Goal: Task Accomplishment & Management: Manage account settings

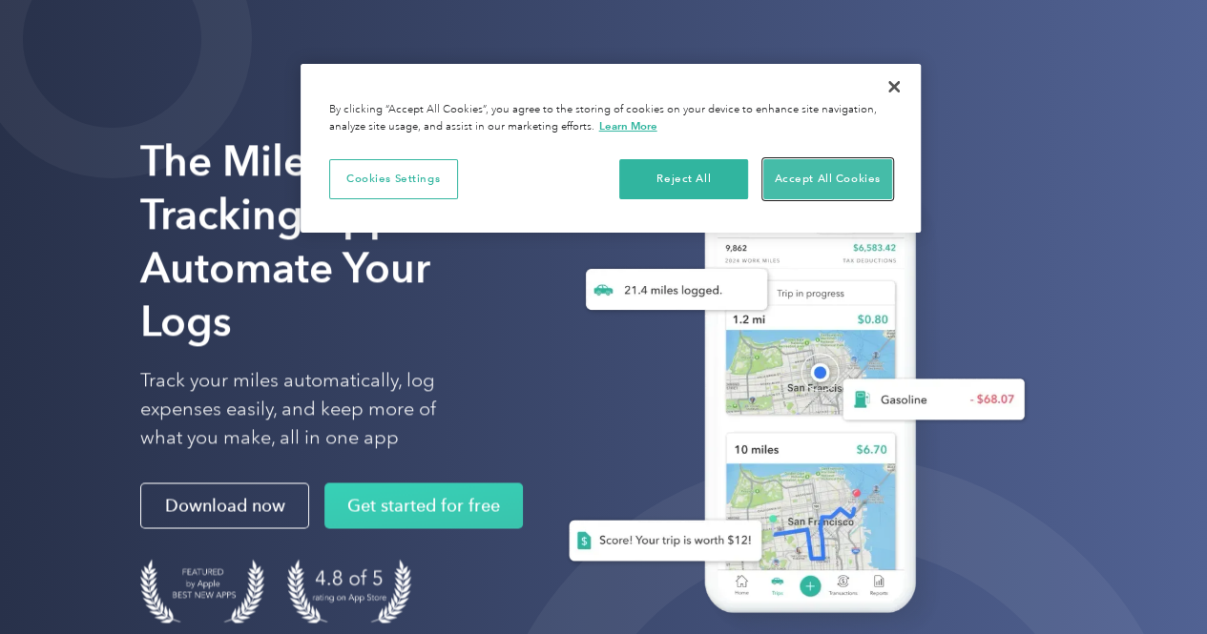
click at [859, 182] on button "Accept All Cookies" at bounding box center [827, 179] width 129 height 40
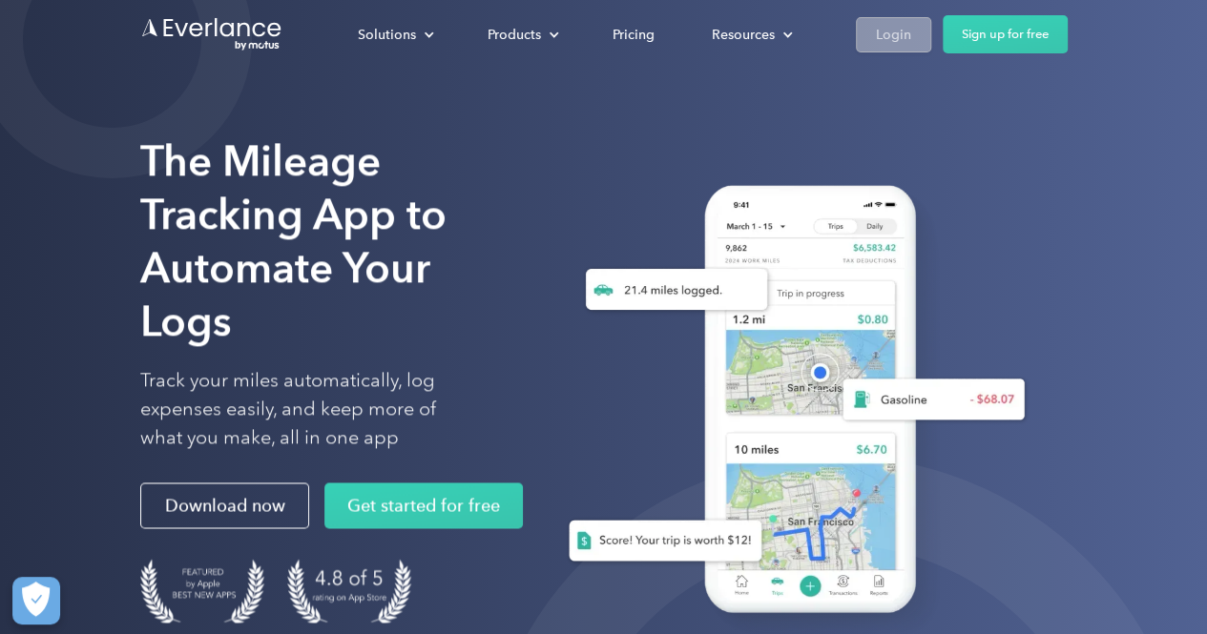
click at [882, 49] on link "Login" at bounding box center [893, 34] width 75 height 35
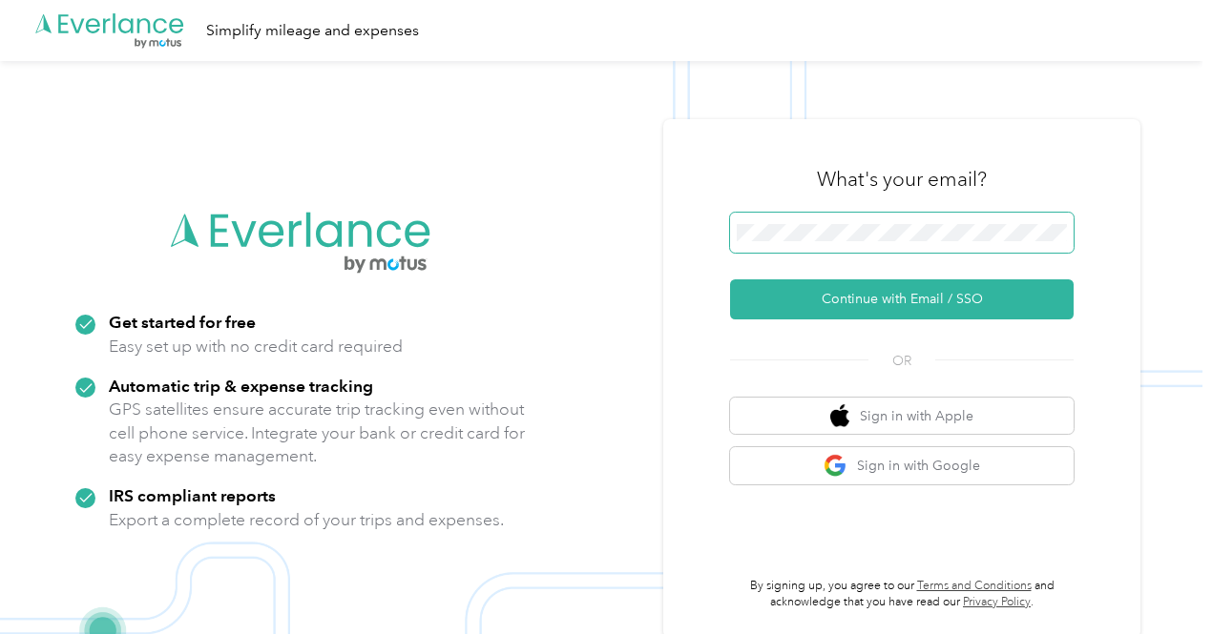
click at [730, 280] on button "Continue with Email / SSO" at bounding box center [901, 300] width 343 height 40
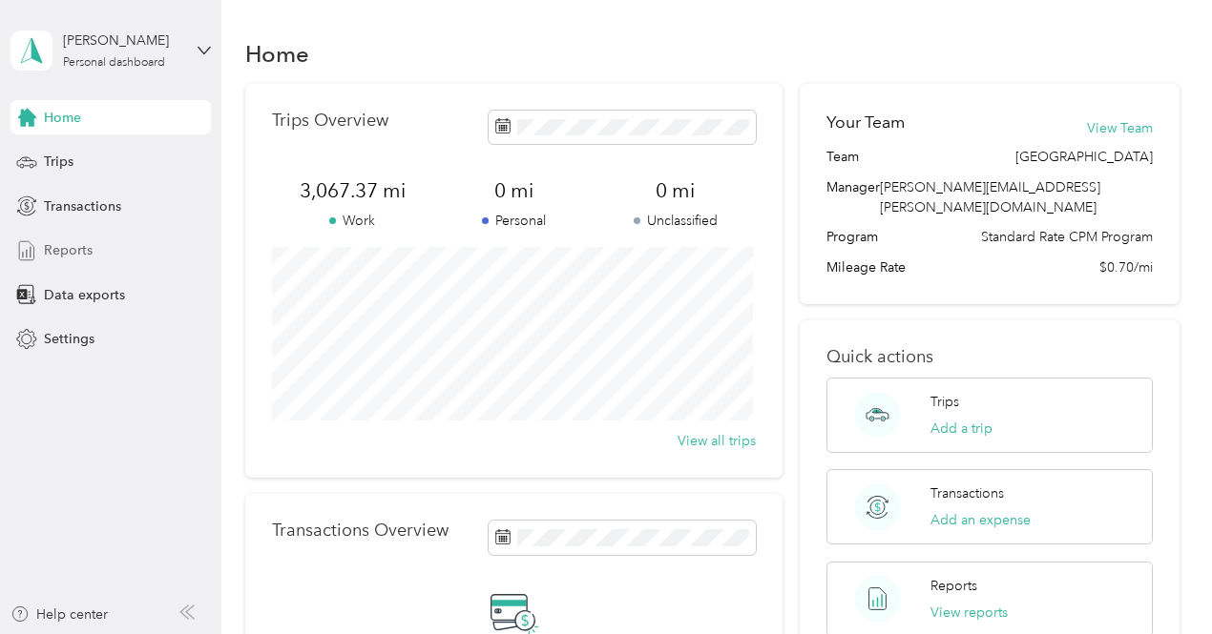
click at [127, 252] on div "Reports" at bounding box center [110, 251] width 200 height 34
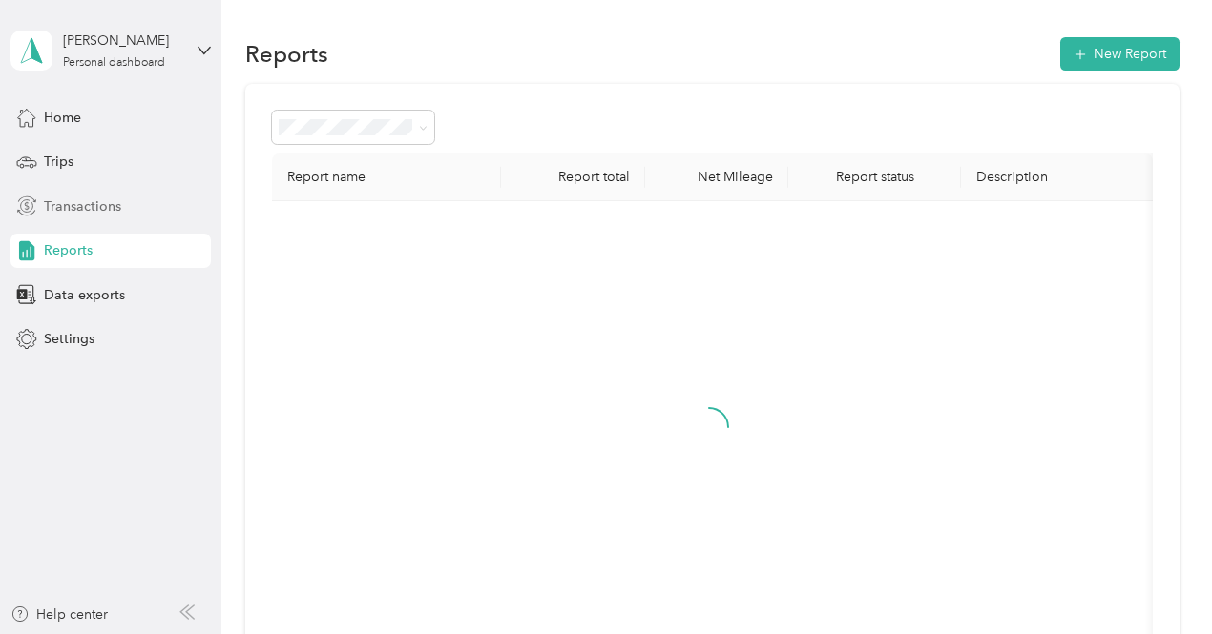
click at [113, 195] on div "Transactions" at bounding box center [110, 206] width 200 height 34
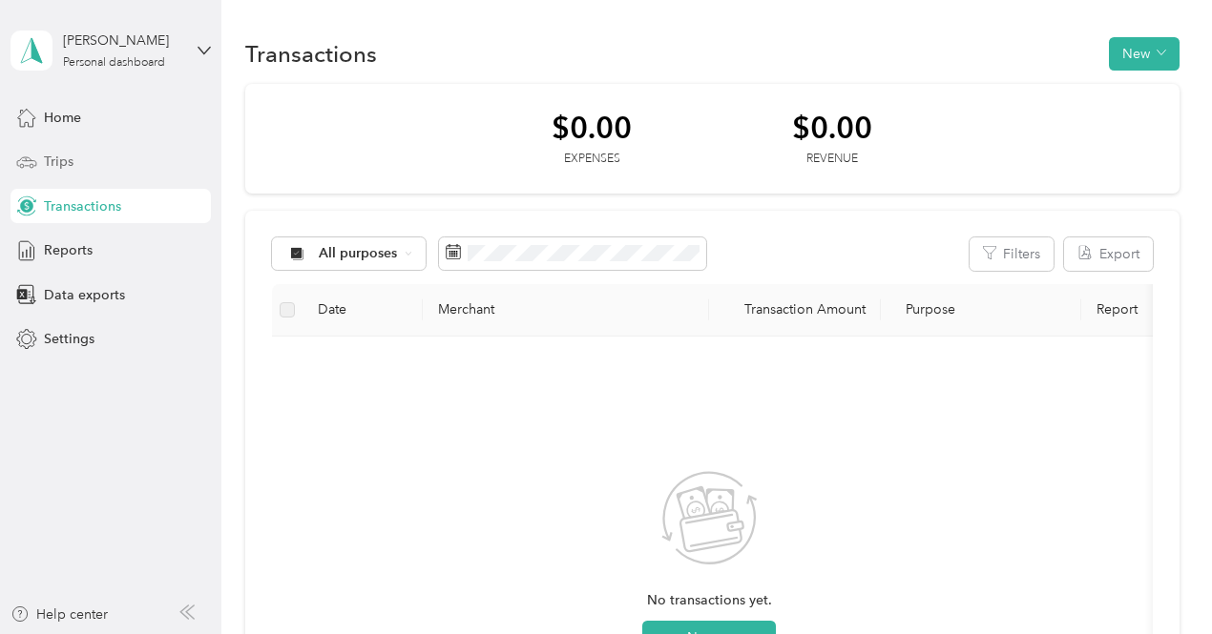
click at [86, 165] on div "Trips" at bounding box center [110, 162] width 200 height 34
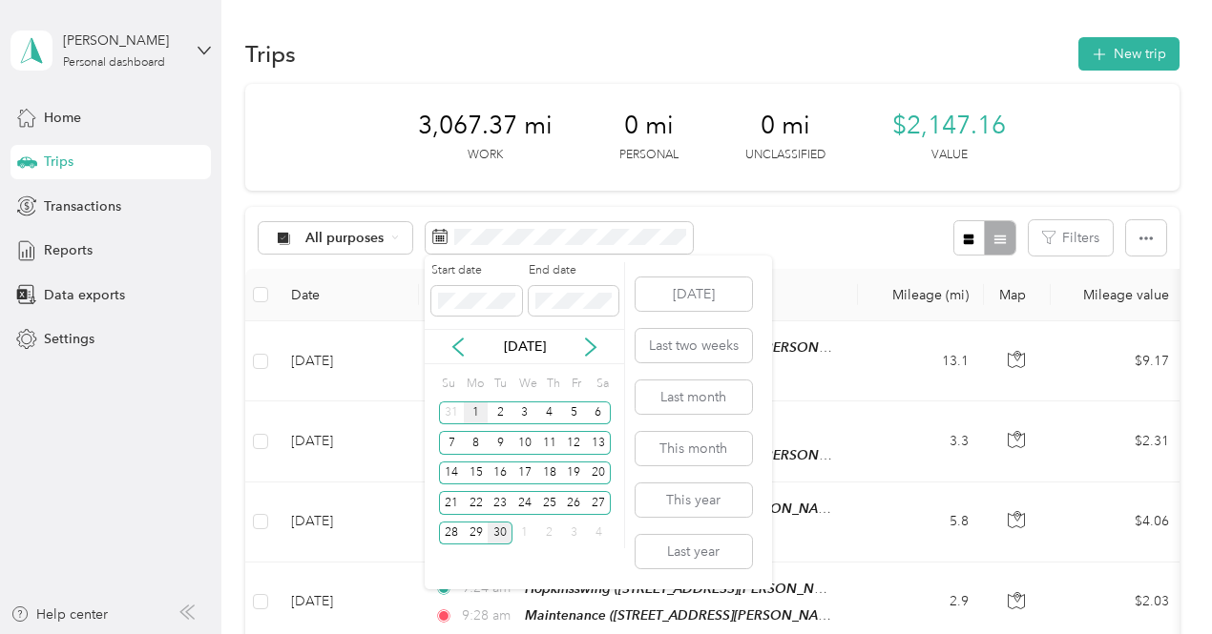
click at [478, 415] on div "1" at bounding box center [476, 414] width 25 height 24
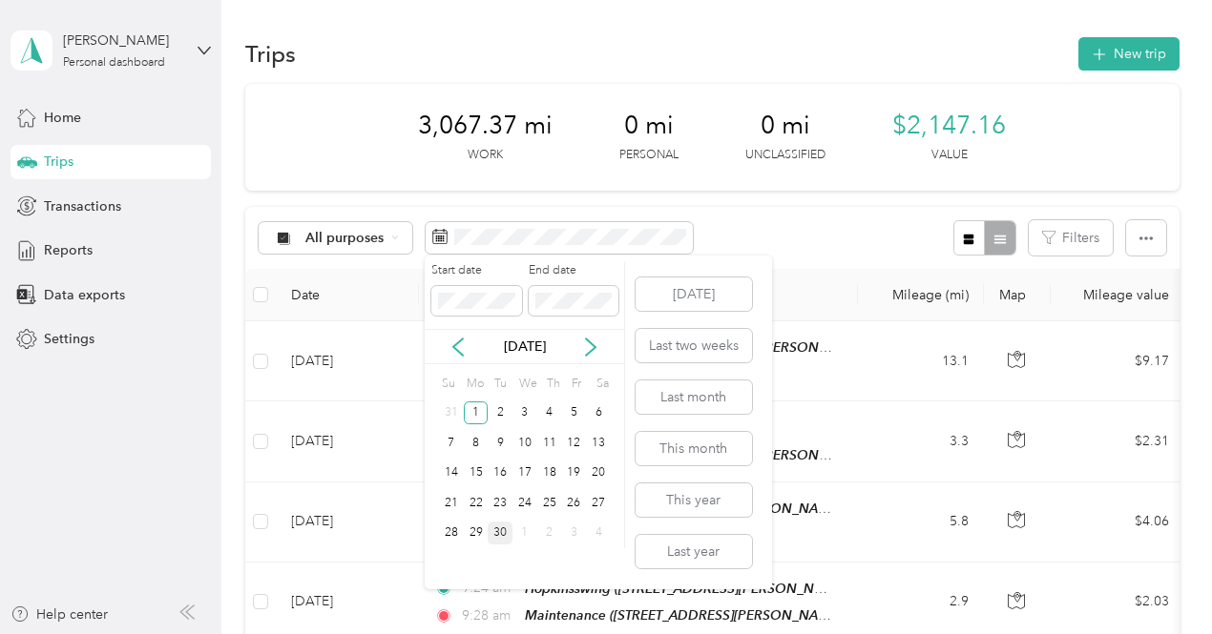
click at [508, 533] on div "30" at bounding box center [500, 534] width 25 height 24
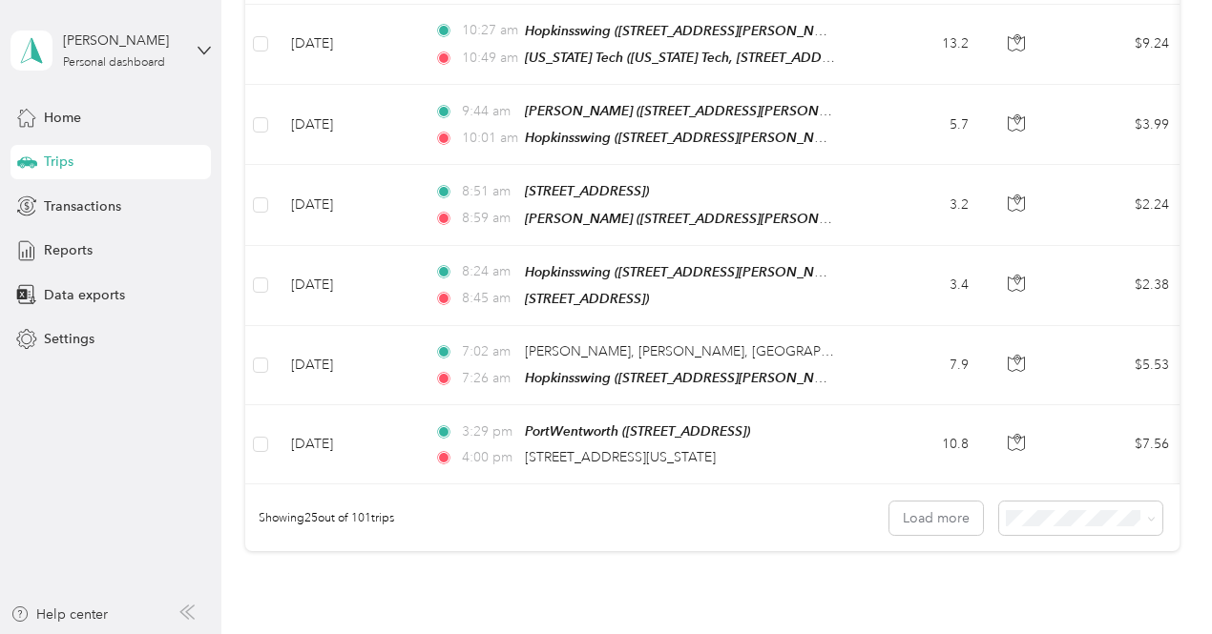
scroll to position [1985, 0]
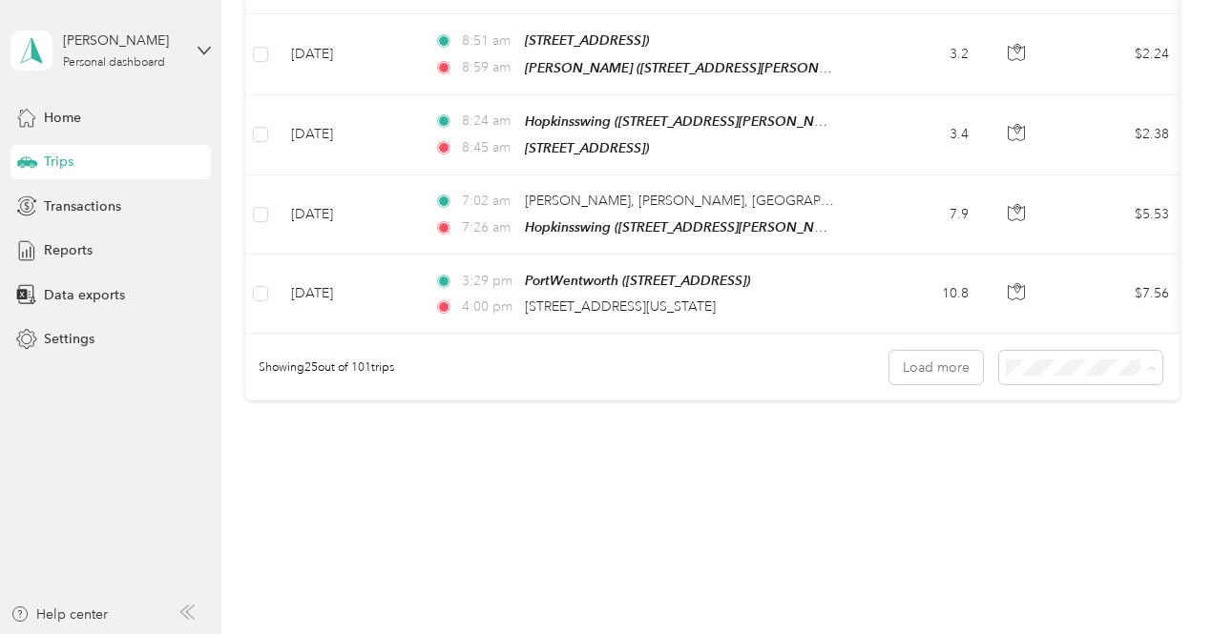
click at [1037, 435] on span "100 per load" at bounding box center [1047, 439] width 78 height 16
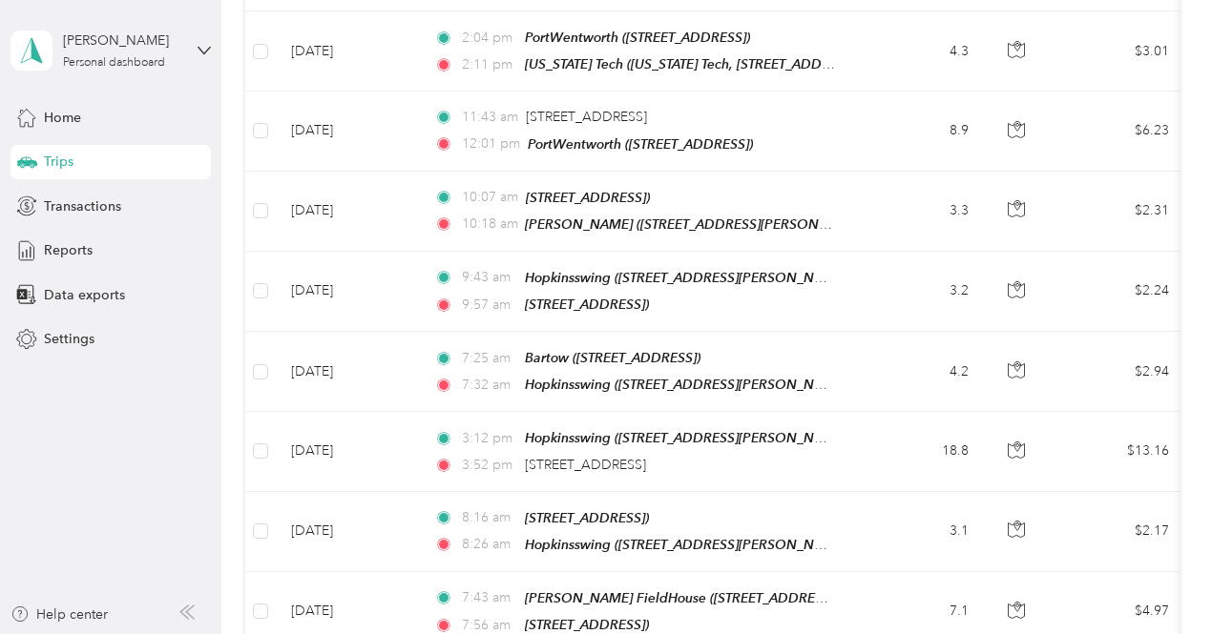
scroll to position [7846, 0]
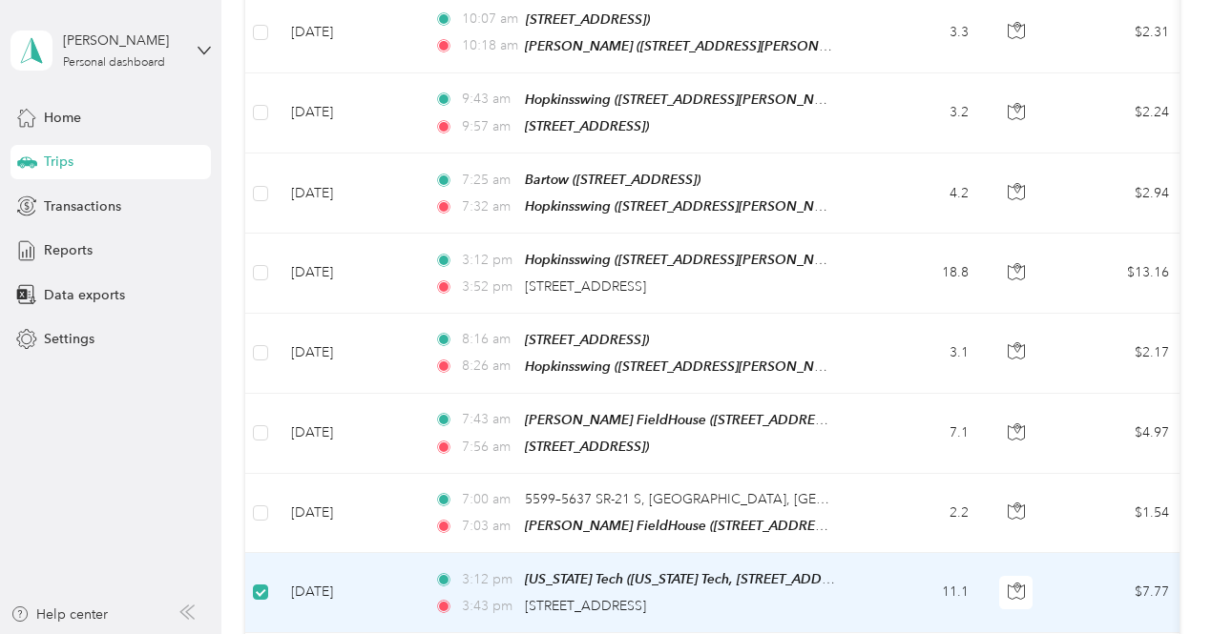
scroll to position [7501, 0]
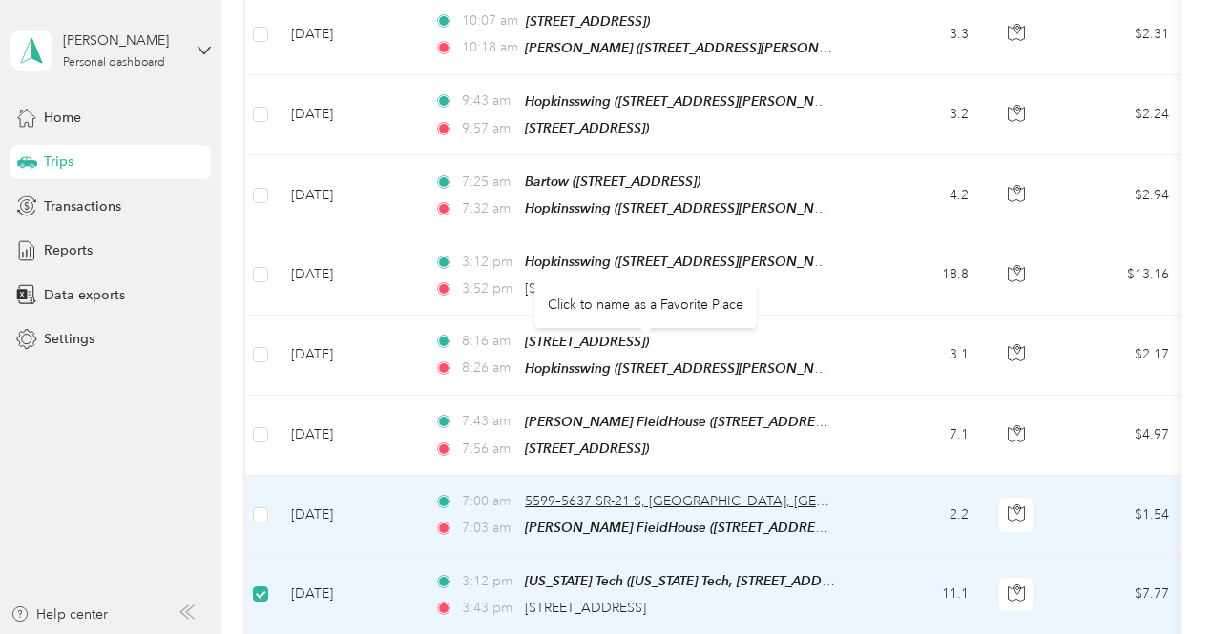
click at [555, 493] on span "5599–5637 SR-21 S, [GEOGRAPHIC_DATA], [GEOGRAPHIC_DATA]" at bounding box center [728, 501] width 406 height 16
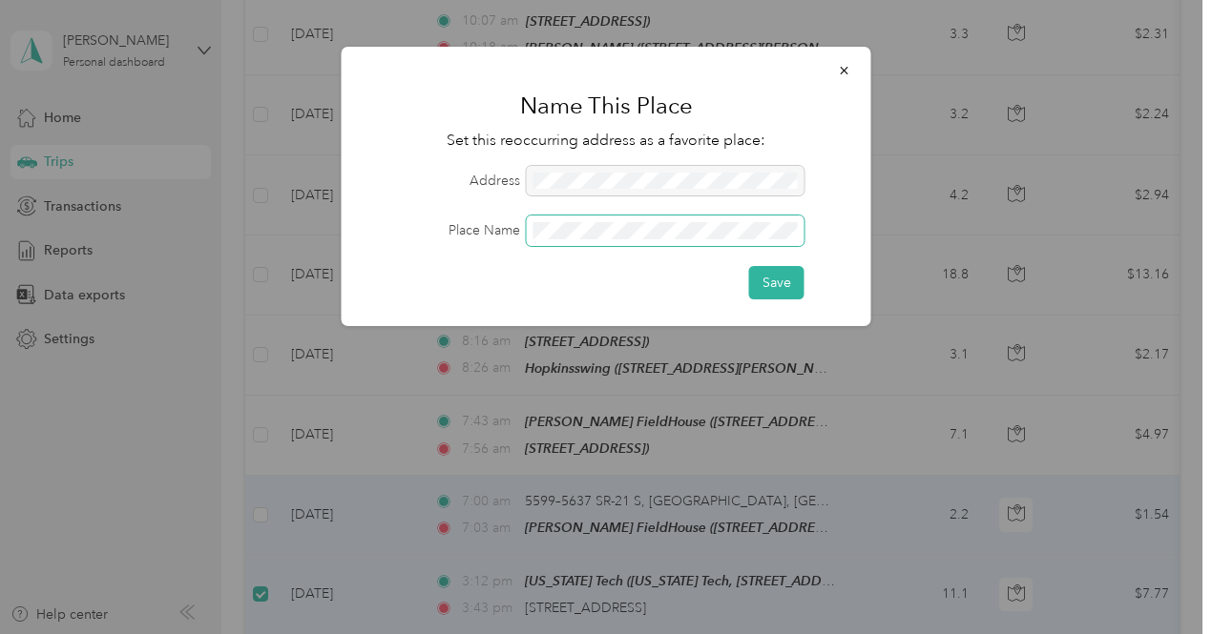
click at [617, 218] on span at bounding box center [666, 231] width 278 height 31
click at [749, 266] on button "Save" at bounding box center [776, 282] width 55 height 33
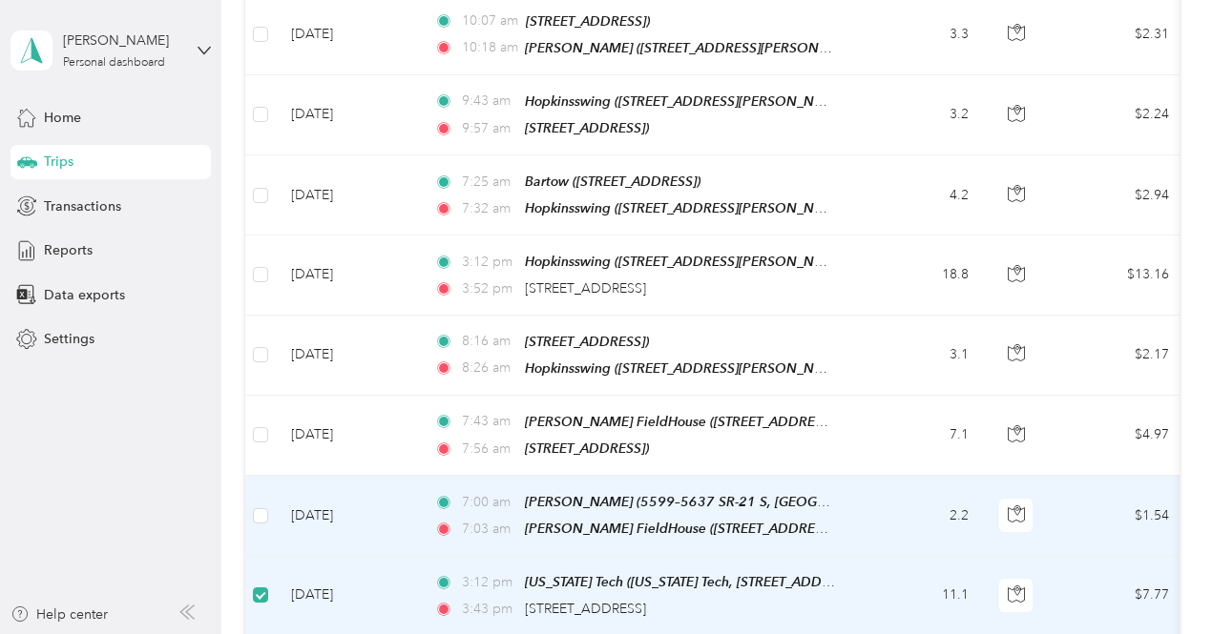
click at [849, 476] on td "7:00 am [PERSON_NAME] (5599–5637 SR-[GEOGRAPHIC_DATA], [GEOGRAPHIC_DATA]) 7:03 …" at bounding box center [638, 516] width 439 height 80
click at [755, 494] on span "[PERSON_NAME] (5599–5637 SR-21 S, [GEOGRAPHIC_DATA], [GEOGRAPHIC_DATA])" at bounding box center [789, 502] width 529 height 16
click at [612, 295] on button "Edit Place" at bounding box center [584, 300] width 109 height 33
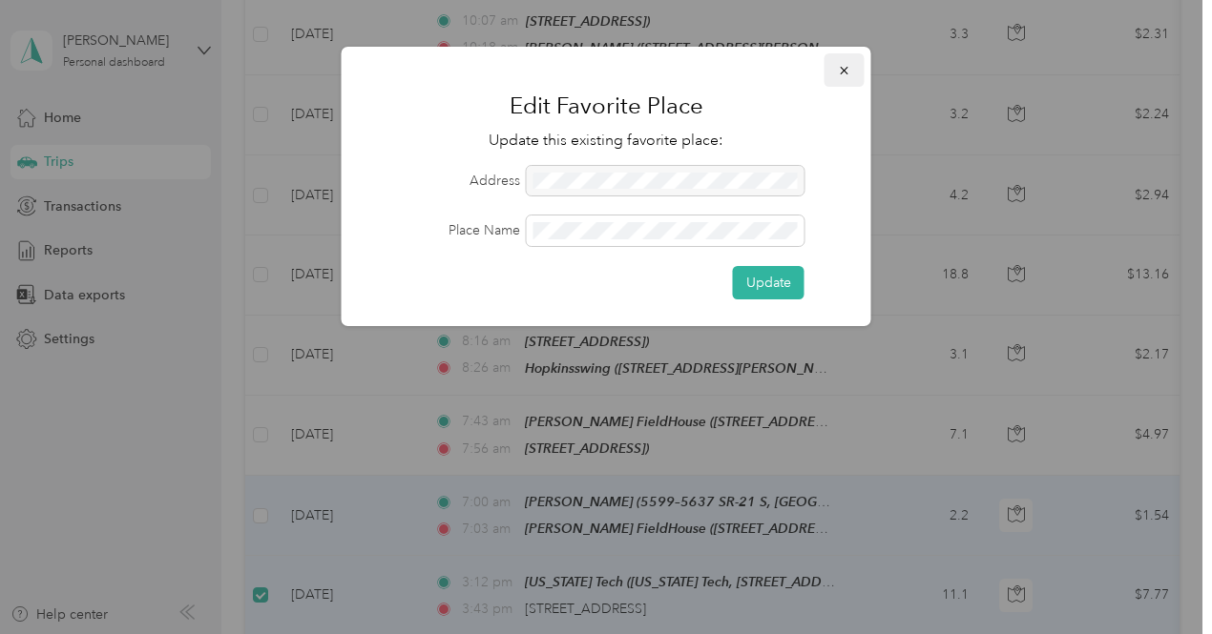
click at [849, 73] on icon "button" at bounding box center [844, 70] width 13 height 13
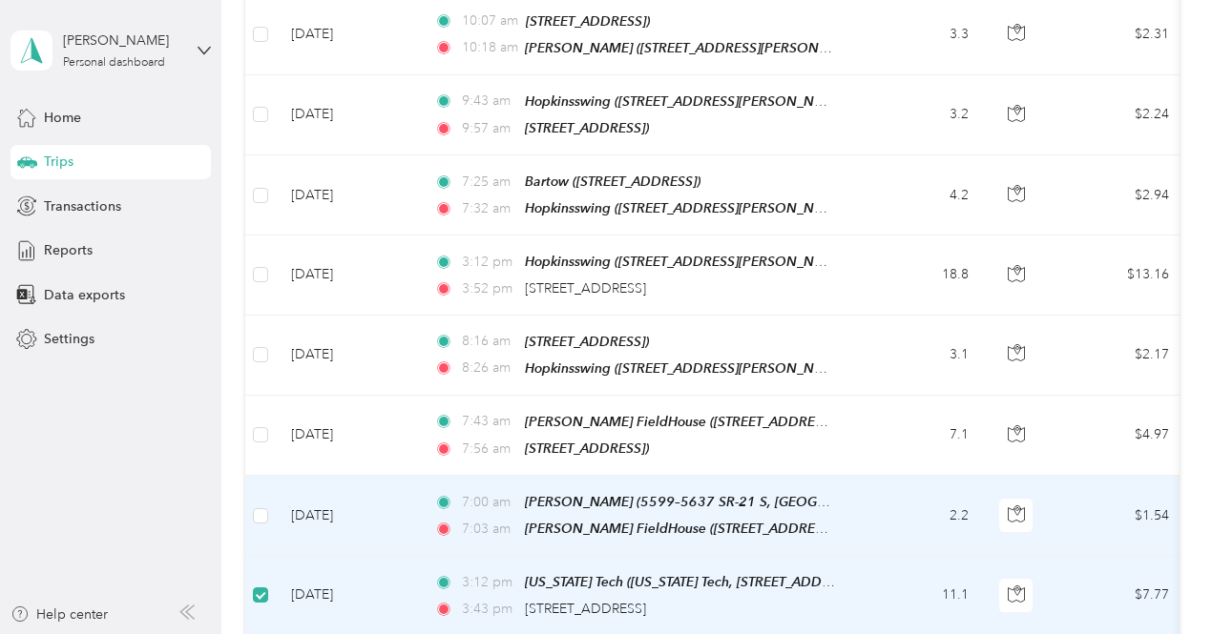
click at [387, 476] on td "[DATE]" at bounding box center [347, 516] width 143 height 80
click at [872, 476] on td "2.2" at bounding box center [921, 516] width 126 height 80
click at [569, 521] on span "[PERSON_NAME] FieldHouse ([STREET_ADDRESS][PERSON_NAME][PERSON_NAME] , [GEOGRAP…" at bounding box center [932, 529] width 815 height 16
click at [330, 476] on td "[DATE]" at bounding box center [347, 516] width 143 height 80
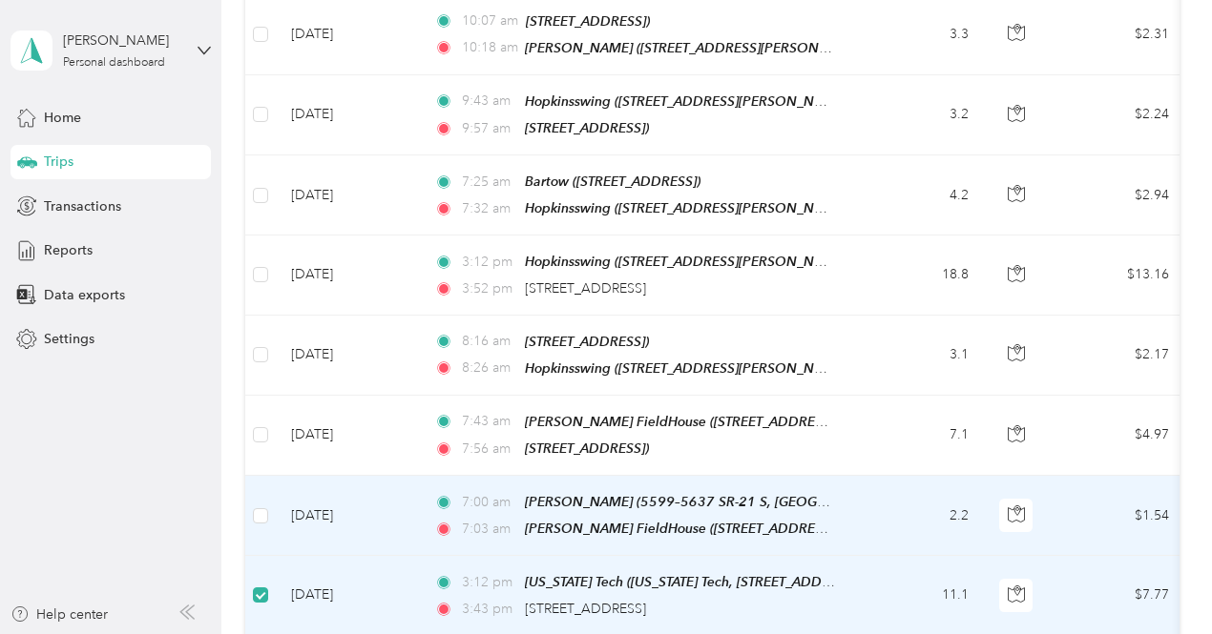
click at [365, 476] on td "[DATE]" at bounding box center [347, 516] width 143 height 80
click at [401, 476] on td "[DATE]" at bounding box center [347, 516] width 143 height 80
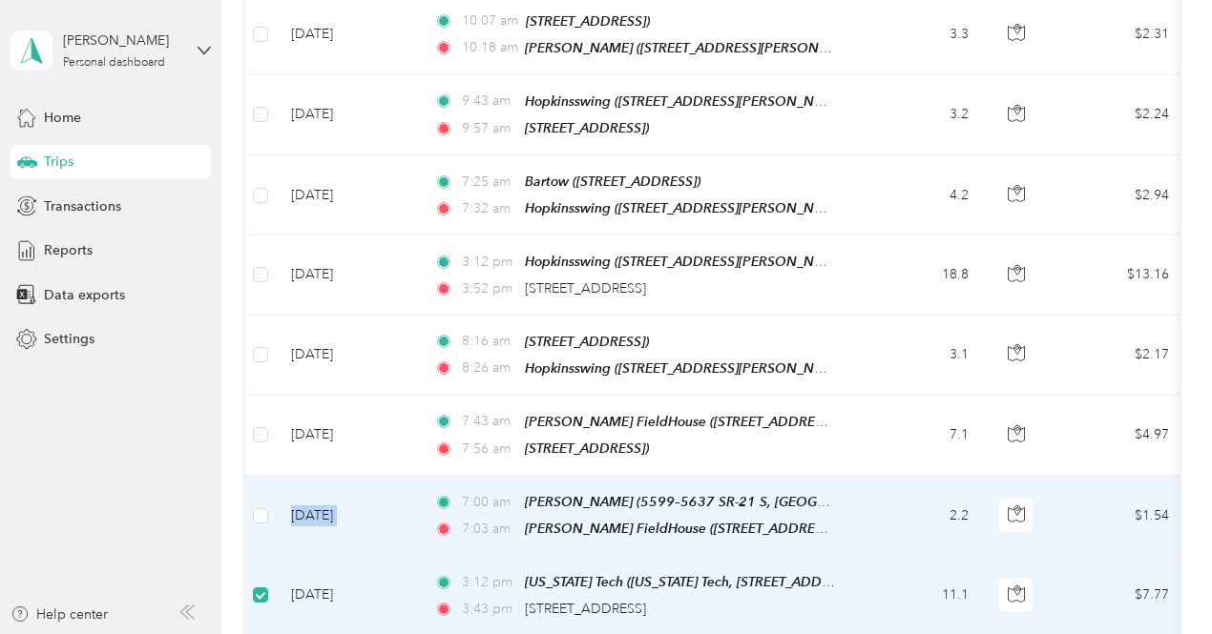
click at [401, 476] on td "[DATE]" at bounding box center [347, 516] width 143 height 80
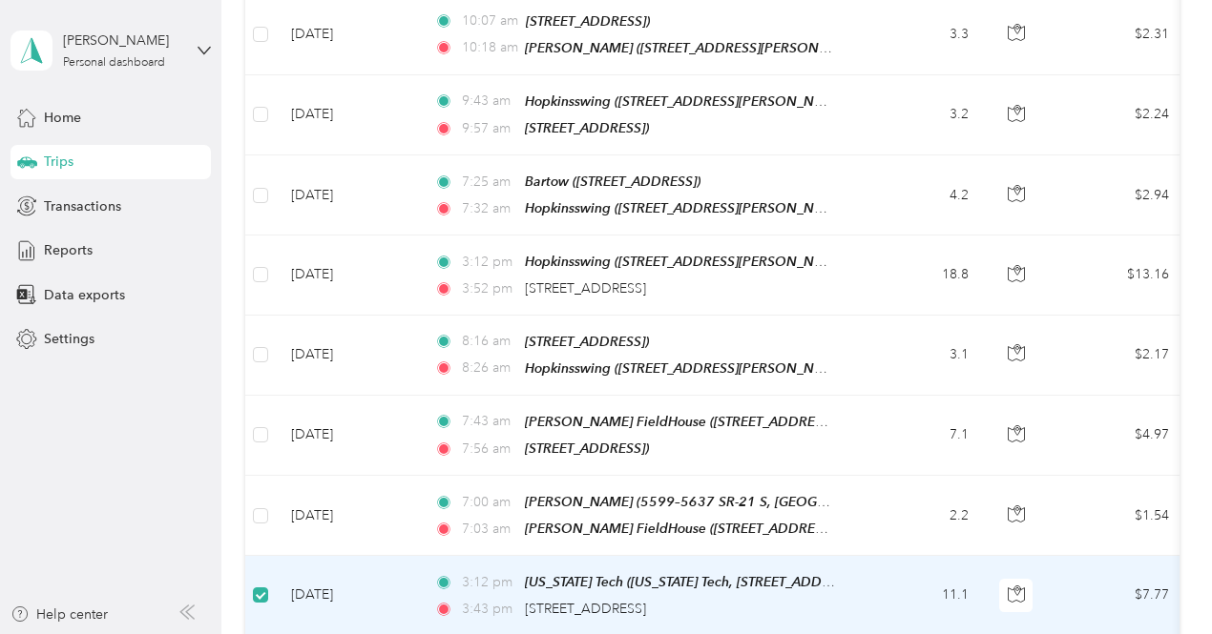
click at [379, 556] on td "[DATE]" at bounding box center [347, 595] width 143 height 79
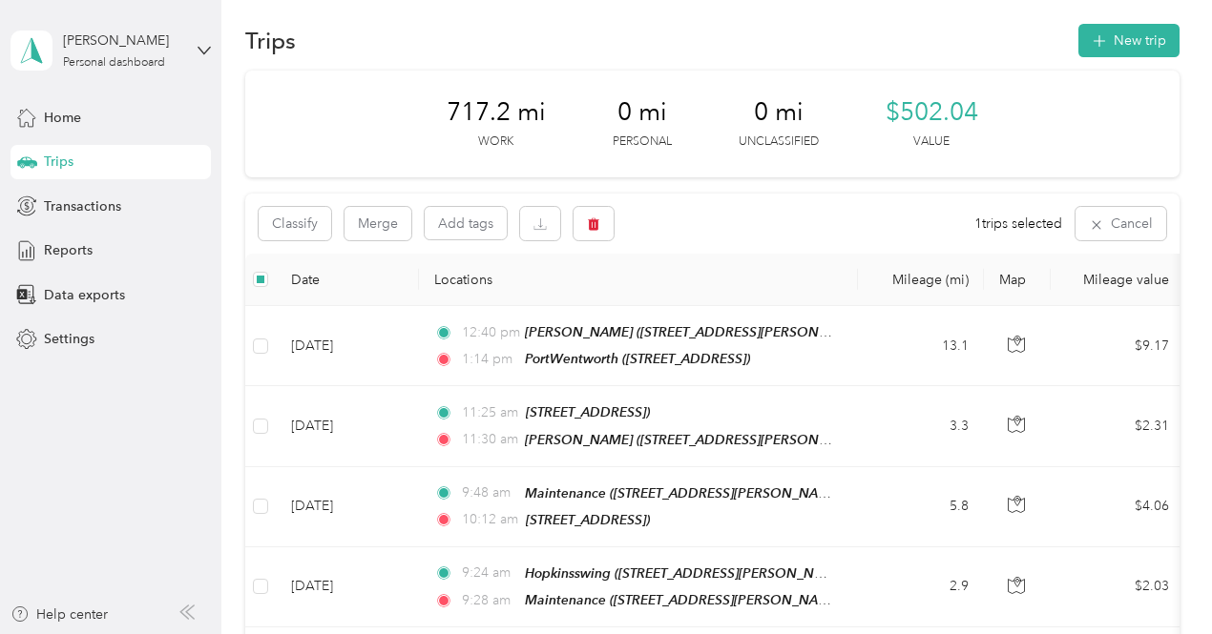
scroll to position [0, 0]
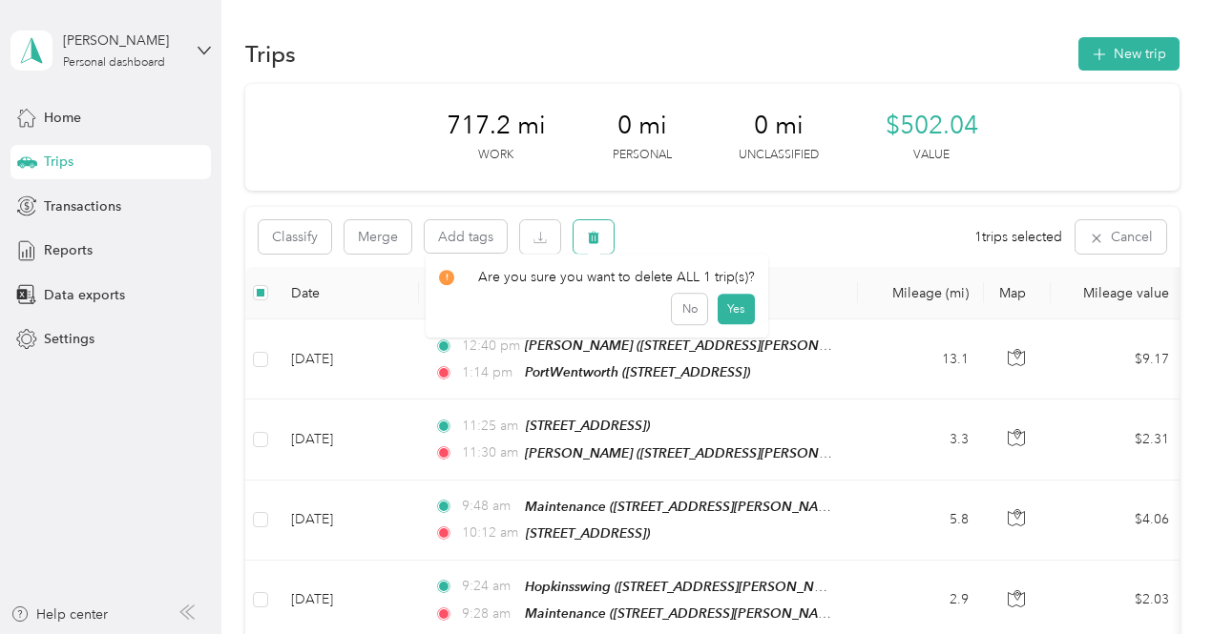
click at [590, 235] on icon "button" at bounding box center [593, 238] width 11 height 12
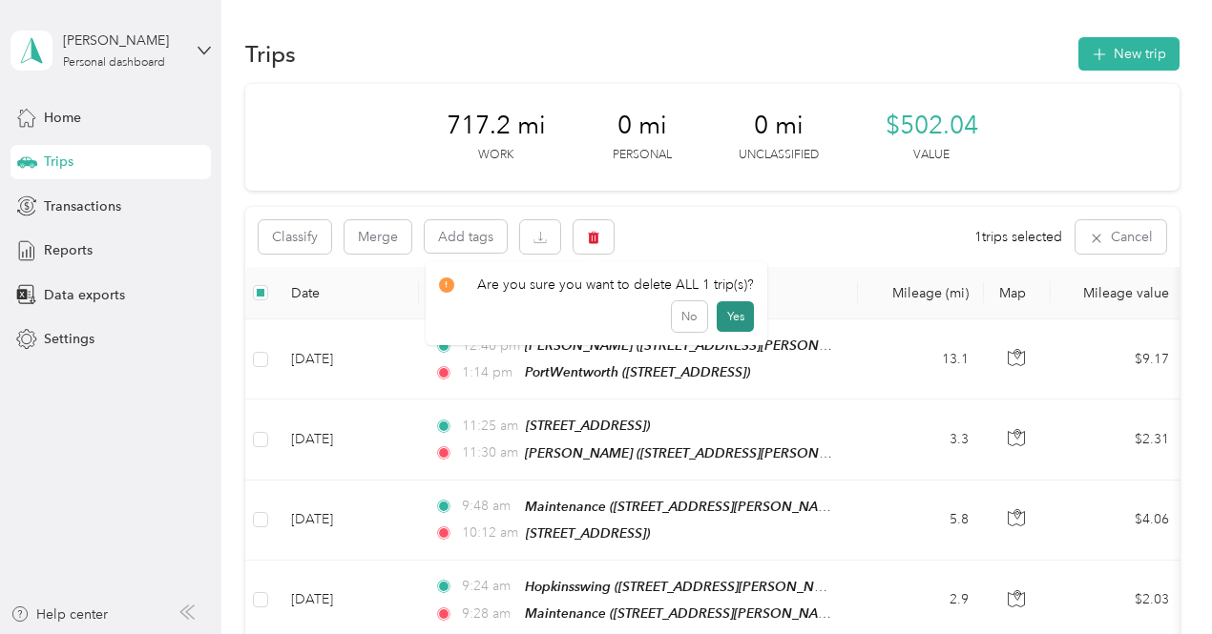
click at [727, 320] on button "Yes" at bounding box center [735, 316] width 37 height 31
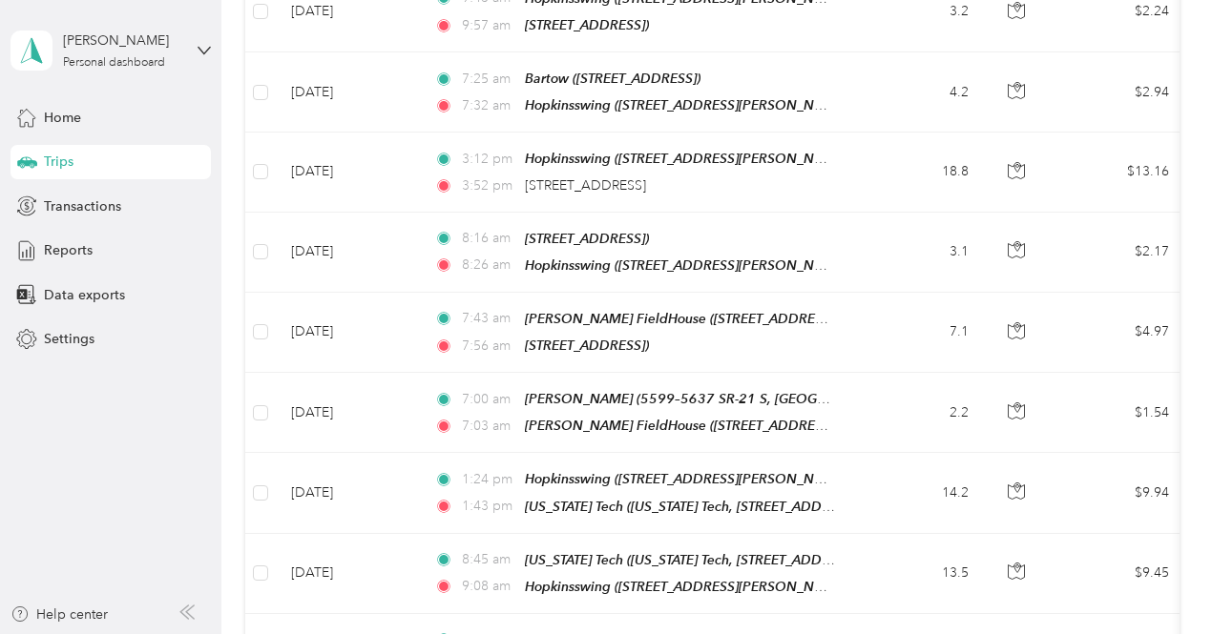
scroll to position [7561, 0]
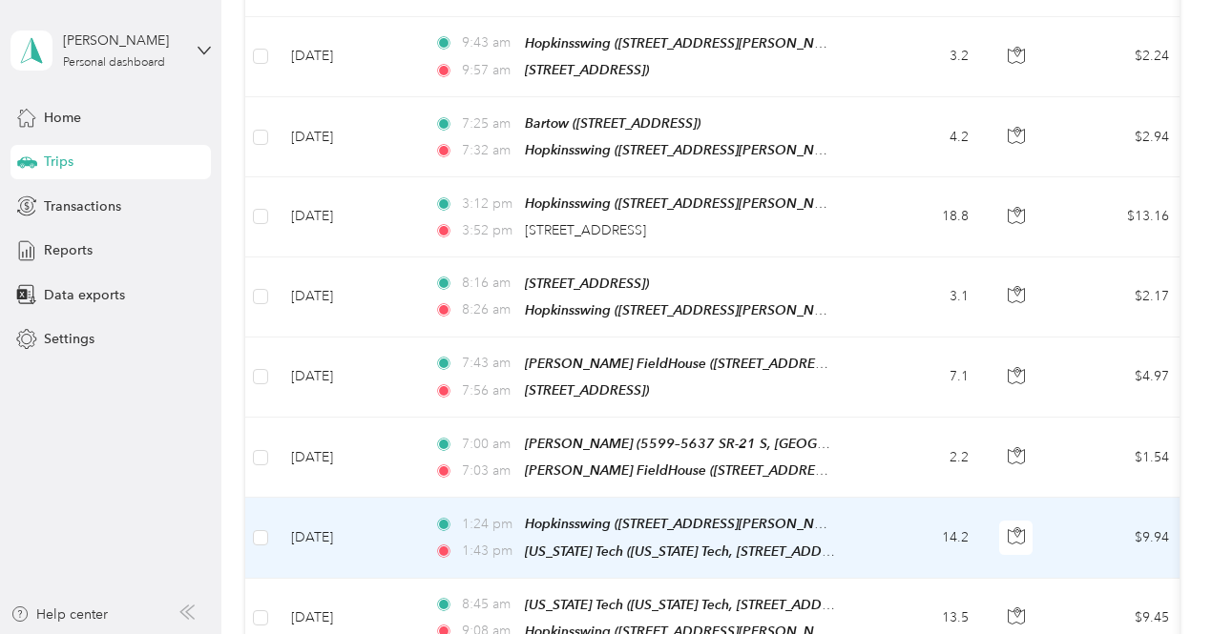
click at [840, 498] on td "1:24 pm Hopkinsswing ([STREET_ADDRESS][PERSON_NAME]) 1:43 pm [US_STATE][GEOGRAP…" at bounding box center [638, 538] width 439 height 80
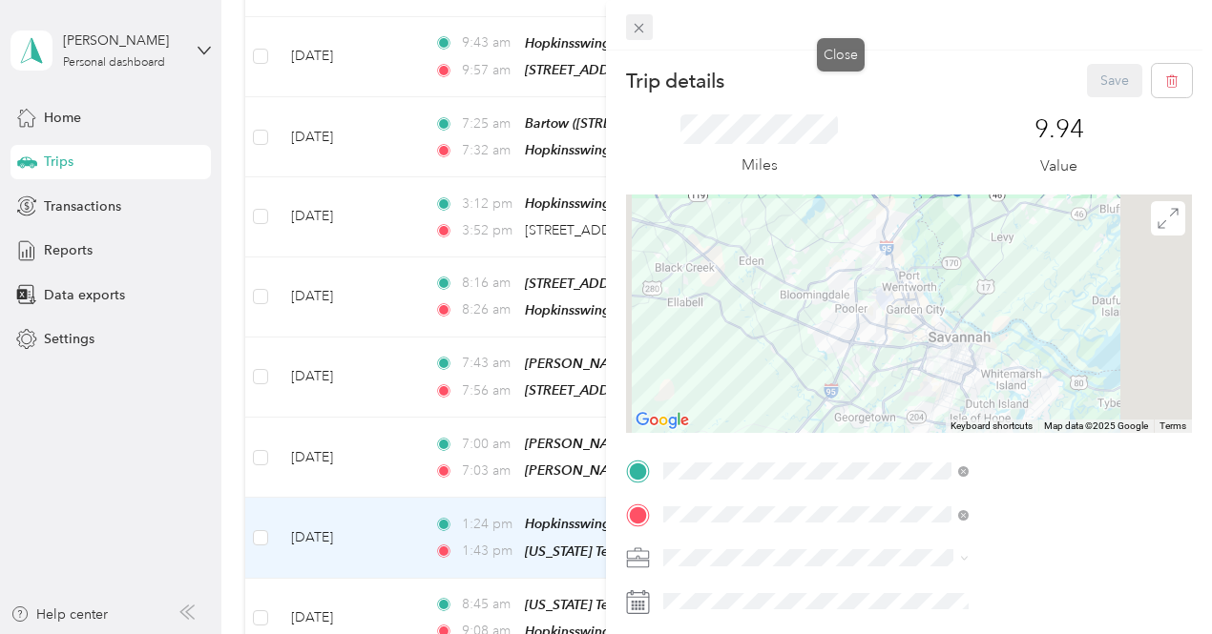
click at [647, 25] on icon at bounding box center [639, 28] width 16 height 16
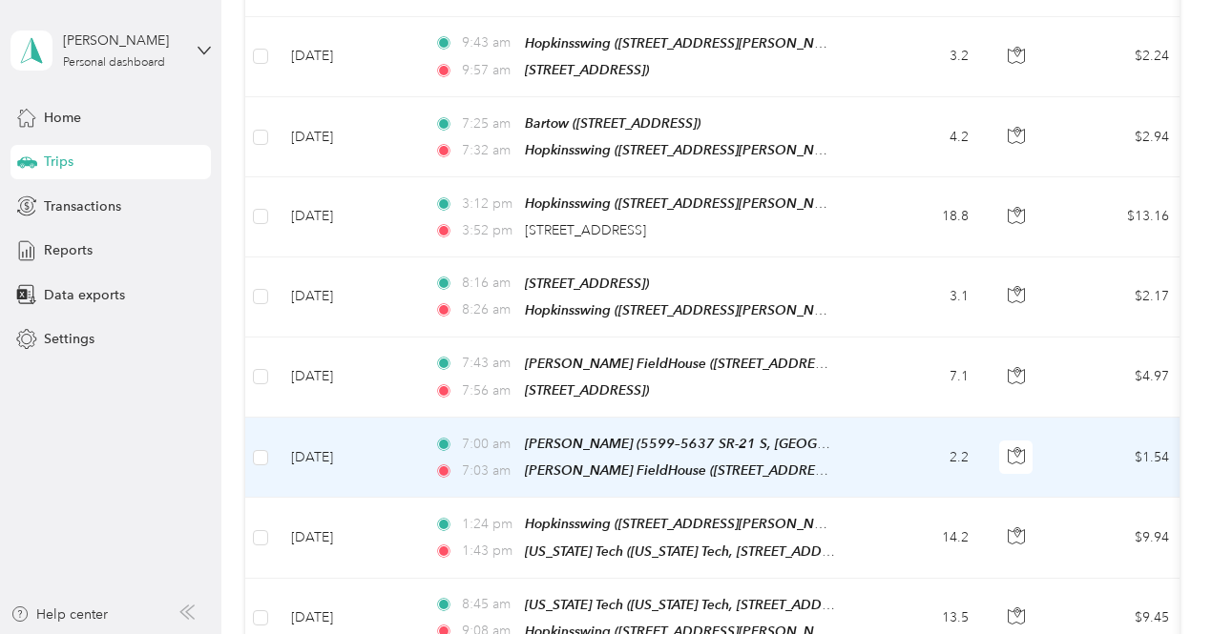
click at [883, 418] on td "2.2" at bounding box center [921, 458] width 126 height 80
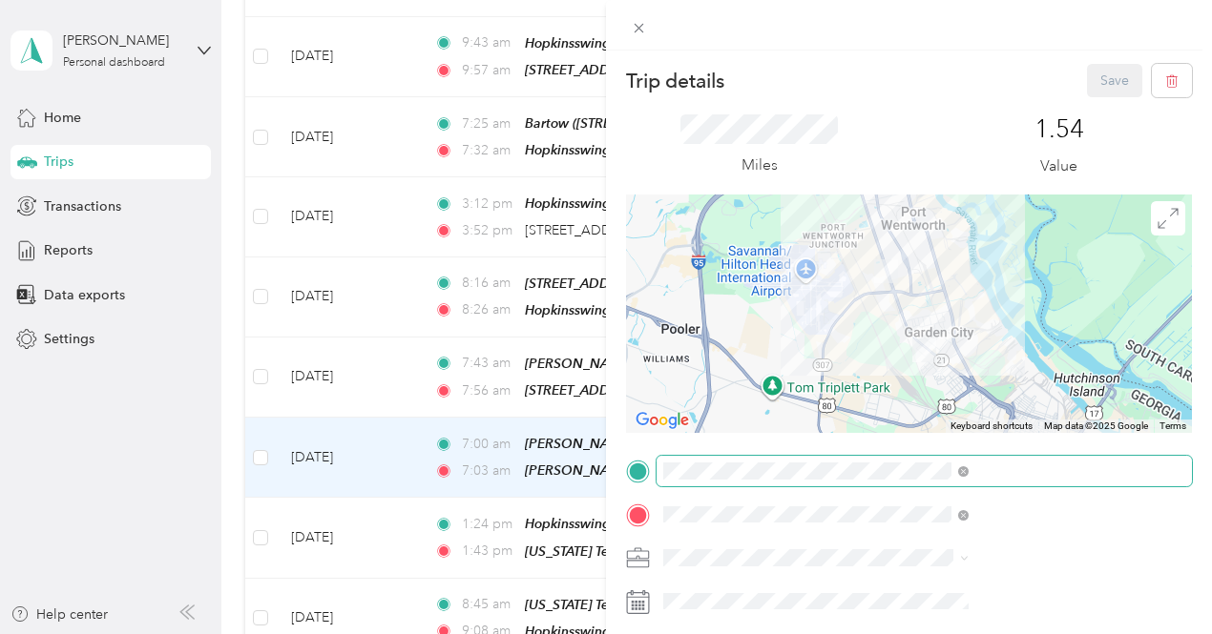
click at [1162, 482] on span at bounding box center [923, 471] width 535 height 31
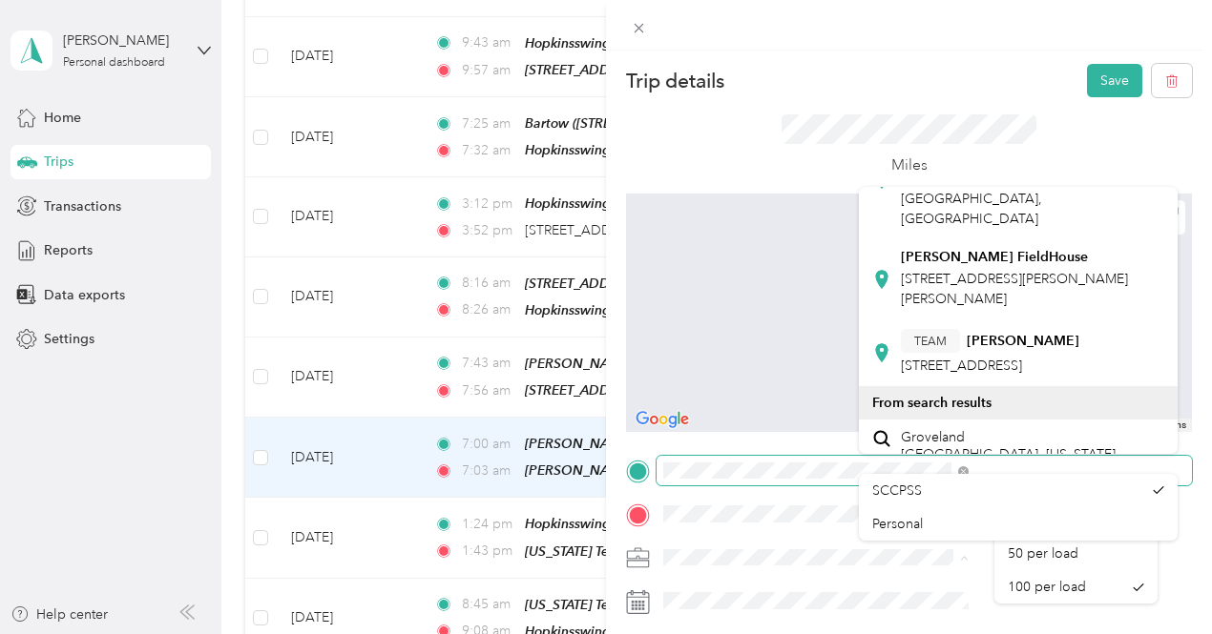
scroll to position [96, 0]
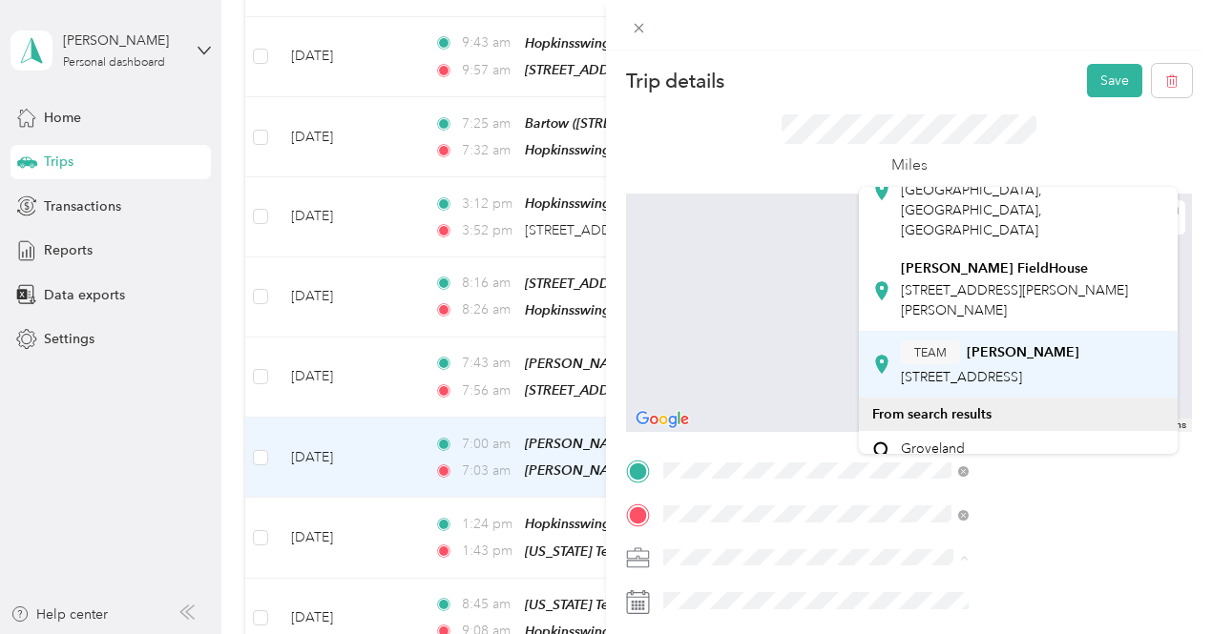
click at [1022, 369] on span "[STREET_ADDRESS]" at bounding box center [961, 377] width 121 height 16
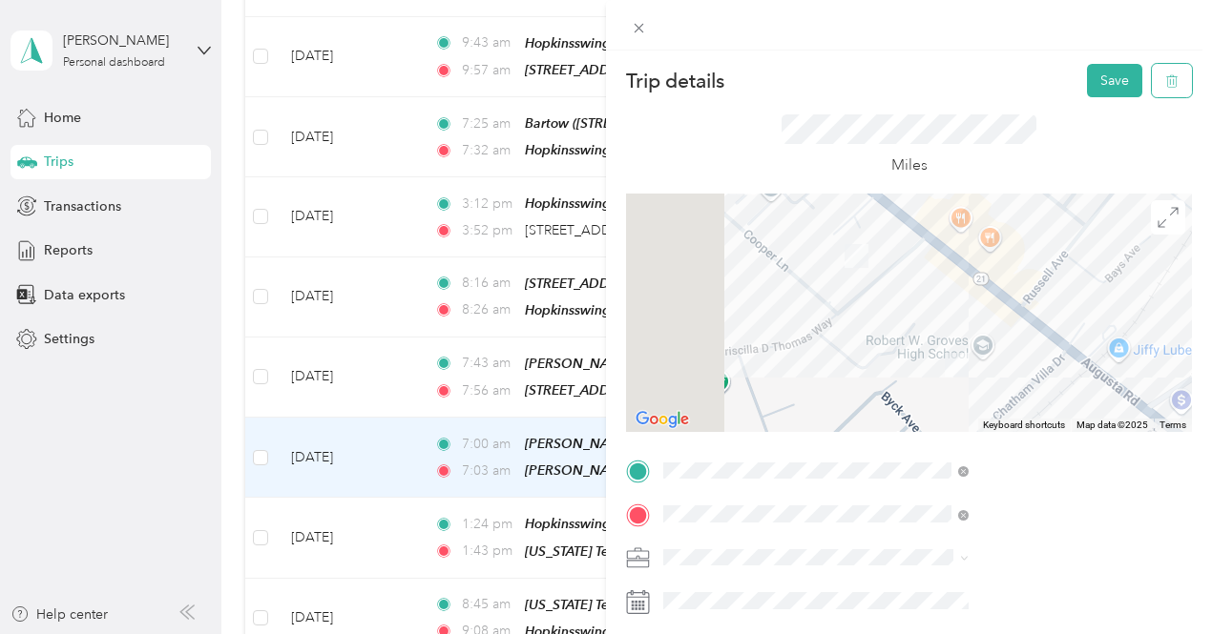
click at [1168, 75] on button "button" at bounding box center [1172, 80] width 40 height 33
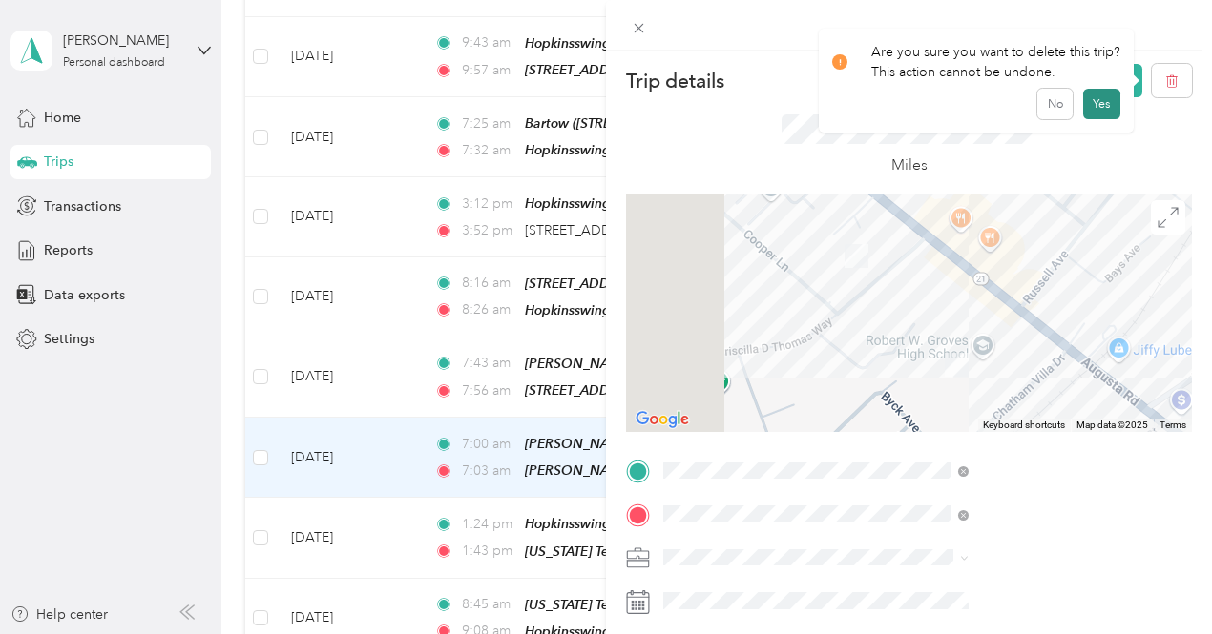
click at [1089, 112] on button "Yes" at bounding box center [1101, 104] width 37 height 31
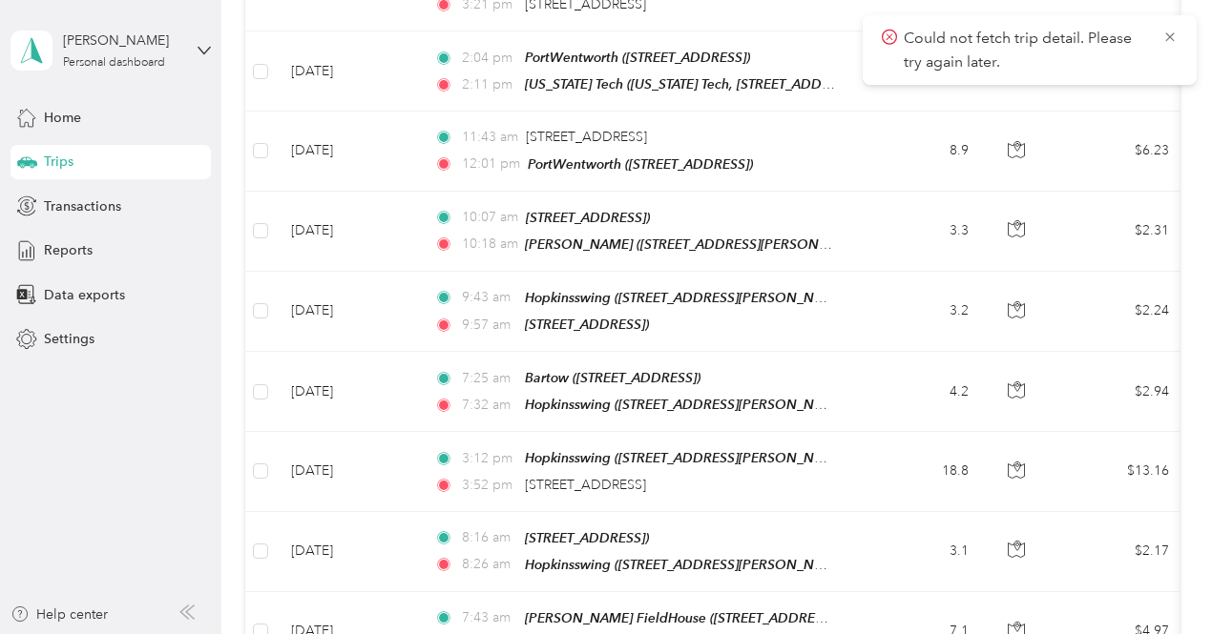
scroll to position [7311, 0]
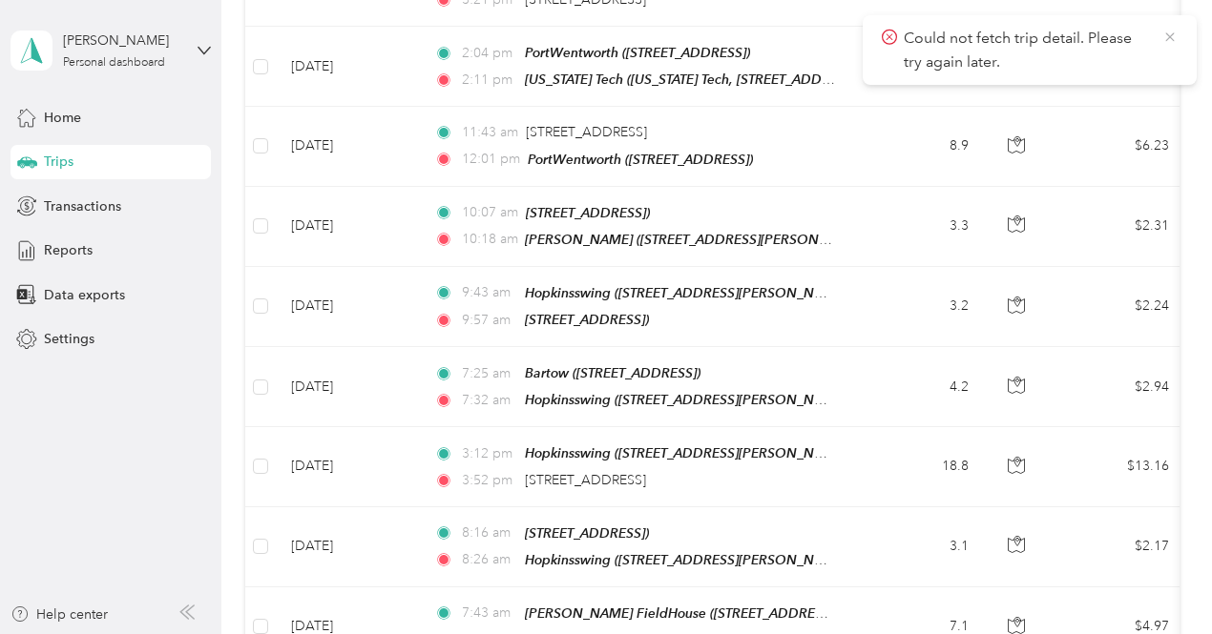
click at [1169, 38] on icon at bounding box center [1169, 37] width 15 height 17
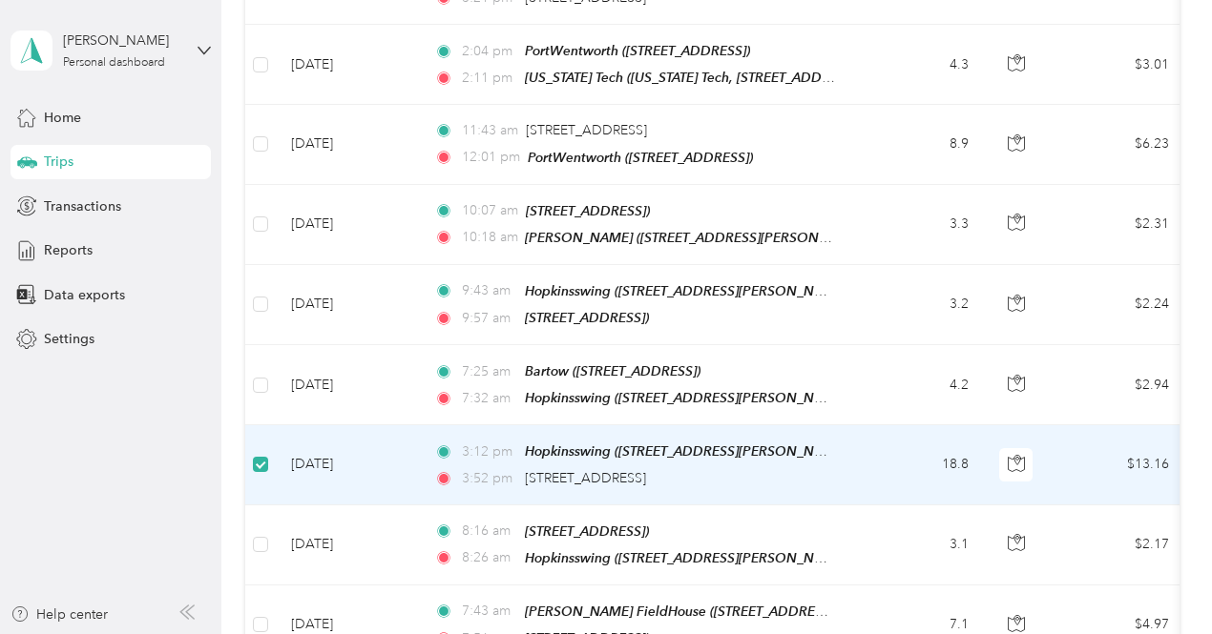
scroll to position [7310, 0]
click at [868, 426] on td "18.8" at bounding box center [921, 465] width 126 height 79
click at [878, 426] on td "18.8" at bounding box center [921, 465] width 126 height 79
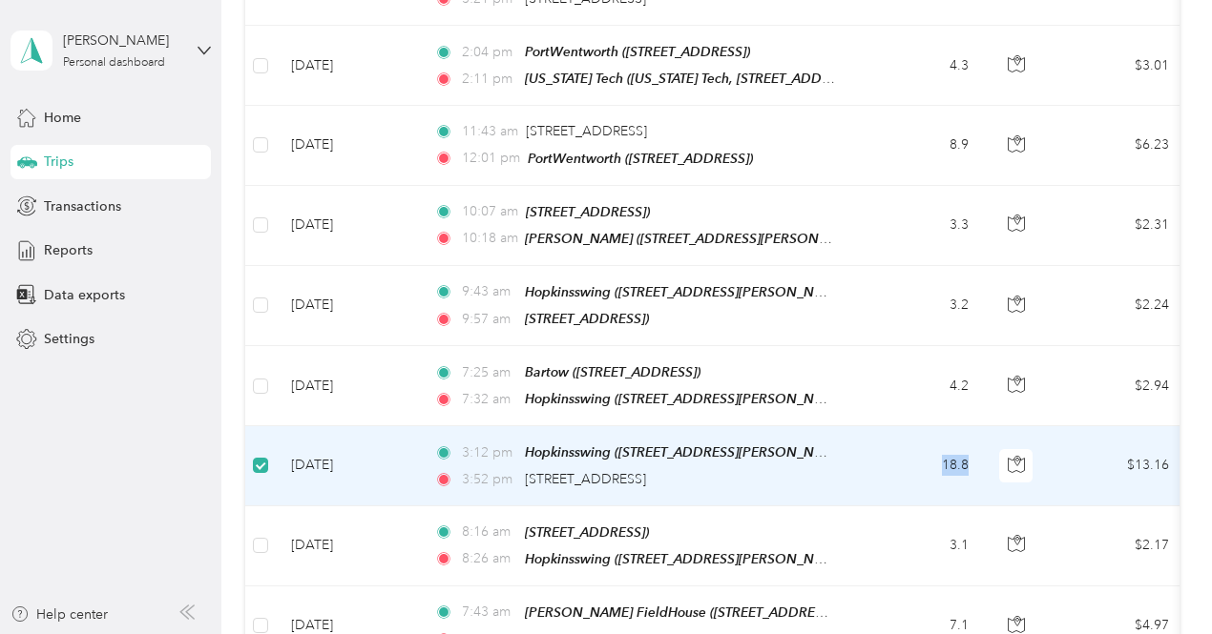
click at [878, 426] on td "18.8" at bounding box center [921, 465] width 126 height 79
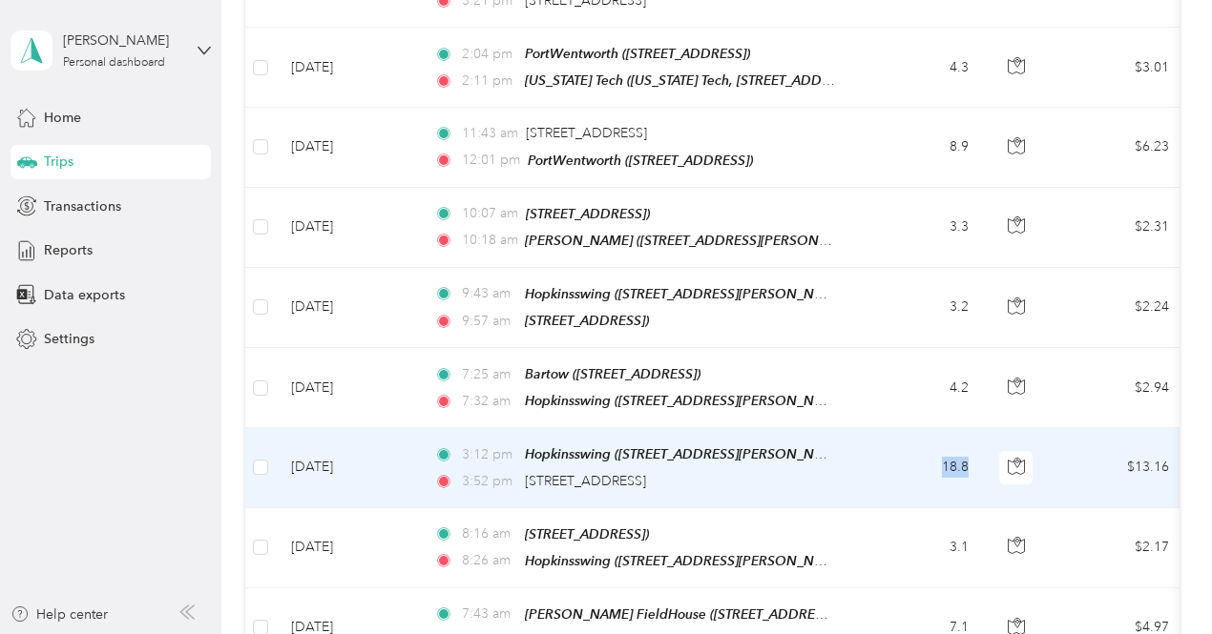
scroll to position [7311, 0]
click at [885, 427] on td "18.8" at bounding box center [921, 466] width 126 height 79
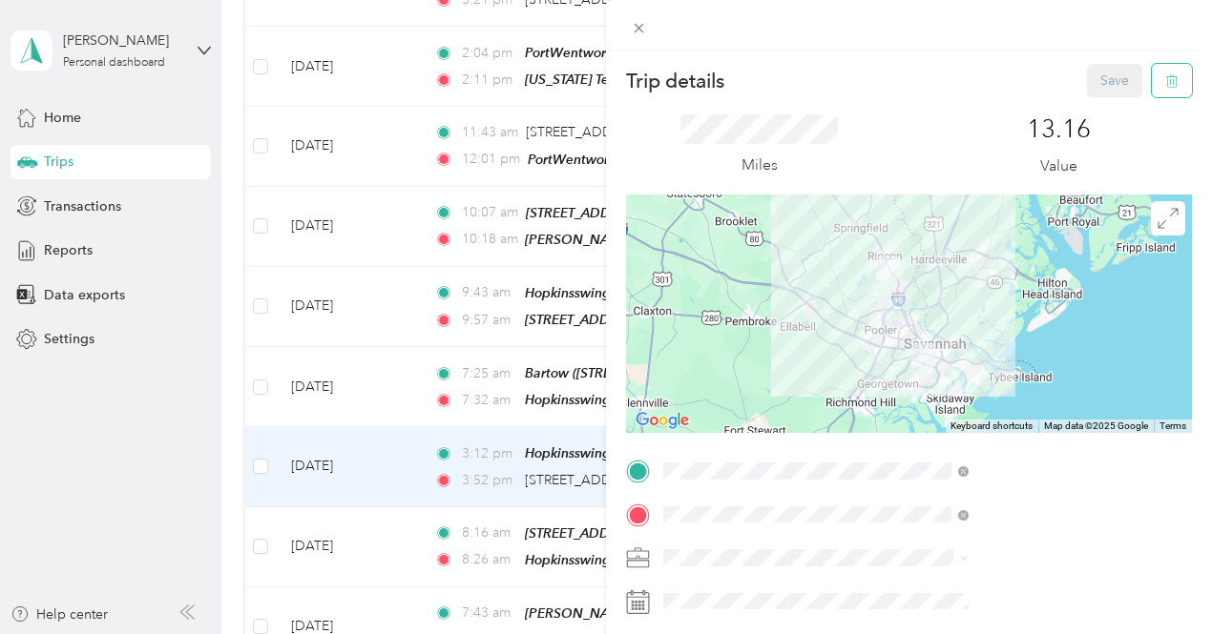
click at [1165, 78] on icon "button" at bounding box center [1171, 80] width 13 height 13
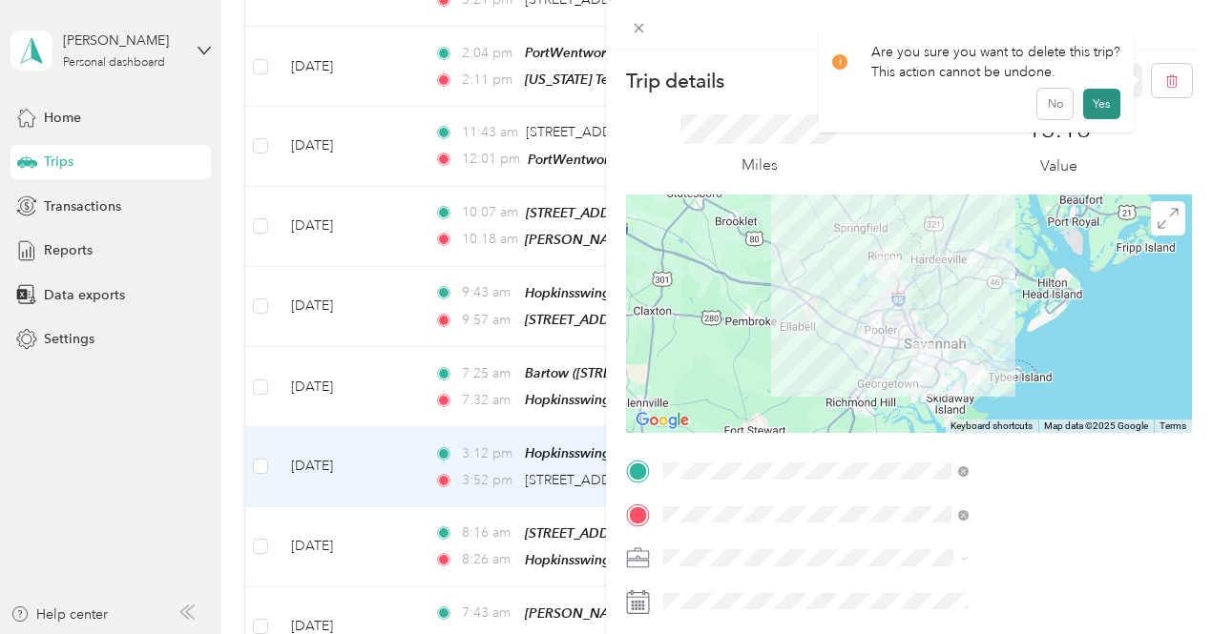
click at [1094, 102] on button "Yes" at bounding box center [1101, 104] width 37 height 31
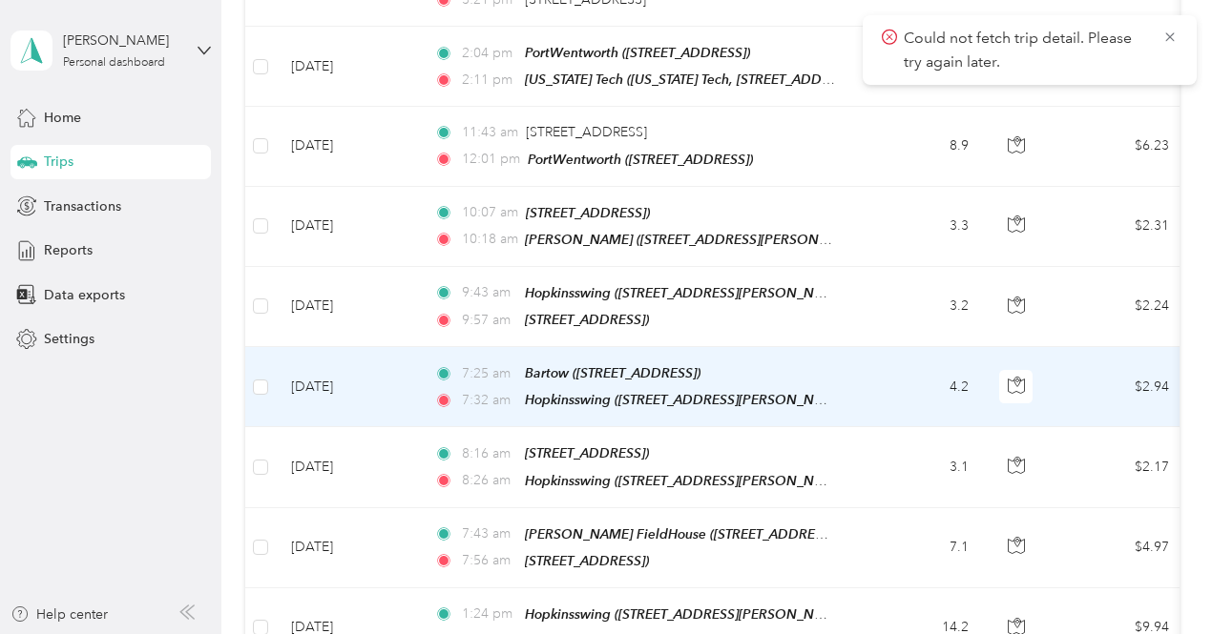
click at [919, 347] on td "4.2" at bounding box center [921, 387] width 126 height 80
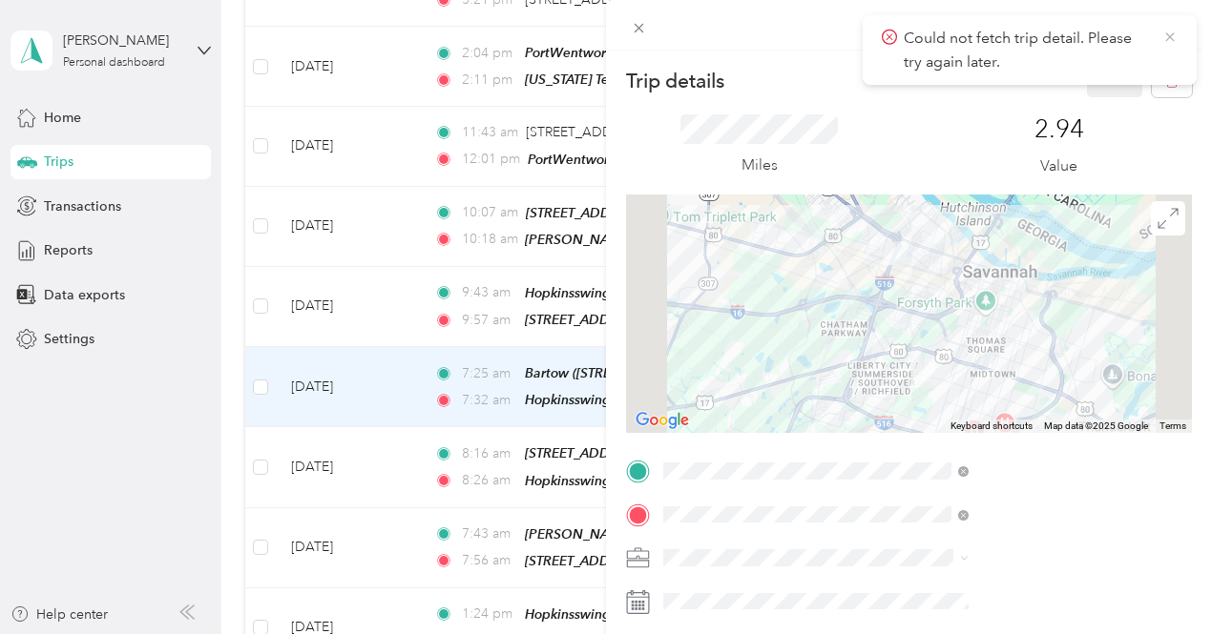
click at [1170, 35] on icon at bounding box center [1169, 36] width 9 height 9
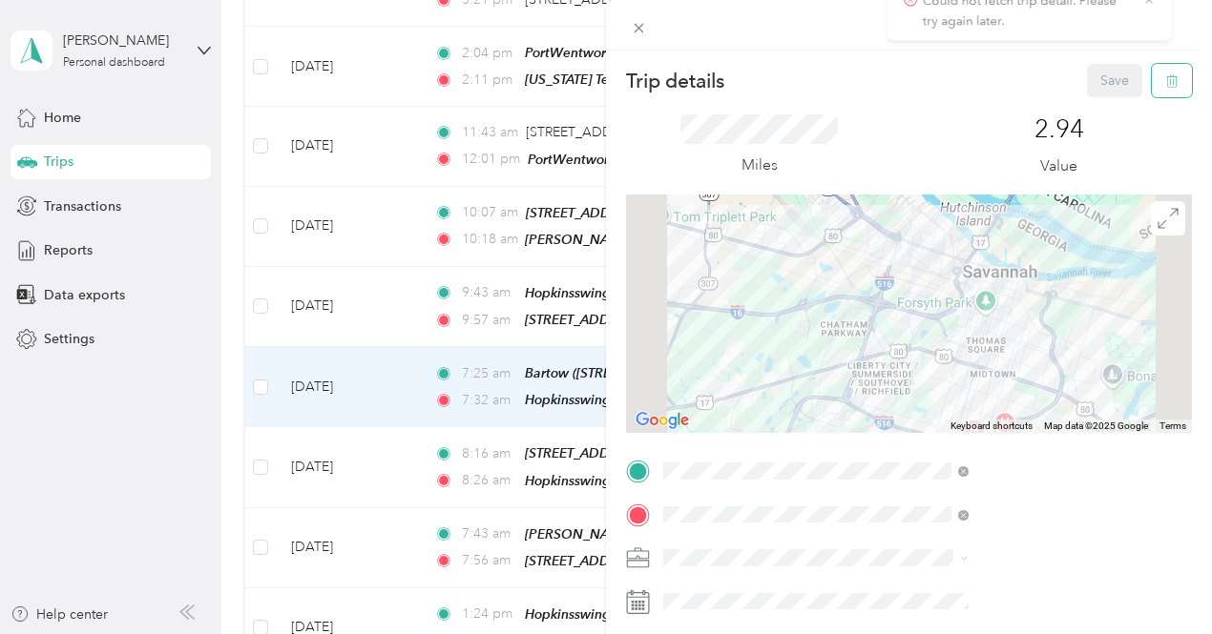
click at [1162, 89] on button "button" at bounding box center [1172, 80] width 40 height 33
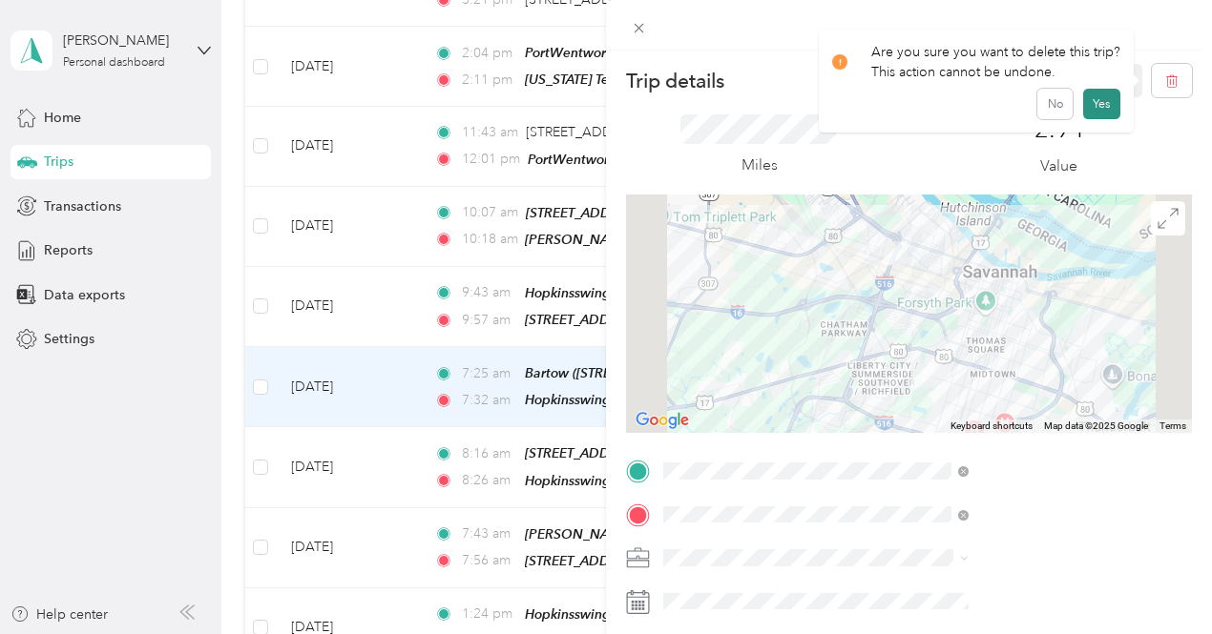
click at [1109, 96] on button "Yes" at bounding box center [1101, 104] width 37 height 31
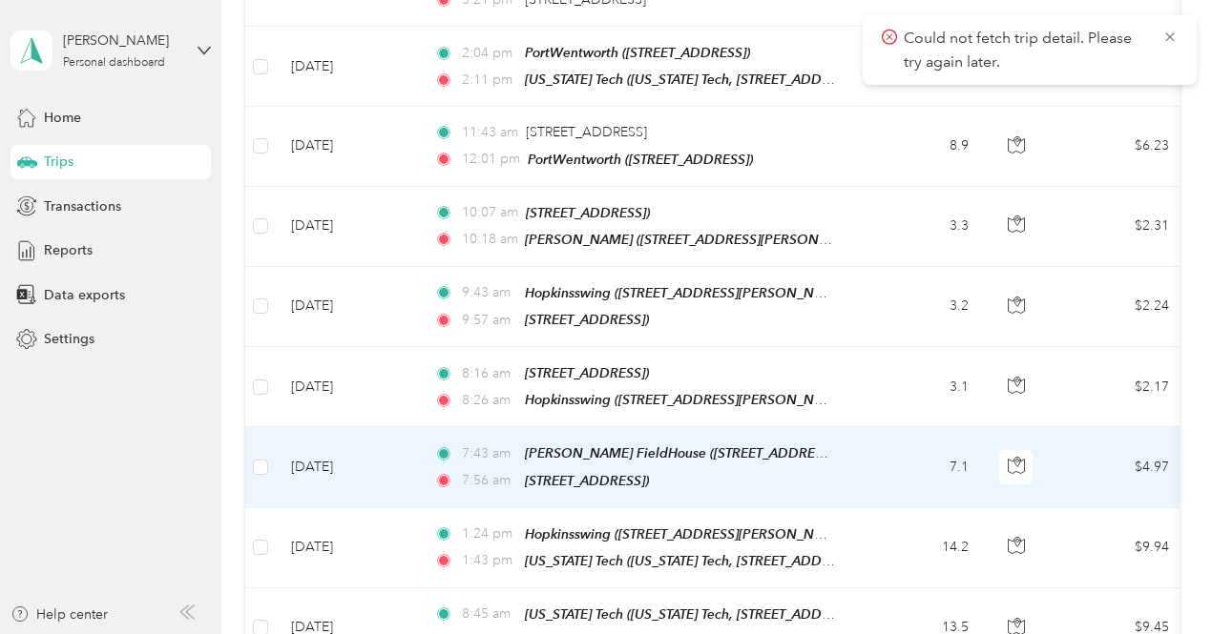
click at [904, 427] on td "7.1" at bounding box center [921, 467] width 126 height 80
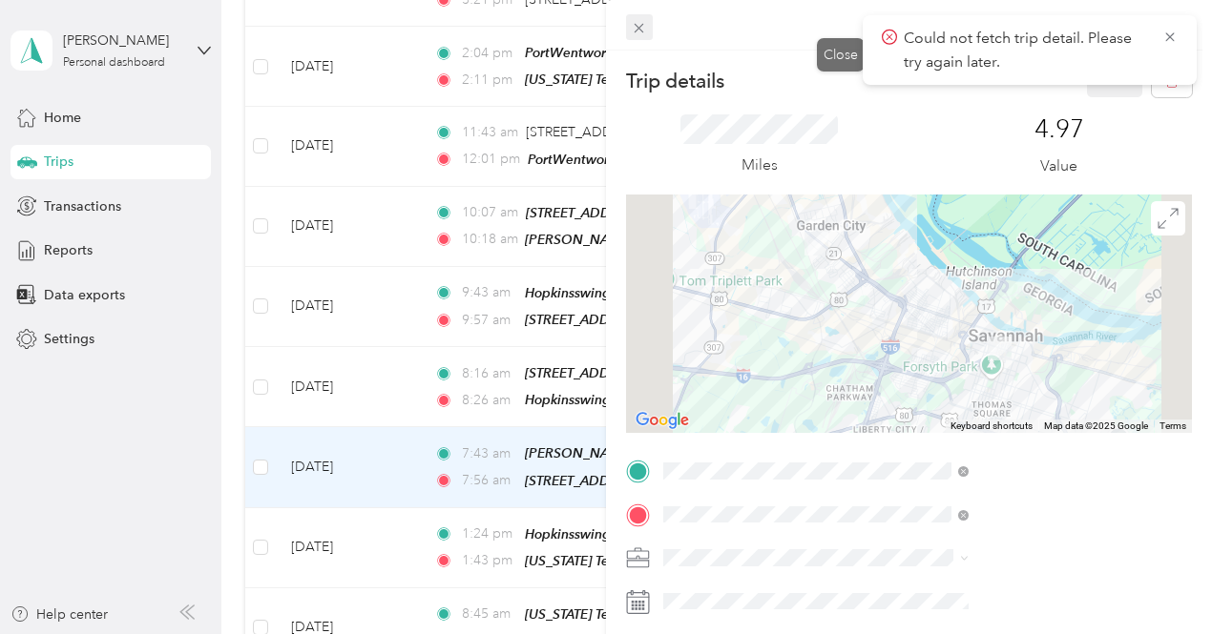
click at [647, 30] on icon at bounding box center [639, 28] width 16 height 16
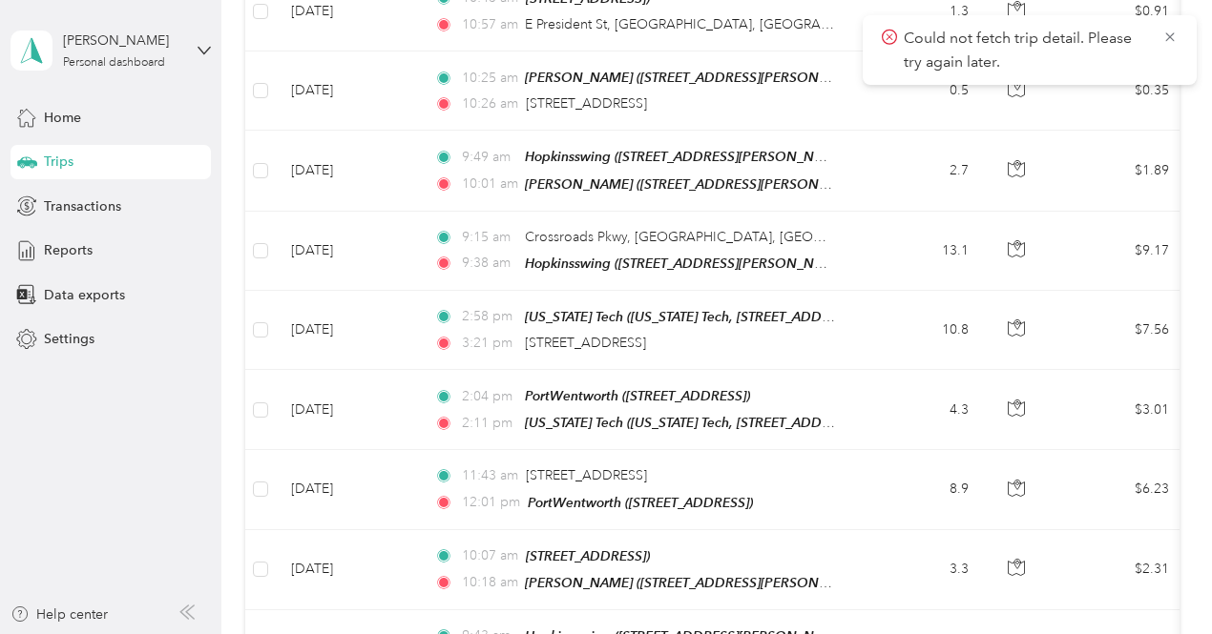
scroll to position [6930, 0]
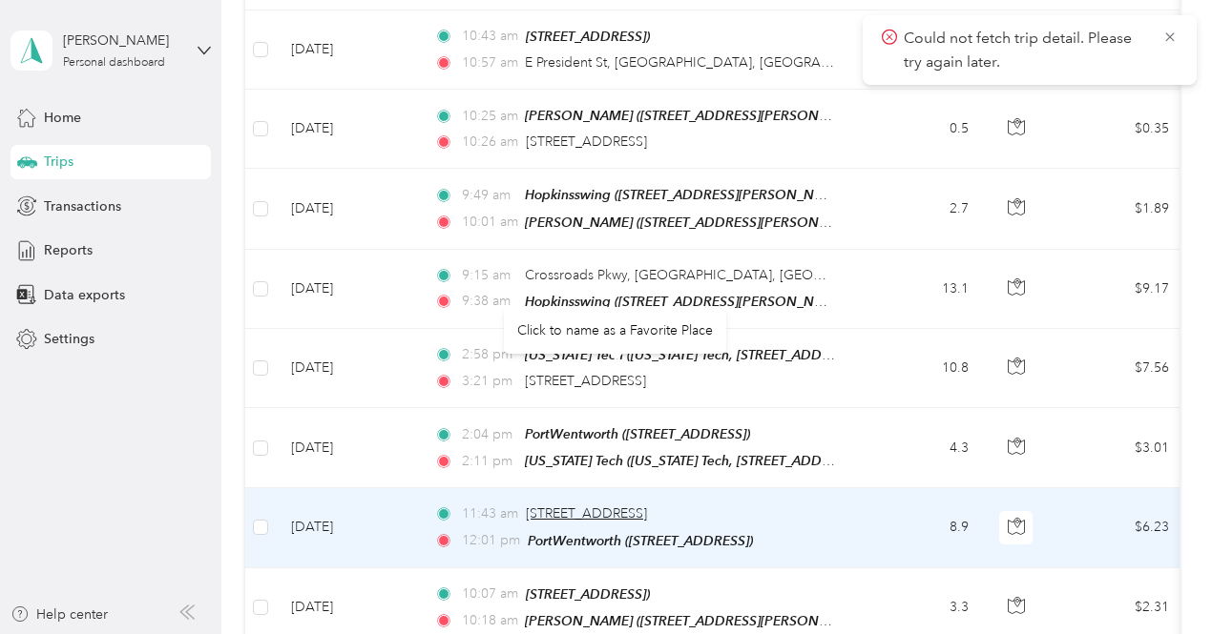
click at [579, 506] on span "[STREET_ADDRESS]" at bounding box center [586, 514] width 121 height 16
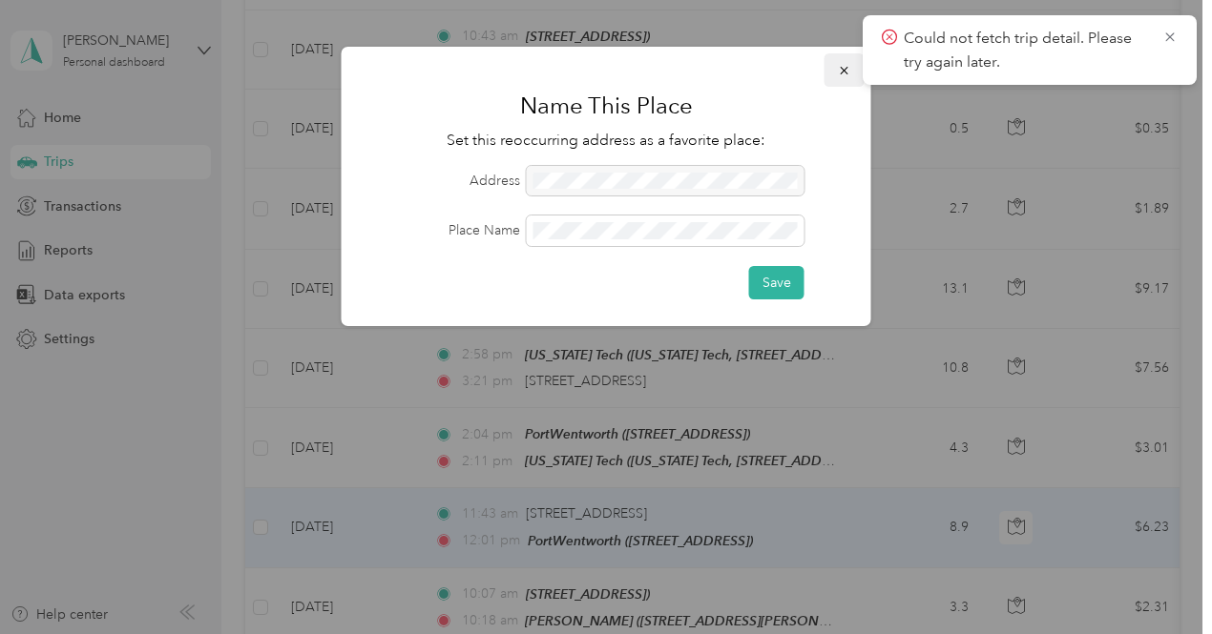
click at [842, 72] on icon "button" at bounding box center [844, 70] width 13 height 13
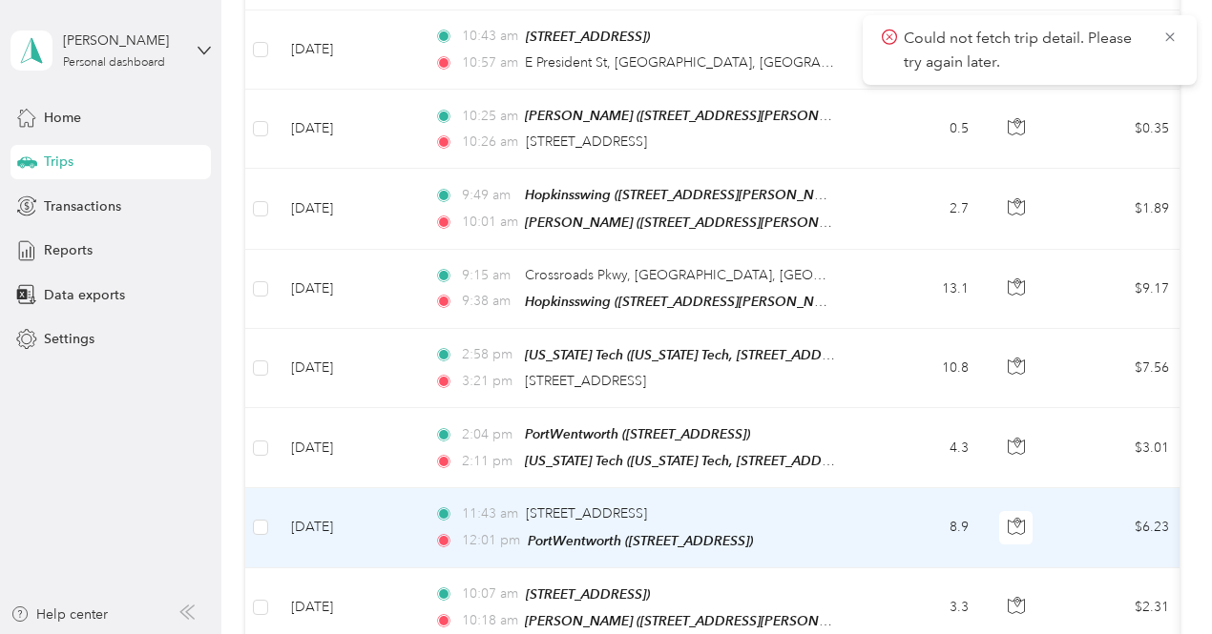
click at [865, 488] on td "8.9" at bounding box center [921, 527] width 126 height 79
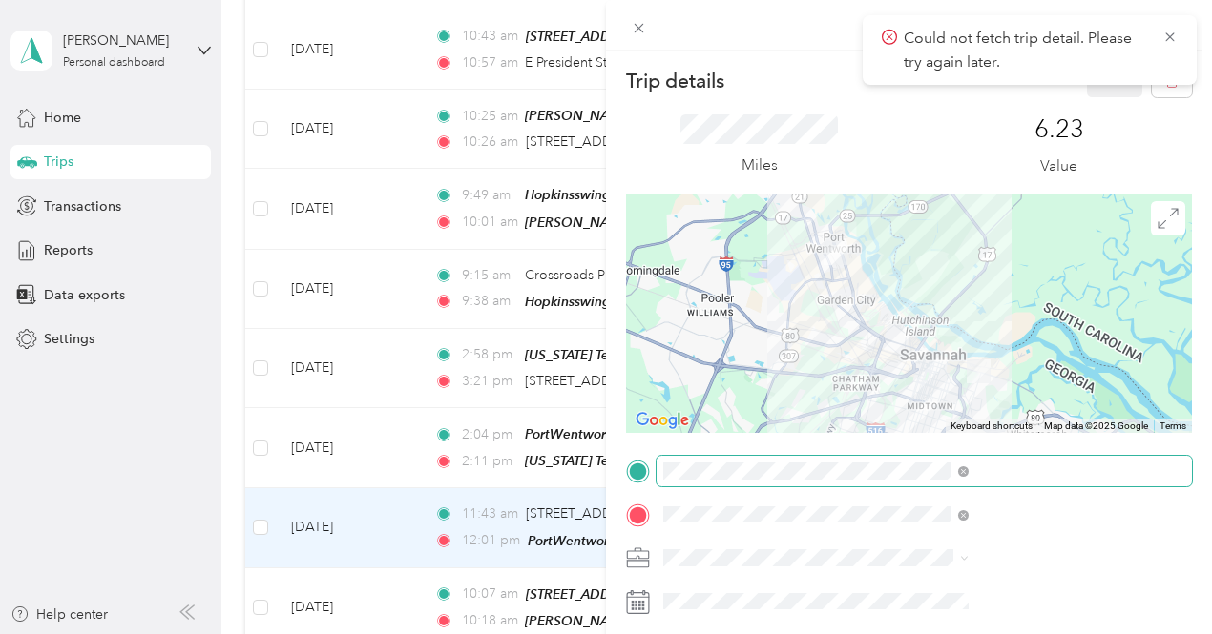
click at [956, 459] on span at bounding box center [923, 471] width 535 height 31
click at [1044, 481] on span at bounding box center [923, 471] width 535 height 31
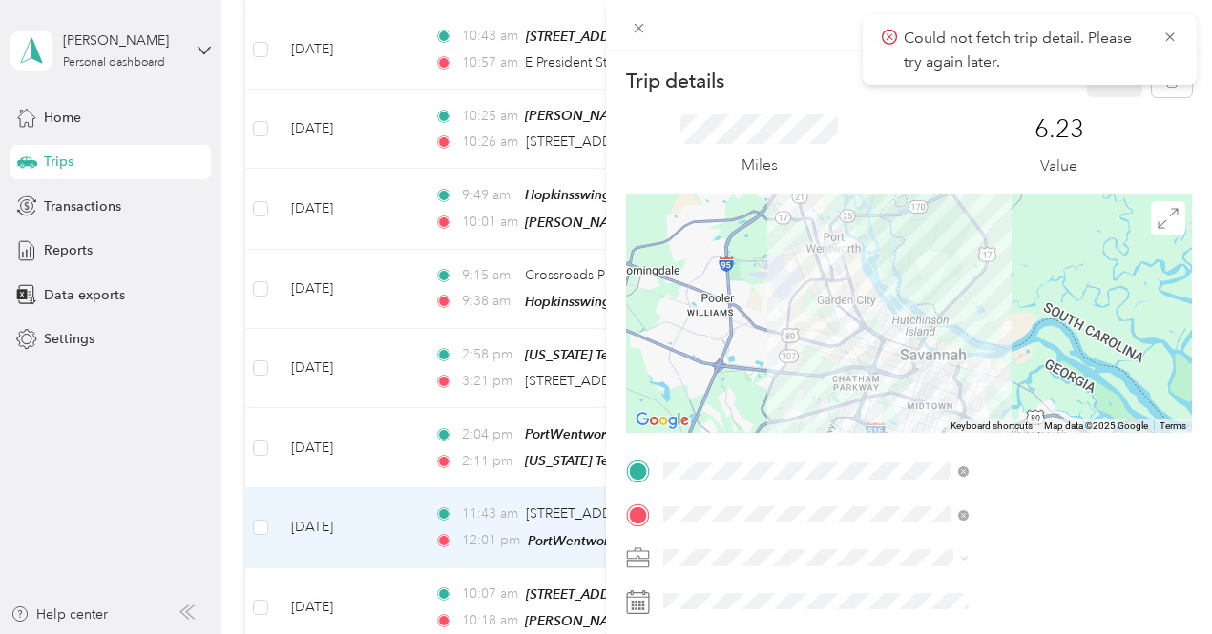
click at [987, 222] on li "From your Favorite places" at bounding box center [1018, 207] width 319 height 40
click at [1015, 274] on span "[STREET_ADDRESS][PERSON_NAME]" at bounding box center [1014, 273] width 227 height 16
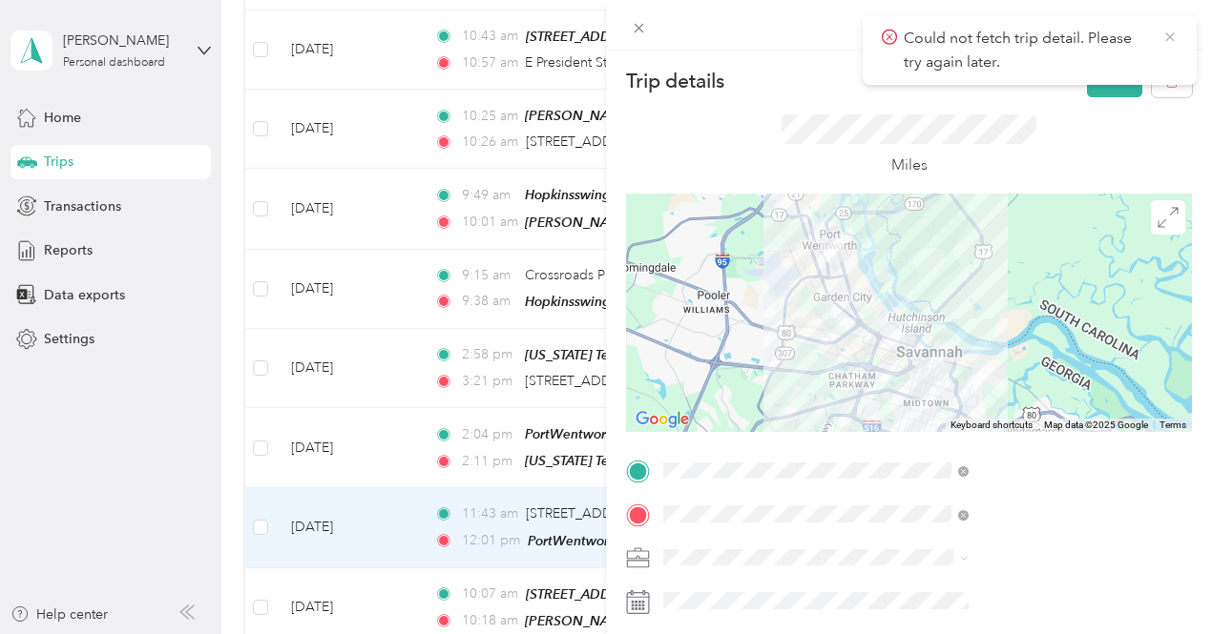
click at [1176, 34] on icon at bounding box center [1169, 37] width 15 height 17
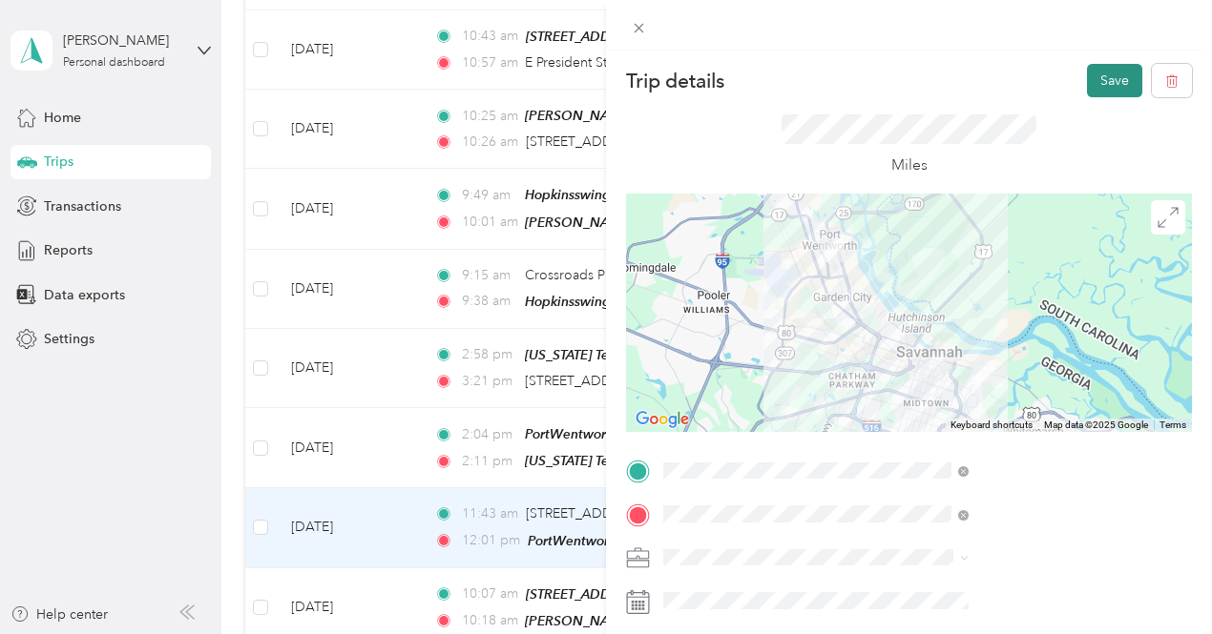
click at [1097, 72] on button "Save" at bounding box center [1114, 80] width 55 height 33
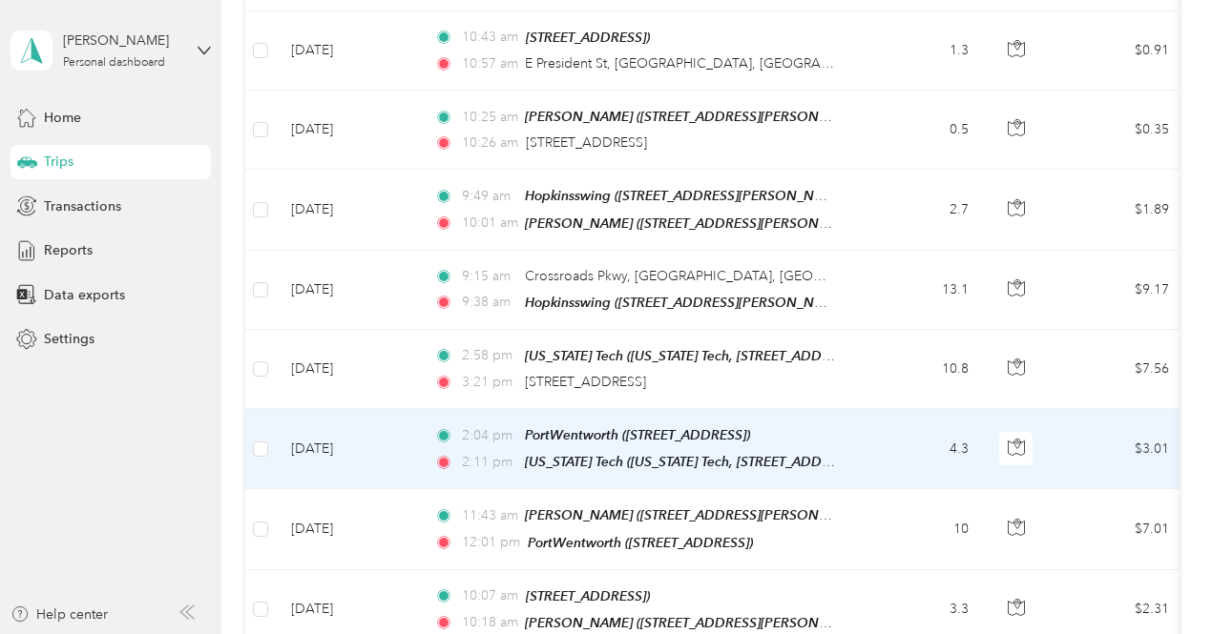
scroll to position [6930, 0]
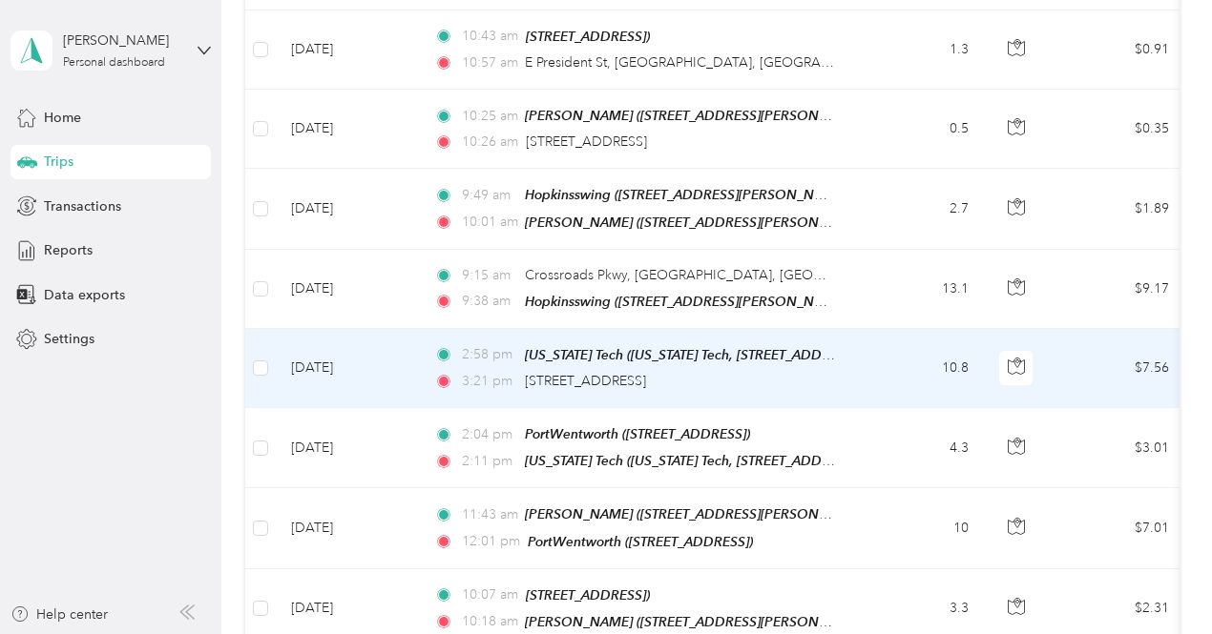
click at [941, 329] on td "10.8" at bounding box center [921, 368] width 126 height 79
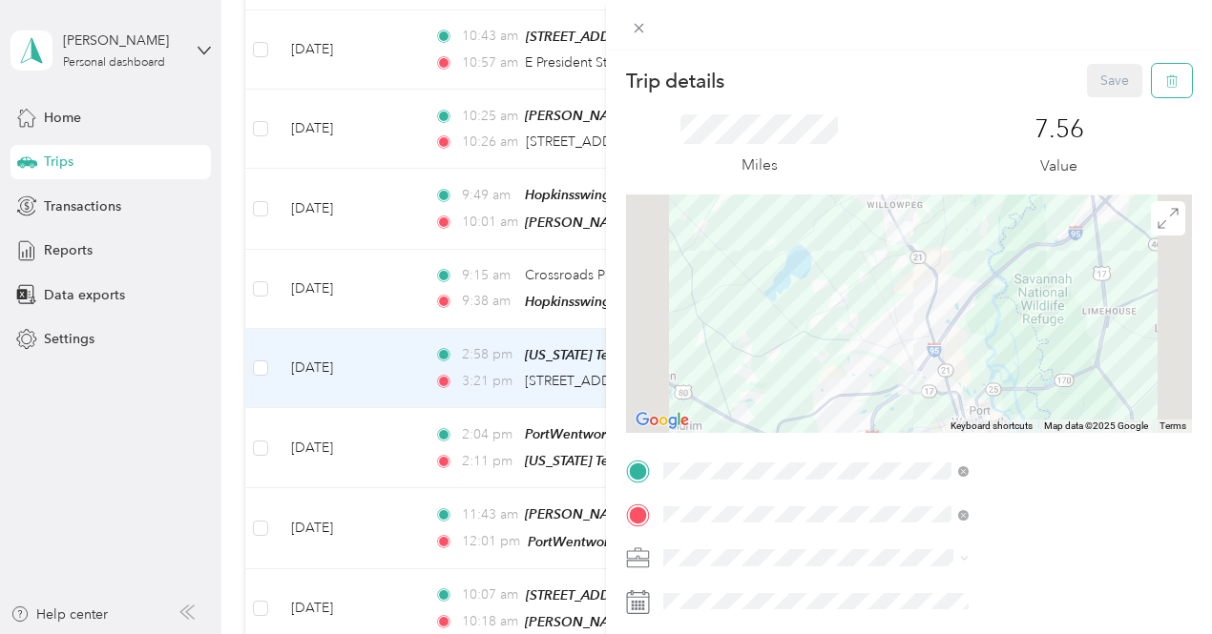
click at [1165, 74] on icon "button" at bounding box center [1171, 80] width 13 height 13
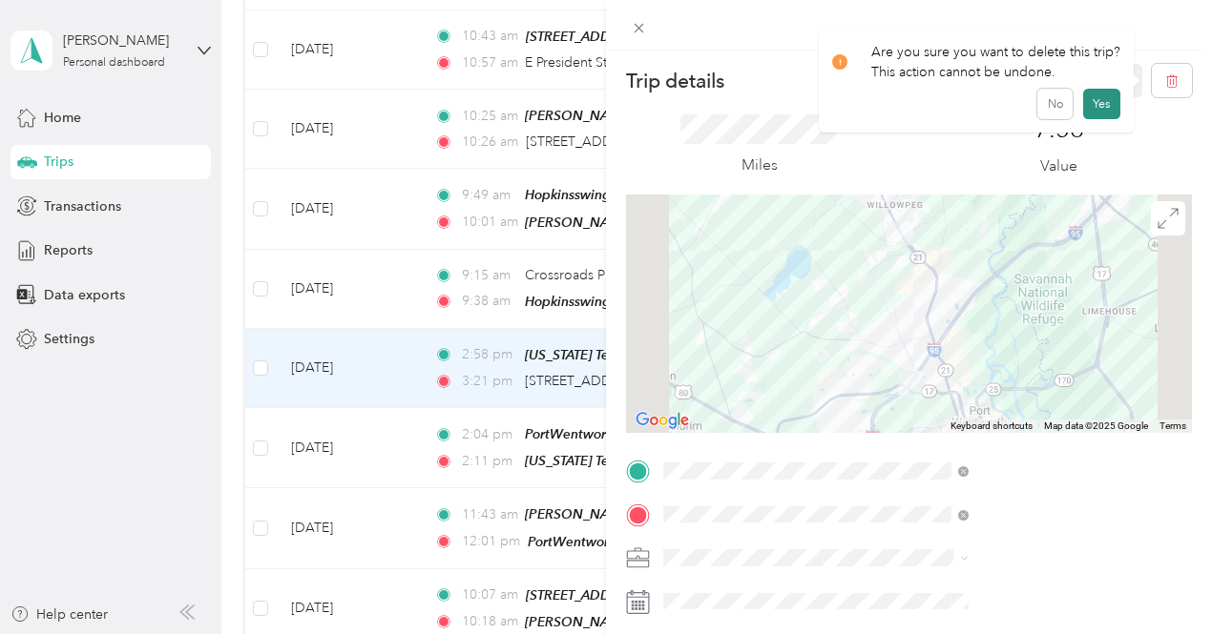
click at [1092, 110] on button "Yes" at bounding box center [1101, 104] width 37 height 31
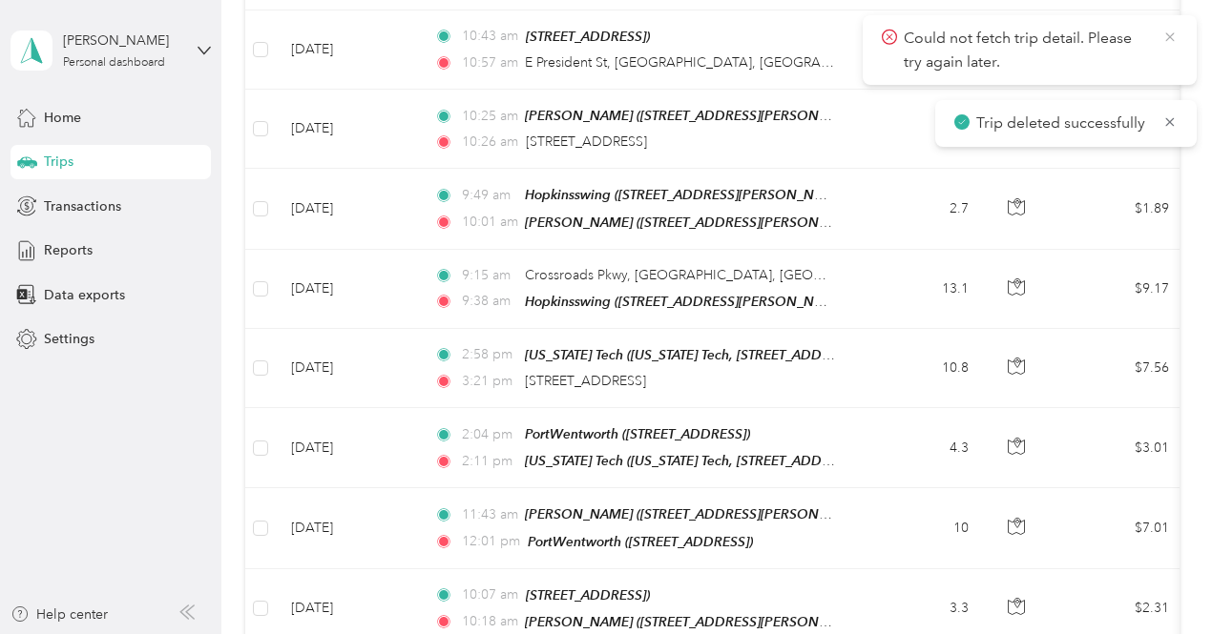
click at [1175, 35] on icon at bounding box center [1169, 37] width 15 height 17
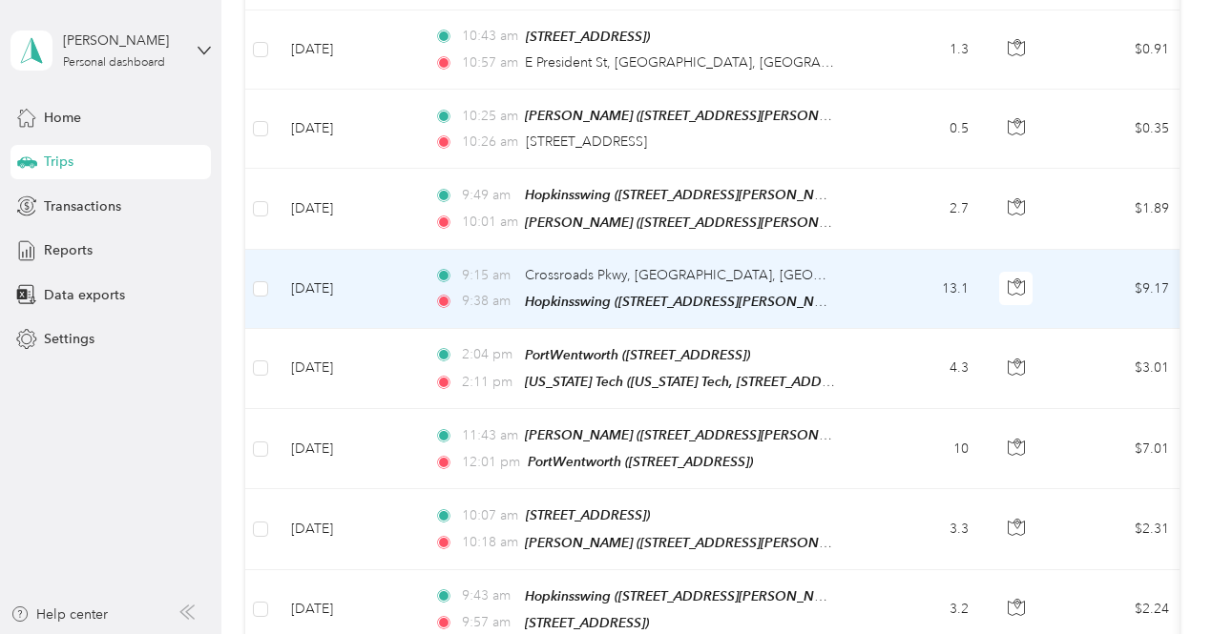
click at [731, 265] on div "9:15 am Crossroads Pkwy, [GEOGRAPHIC_DATA], [GEOGRAPHIC_DATA]" at bounding box center [634, 275] width 401 height 21
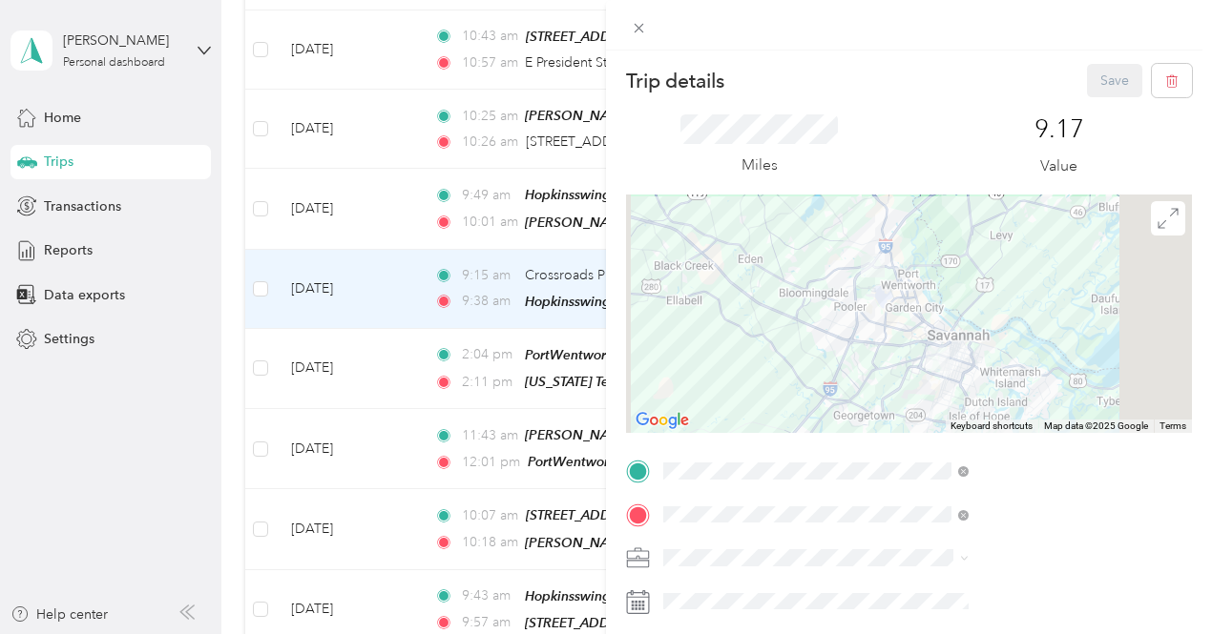
click at [1015, 273] on span "[US_STATE] Tech, [STREET_ADDRESS] , 31407, [GEOGRAPHIC_DATA], [GEOGRAPHIC_DATA]…" at bounding box center [1020, 297] width 239 height 76
click at [1103, 85] on button "Save" at bounding box center [1114, 80] width 55 height 33
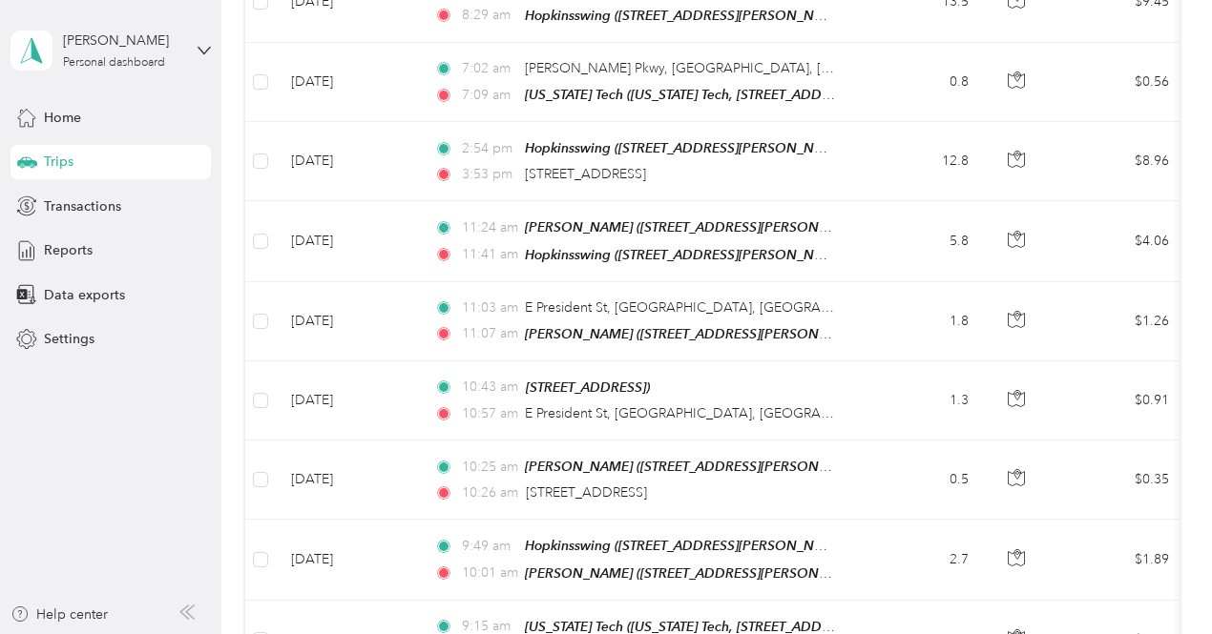
scroll to position [6548, 0]
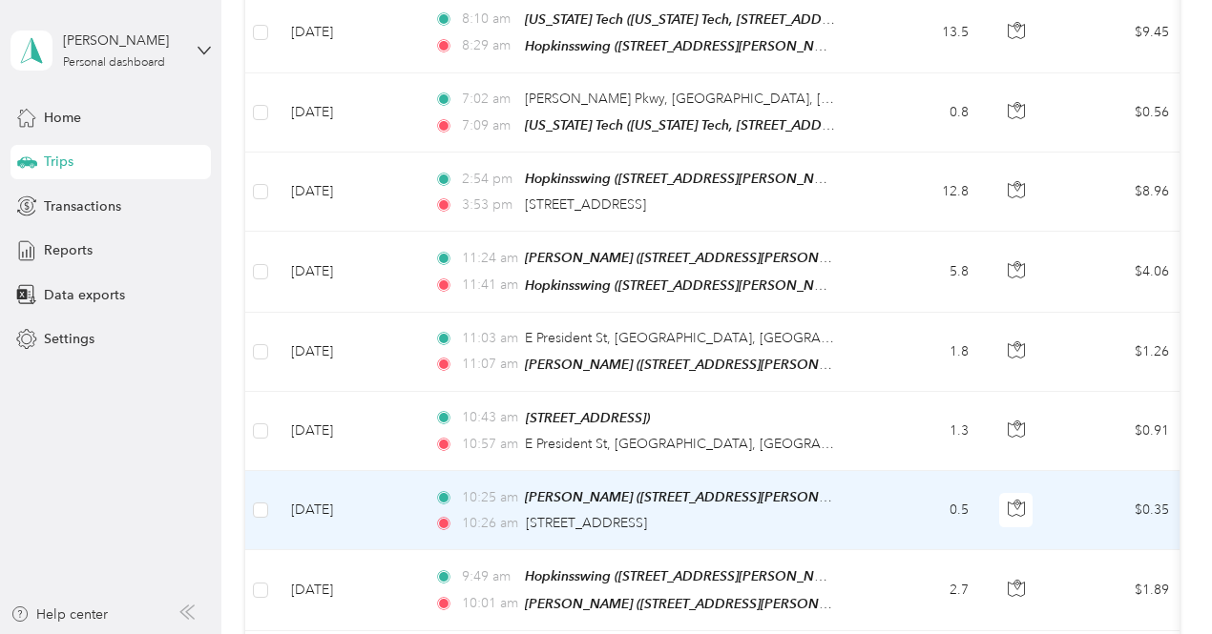
click at [847, 471] on td "10:25 am [PERSON_NAME] ([STREET_ADDRESS][PERSON_NAME]) 10:26 am [STREET_ADDRESS]" at bounding box center [638, 510] width 439 height 79
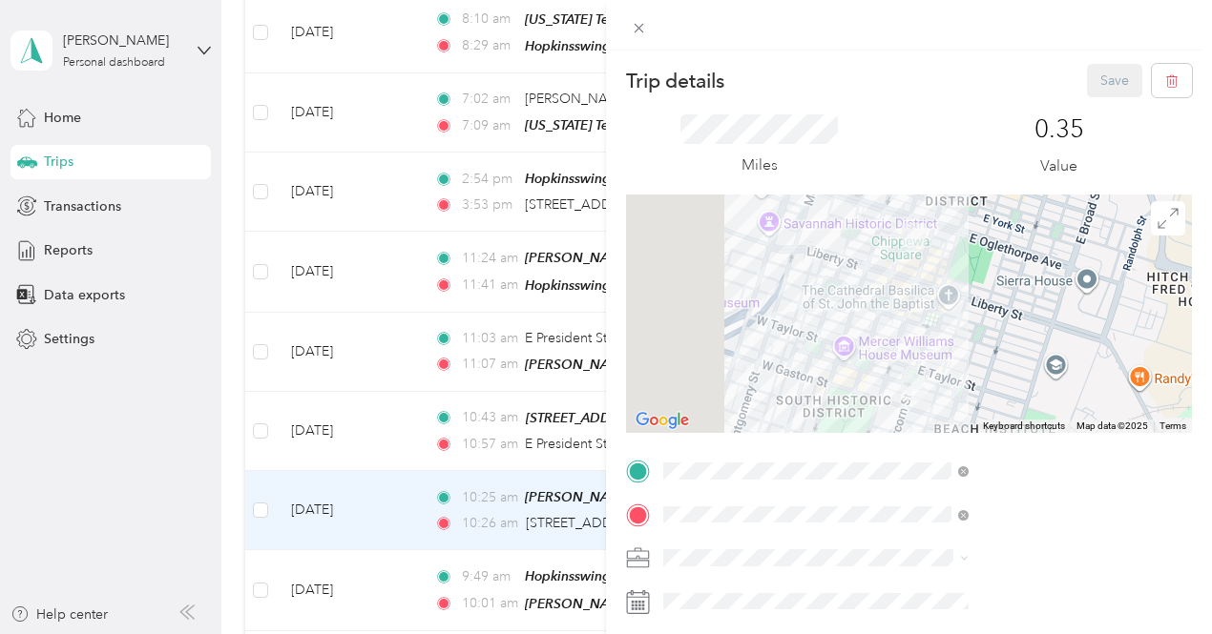
click at [1011, 305] on div "TEAM [STREET_ADDRESS]" at bounding box center [998, 304] width 194 height 47
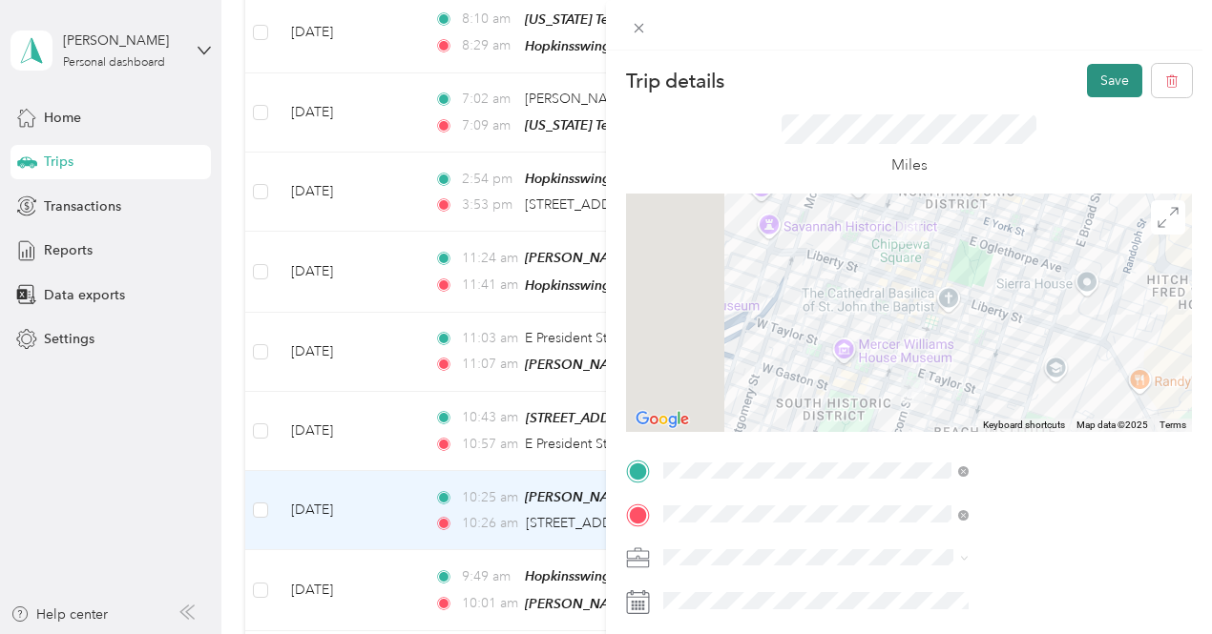
click at [1107, 72] on button "Save" at bounding box center [1114, 80] width 55 height 33
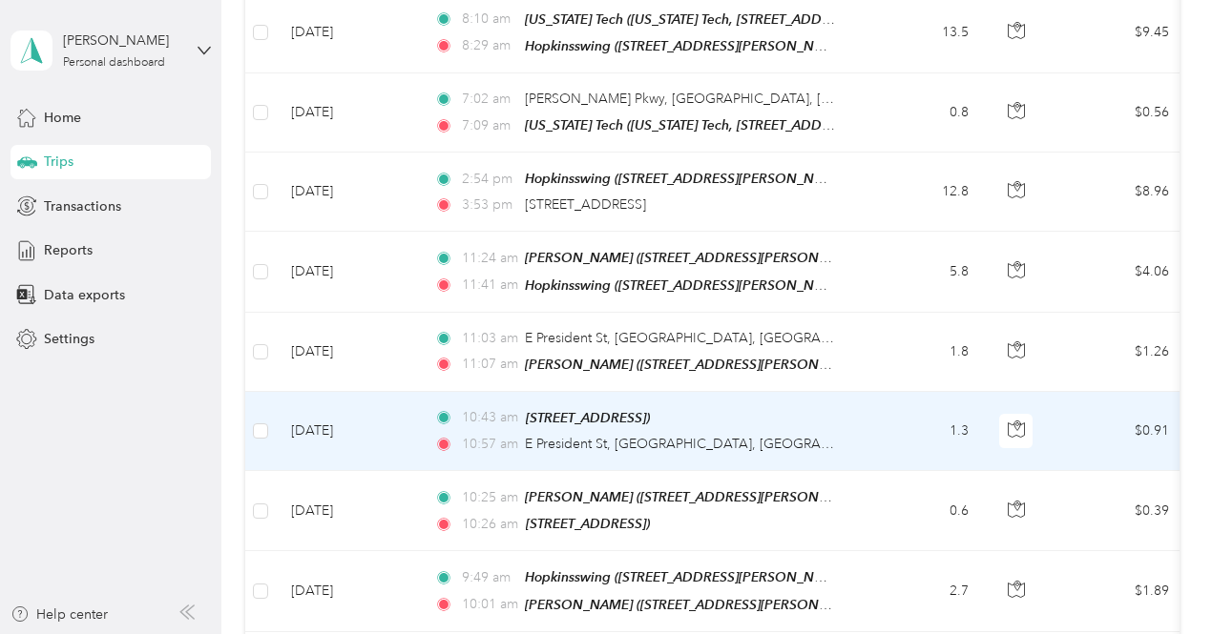
click at [907, 392] on td "1.3" at bounding box center [921, 431] width 126 height 79
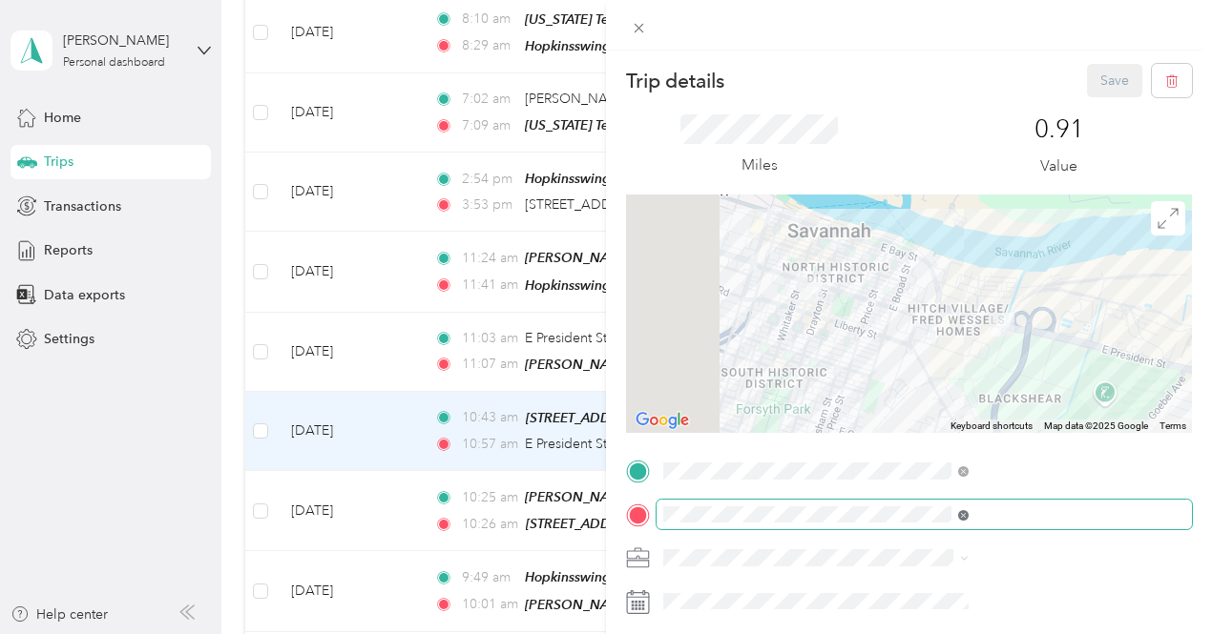
click at [968, 516] on icon at bounding box center [963, 515] width 10 height 10
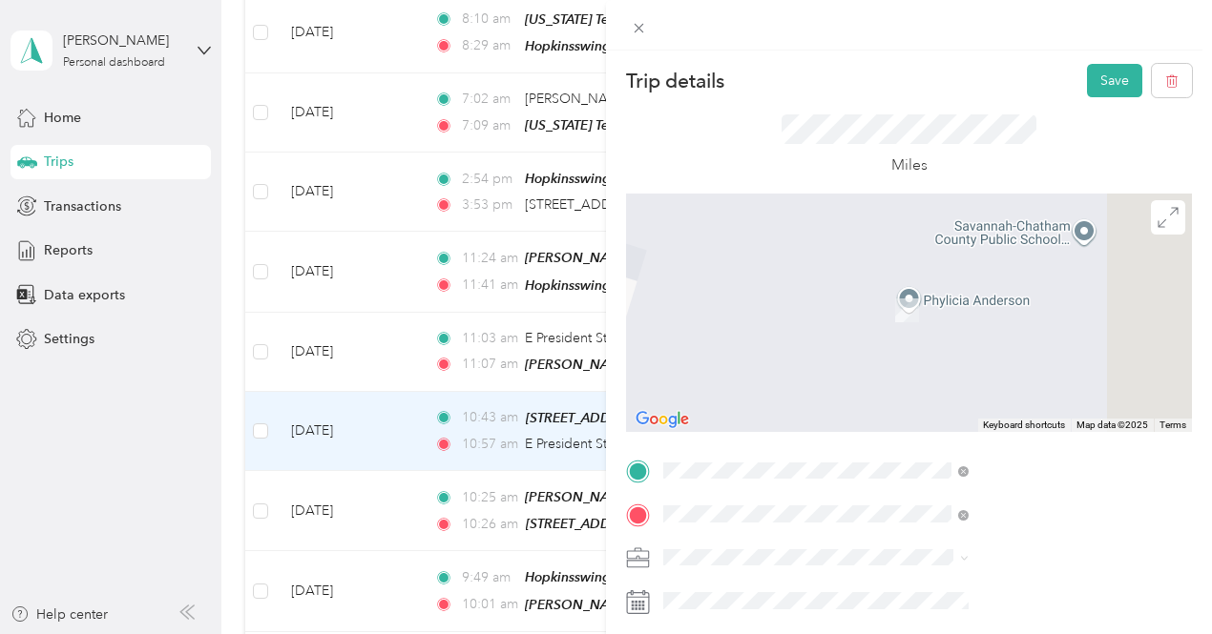
click at [1035, 299] on ol "From your Favorite places TEAM [GEOGRAPHIC_DATA][STREET_ADDRESS][PERSON_NAME], …" at bounding box center [1018, 363] width 319 height 267
click at [647, 35] on icon at bounding box center [639, 28] width 16 height 16
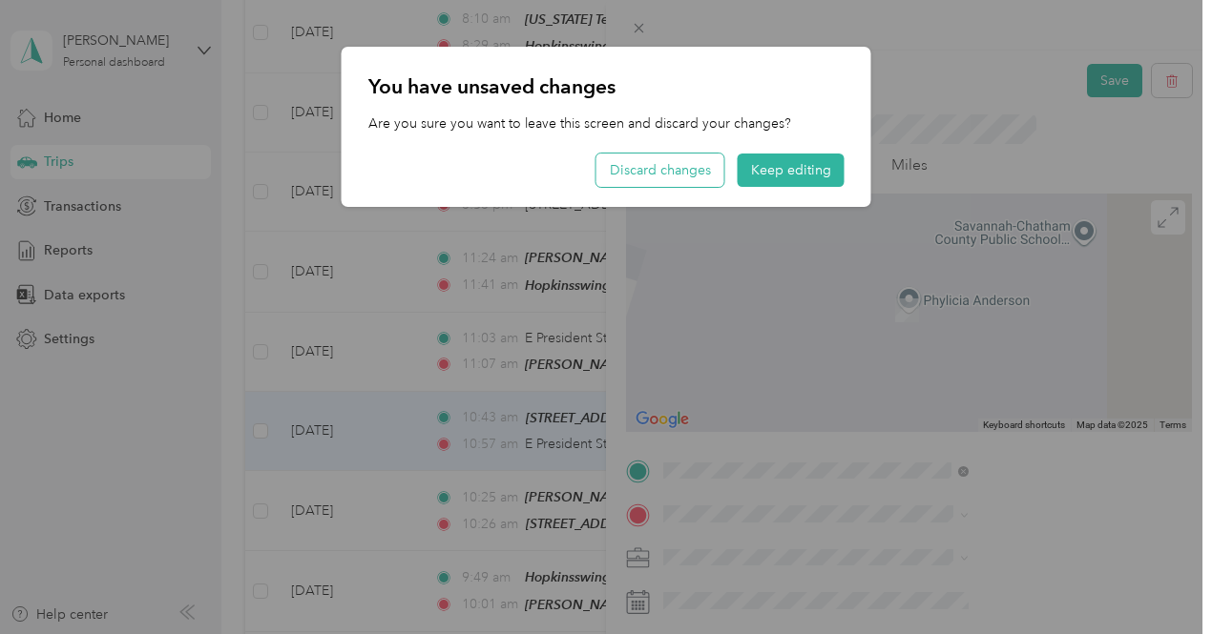
click at [696, 168] on button "Discard changes" at bounding box center [660, 170] width 128 height 33
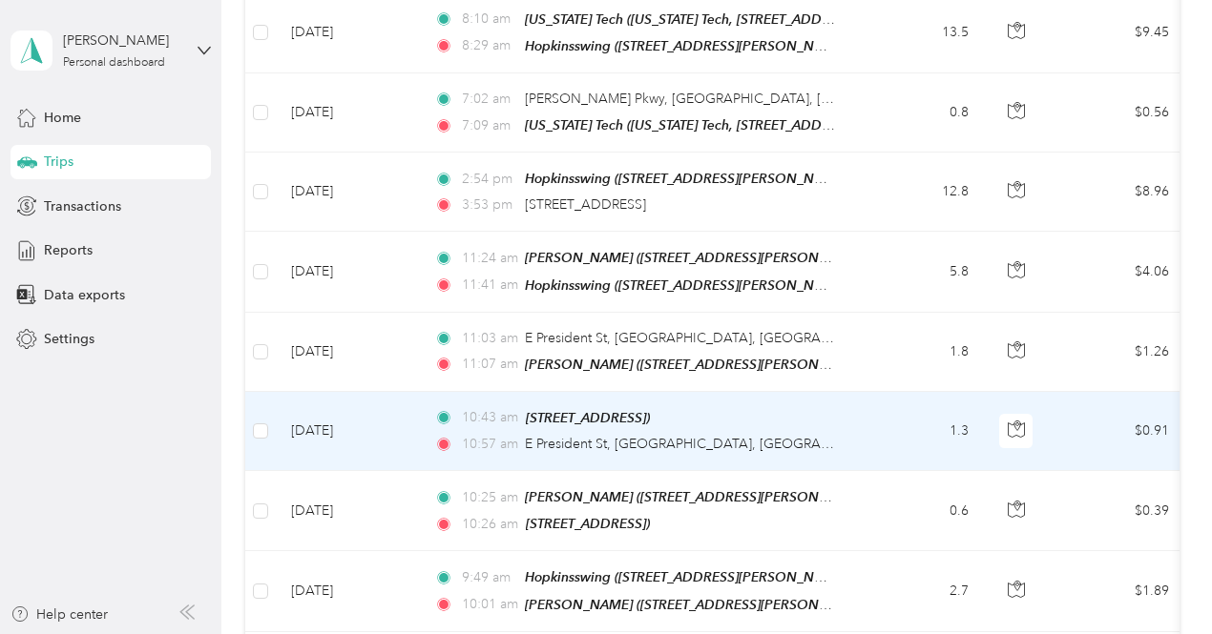
click at [897, 392] on td "1.3" at bounding box center [921, 431] width 126 height 79
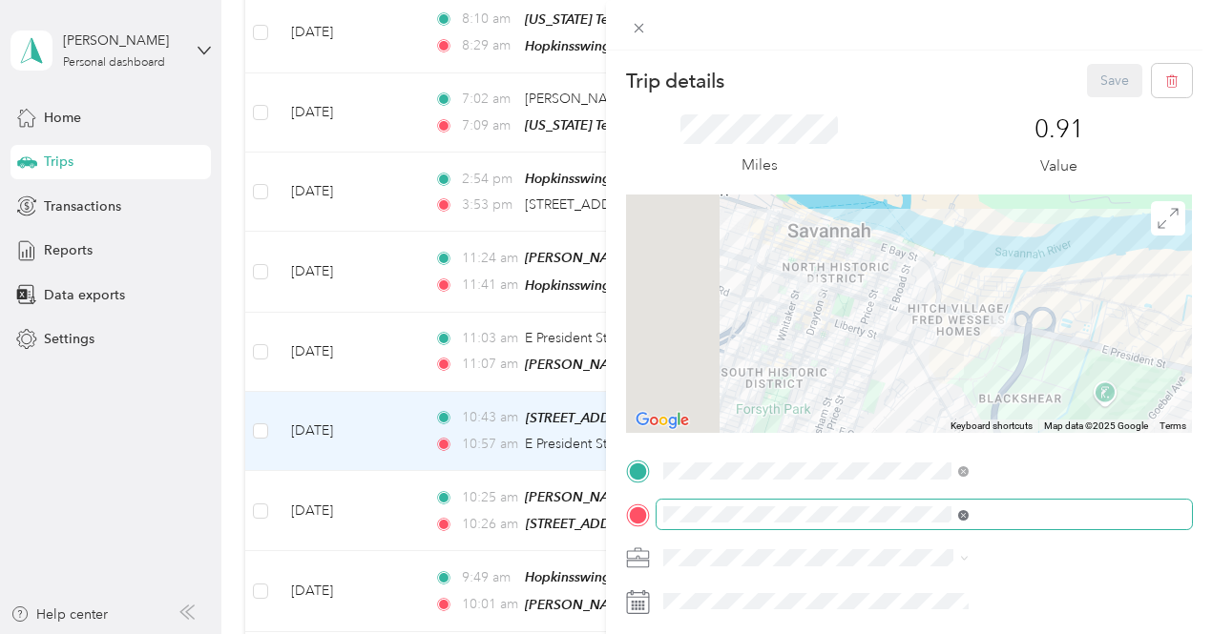
click at [968, 518] on icon at bounding box center [963, 515] width 10 height 10
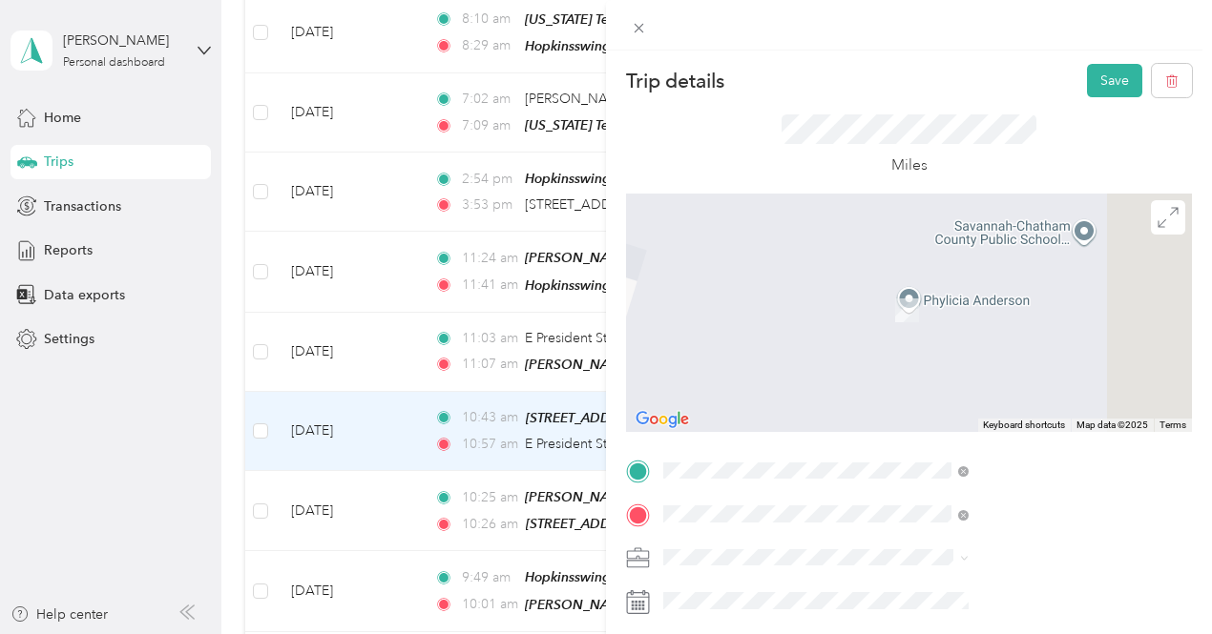
click at [1044, 296] on ol "From your Favorite places TEAM [GEOGRAPHIC_DATA][STREET_ADDRESS][PERSON_NAME], …" at bounding box center [1018, 363] width 319 height 267
click at [961, 286] on div "TEAM Whitney" at bounding box center [1014, 293] width 227 height 24
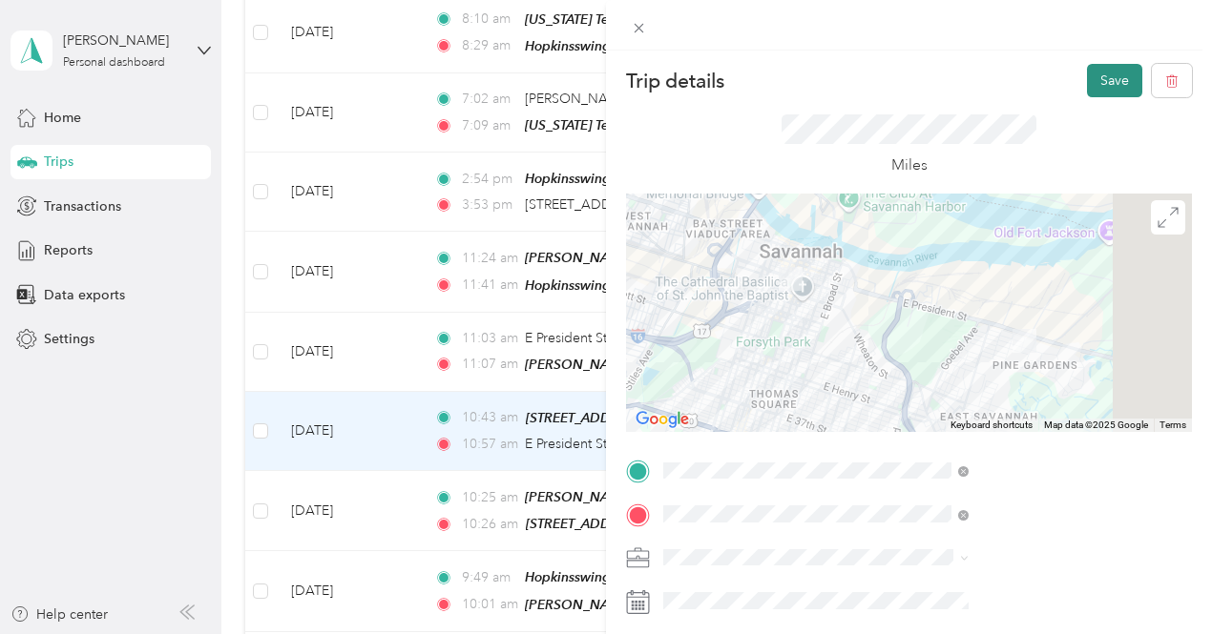
click at [1105, 75] on button "Save" at bounding box center [1114, 80] width 55 height 33
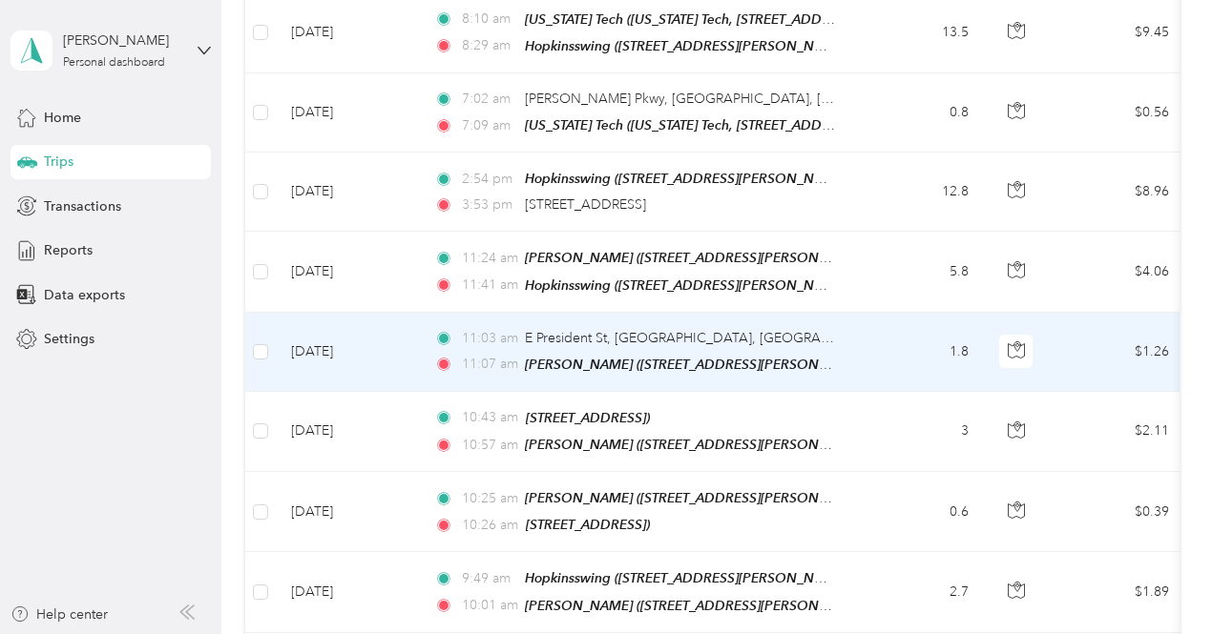
click at [1091, 313] on td "$1.26" at bounding box center [1117, 352] width 134 height 79
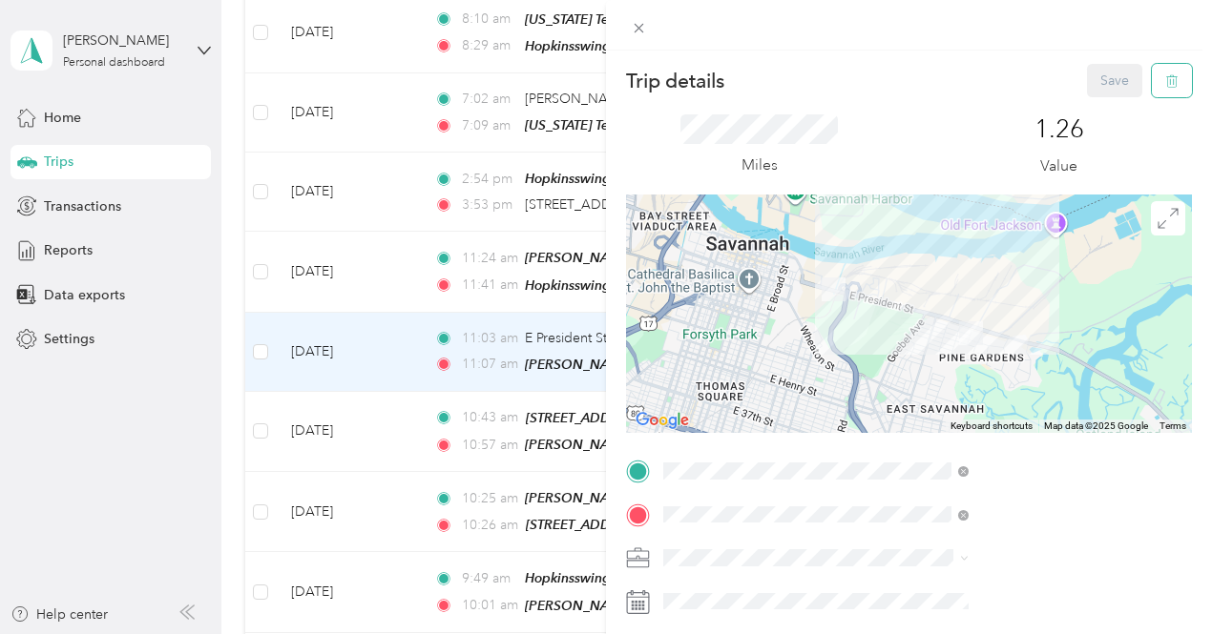
click at [1165, 73] on button "button" at bounding box center [1172, 80] width 40 height 33
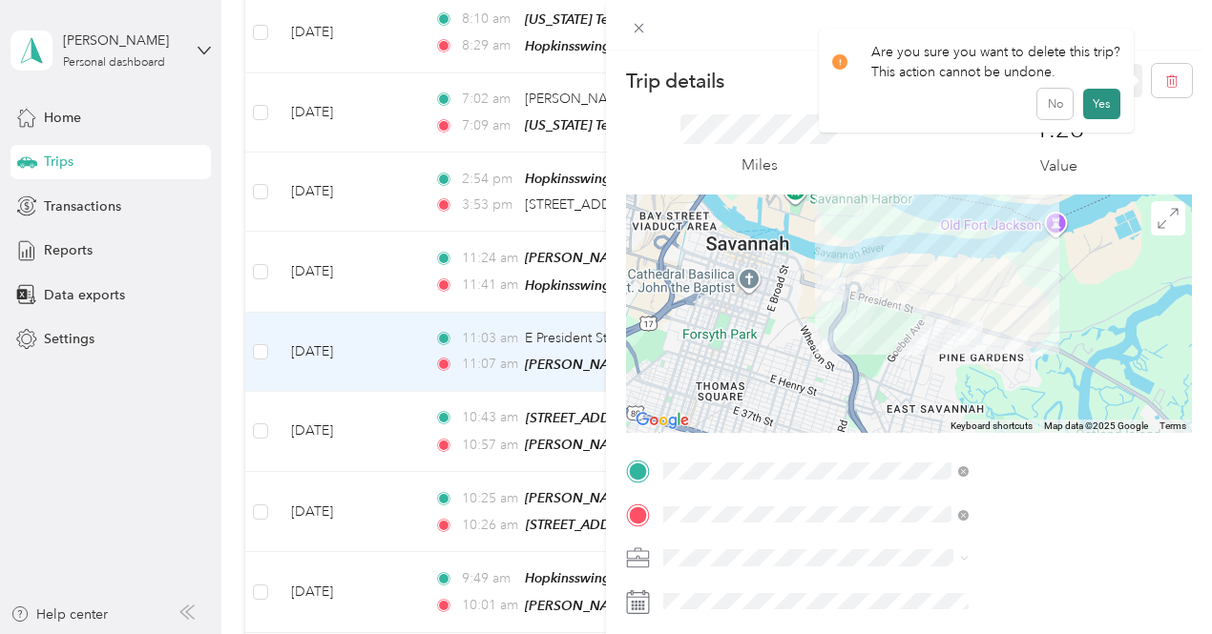
click at [1091, 99] on button "Yes" at bounding box center [1101, 104] width 37 height 31
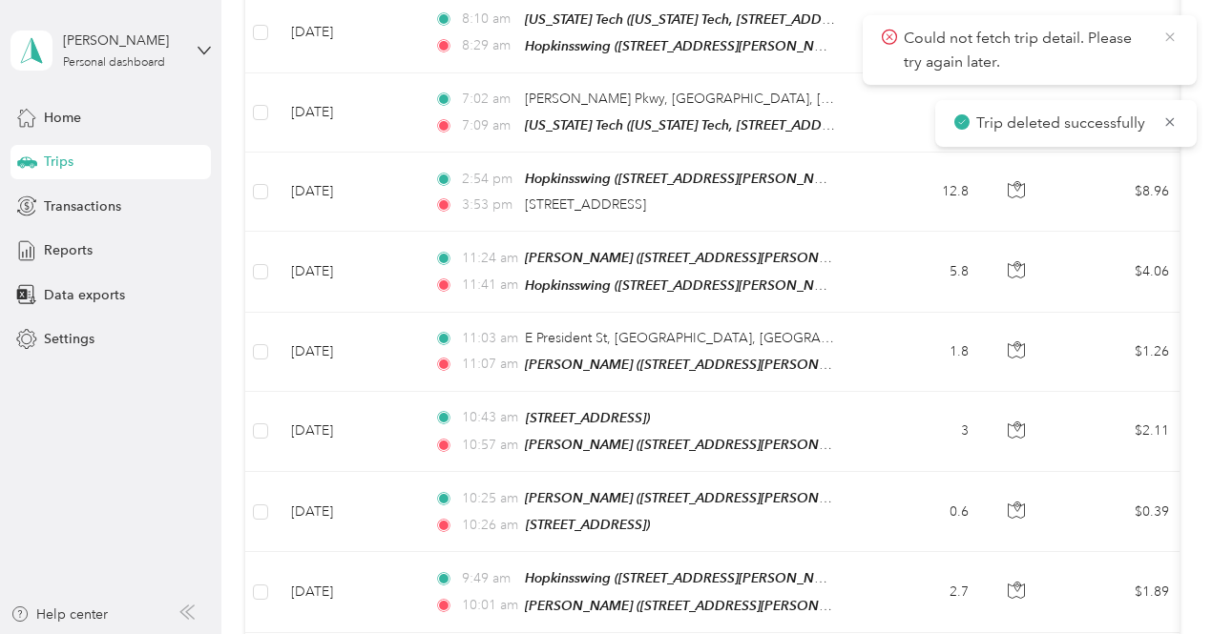
click at [1168, 35] on icon at bounding box center [1169, 36] width 9 height 9
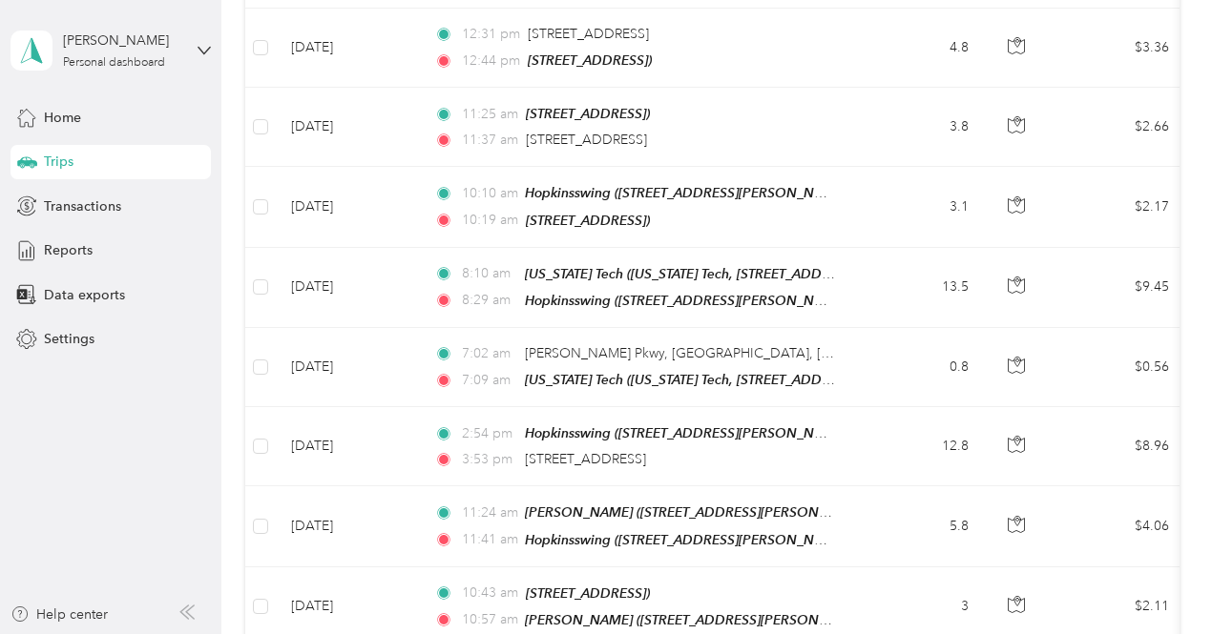
scroll to position [6298, 0]
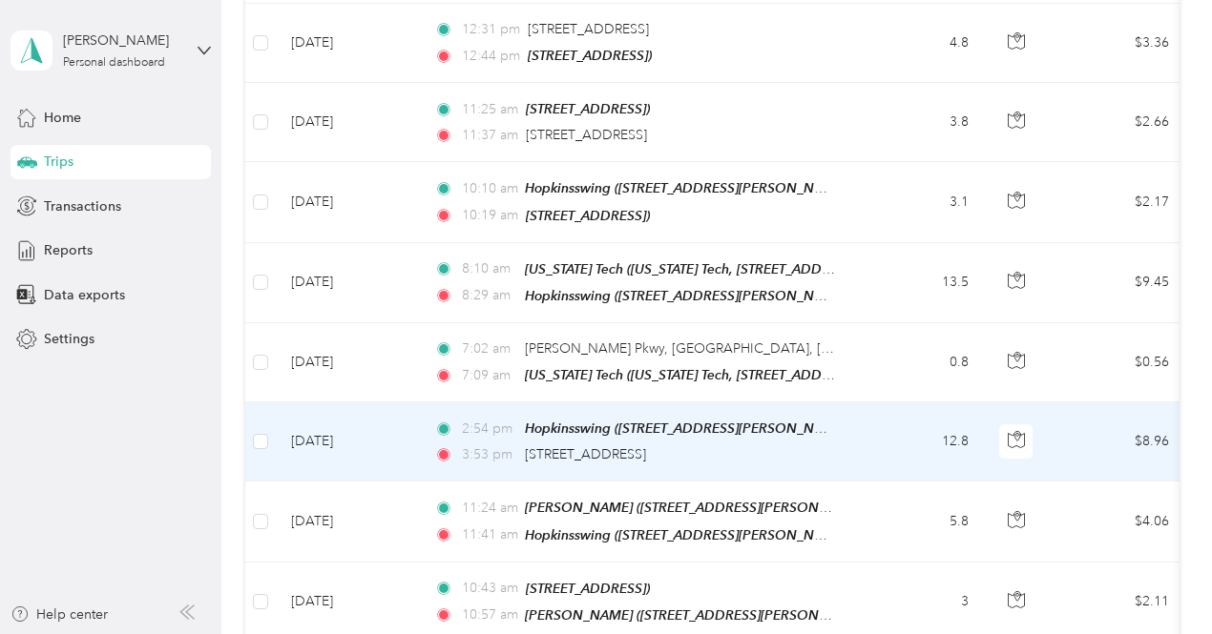
click at [788, 445] on div "3:53 pm [STREET_ADDRESS]" at bounding box center [634, 455] width 401 height 21
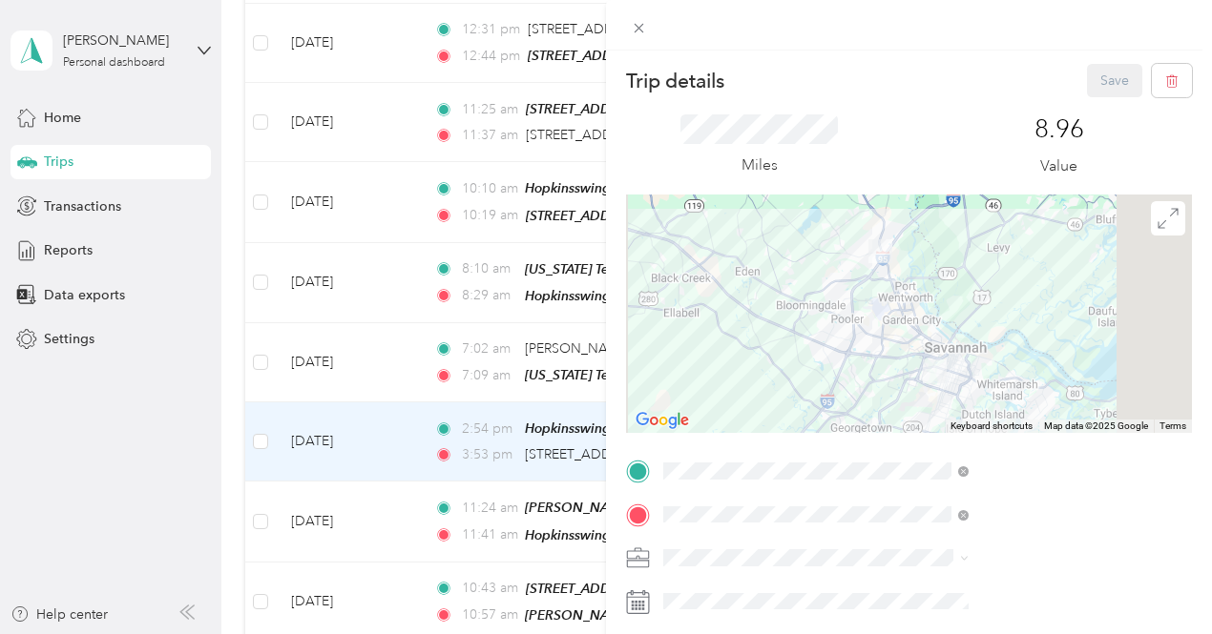
click at [1022, 320] on span "[STREET_ADDRESS]" at bounding box center [961, 317] width 121 height 16
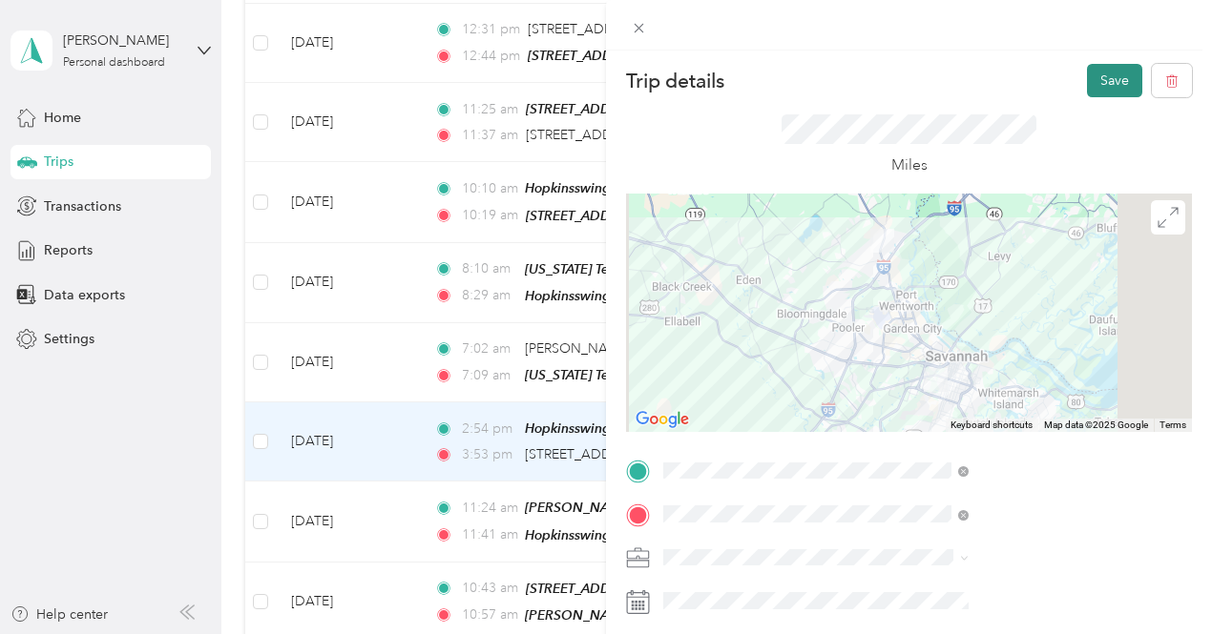
click at [1087, 77] on button "Save" at bounding box center [1114, 80] width 55 height 33
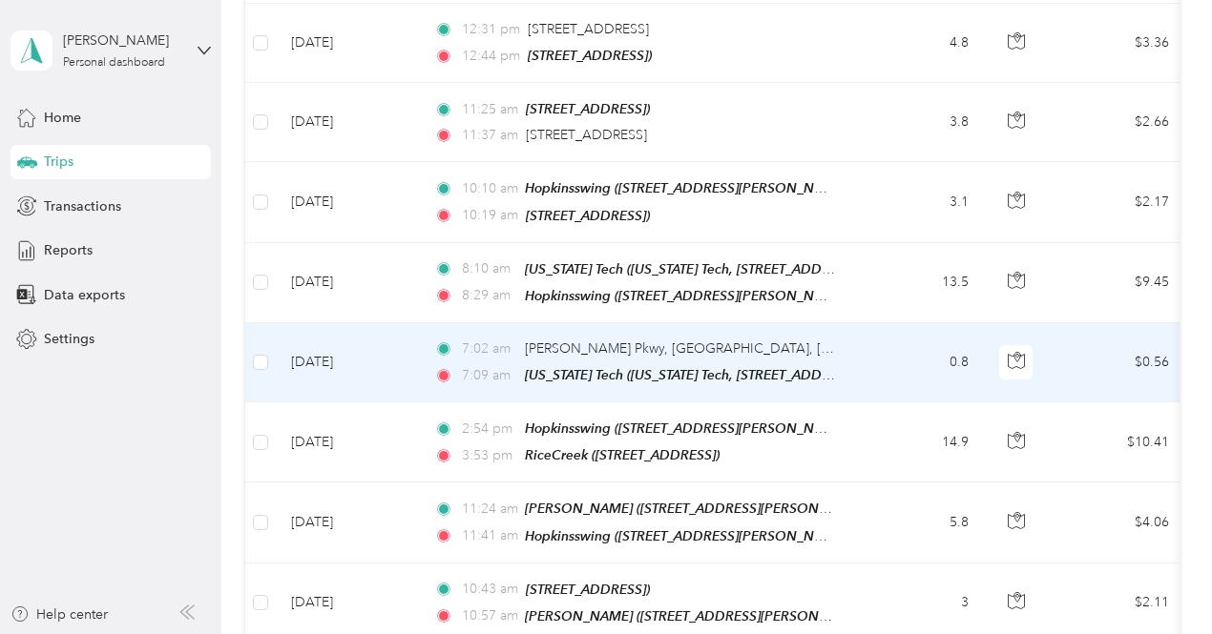
click at [877, 323] on td "0.8" at bounding box center [921, 362] width 126 height 79
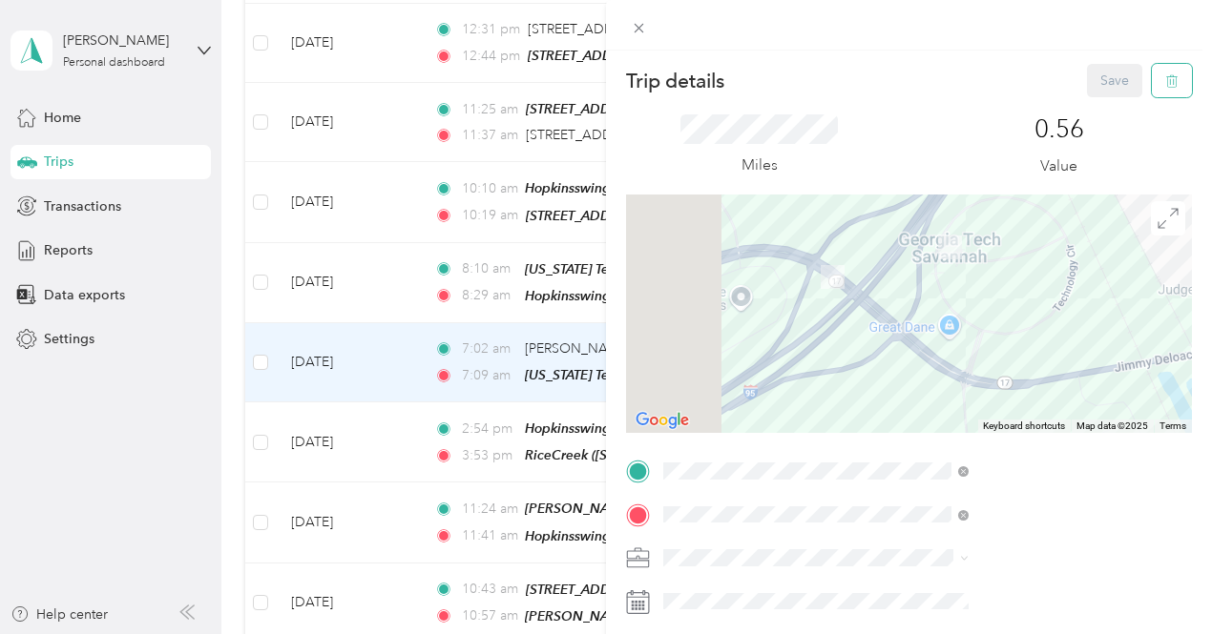
click at [1171, 76] on button "button" at bounding box center [1172, 80] width 40 height 33
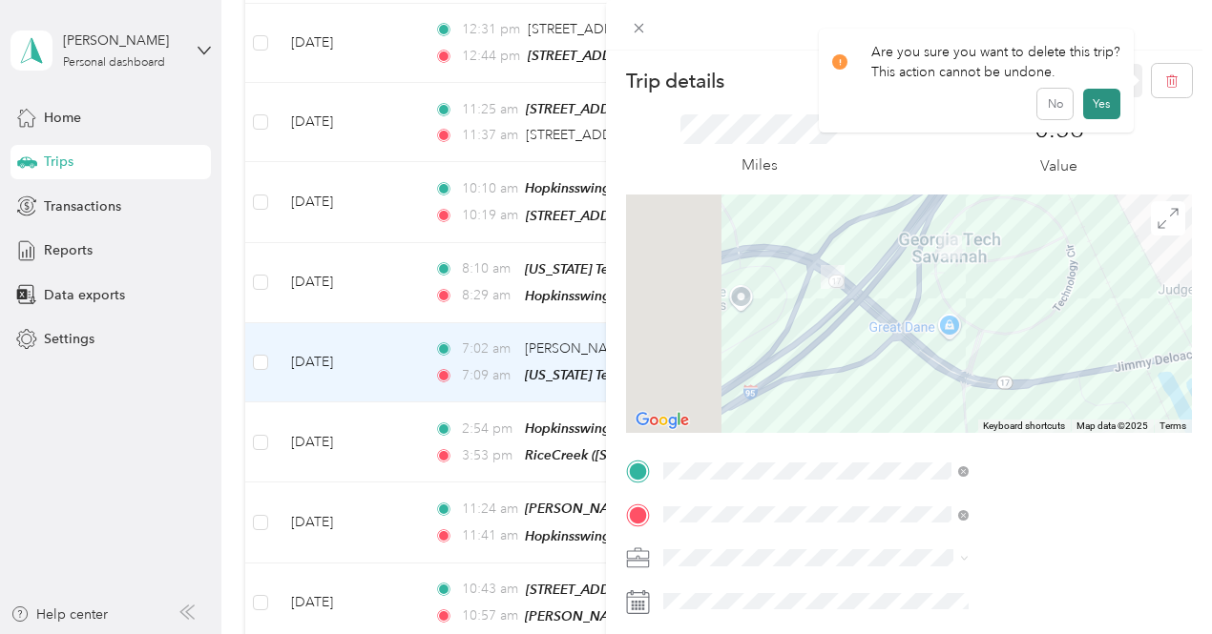
click at [1103, 94] on button "Yes" at bounding box center [1101, 104] width 37 height 31
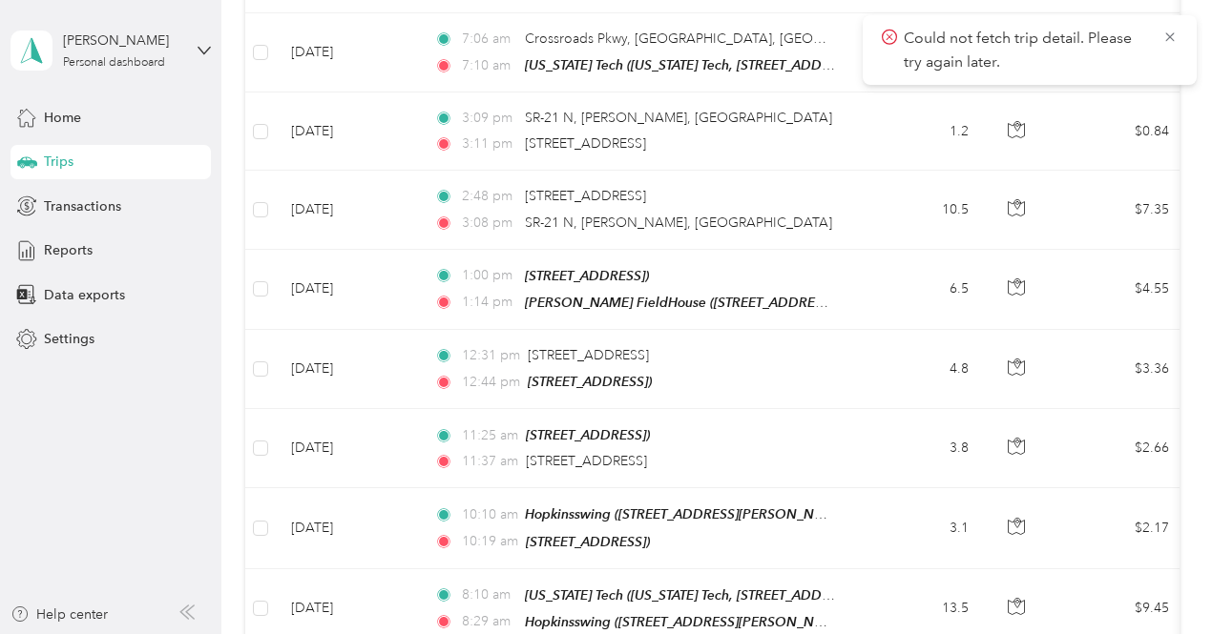
scroll to position [5933, 0]
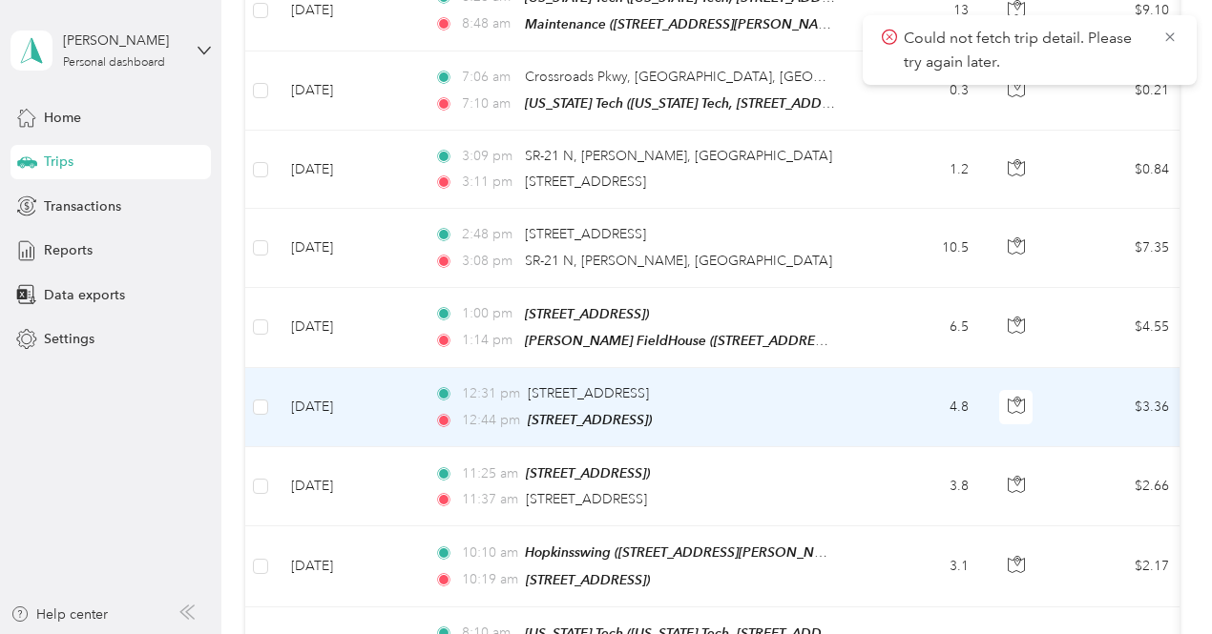
click at [872, 368] on td "4.8" at bounding box center [921, 407] width 126 height 79
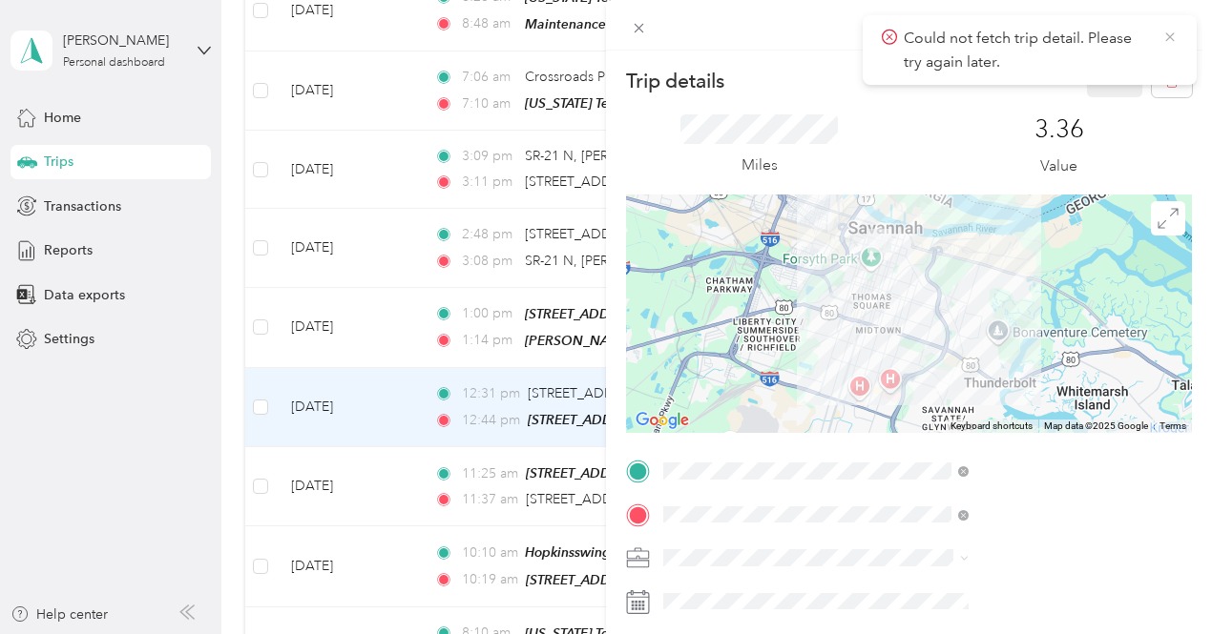
click at [1174, 33] on icon at bounding box center [1169, 37] width 15 height 17
click at [1166, 86] on icon "button" at bounding box center [1171, 81] width 11 height 12
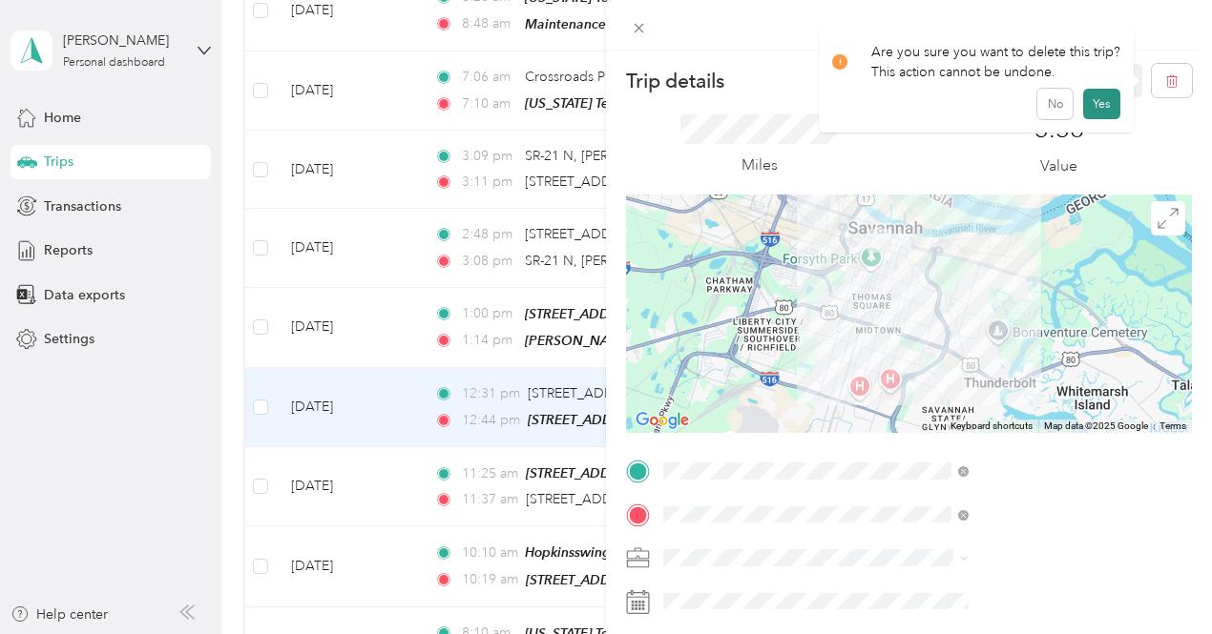
click at [1100, 102] on button "Yes" at bounding box center [1101, 104] width 37 height 31
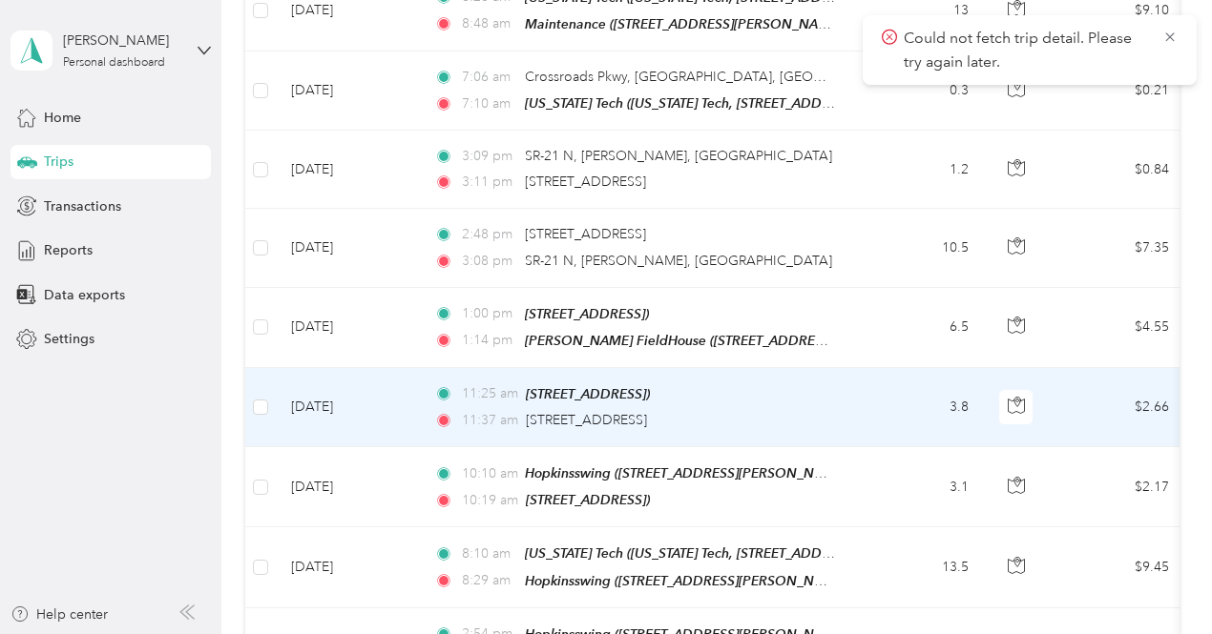
click at [861, 368] on td "3.8" at bounding box center [921, 407] width 126 height 79
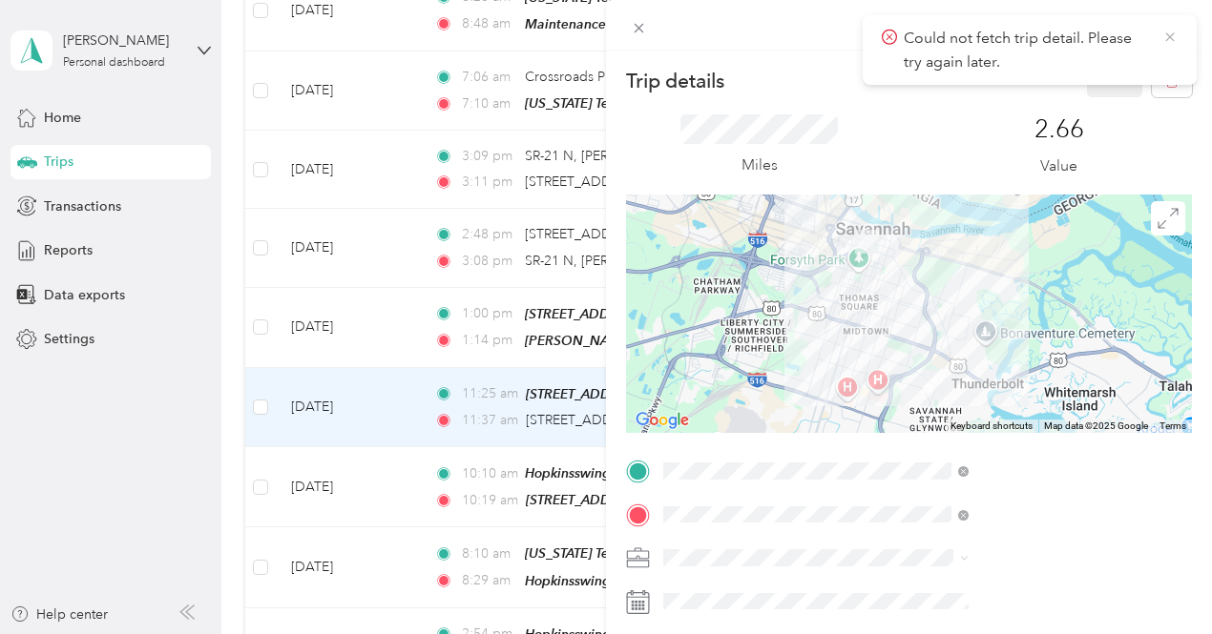
click at [1167, 35] on icon at bounding box center [1169, 37] width 15 height 17
click at [1153, 94] on button "button" at bounding box center [1172, 80] width 40 height 33
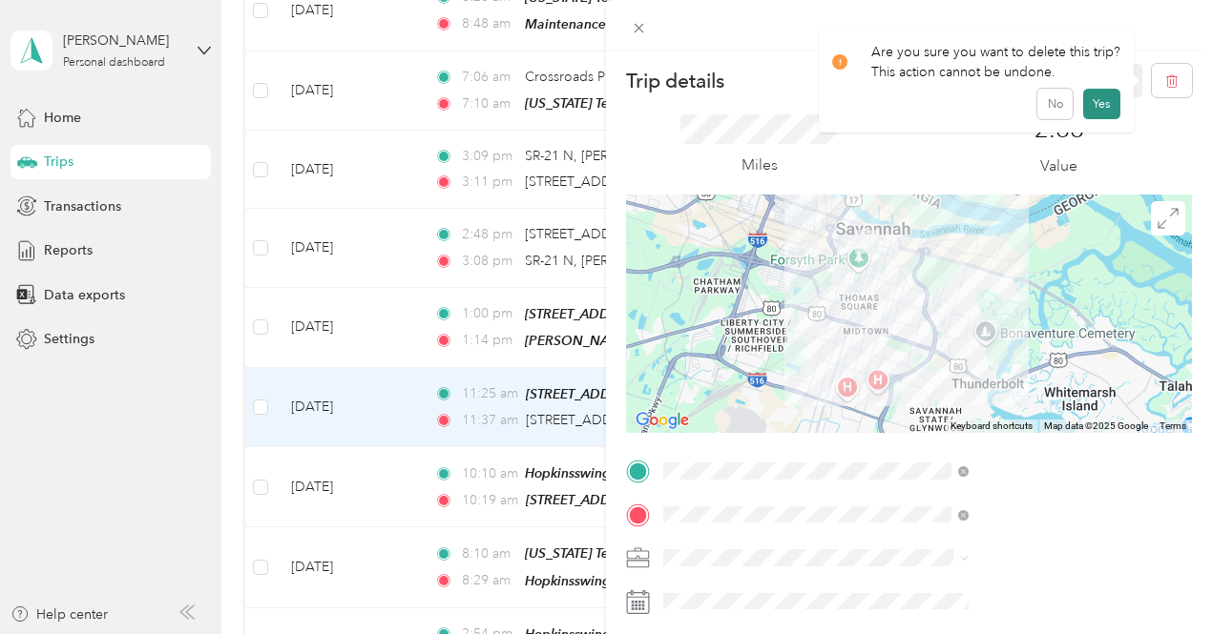
click at [1096, 99] on button "Yes" at bounding box center [1101, 104] width 37 height 31
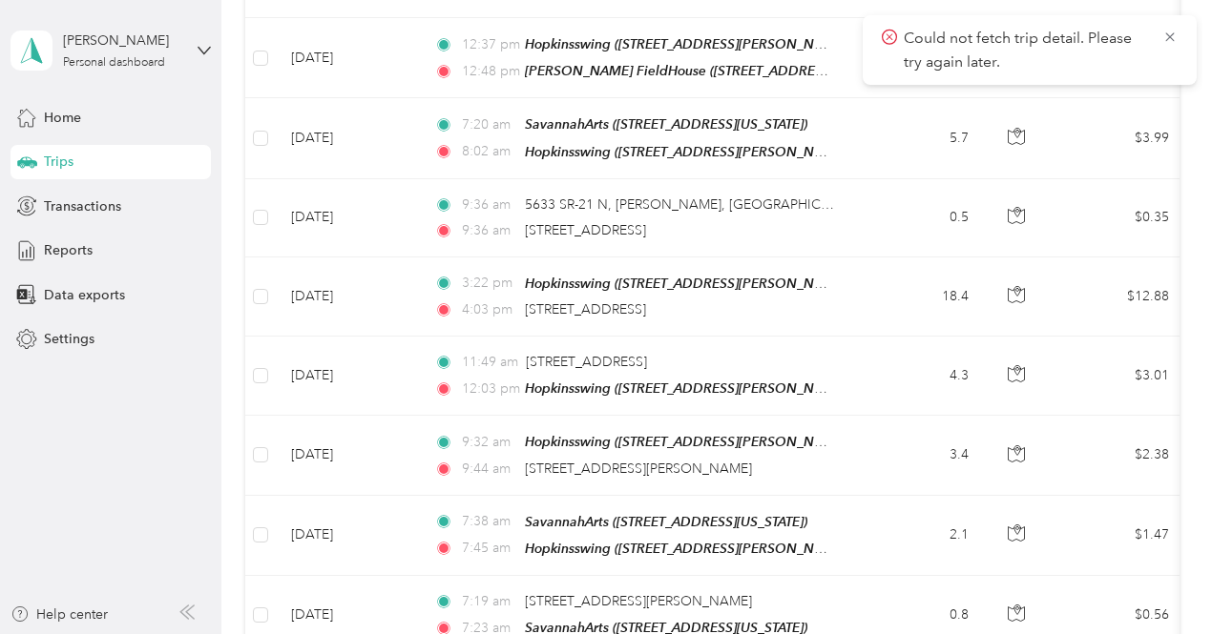
scroll to position [967, 0]
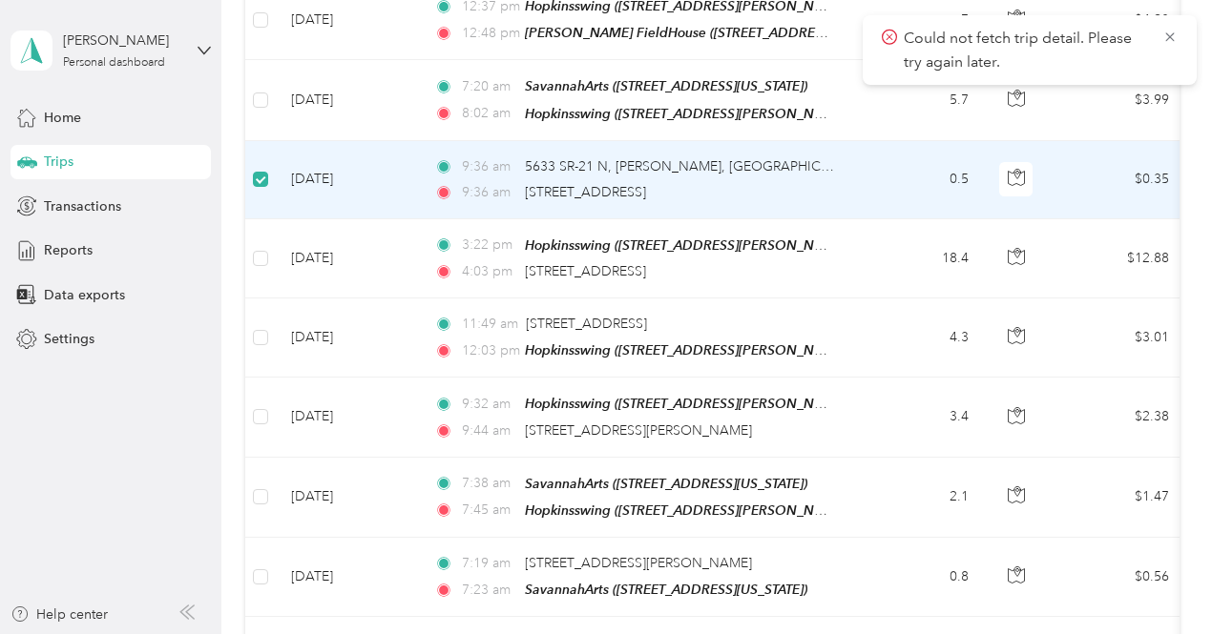
scroll to position [0, 0]
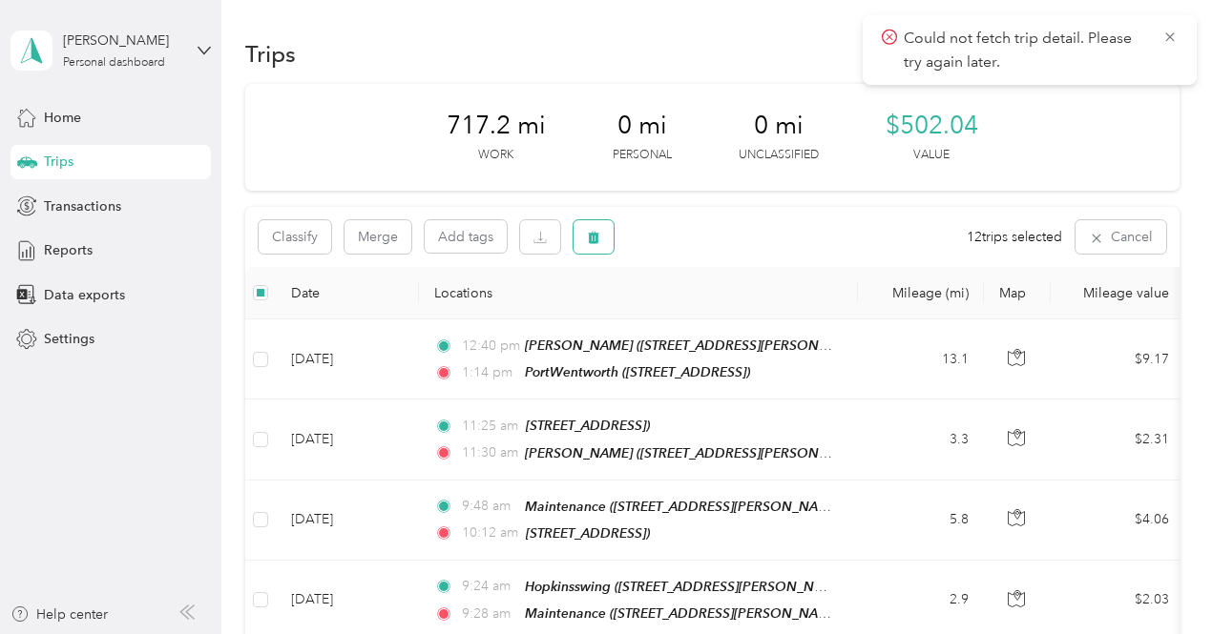
click at [592, 237] on icon "button" at bounding box center [593, 237] width 13 height 13
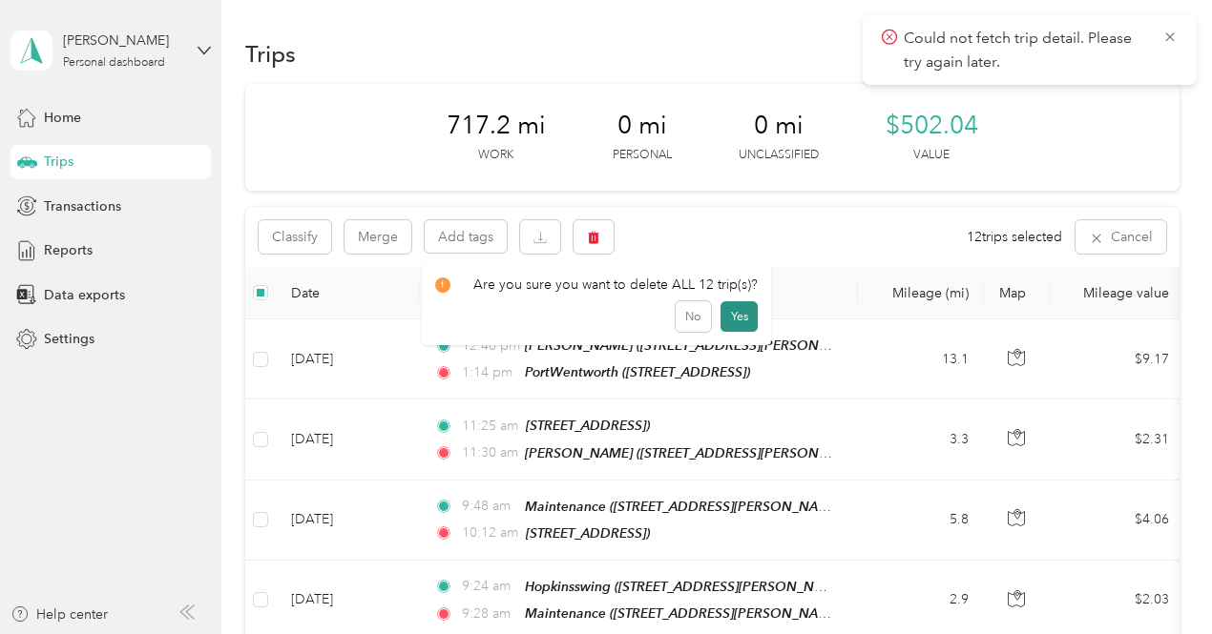
click at [735, 318] on button "Yes" at bounding box center [738, 316] width 37 height 31
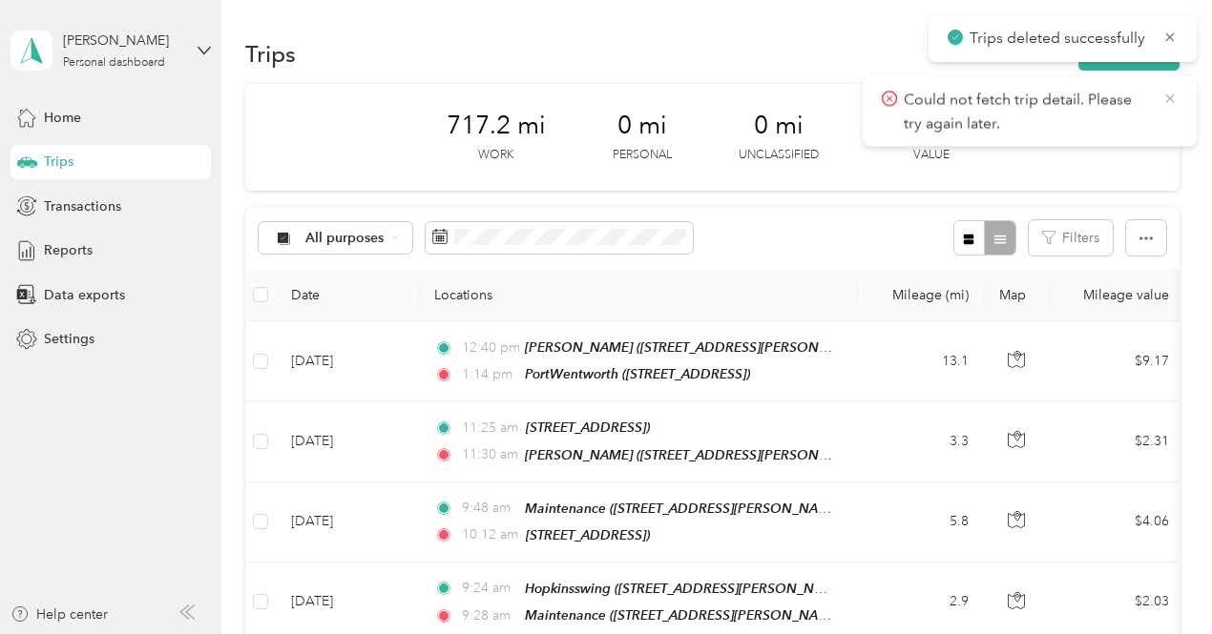
click at [1168, 105] on icon at bounding box center [1169, 98] width 15 height 17
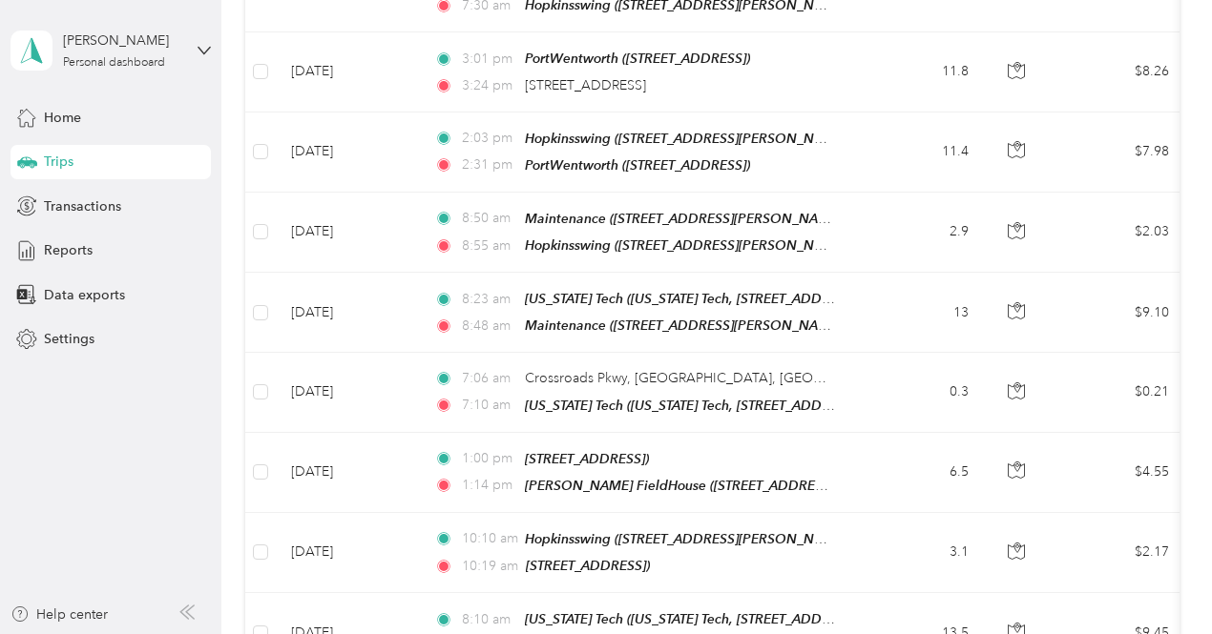
scroll to position [4857, 0]
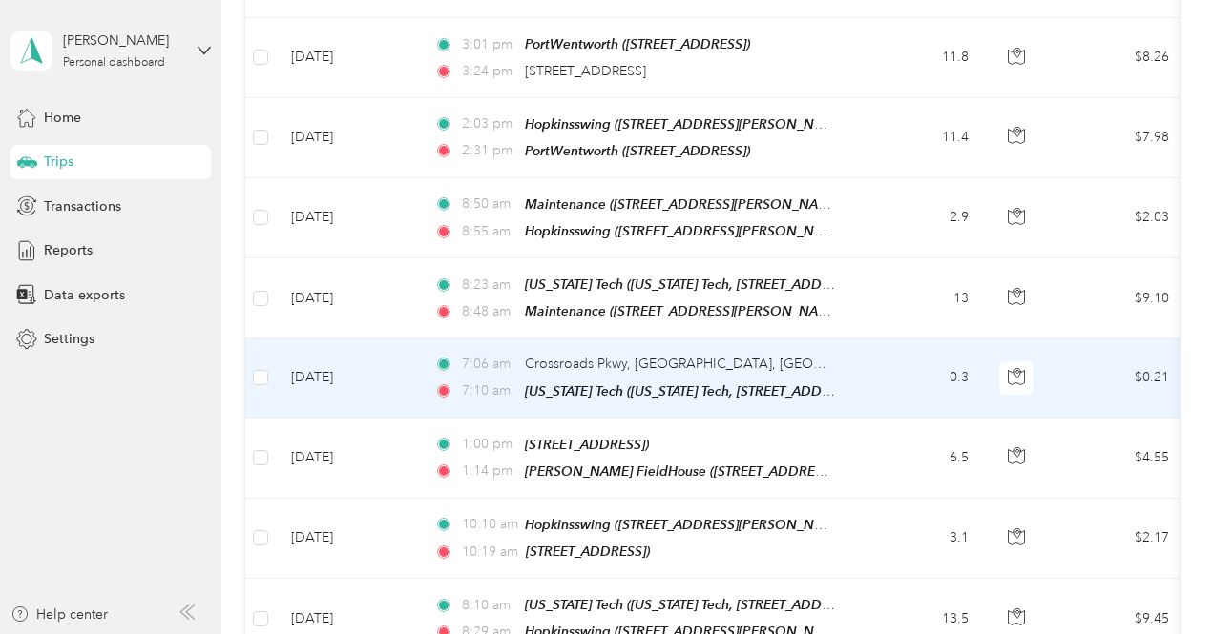
click at [880, 339] on td "0.3" at bounding box center [921, 378] width 126 height 79
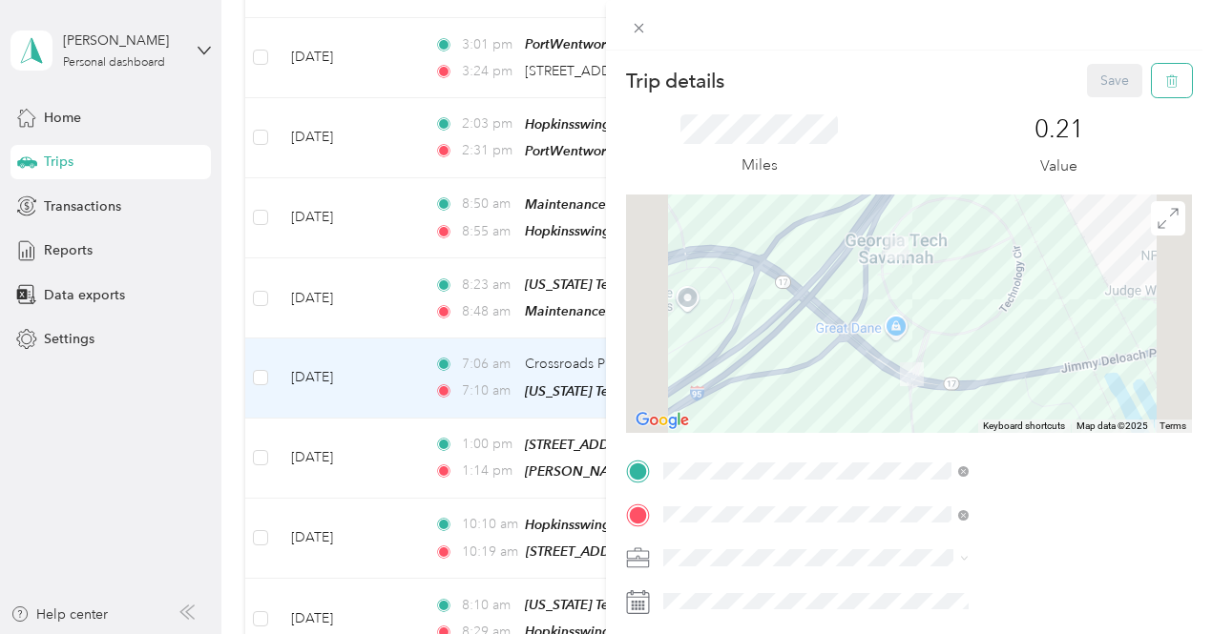
click at [1166, 85] on icon "button" at bounding box center [1171, 81] width 11 height 12
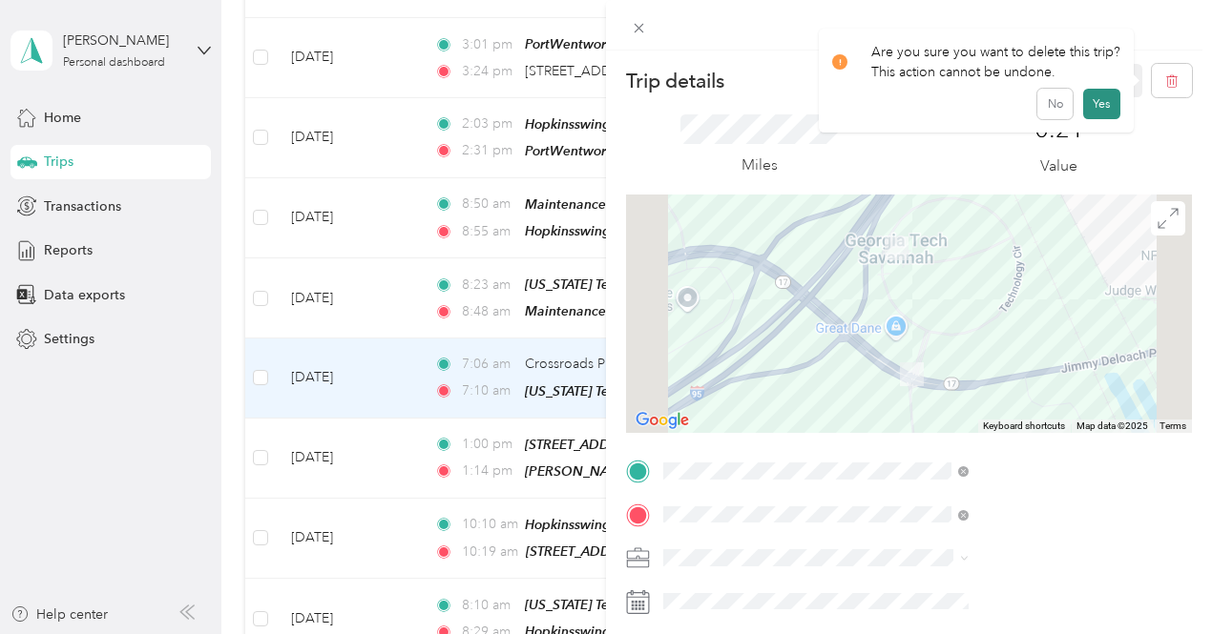
click at [1099, 100] on button "Yes" at bounding box center [1101, 104] width 37 height 31
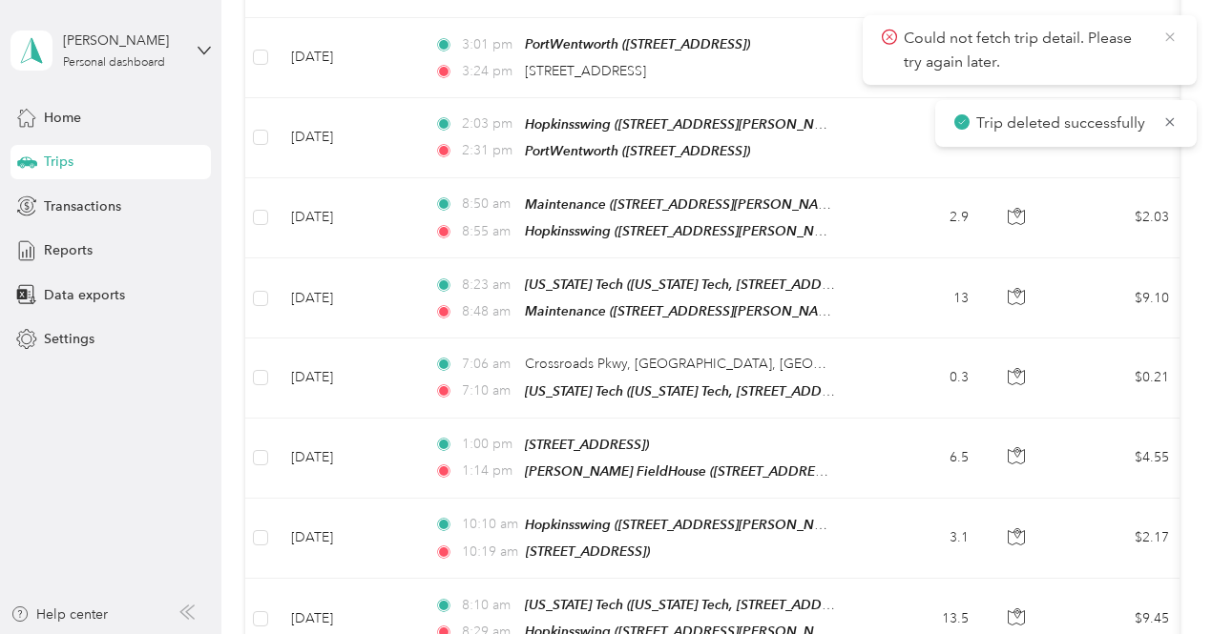
click at [1169, 40] on icon at bounding box center [1169, 37] width 15 height 17
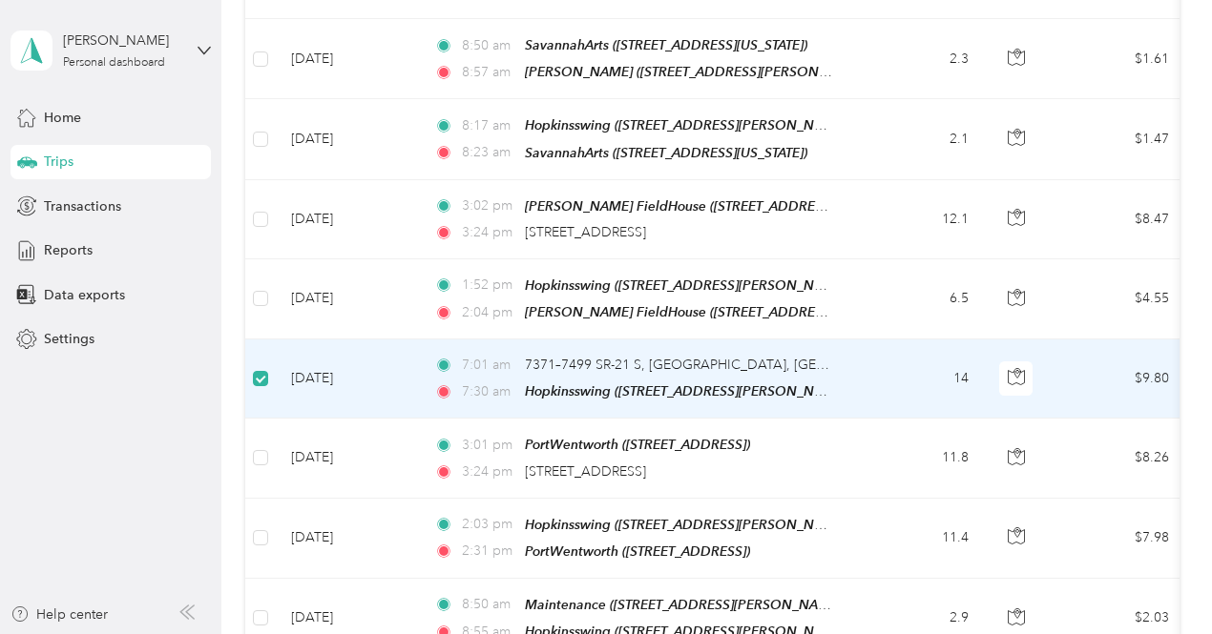
scroll to position [4454, 0]
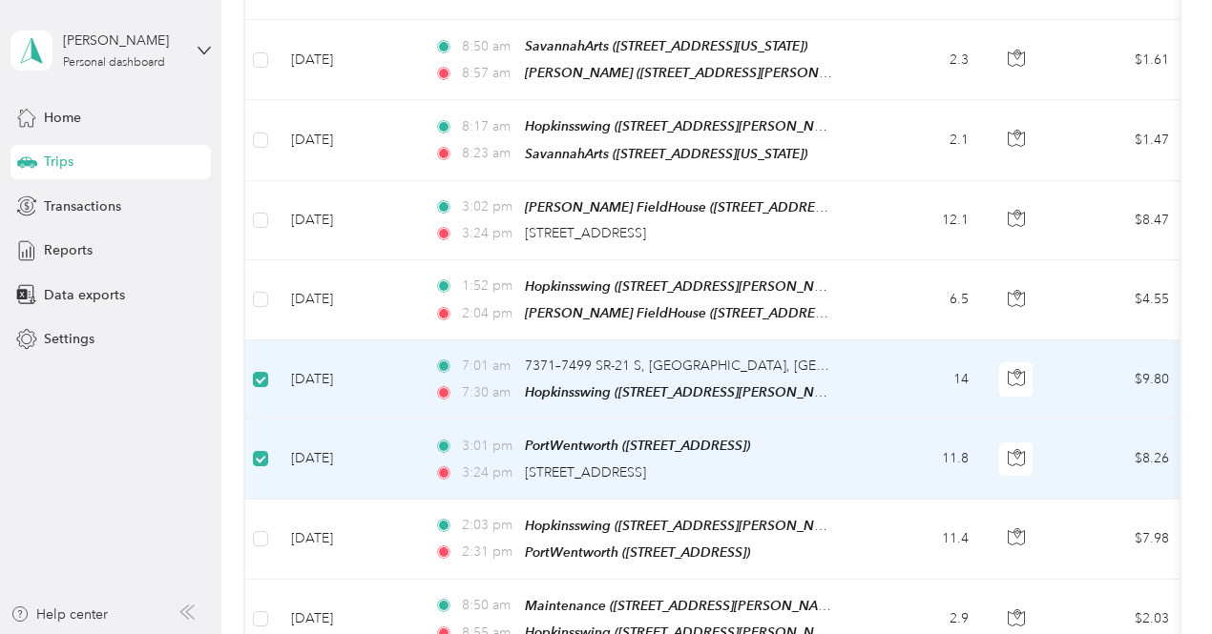
click at [899, 341] on td "14" at bounding box center [921, 380] width 126 height 79
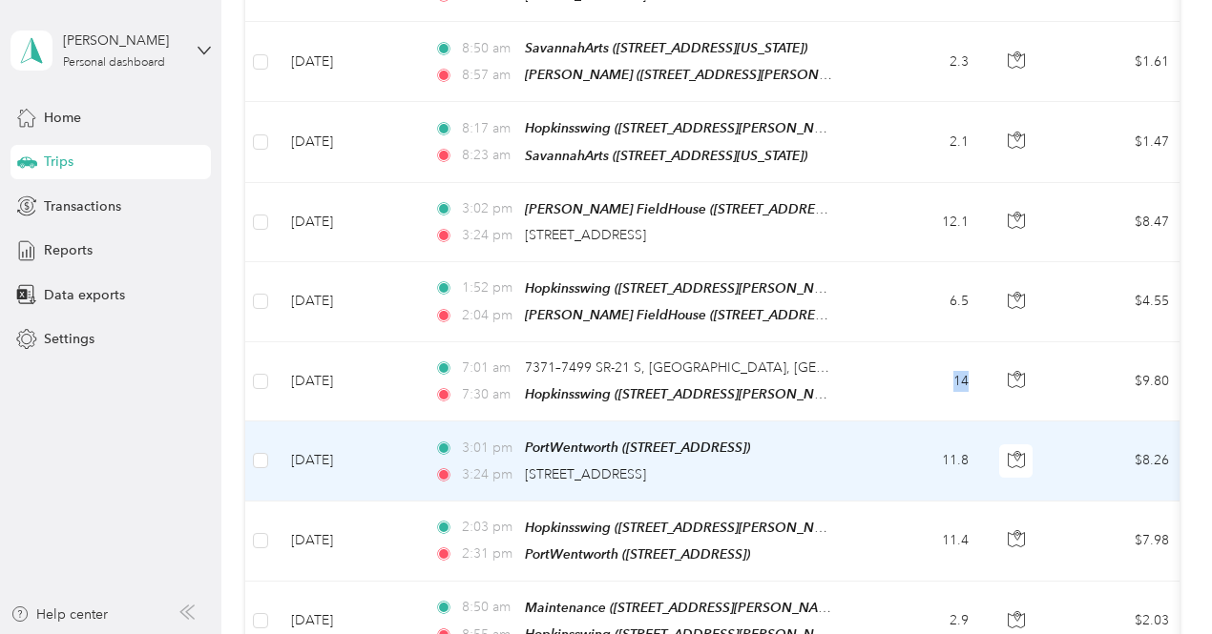
scroll to position [4455, 0]
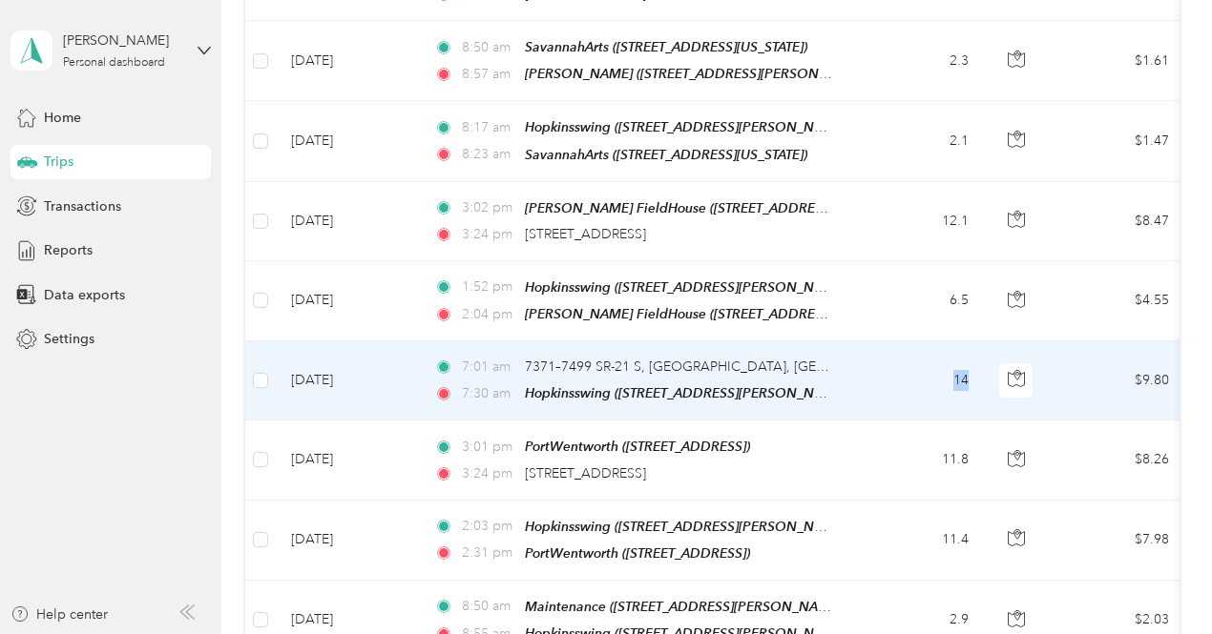
click at [905, 342] on td "14" at bounding box center [921, 381] width 126 height 79
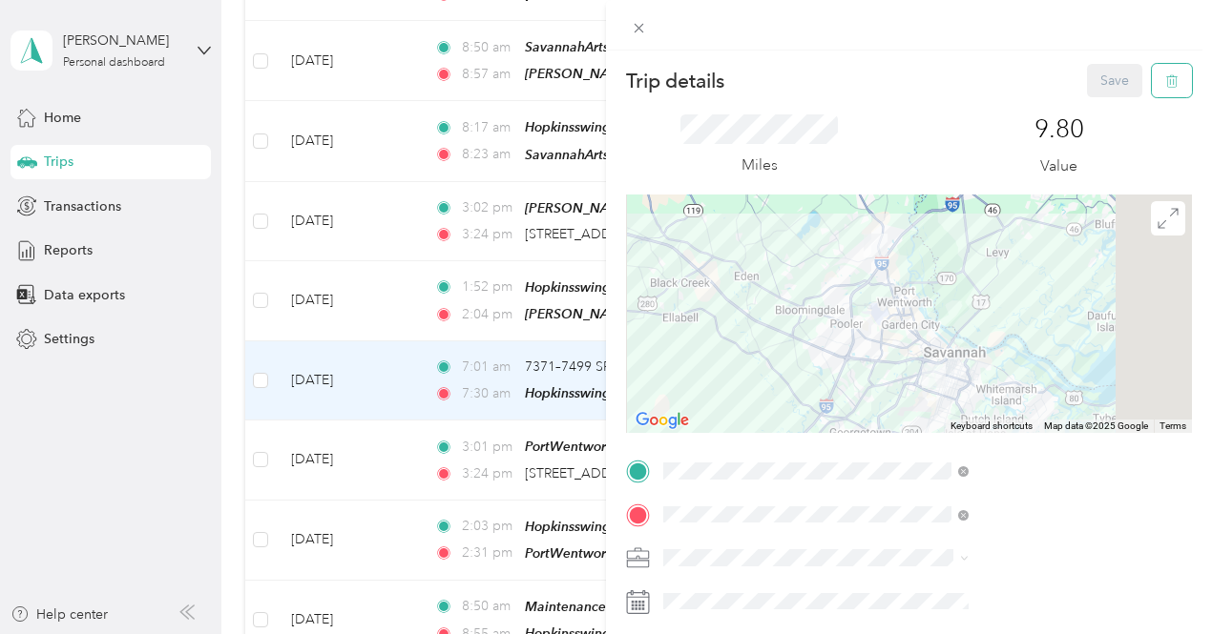
click at [1156, 89] on button "button" at bounding box center [1172, 80] width 40 height 33
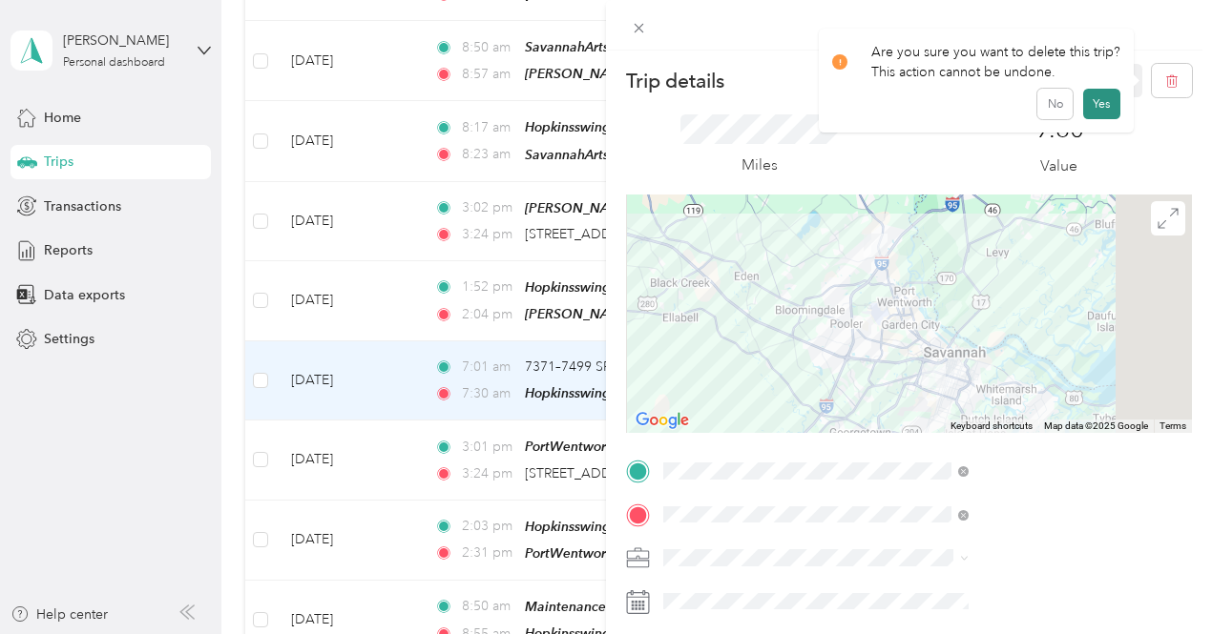
click at [1091, 109] on button "Yes" at bounding box center [1101, 104] width 37 height 31
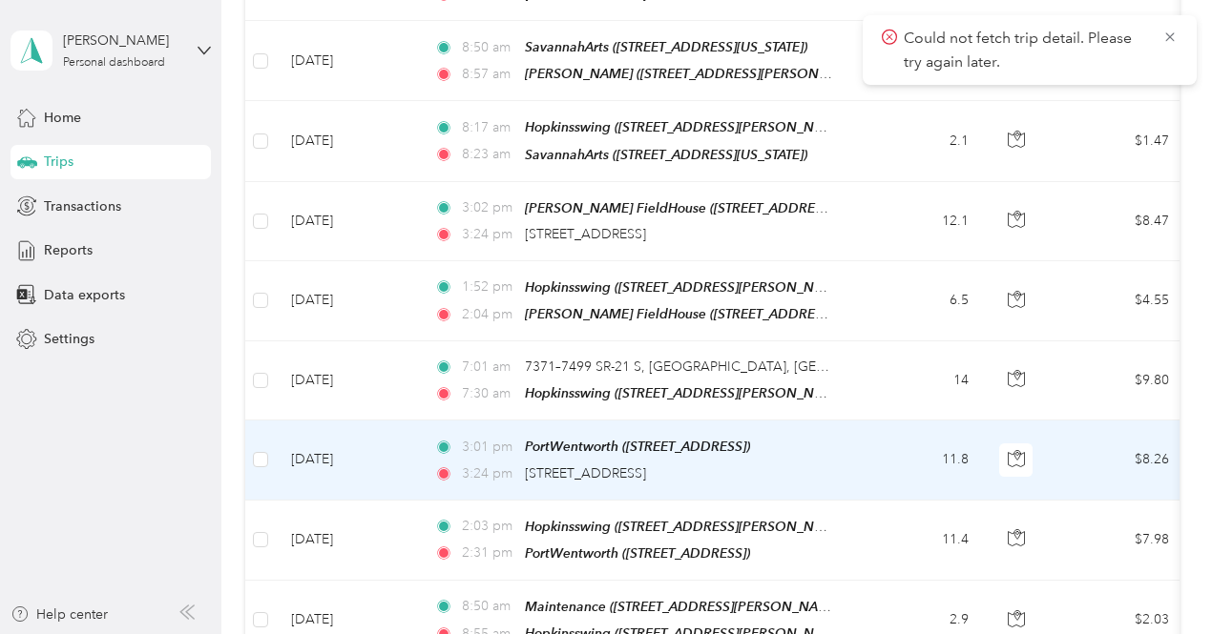
click at [901, 421] on td "11.8" at bounding box center [921, 460] width 126 height 79
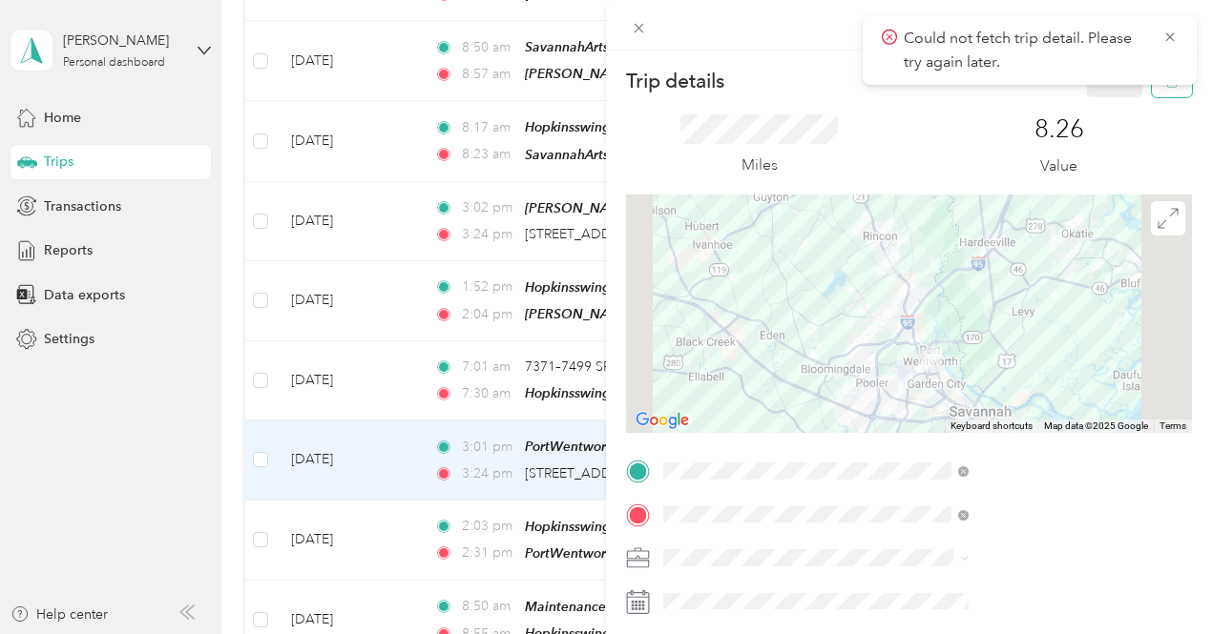
click at [1157, 91] on button "button" at bounding box center [1172, 80] width 40 height 33
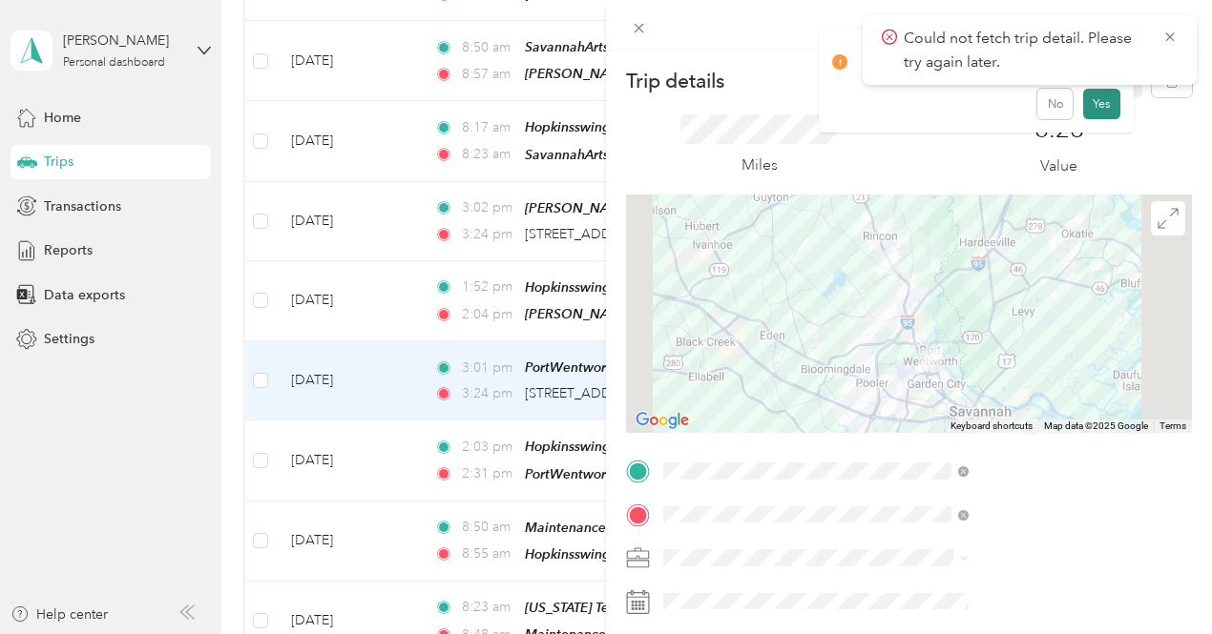
click at [1092, 104] on button "Yes" at bounding box center [1101, 104] width 37 height 31
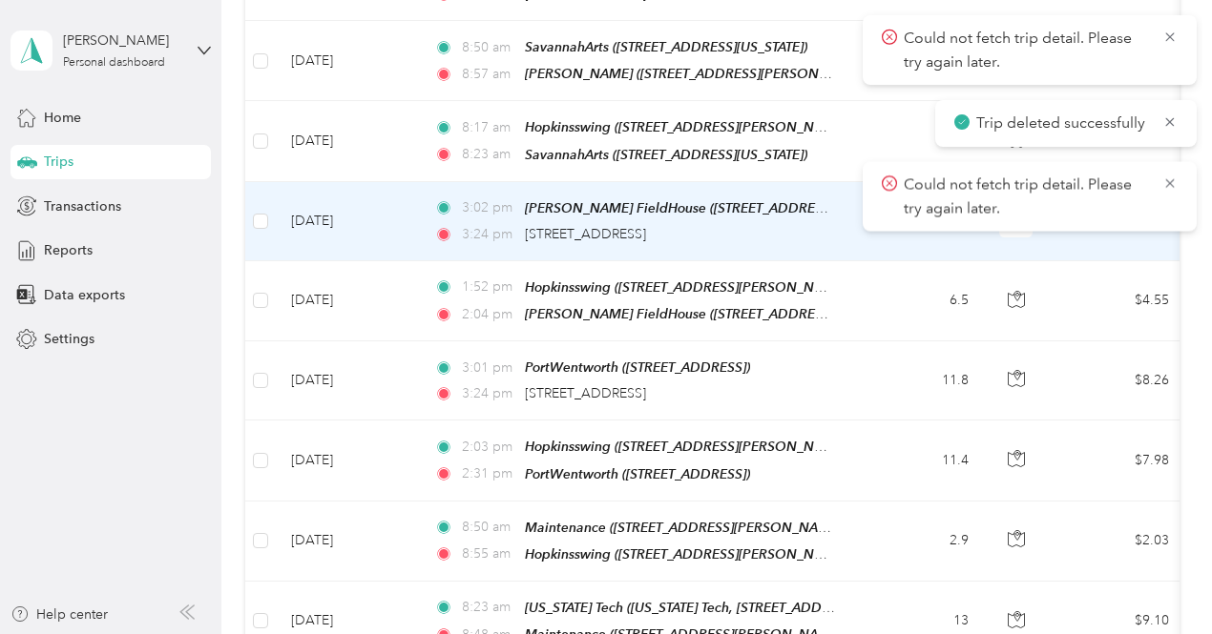
click at [733, 224] on div "3:24 pm [STREET_ADDRESS]" at bounding box center [634, 234] width 401 height 21
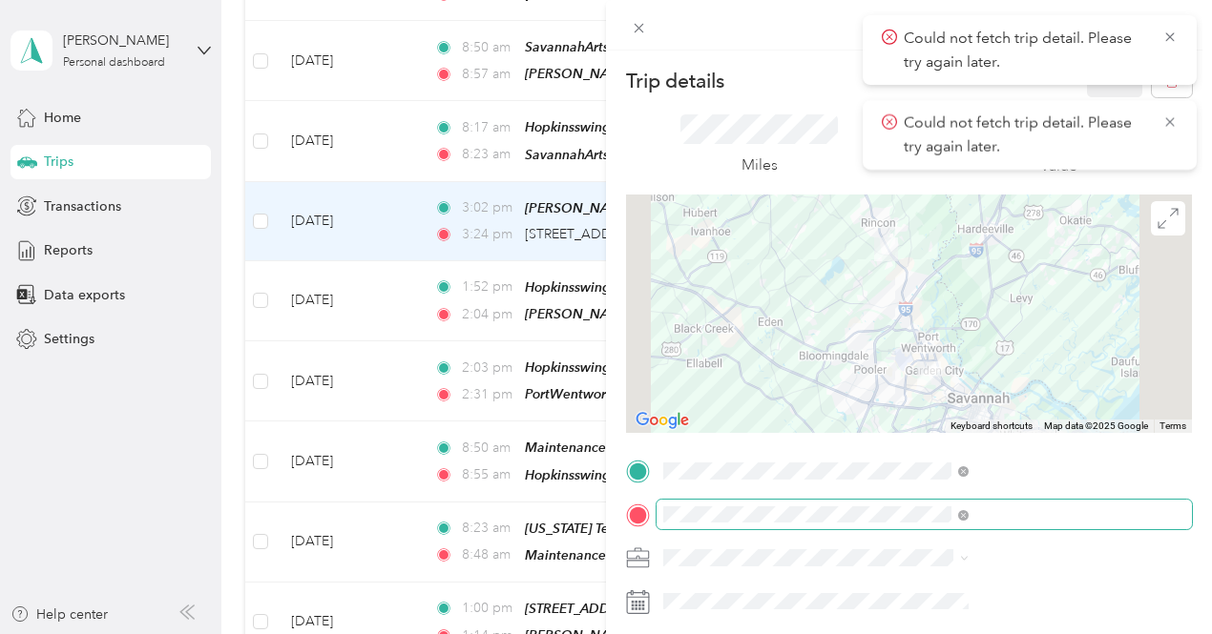
click at [968, 510] on span at bounding box center [963, 515] width 10 height 16
click at [968, 510] on icon at bounding box center [963, 515] width 10 height 10
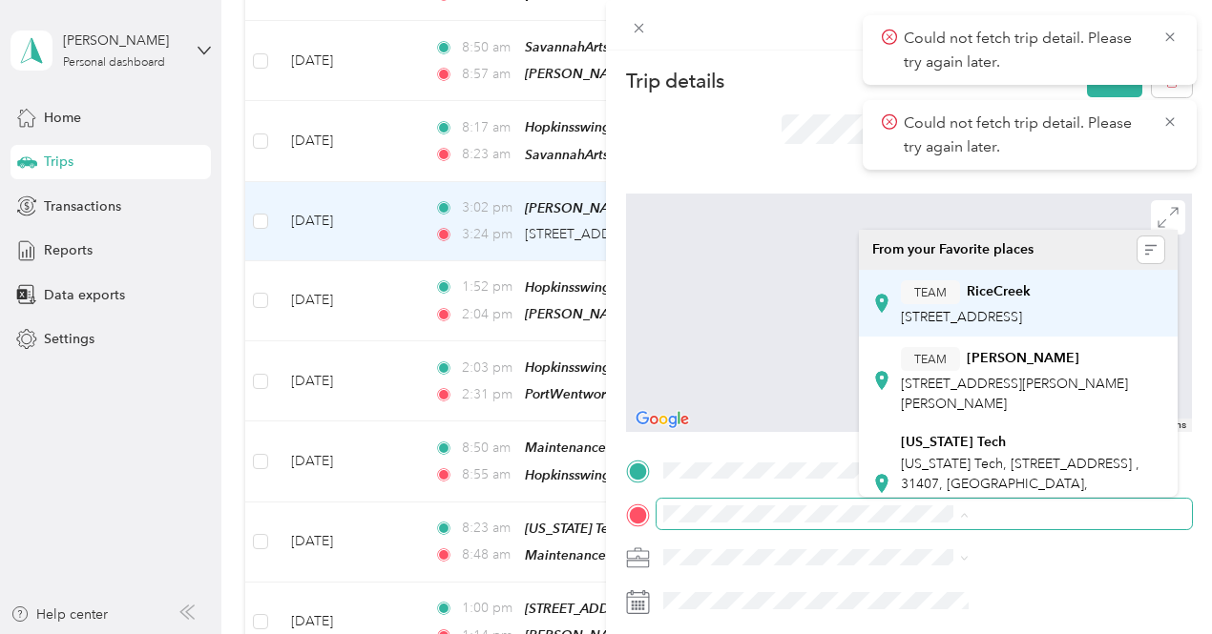
click at [1030, 289] on div "TEAM RiceCreek" at bounding box center [966, 293] width 130 height 24
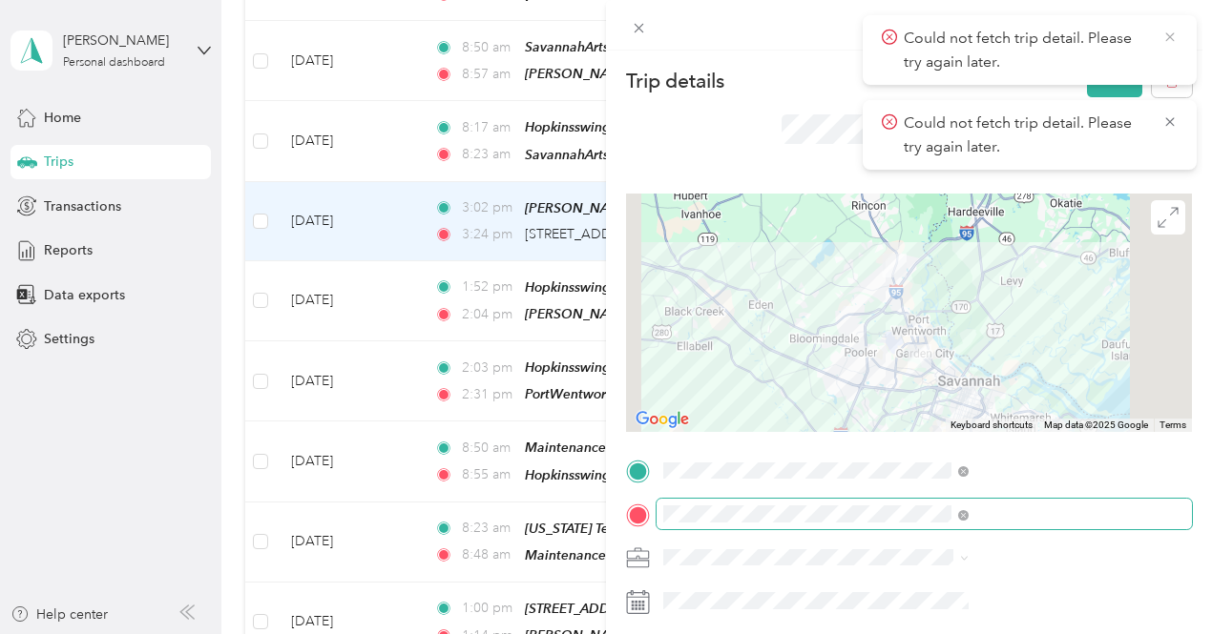
click at [1168, 39] on icon at bounding box center [1169, 37] width 15 height 17
click at [1177, 33] on div "Could not fetch trip detail. Please try again later." at bounding box center [1029, 50] width 334 height 70
click at [1169, 30] on icon at bounding box center [1169, 37] width 15 height 17
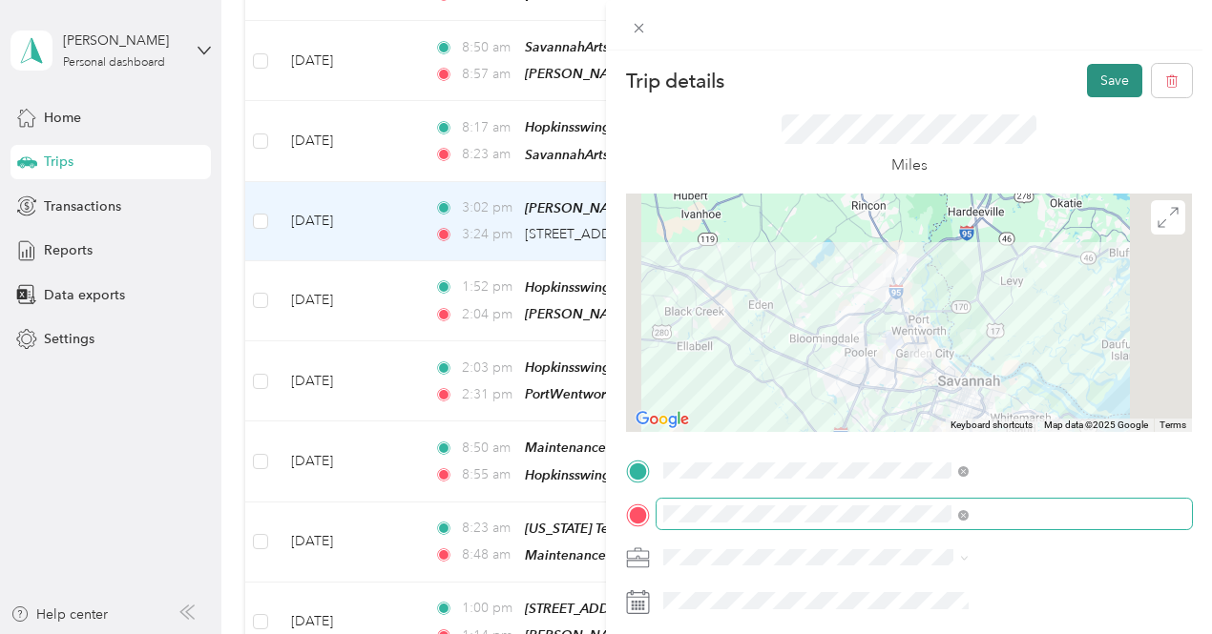
click at [1101, 84] on button "Save" at bounding box center [1114, 80] width 55 height 33
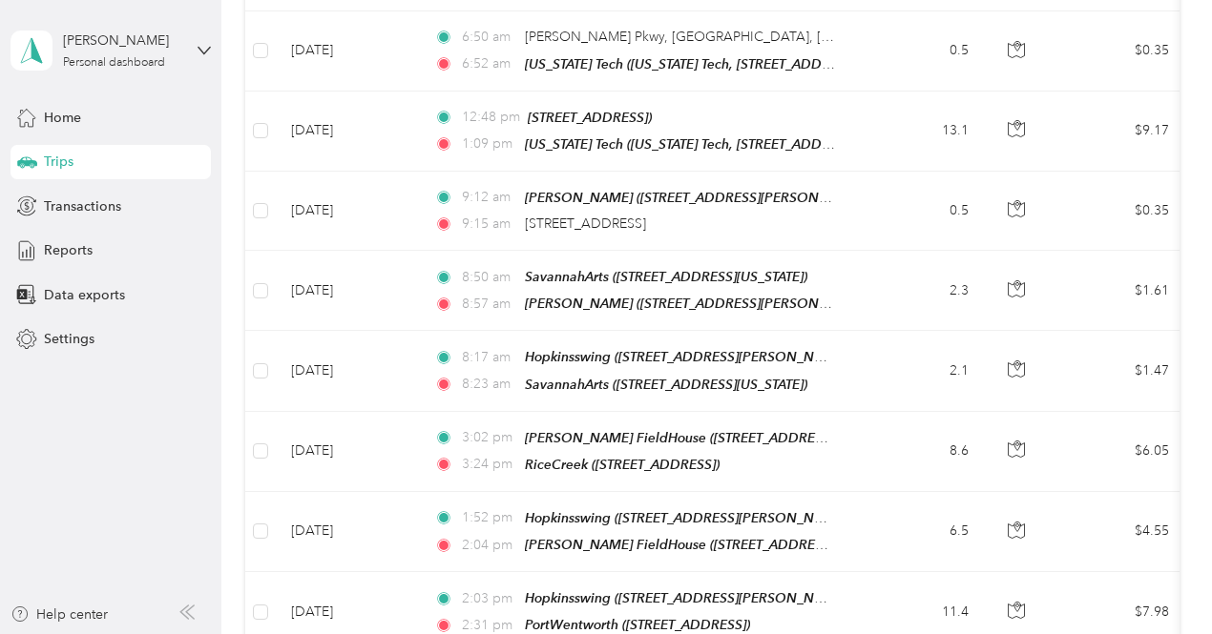
scroll to position [4182, 0]
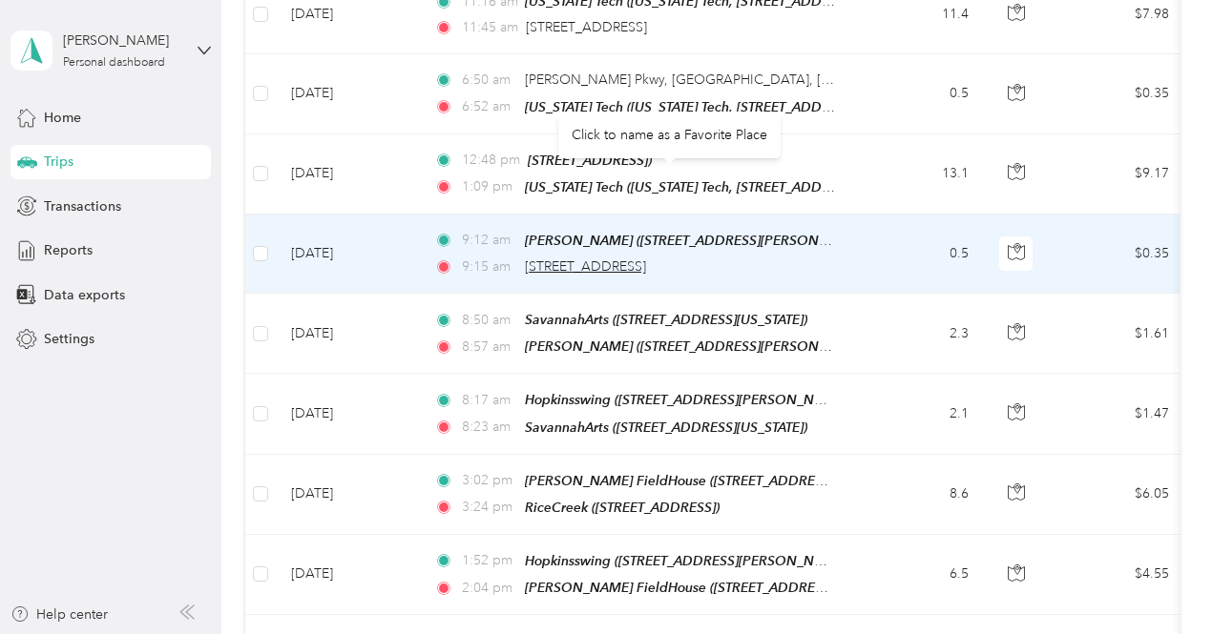
click at [646, 259] on span "[STREET_ADDRESS]" at bounding box center [585, 267] width 121 height 16
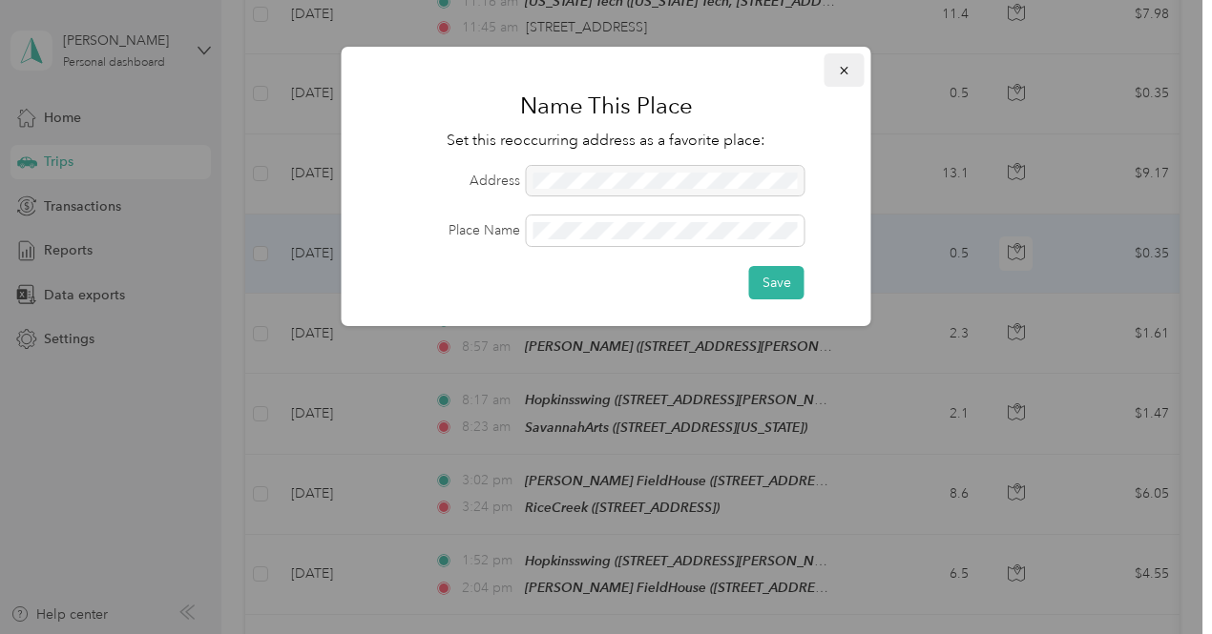
click at [842, 69] on icon "button" at bounding box center [844, 70] width 13 height 13
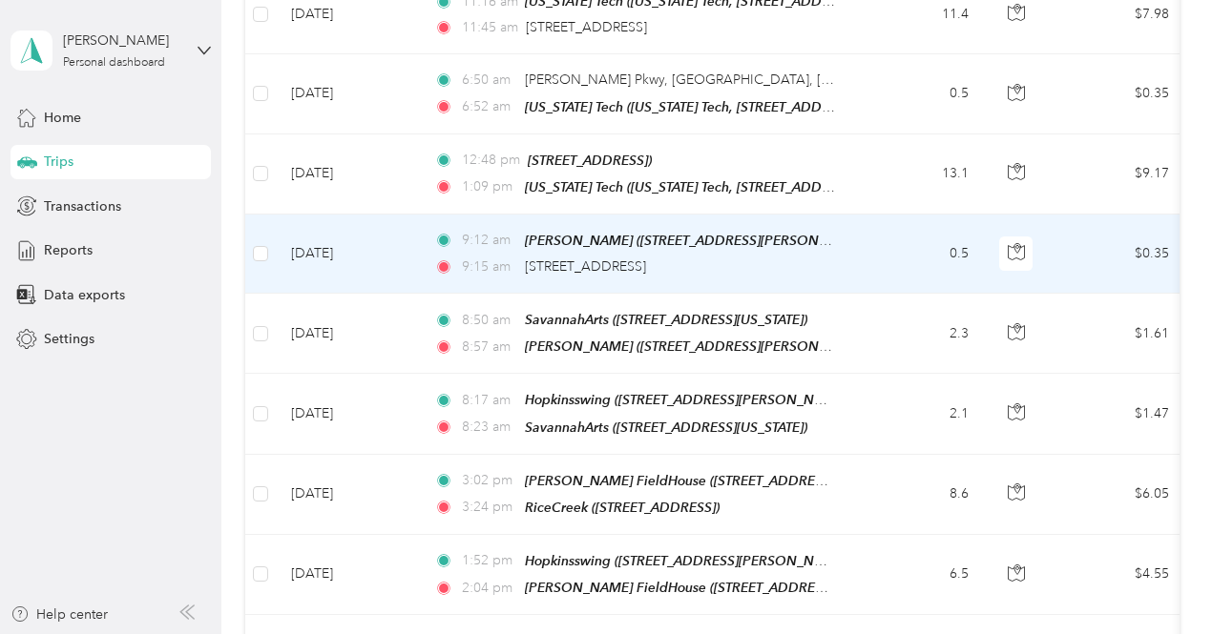
click at [893, 215] on td "0.5" at bounding box center [921, 254] width 126 height 79
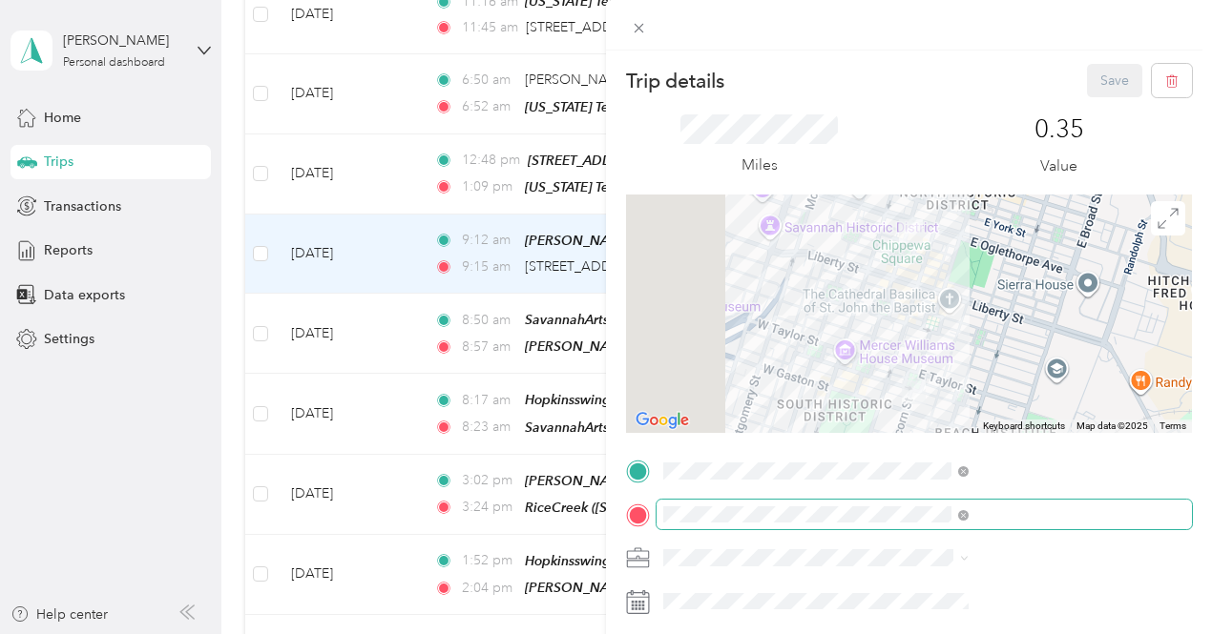
click at [983, 523] on span at bounding box center [923, 515] width 535 height 31
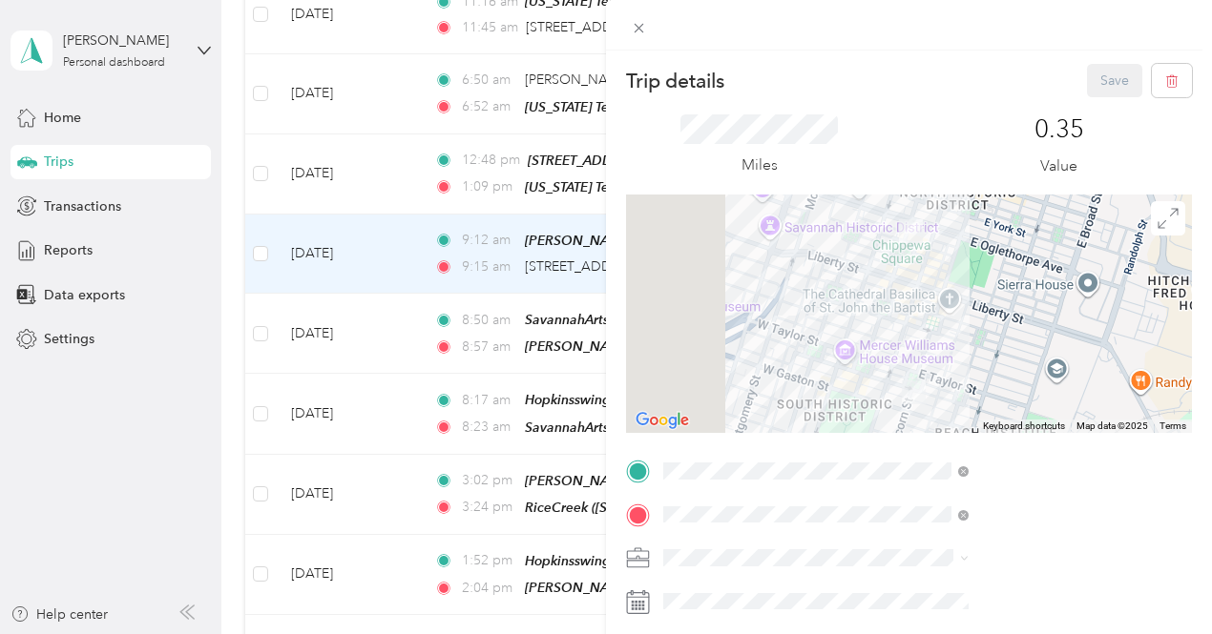
click at [992, 307] on div "TEAM [STREET_ADDRESS]" at bounding box center [998, 304] width 194 height 47
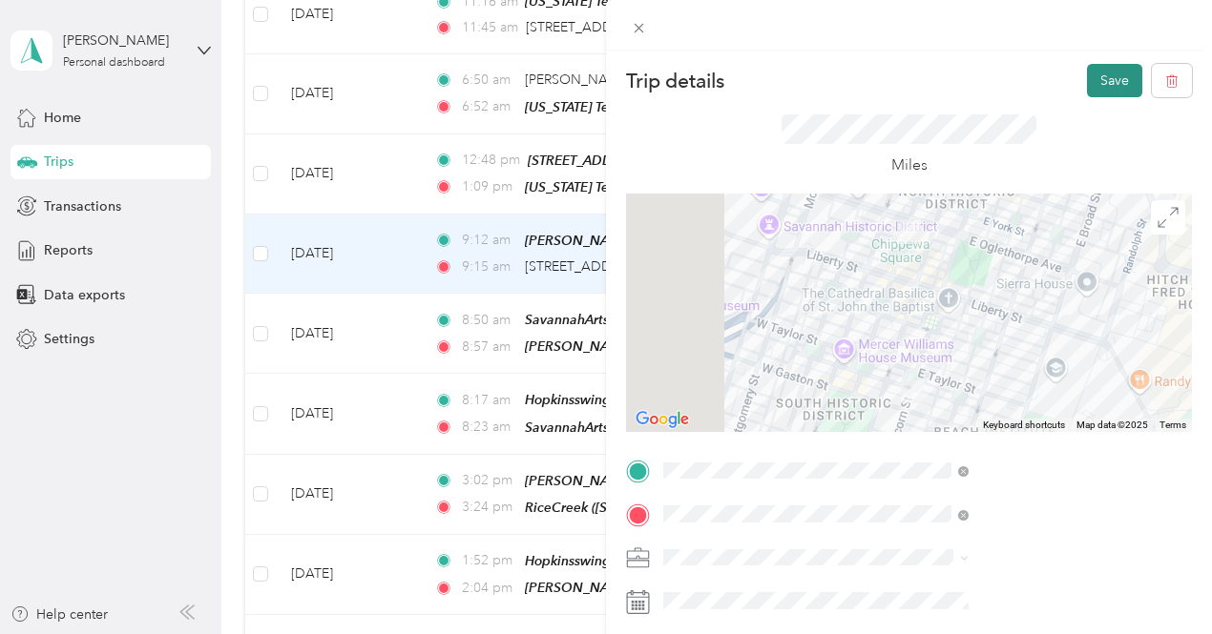
click at [1100, 73] on button "Save" at bounding box center [1114, 80] width 55 height 33
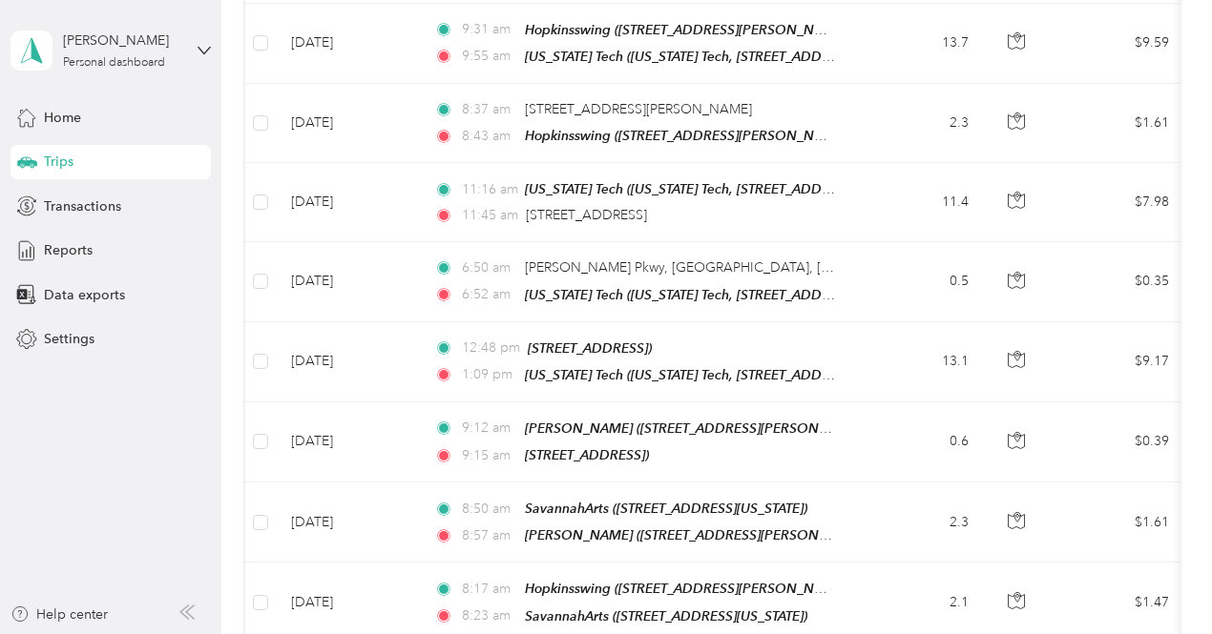
scroll to position [3973, 0]
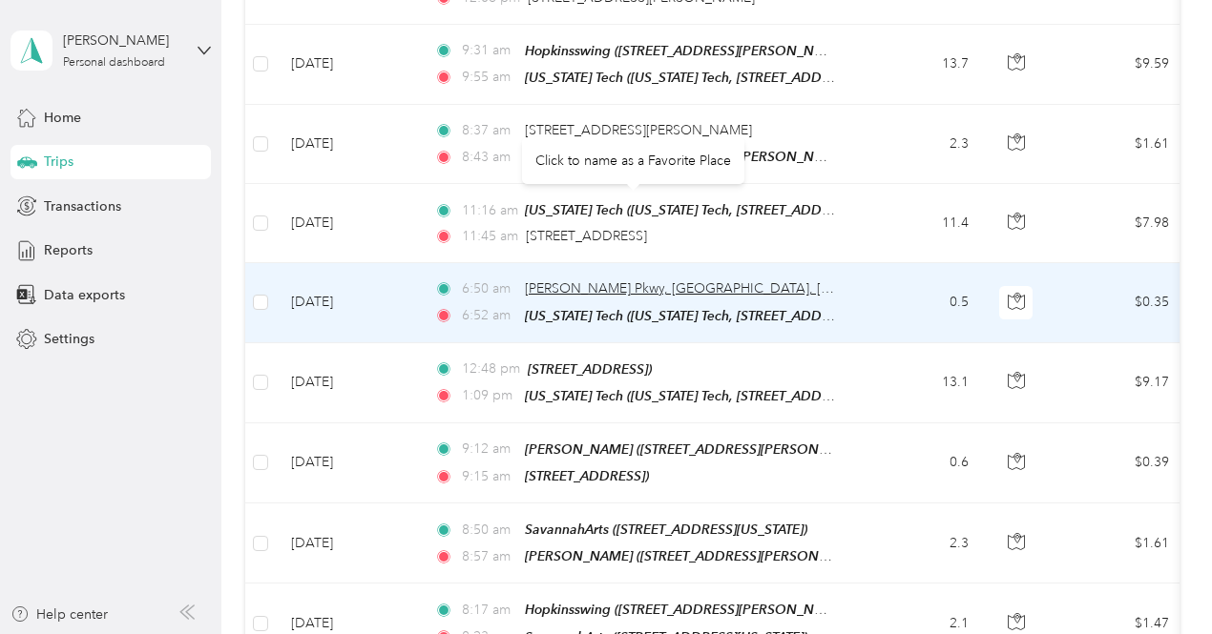
click at [650, 281] on span "[PERSON_NAME] Pkwy, [GEOGRAPHIC_DATA], [GEOGRAPHIC_DATA]" at bounding box center [739, 289] width 429 height 16
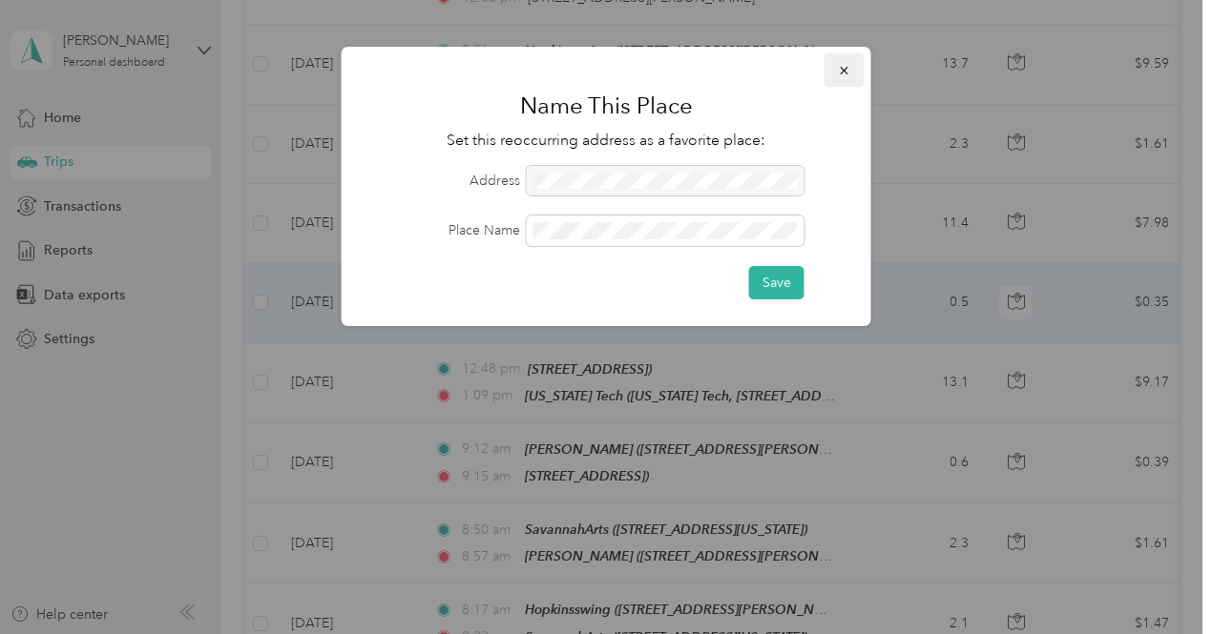
click at [846, 72] on icon "button" at bounding box center [844, 70] width 13 height 13
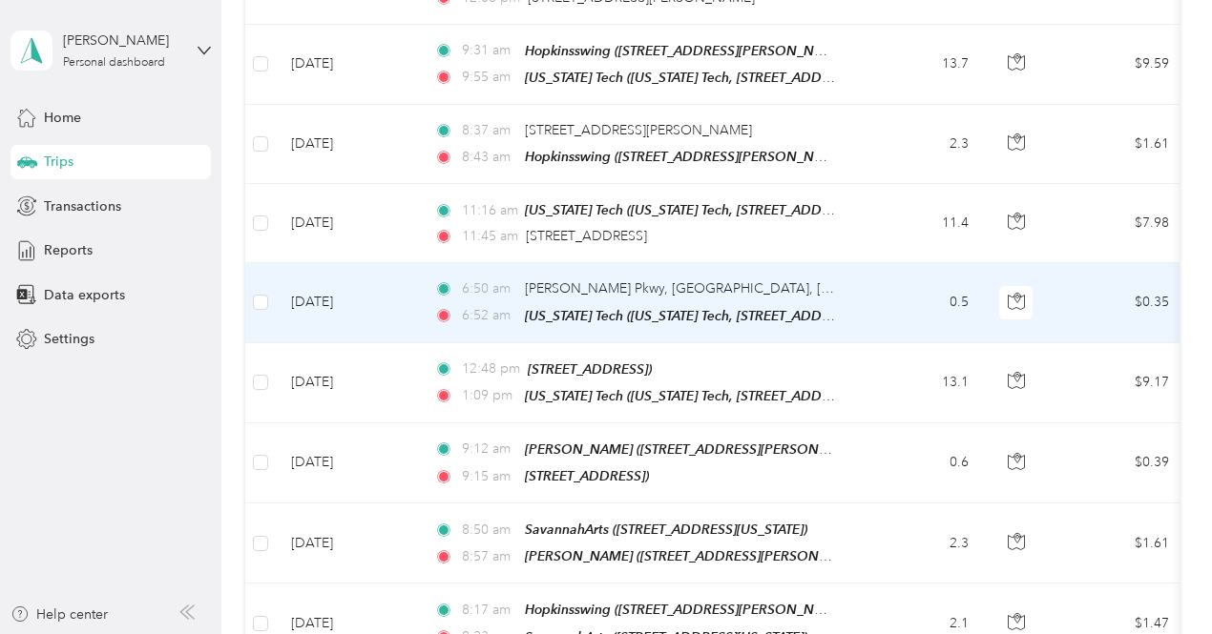
click at [885, 263] on td "0.5" at bounding box center [921, 302] width 126 height 79
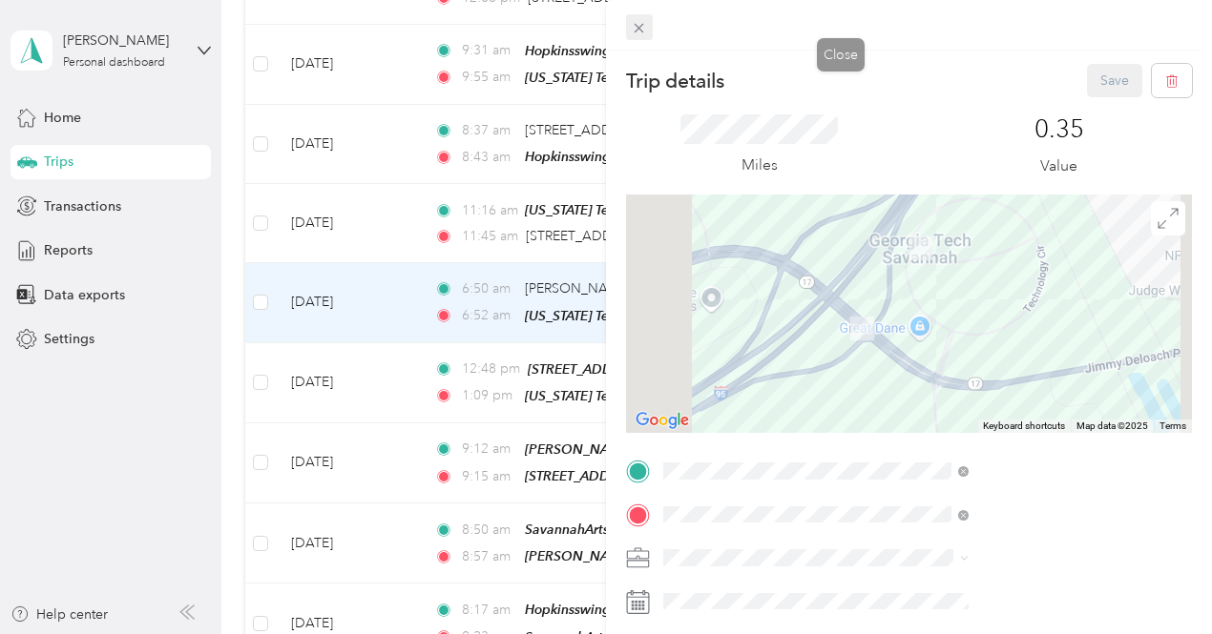
click at [647, 29] on icon at bounding box center [639, 28] width 16 height 16
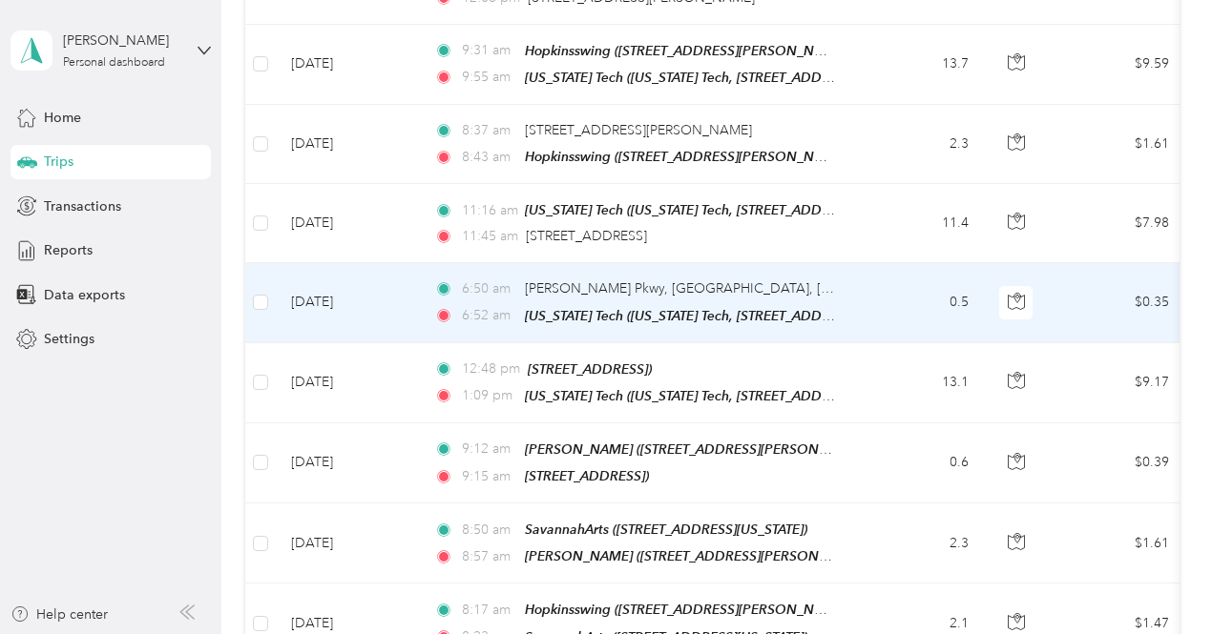
click at [923, 263] on td "0.5" at bounding box center [921, 302] width 126 height 79
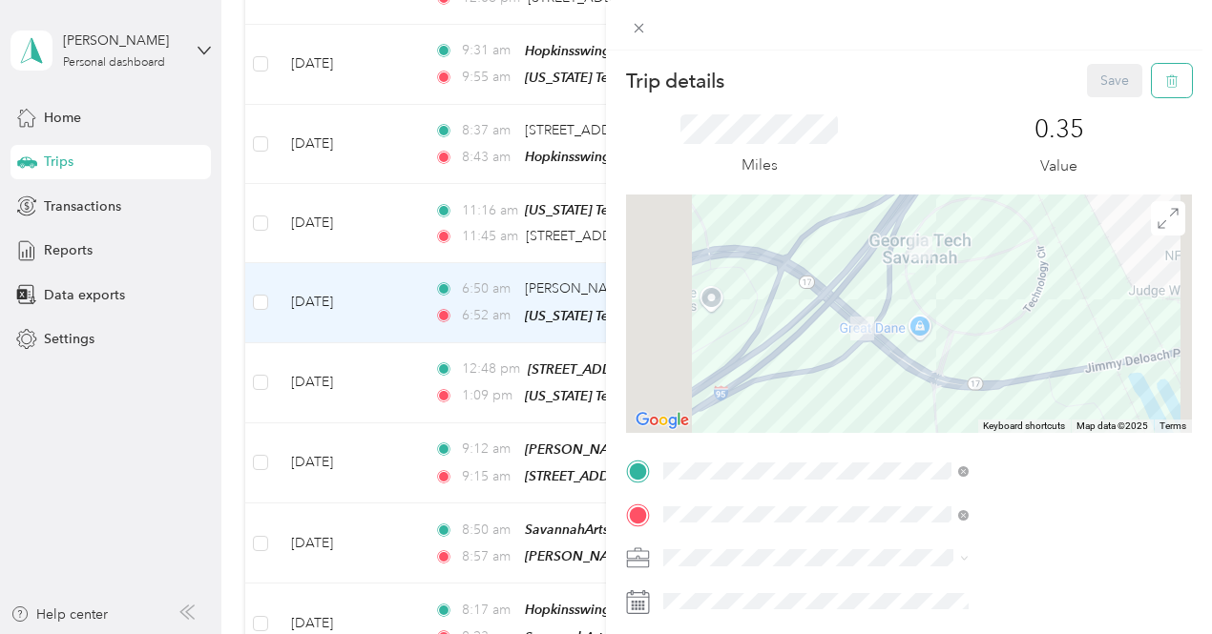
click at [1152, 84] on button "button" at bounding box center [1172, 80] width 40 height 33
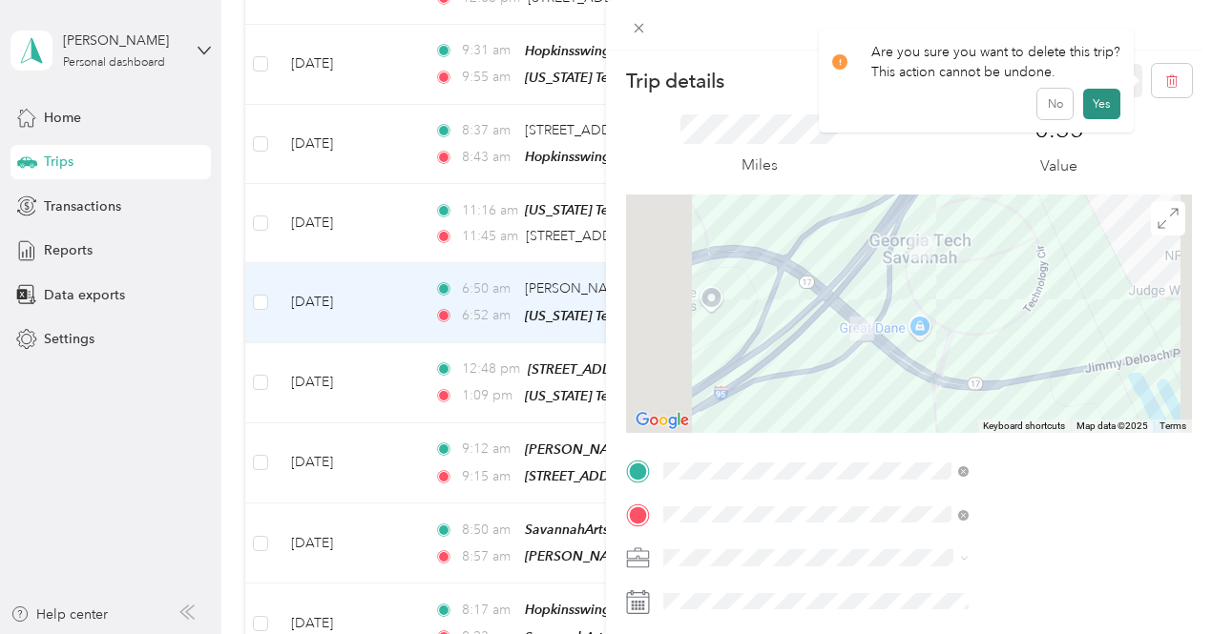
click at [1103, 99] on button "Yes" at bounding box center [1101, 104] width 37 height 31
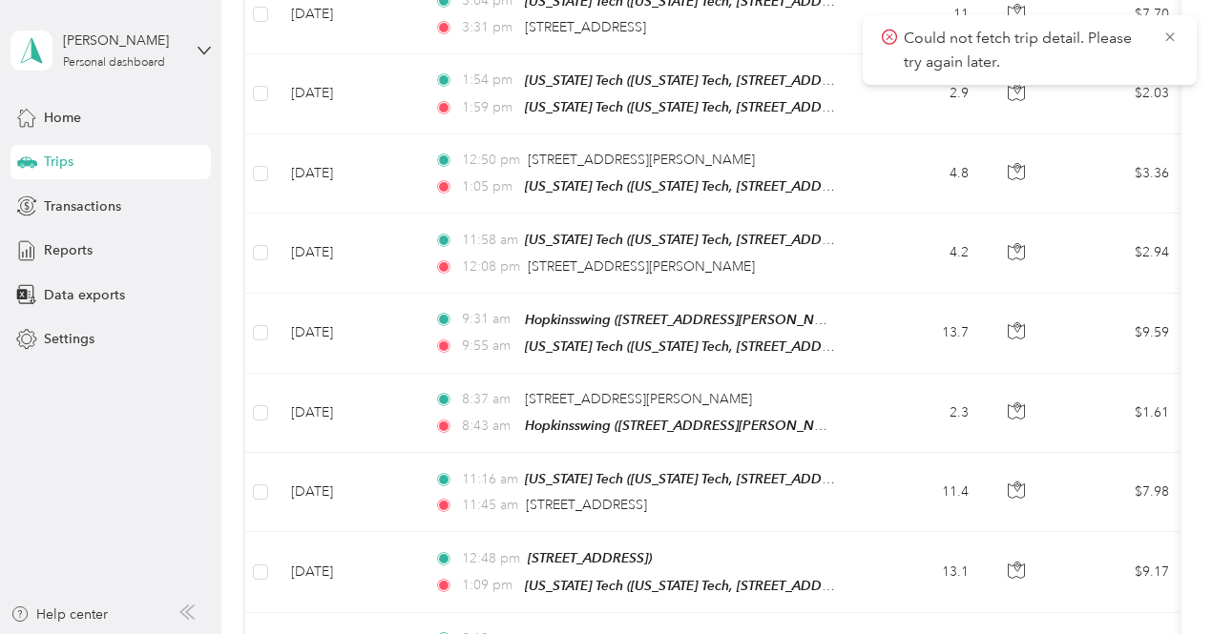
scroll to position [3683, 0]
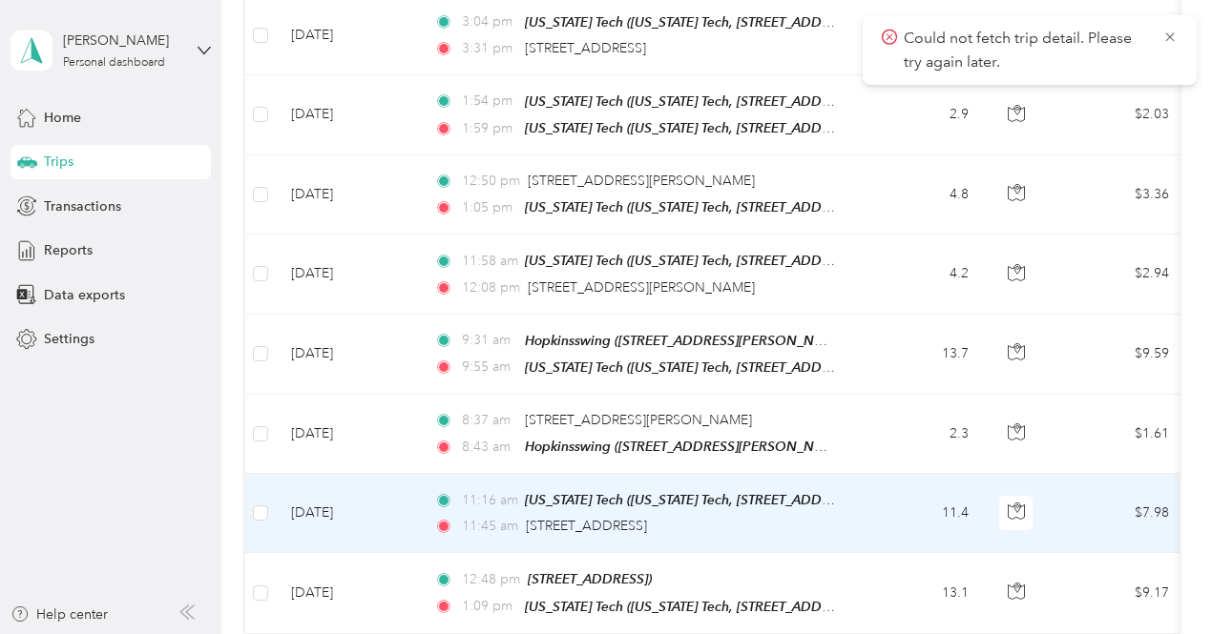
click at [918, 474] on td "11.4" at bounding box center [921, 513] width 126 height 79
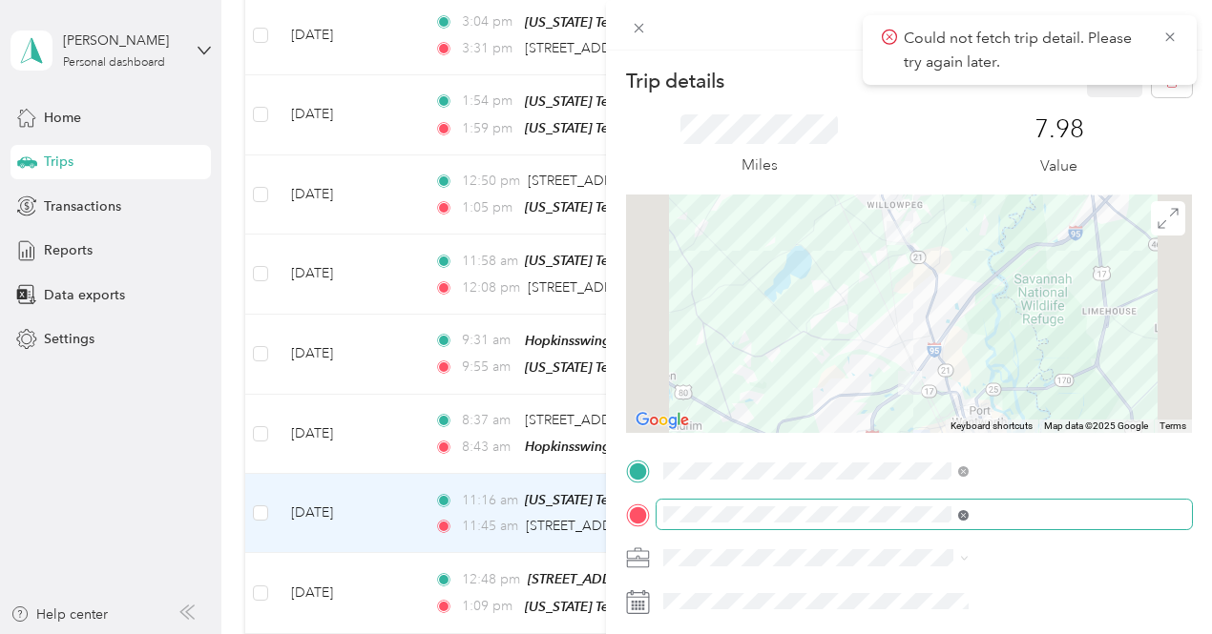
click at [968, 514] on icon at bounding box center [963, 515] width 10 height 10
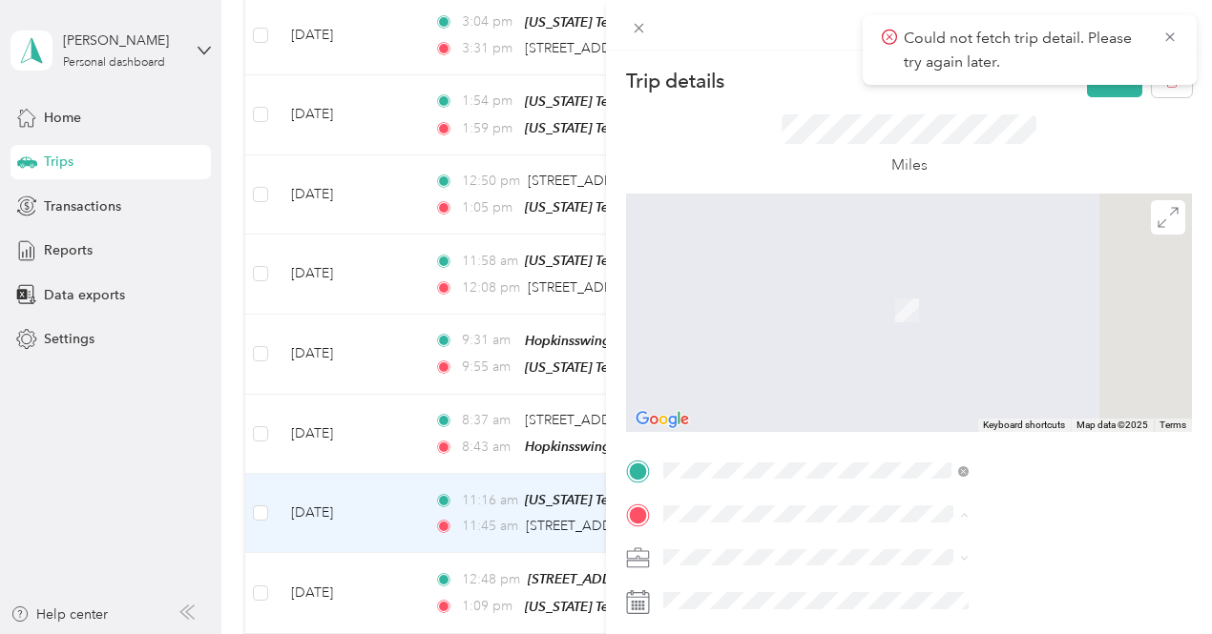
click at [914, 392] on span "[STREET_ADDRESS][PERSON_NAME]" at bounding box center [1014, 384] width 227 height 16
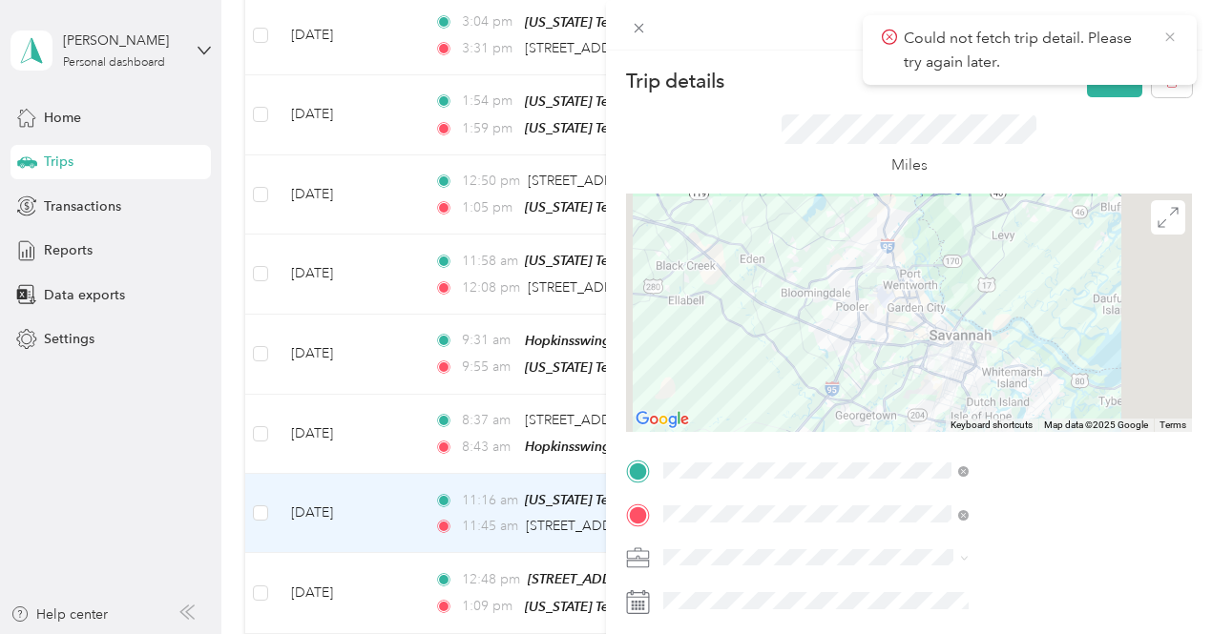
click at [1170, 38] on icon at bounding box center [1169, 36] width 9 height 9
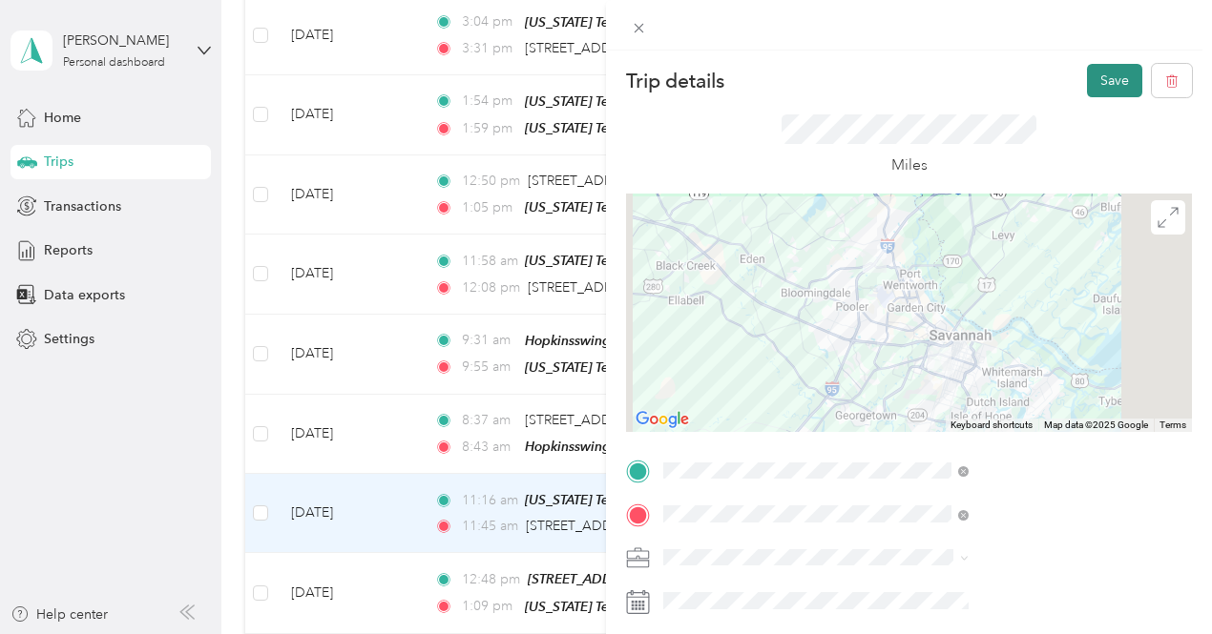
click at [1111, 85] on button "Save" at bounding box center [1114, 80] width 55 height 33
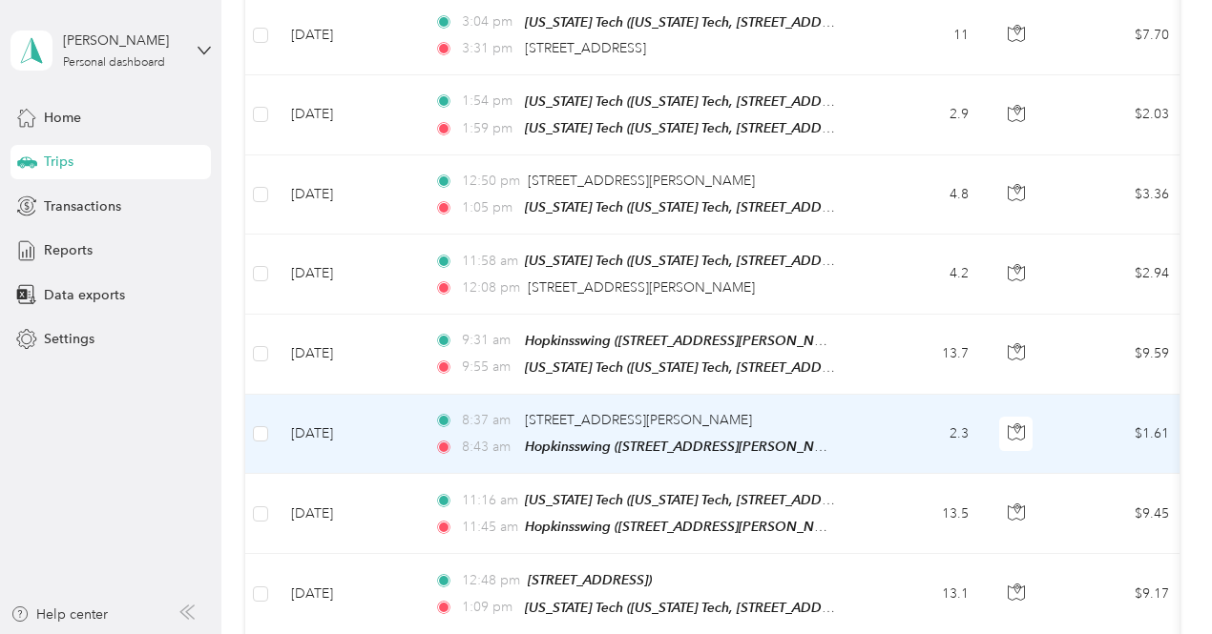
click at [895, 395] on td "2.3" at bounding box center [921, 434] width 126 height 79
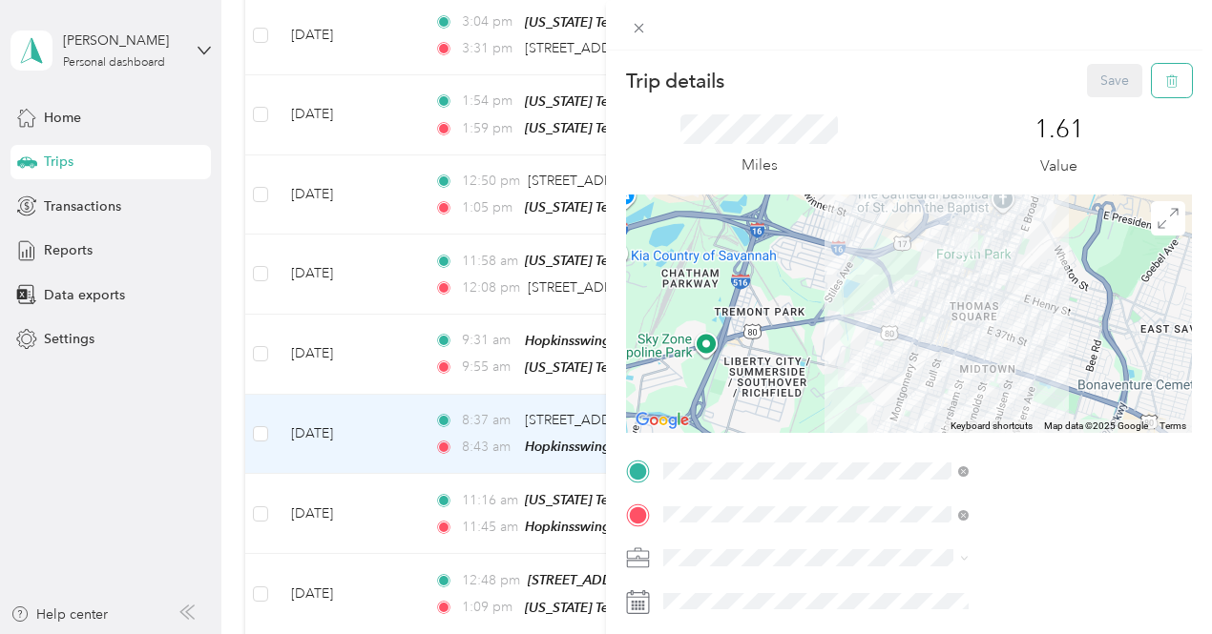
click at [1165, 79] on icon "button" at bounding box center [1171, 80] width 13 height 13
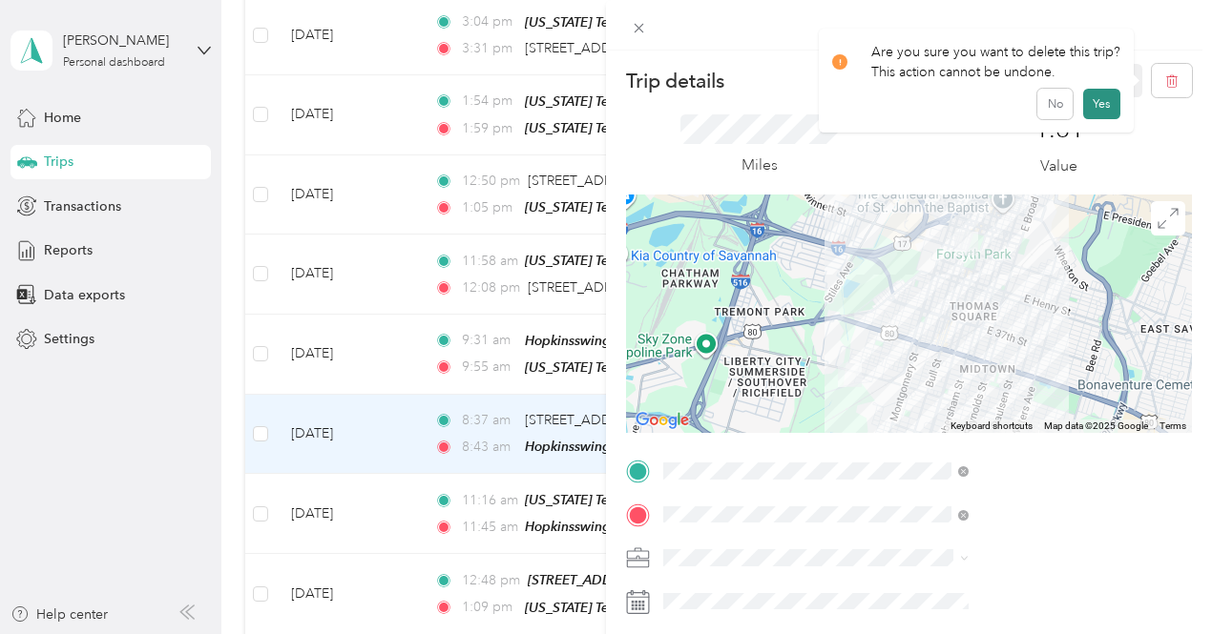
click at [1095, 106] on button "Yes" at bounding box center [1101, 104] width 37 height 31
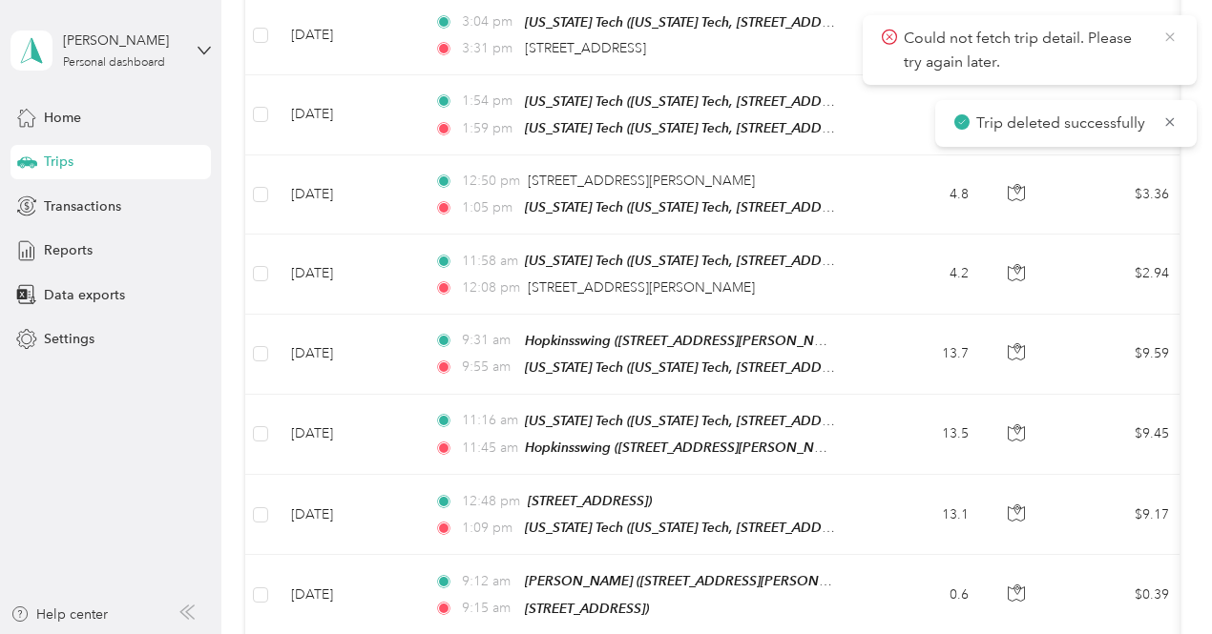
click at [1163, 41] on icon at bounding box center [1169, 37] width 15 height 17
click at [1165, 32] on icon at bounding box center [1169, 37] width 15 height 17
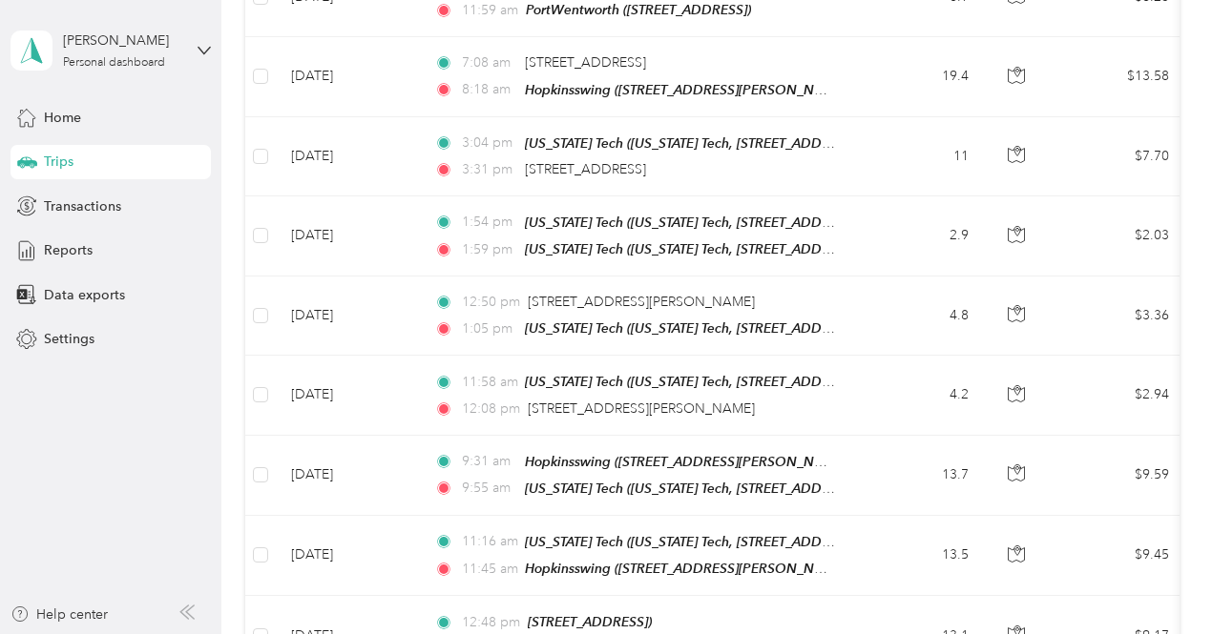
scroll to position [3568, 0]
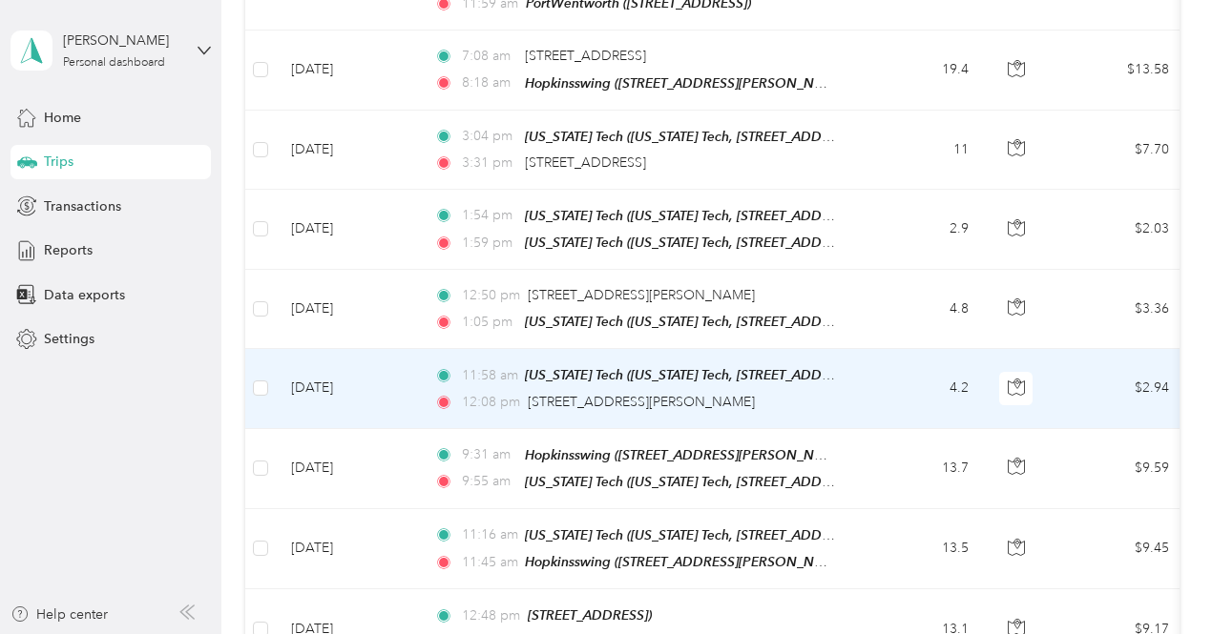
click at [790, 392] on div "12:08 pm [STREET_ADDRESS][PERSON_NAME]" at bounding box center [634, 402] width 401 height 21
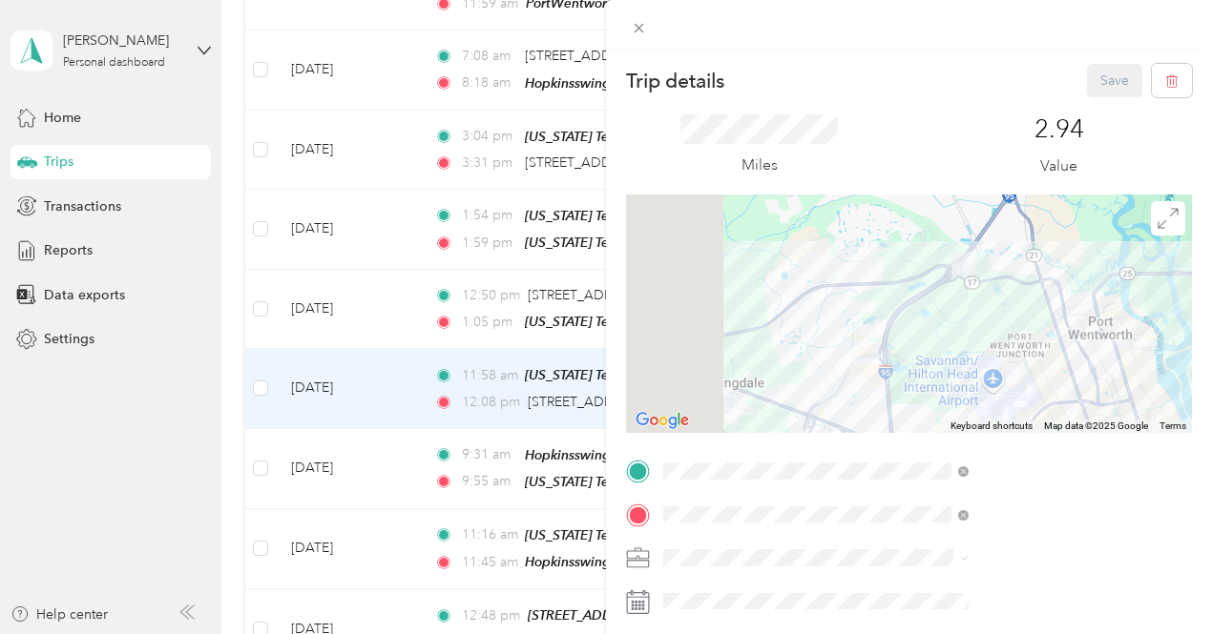
click at [1000, 395] on span "[STREET_ADDRESS][PERSON_NAME][PERSON_NAME]" at bounding box center [1014, 413] width 227 height 36
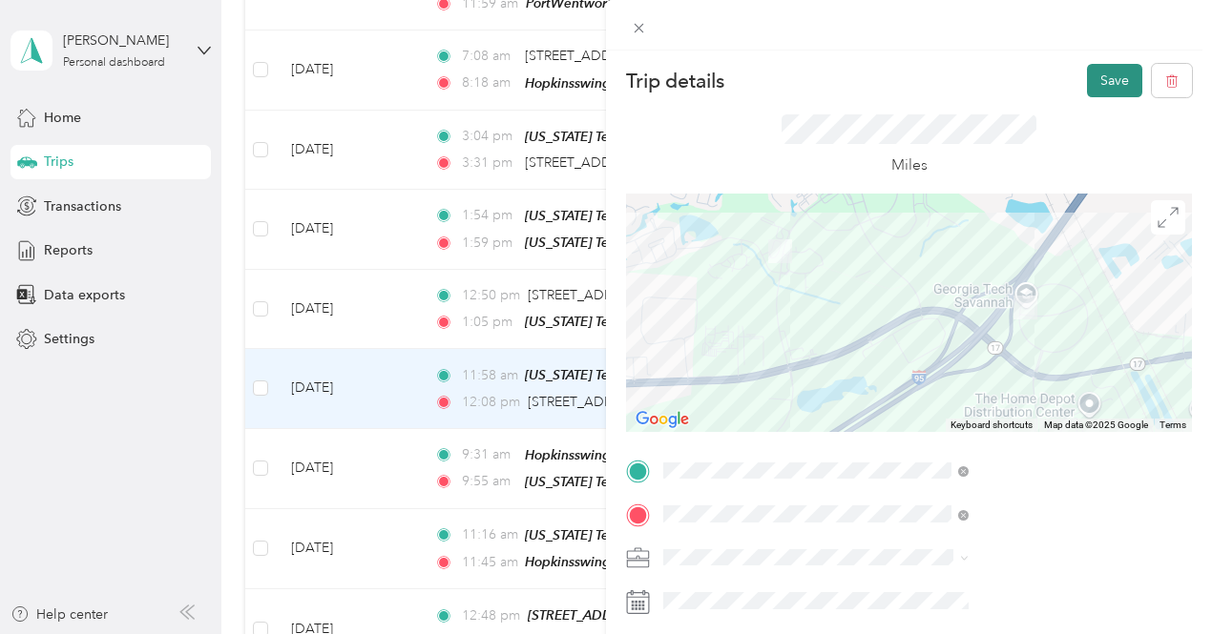
click at [1094, 81] on button "Save" at bounding box center [1114, 80] width 55 height 33
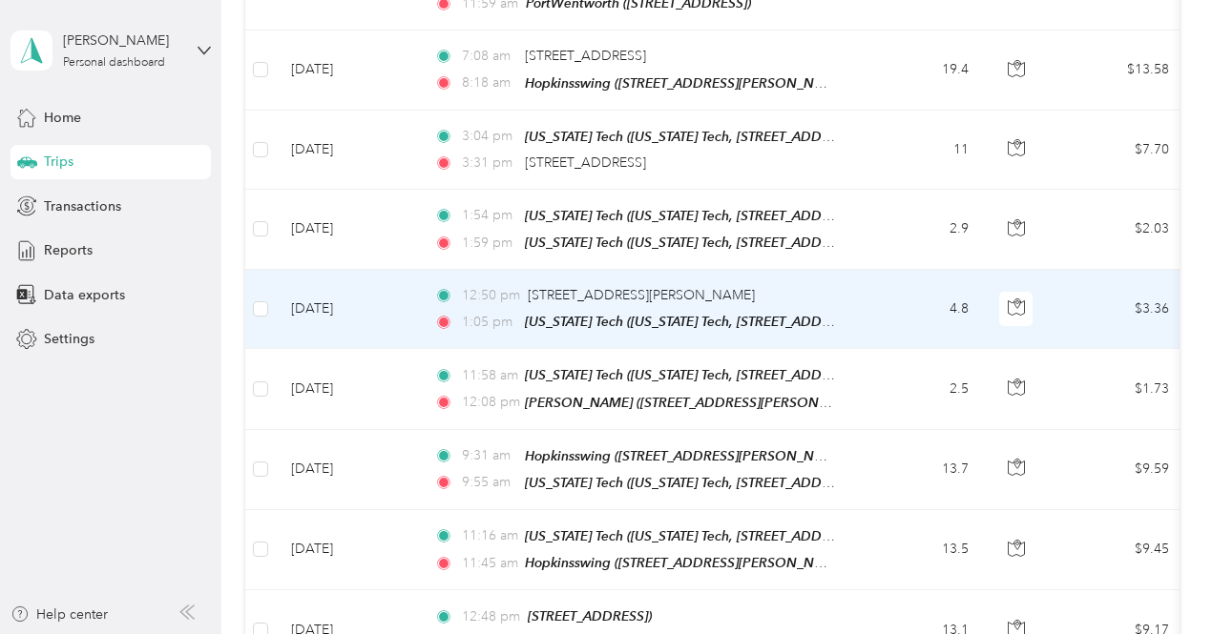
click at [779, 285] on div "12:50 pm [STREET_ADDRESS][PERSON_NAME]" at bounding box center [634, 295] width 401 height 21
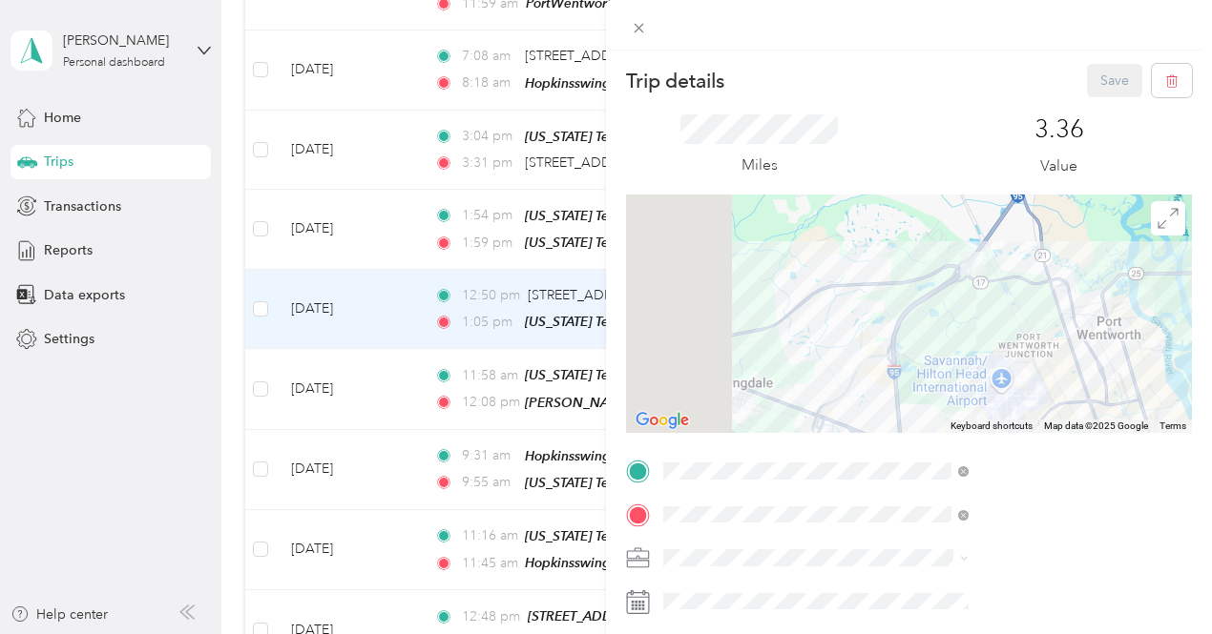
click at [962, 314] on span "[STREET_ADDRESS][PERSON_NAME][PERSON_NAME]" at bounding box center [1014, 327] width 227 height 36
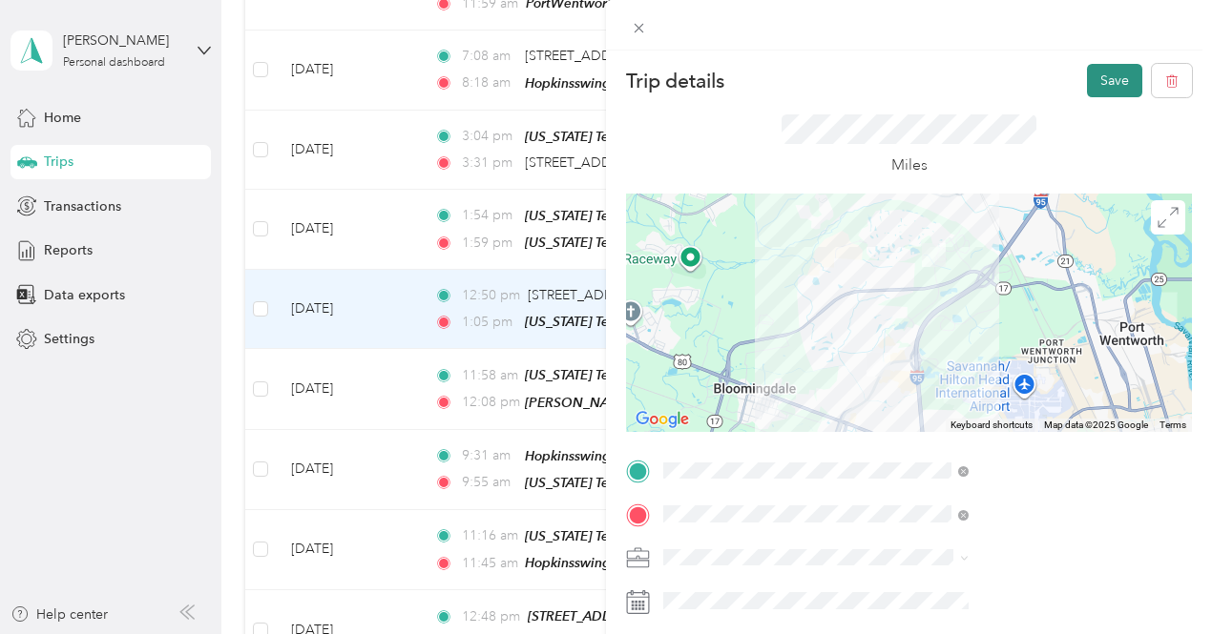
click at [1087, 70] on button "Save" at bounding box center [1114, 80] width 55 height 33
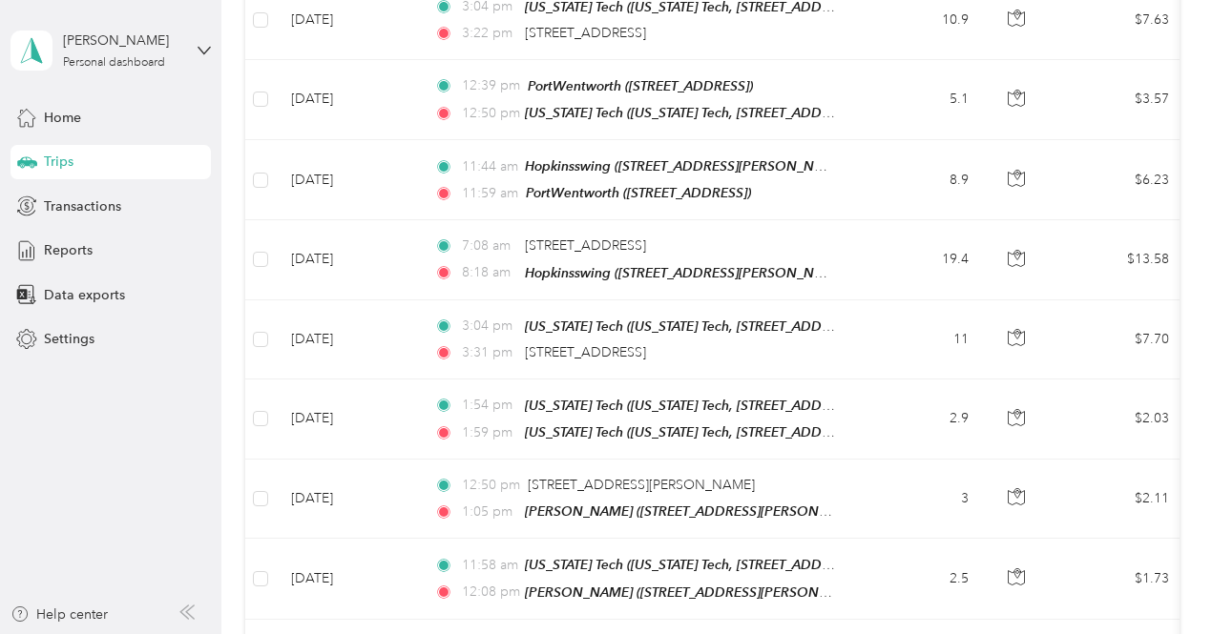
scroll to position [3392, 0]
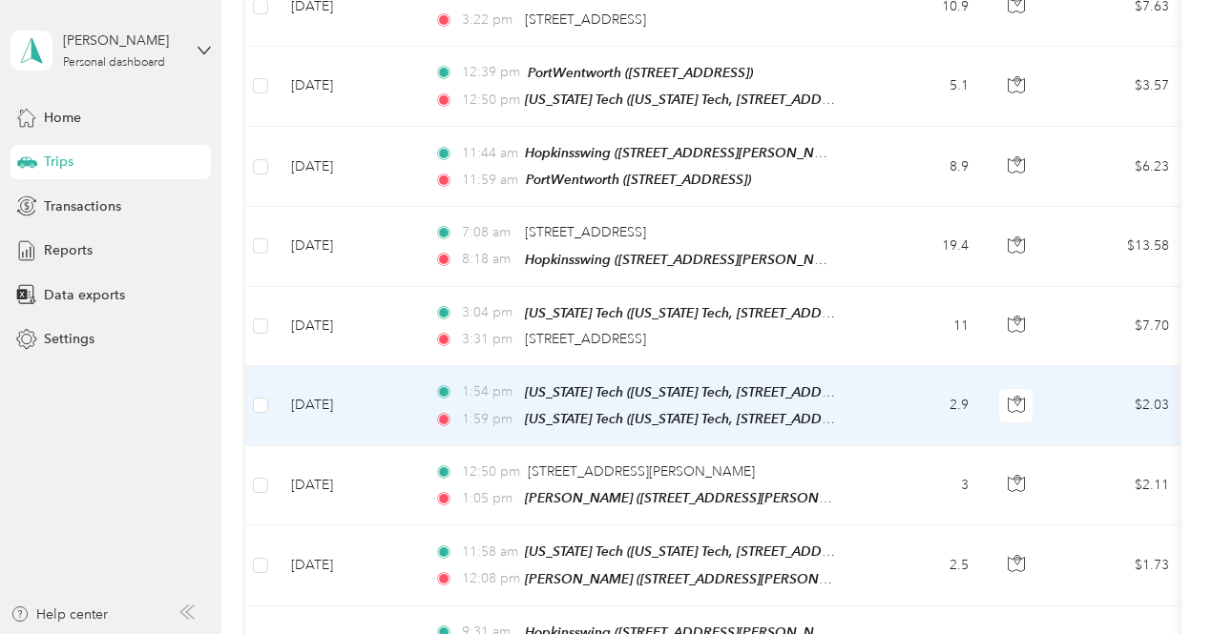
click at [910, 366] on td "2.9" at bounding box center [921, 406] width 126 height 80
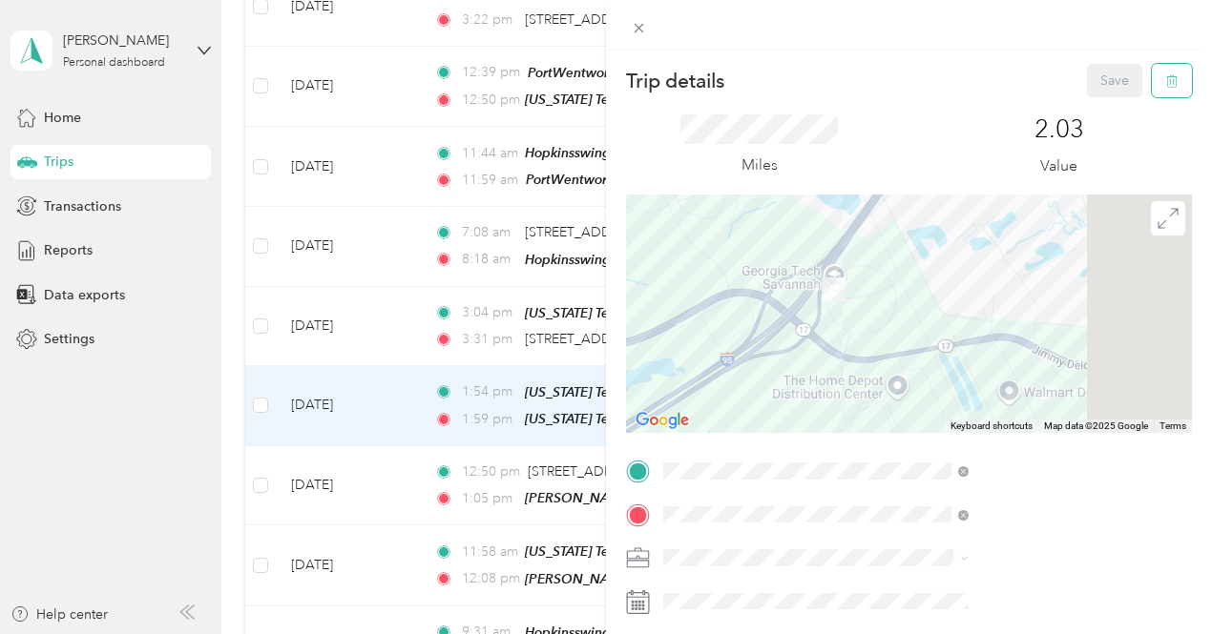
click at [1170, 84] on icon "button" at bounding box center [1170, 81] width 0 height 5
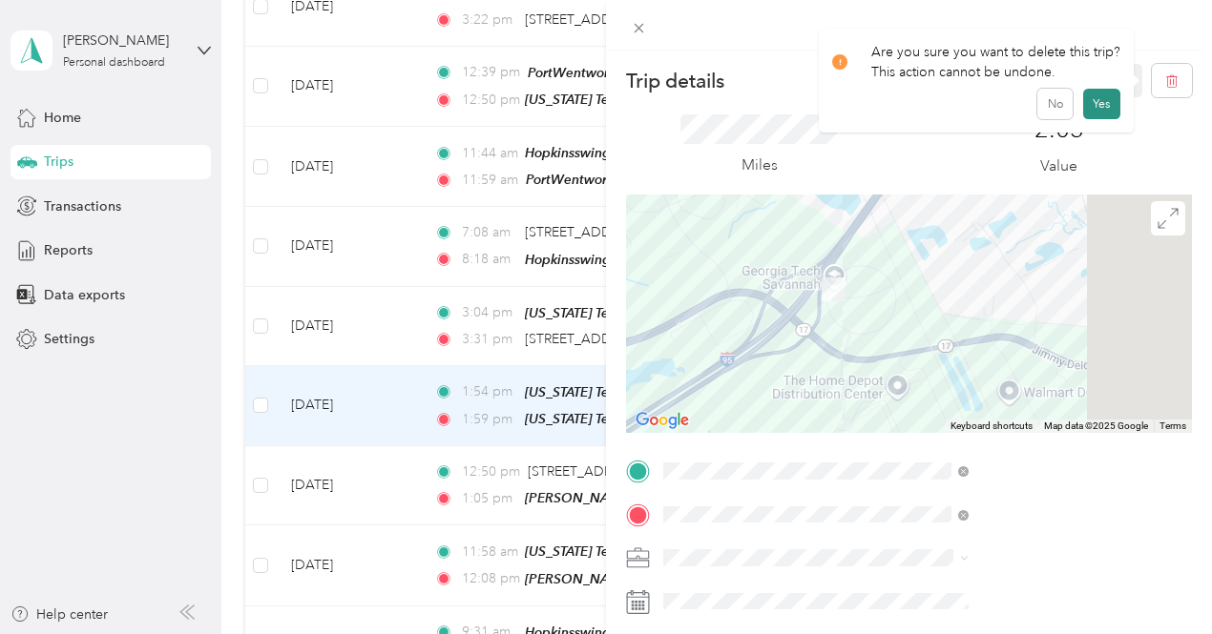
click at [1087, 104] on button "Yes" at bounding box center [1101, 104] width 37 height 31
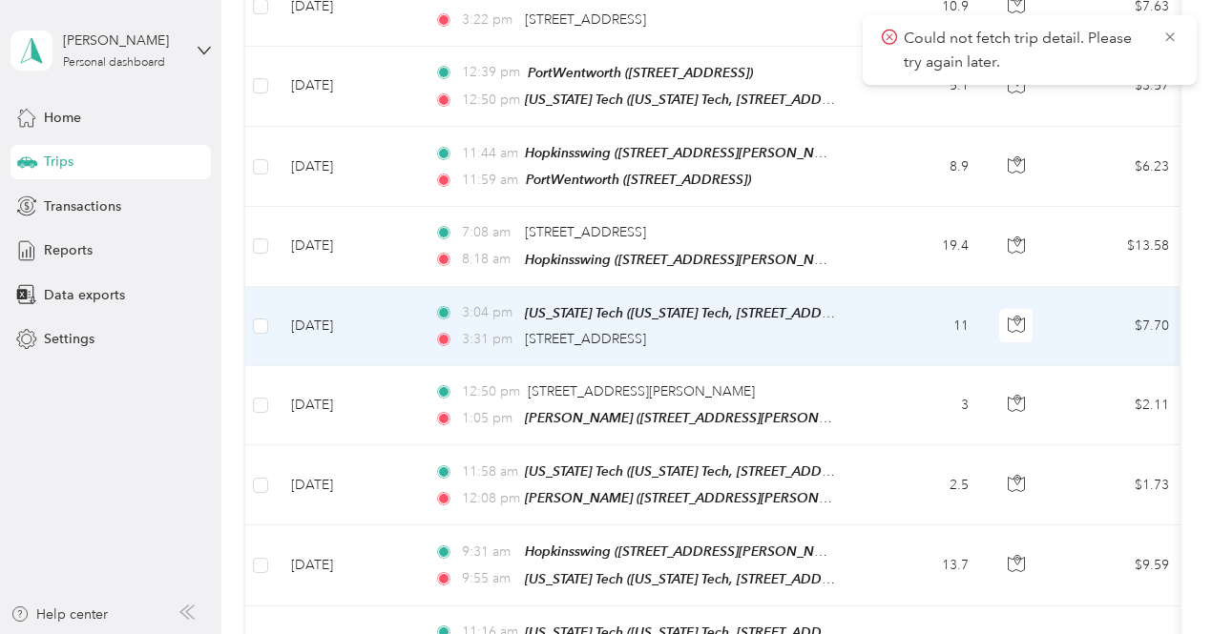
click at [902, 287] on td "11" at bounding box center [921, 326] width 126 height 79
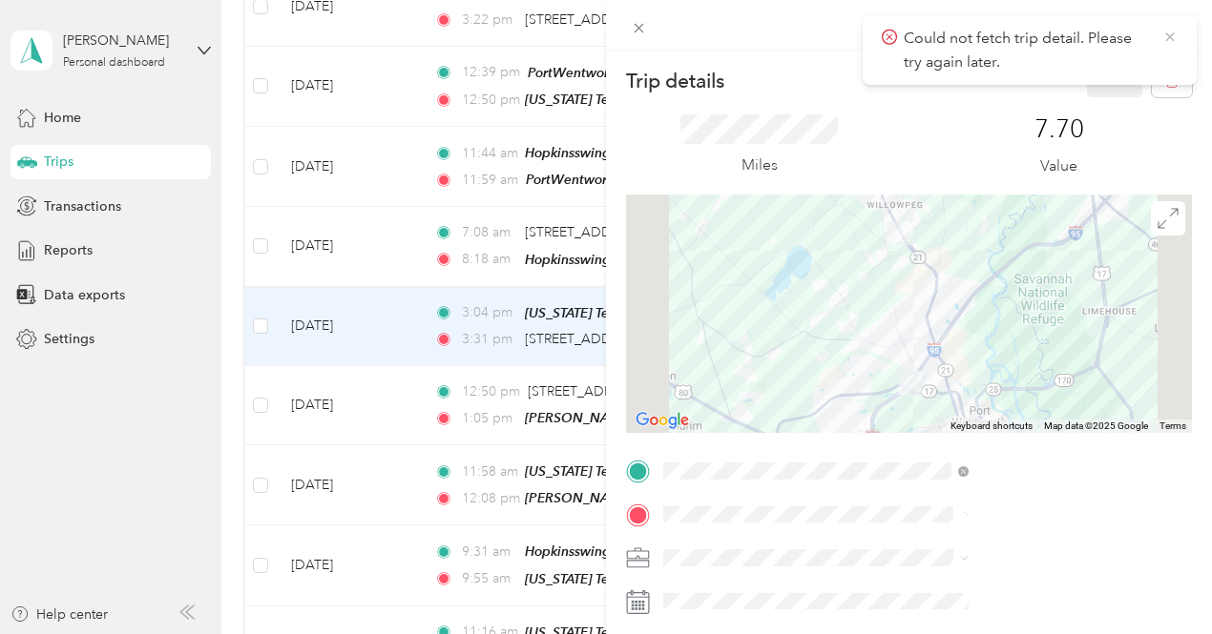
click at [1169, 33] on icon at bounding box center [1169, 37] width 15 height 17
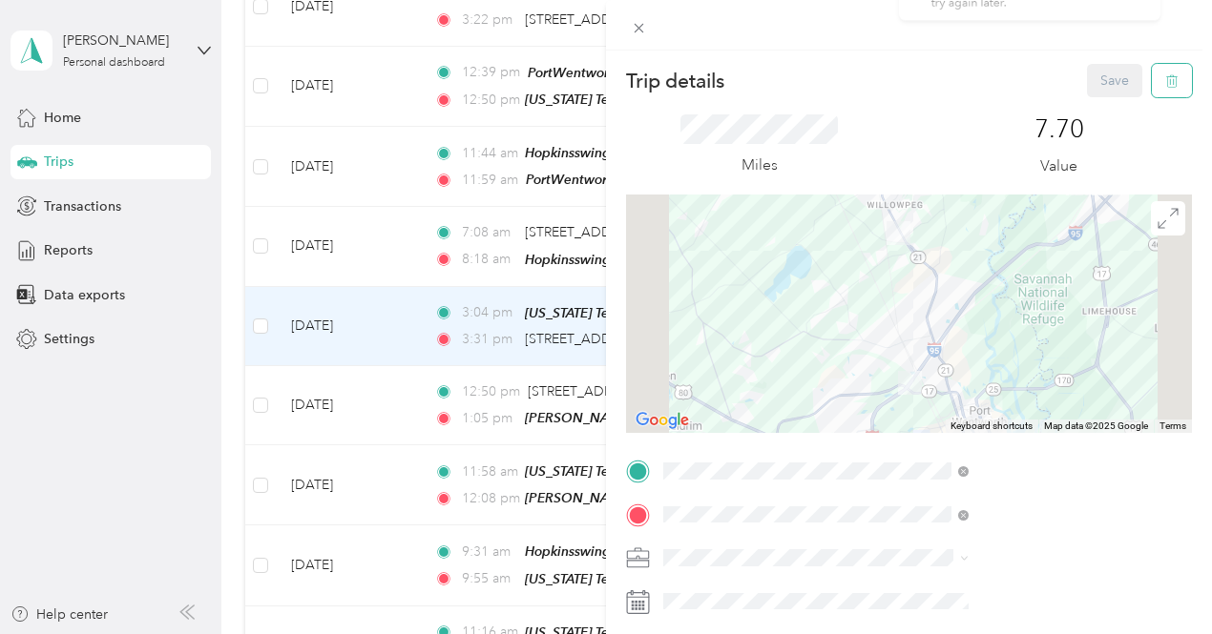
click at [1166, 77] on icon "button" at bounding box center [1171, 81] width 11 height 12
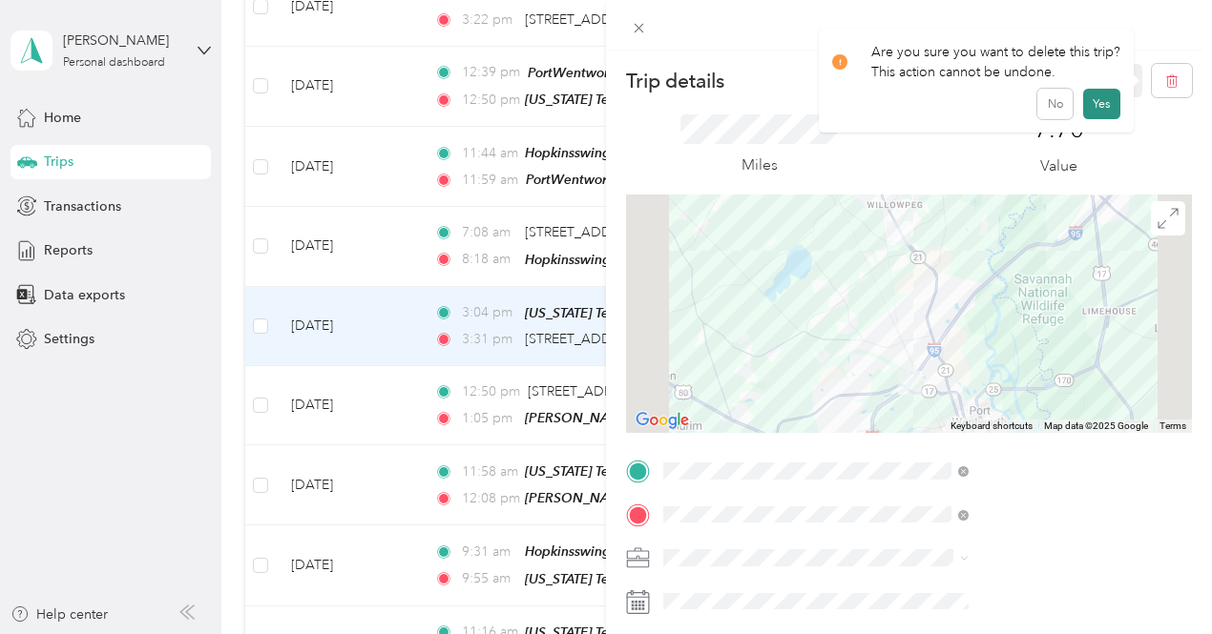
click at [1101, 96] on button "Yes" at bounding box center [1101, 104] width 37 height 31
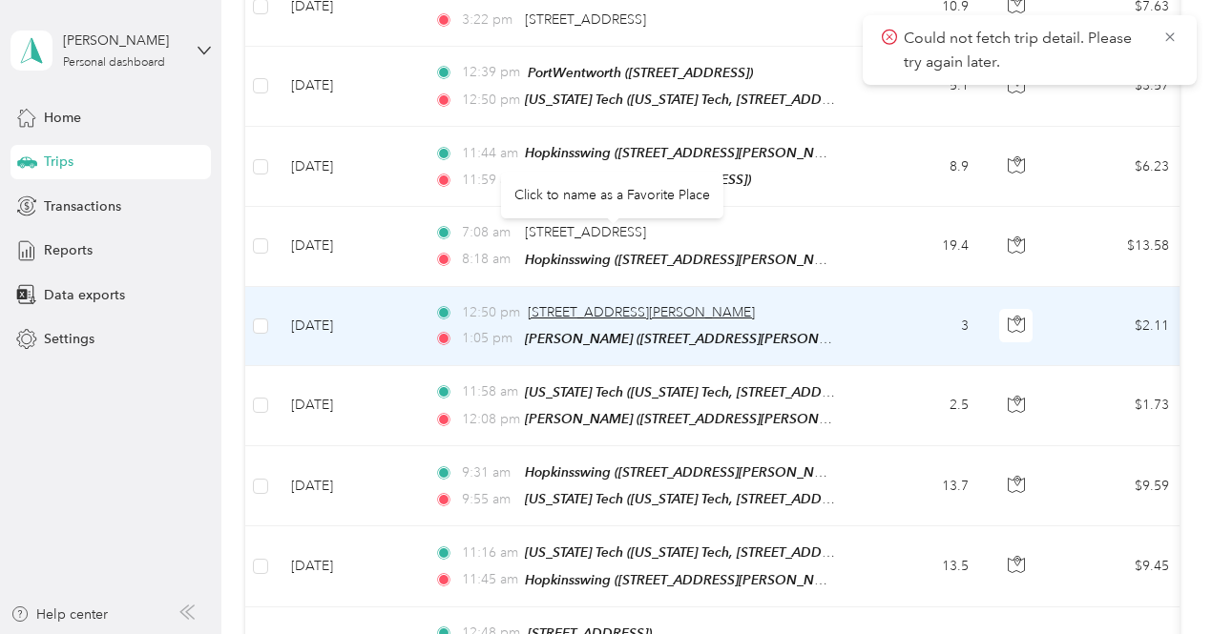
click at [563, 304] on span "[STREET_ADDRESS][PERSON_NAME]" at bounding box center [641, 312] width 227 height 16
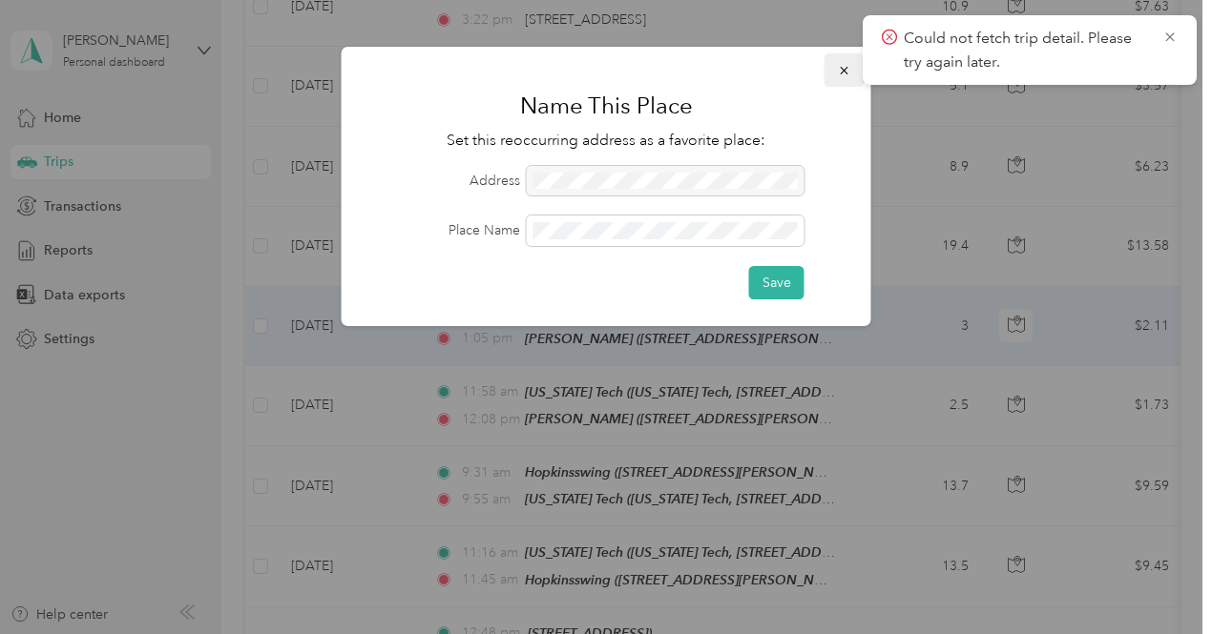
click at [841, 70] on icon "button" at bounding box center [844, 70] width 13 height 13
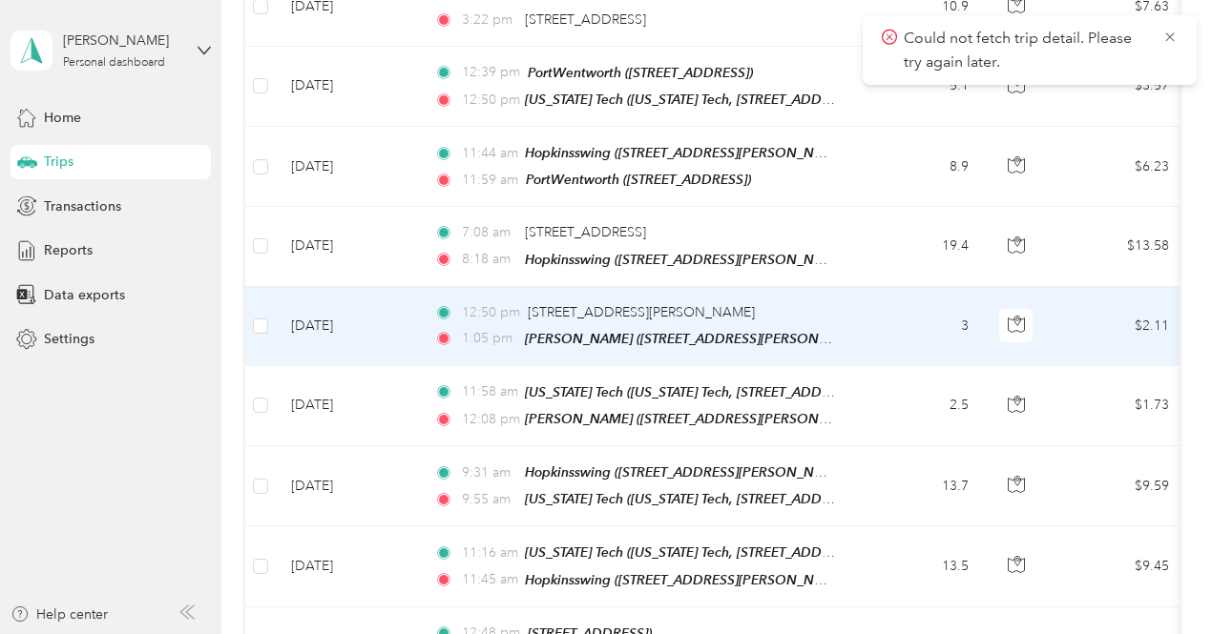
click at [848, 287] on td "12:50 pm [STREET_ADDRESS][PERSON_NAME] 1:05 pm [PERSON_NAME] ([STREET_ADDRESS][…" at bounding box center [638, 326] width 439 height 79
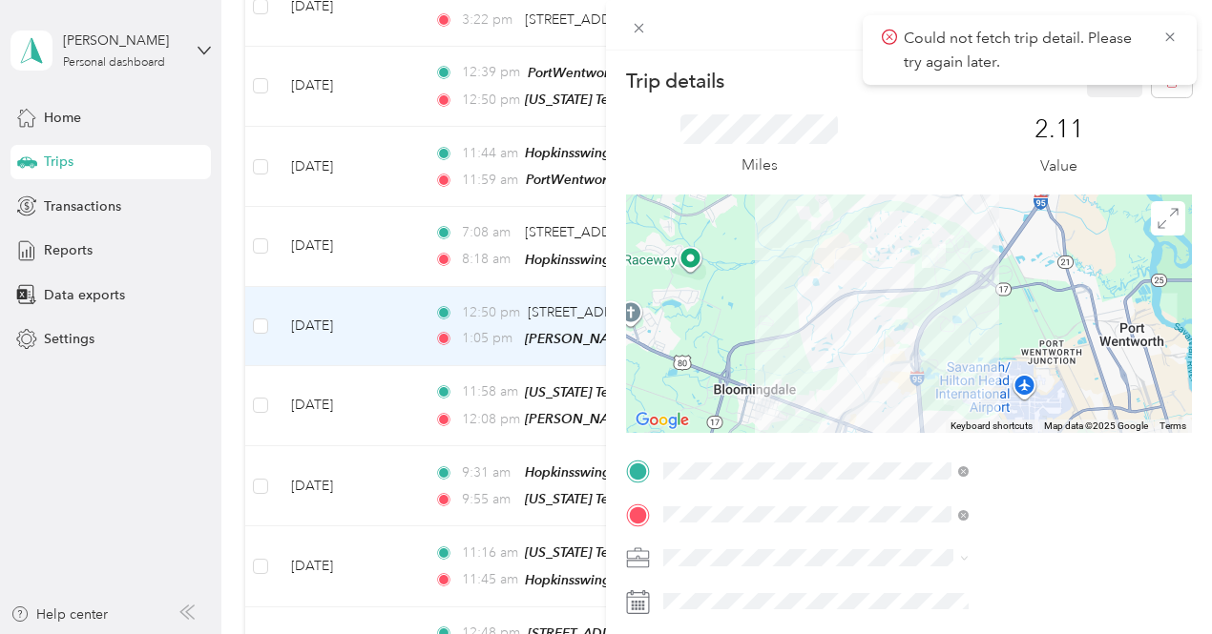
drag, startPoint x: 832, startPoint y: 511, endPoint x: 825, endPoint y: 447, distance: 64.3
click at [825, 447] on form "Trip details Save This trip cannot be edited because it is either under review,…" at bounding box center [909, 490] width 606 height 853
click at [1165, 35] on icon at bounding box center [1169, 37] width 15 height 17
click at [1165, 78] on icon "button" at bounding box center [1171, 80] width 13 height 13
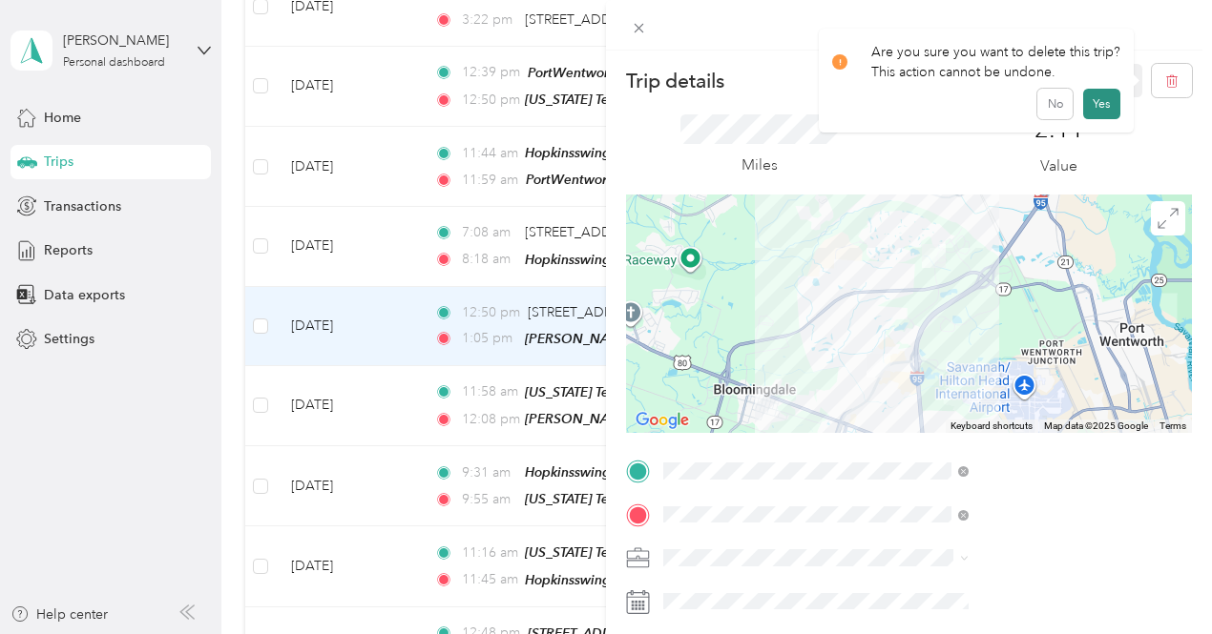
click at [1097, 115] on button "Yes" at bounding box center [1101, 104] width 37 height 31
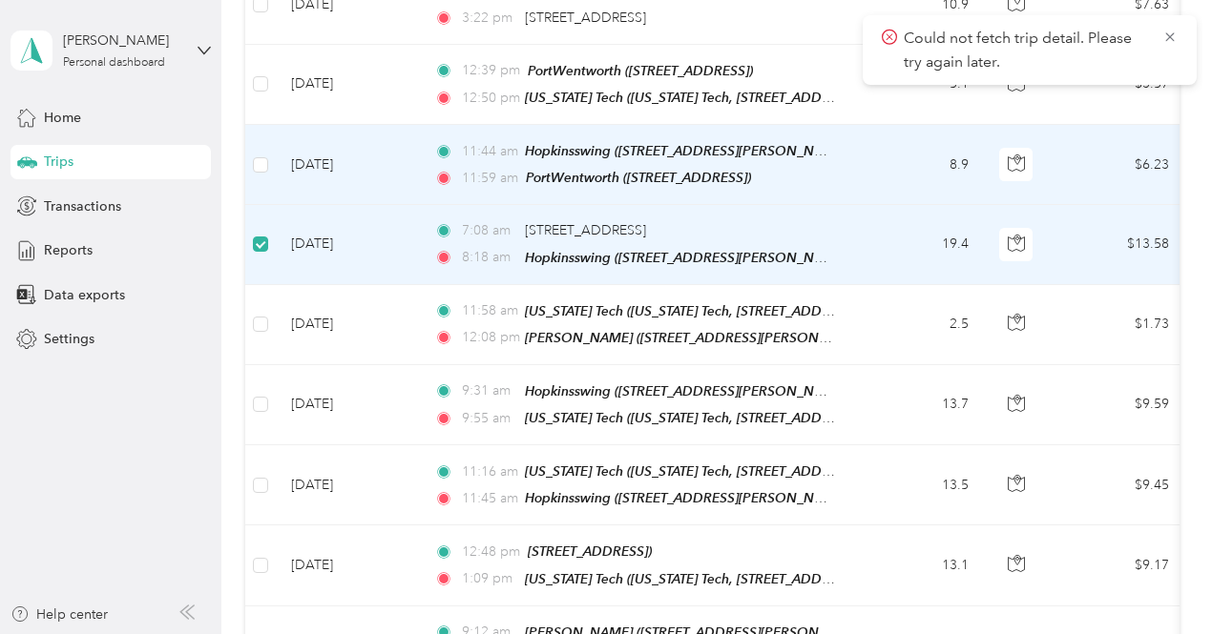
scroll to position [3391, 0]
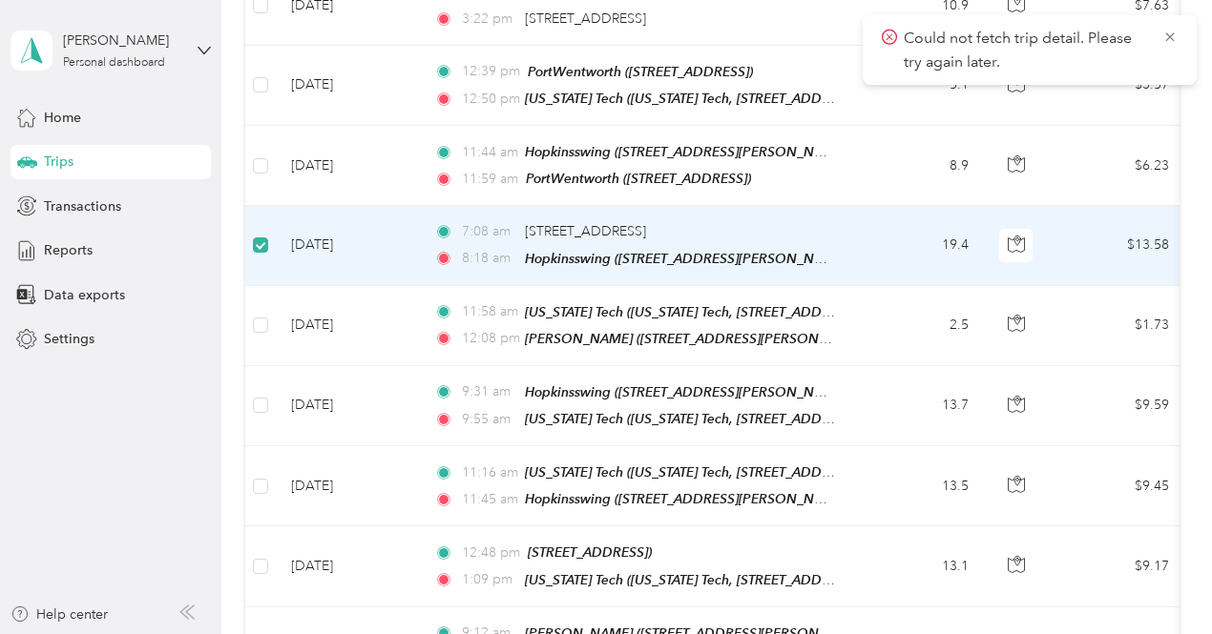
click at [840, 206] on td "7:08 am [STREET_ADDRESS] 8:18 am Hopkinsswing ([STREET_ADDRESS][PERSON_NAME])" at bounding box center [638, 245] width 439 height 79
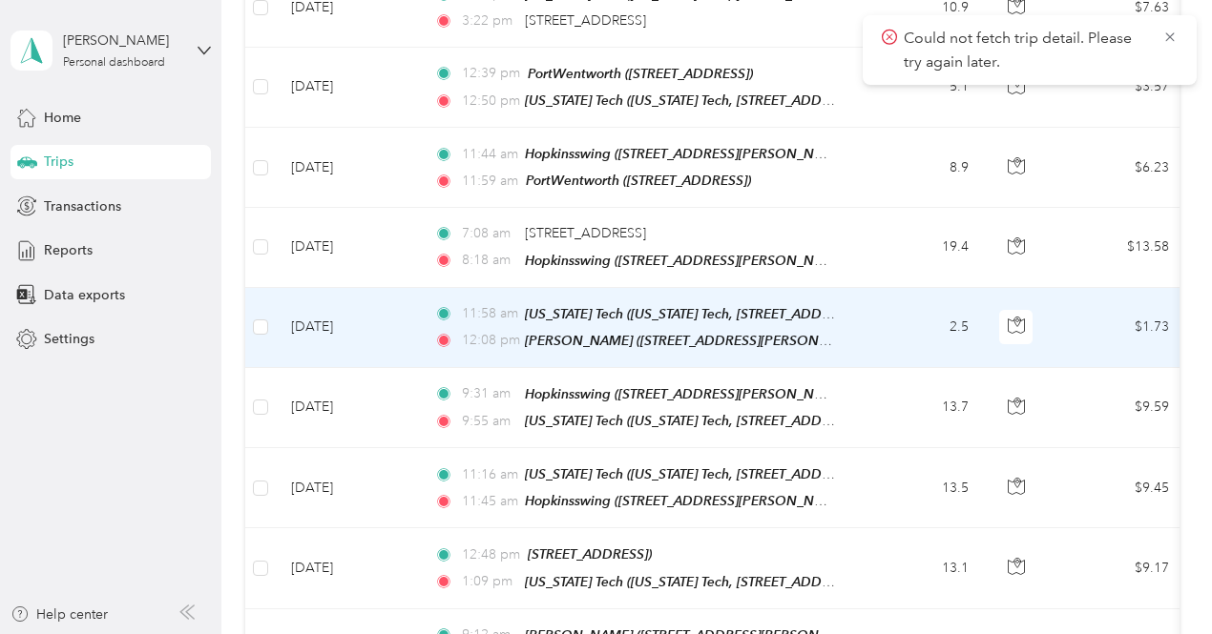
scroll to position [3392, 0]
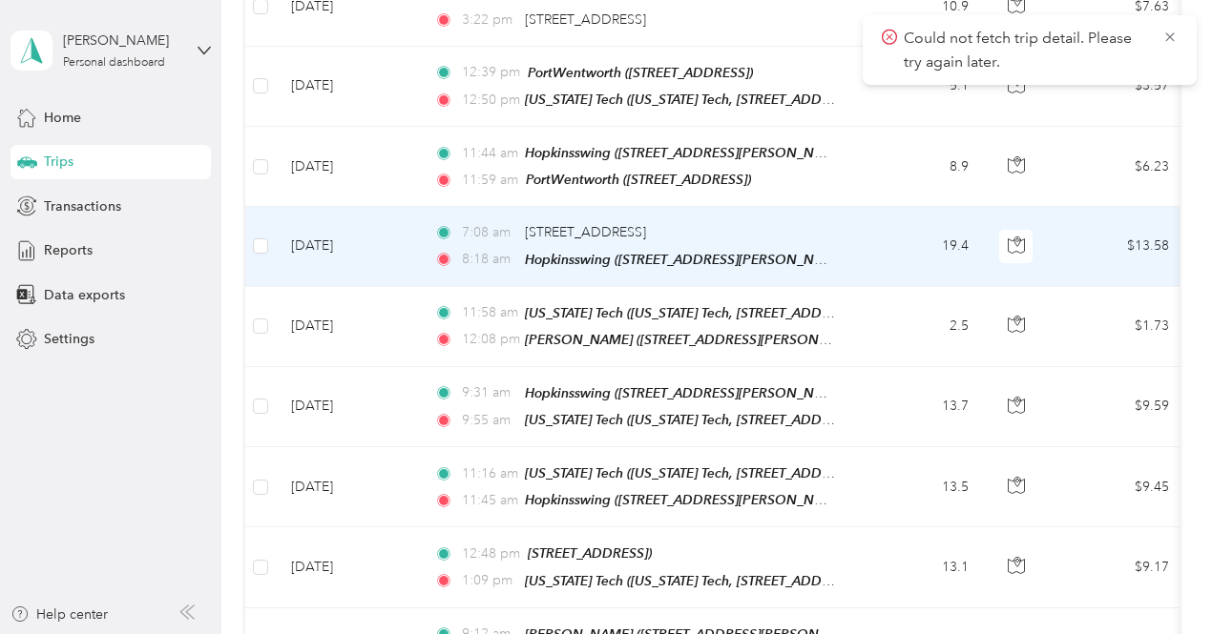
click at [883, 207] on td "19.4" at bounding box center [921, 246] width 126 height 79
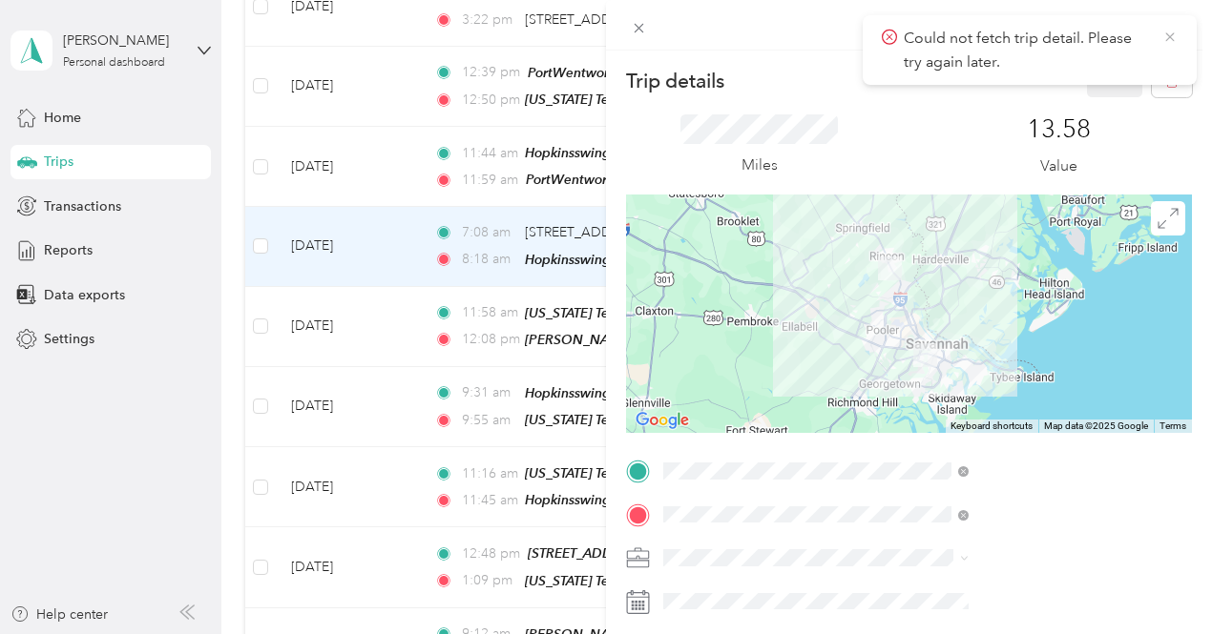
click at [1175, 37] on icon at bounding box center [1169, 37] width 15 height 17
click at [1165, 84] on icon "button" at bounding box center [1171, 80] width 13 height 13
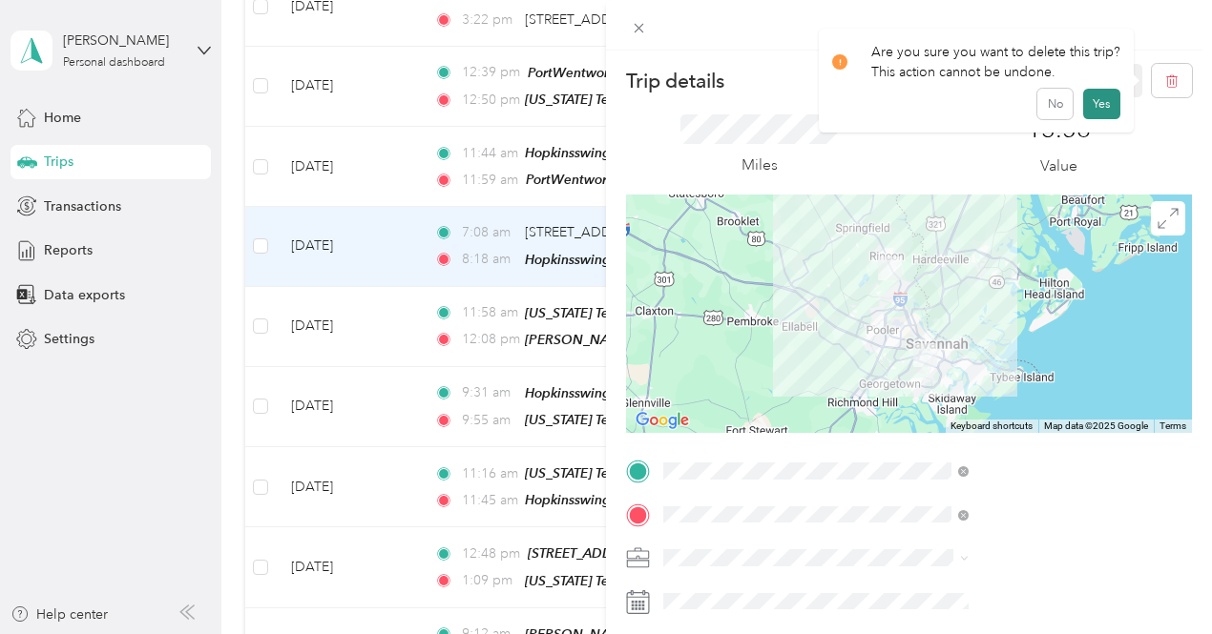
click at [1102, 105] on button "Yes" at bounding box center [1101, 104] width 37 height 31
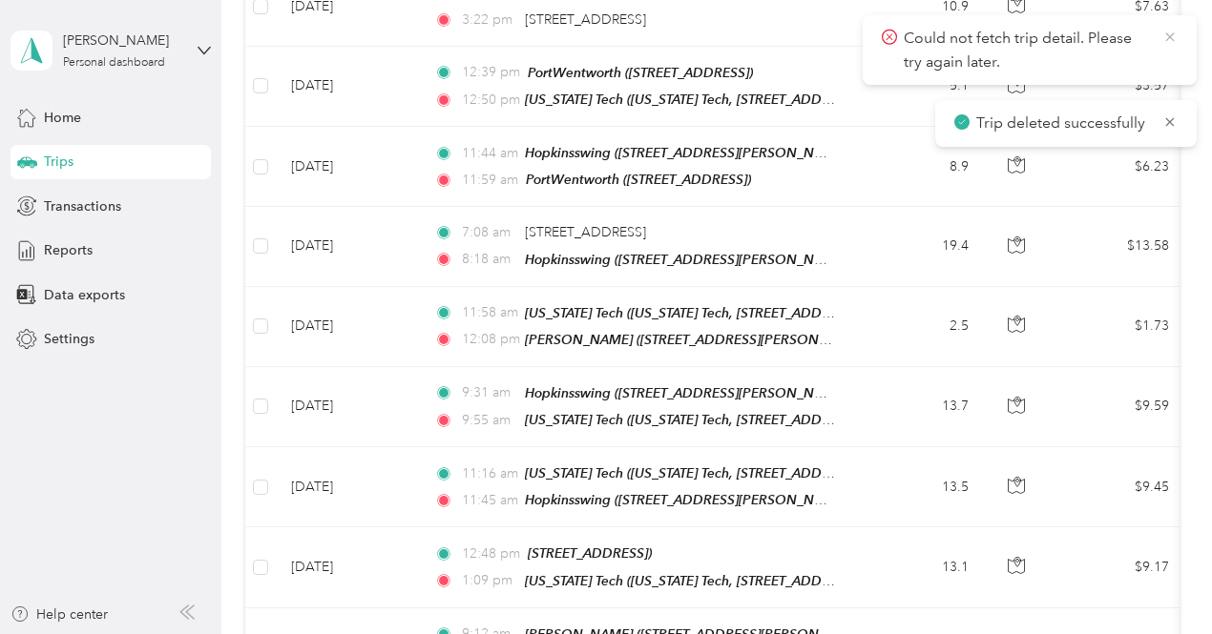
click at [1165, 31] on icon at bounding box center [1169, 37] width 15 height 17
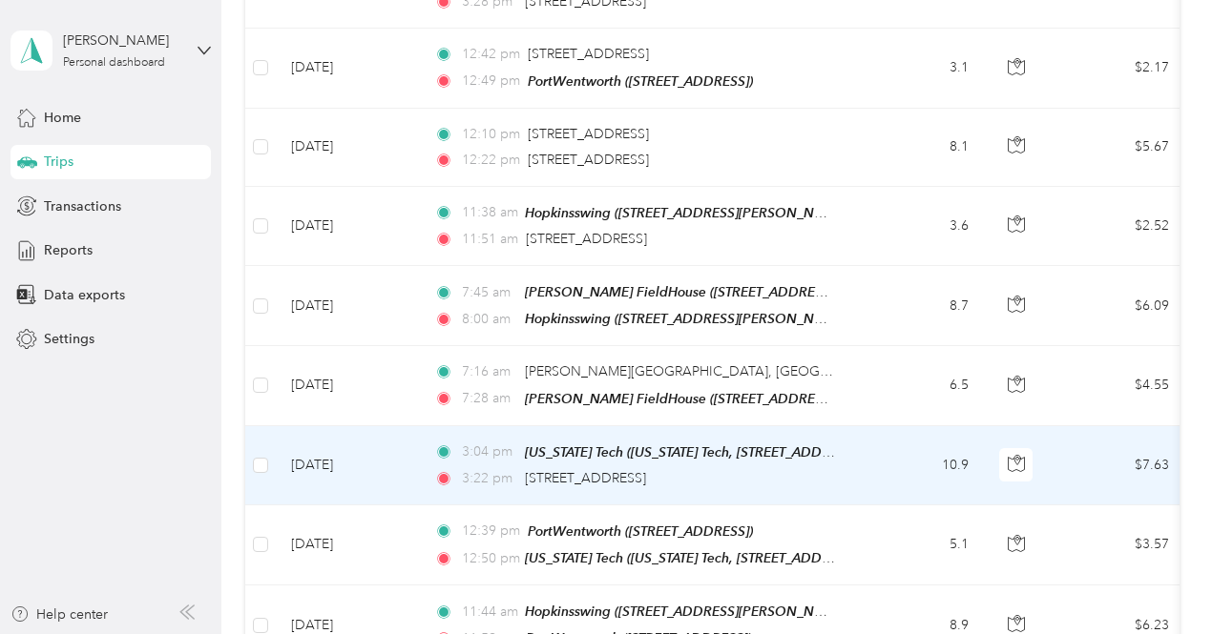
scroll to position [2934, 0]
click at [853, 426] on td "3:04 pm [US_STATE][GEOGRAPHIC_DATA] ([US_STATE] Tech, [STREET_ADDRESS] , [GEOGR…" at bounding box center [638, 465] width 439 height 79
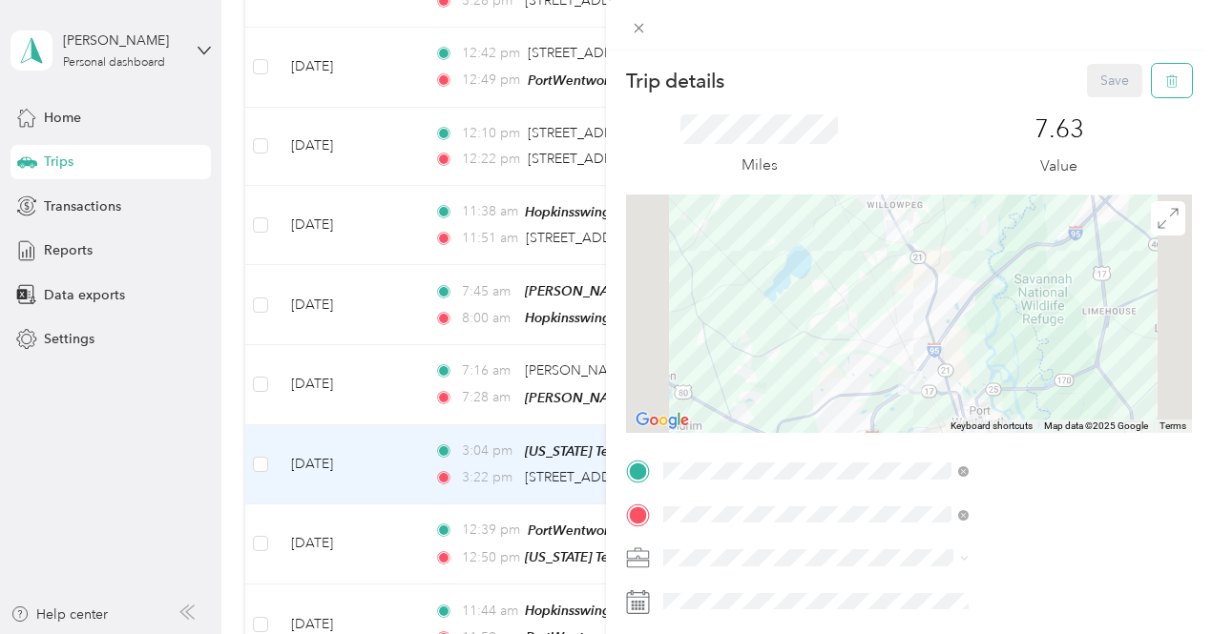
click at [1174, 83] on icon "button" at bounding box center [1174, 81] width 0 height 5
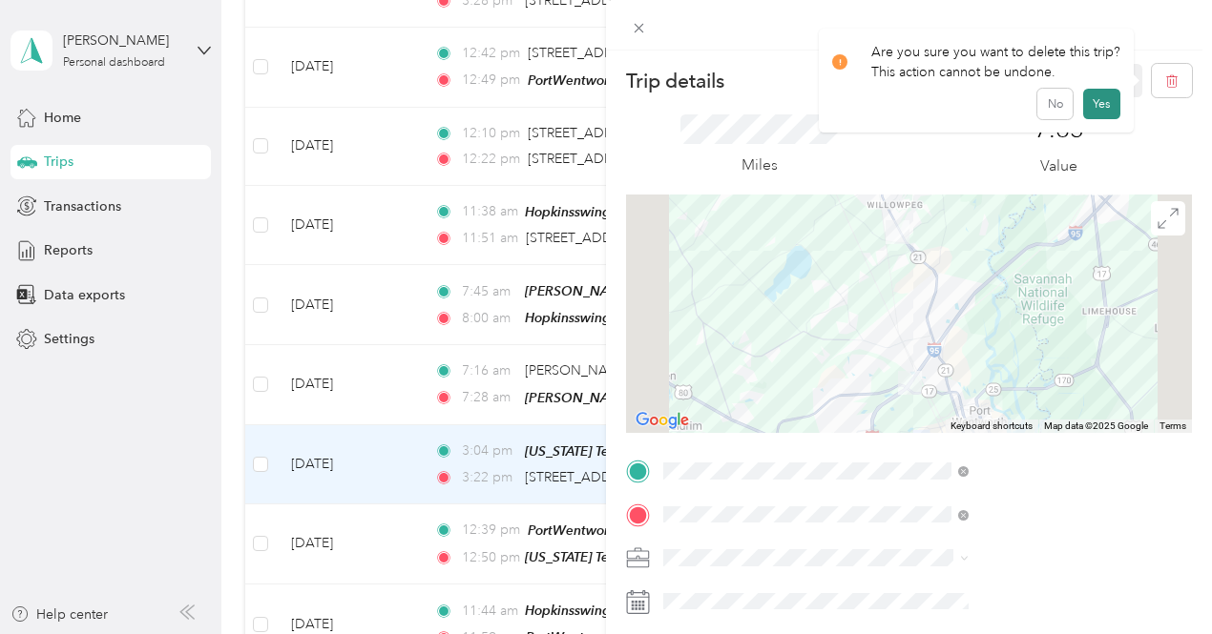
click at [1098, 107] on button "Yes" at bounding box center [1101, 104] width 37 height 31
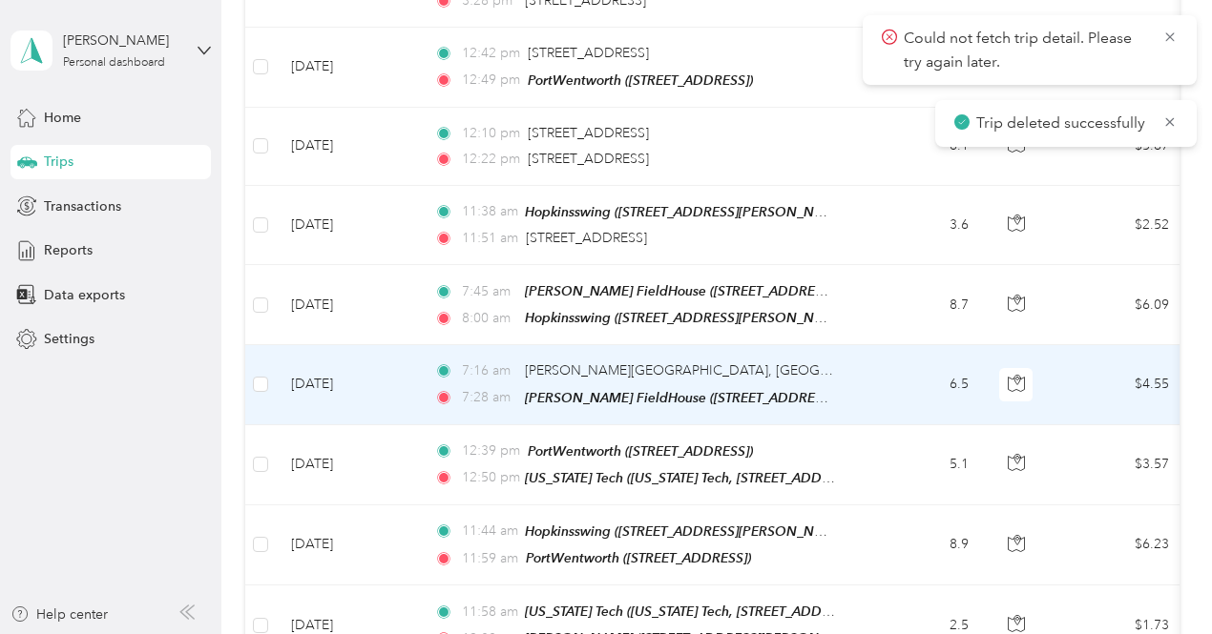
click at [840, 345] on td "7:16 am [PERSON_NAME][GEOGRAPHIC_DATA], [GEOGRAPHIC_DATA], [GEOGRAPHIC_DATA][US…" at bounding box center [638, 384] width 439 height 79
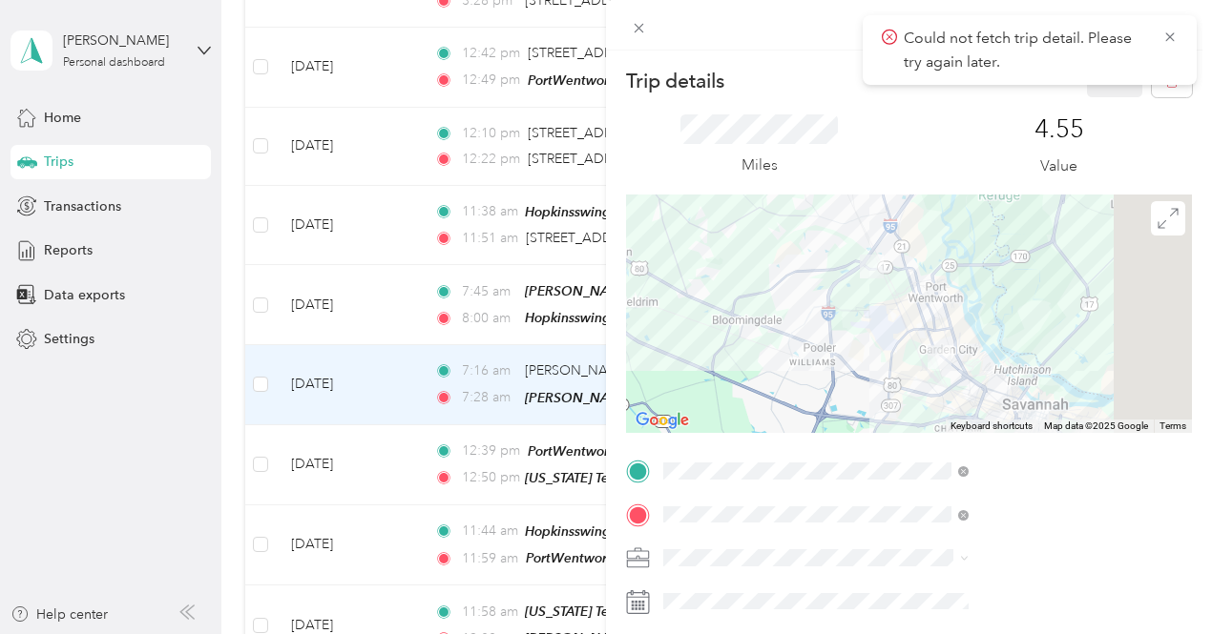
click at [960, 293] on div "[US_STATE] Tech [US_STATE] Tech, [STREET_ADDRESS] , 31407, [GEOGRAPHIC_DATA], […" at bounding box center [1032, 287] width 262 height 100
click at [1112, 90] on button "Save" at bounding box center [1114, 80] width 55 height 33
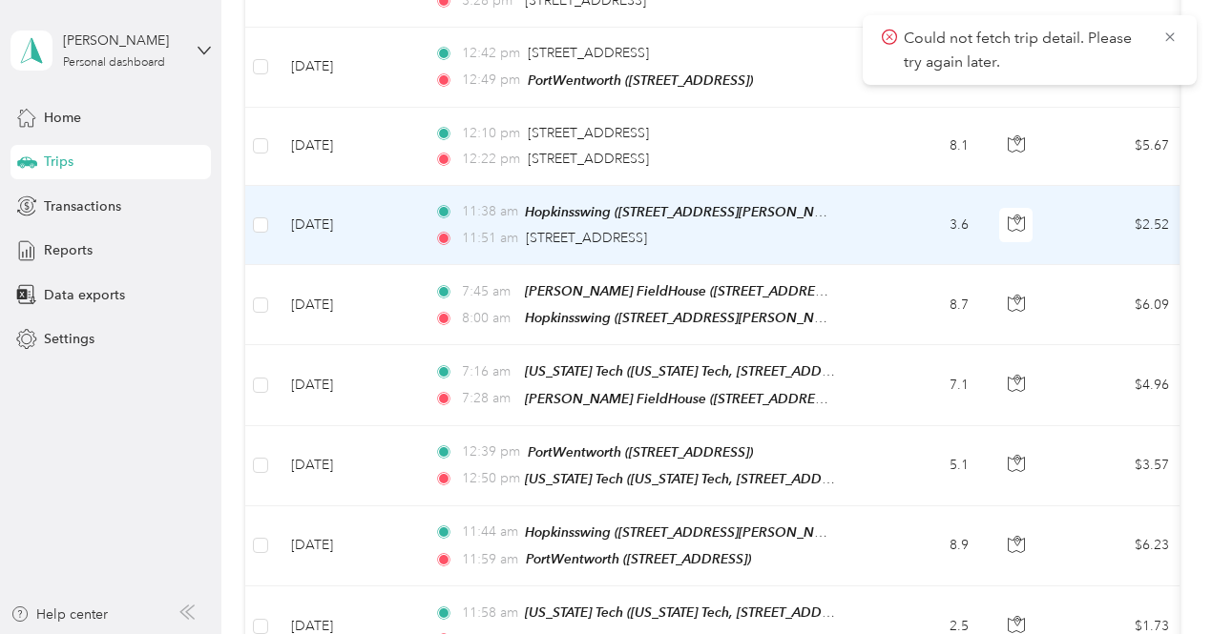
click at [268, 186] on td at bounding box center [260, 225] width 31 height 79
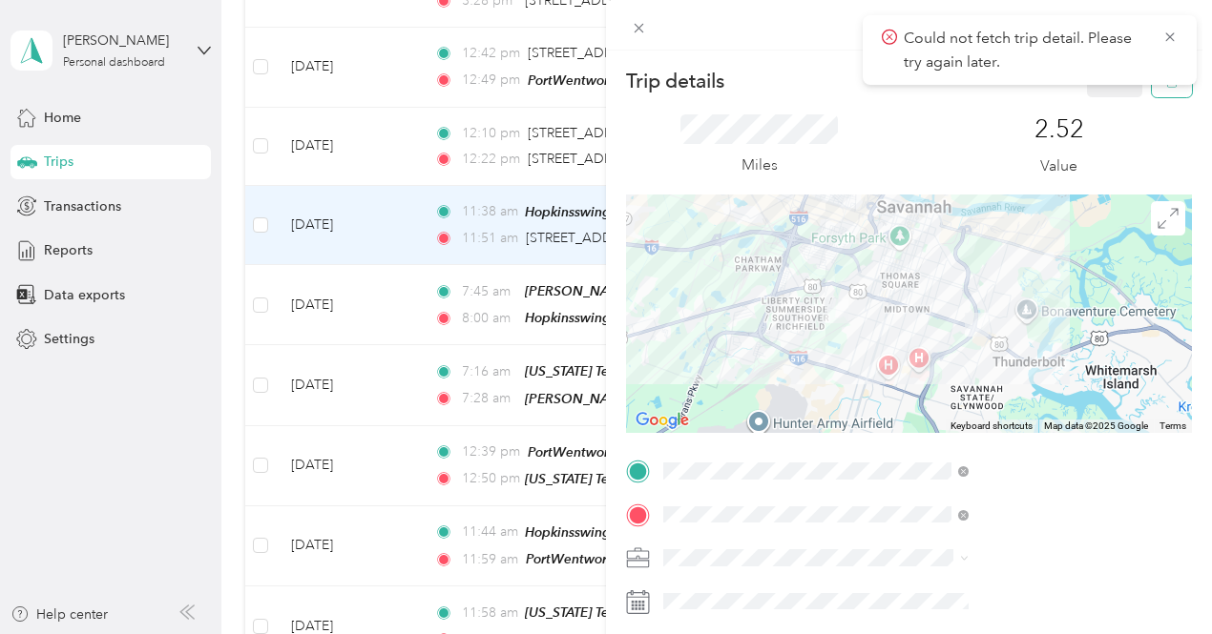
click at [1152, 91] on button "button" at bounding box center [1172, 80] width 40 height 33
click at [1095, 109] on button "Yes" at bounding box center [1101, 104] width 37 height 31
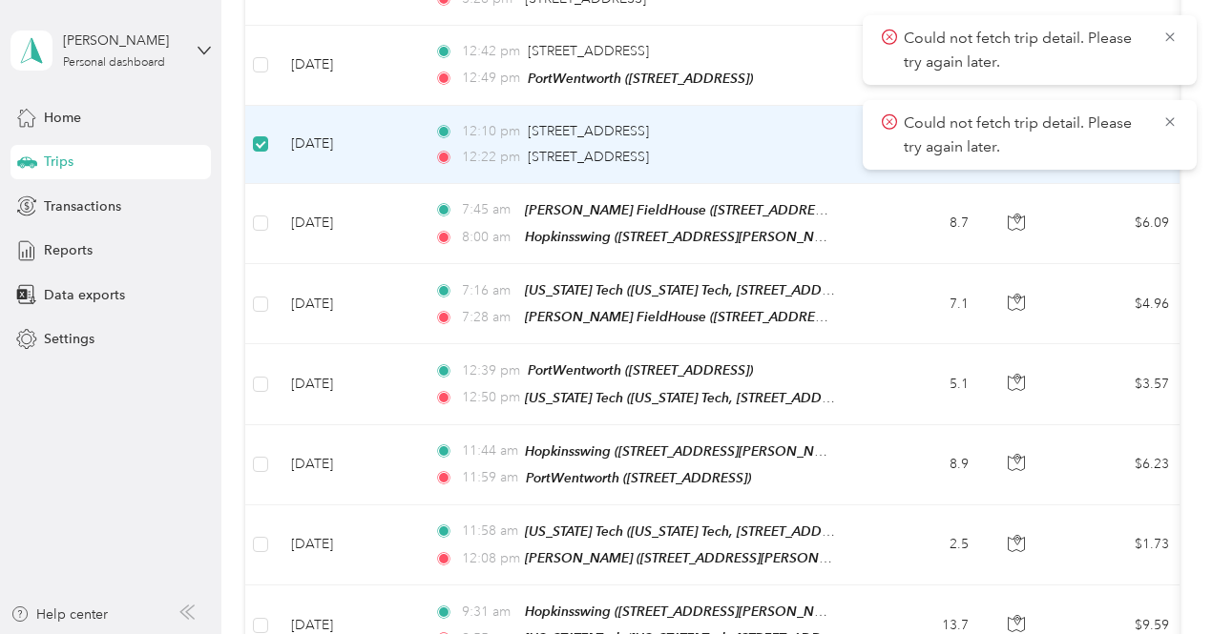
scroll to position [2933, 0]
click at [1170, 38] on icon at bounding box center [1169, 36] width 9 height 9
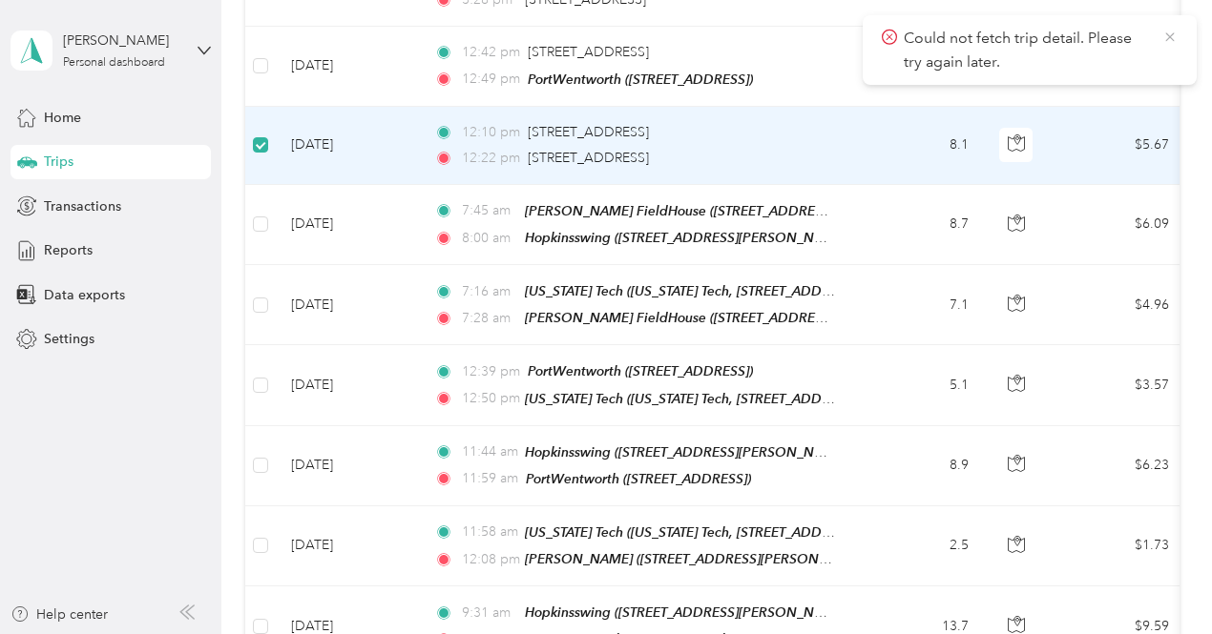
click at [1172, 41] on icon at bounding box center [1169, 37] width 15 height 17
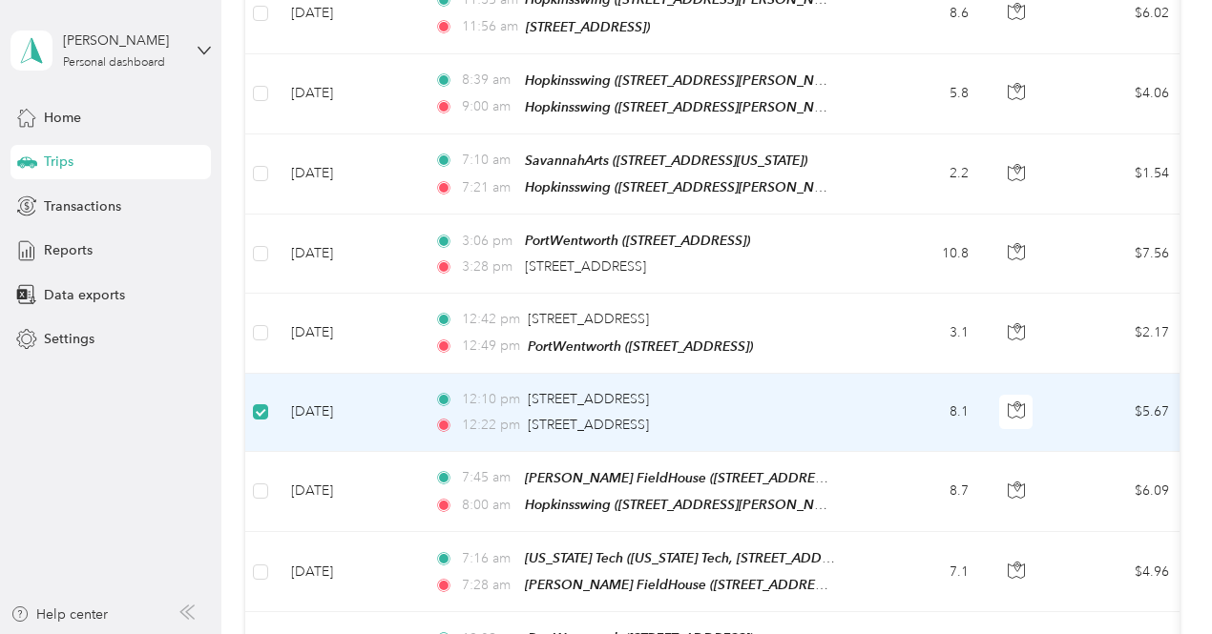
scroll to position [2634, 0]
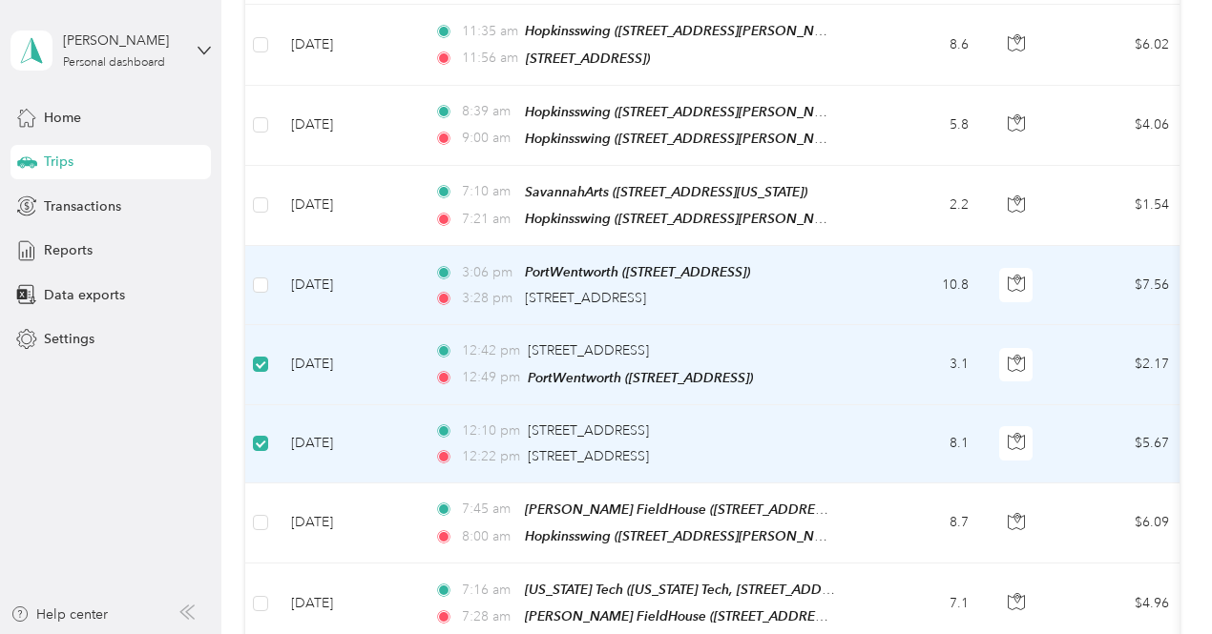
click at [269, 246] on td at bounding box center [260, 285] width 31 height 79
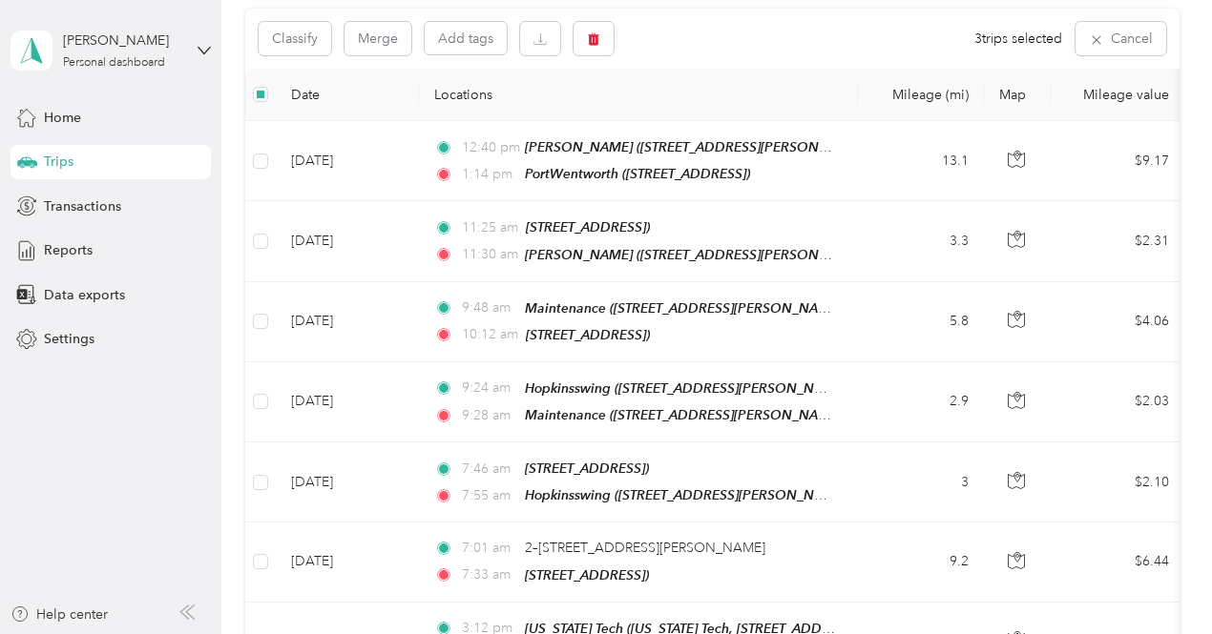
scroll to position [0, 0]
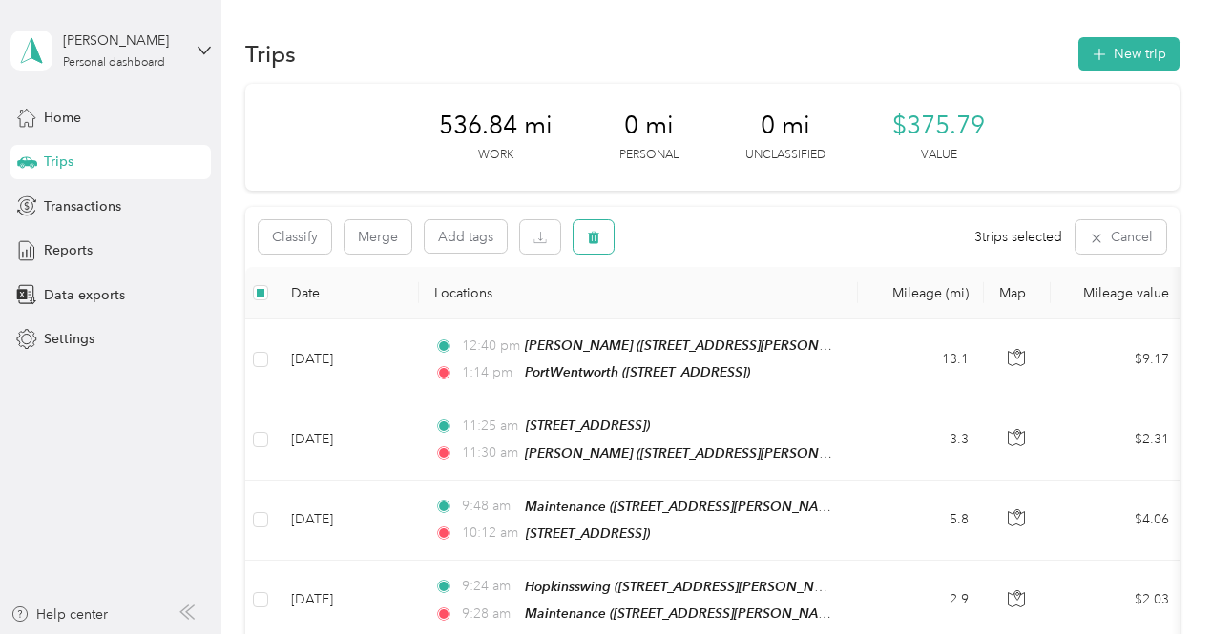
click at [588, 236] on icon "button" at bounding box center [593, 237] width 13 height 13
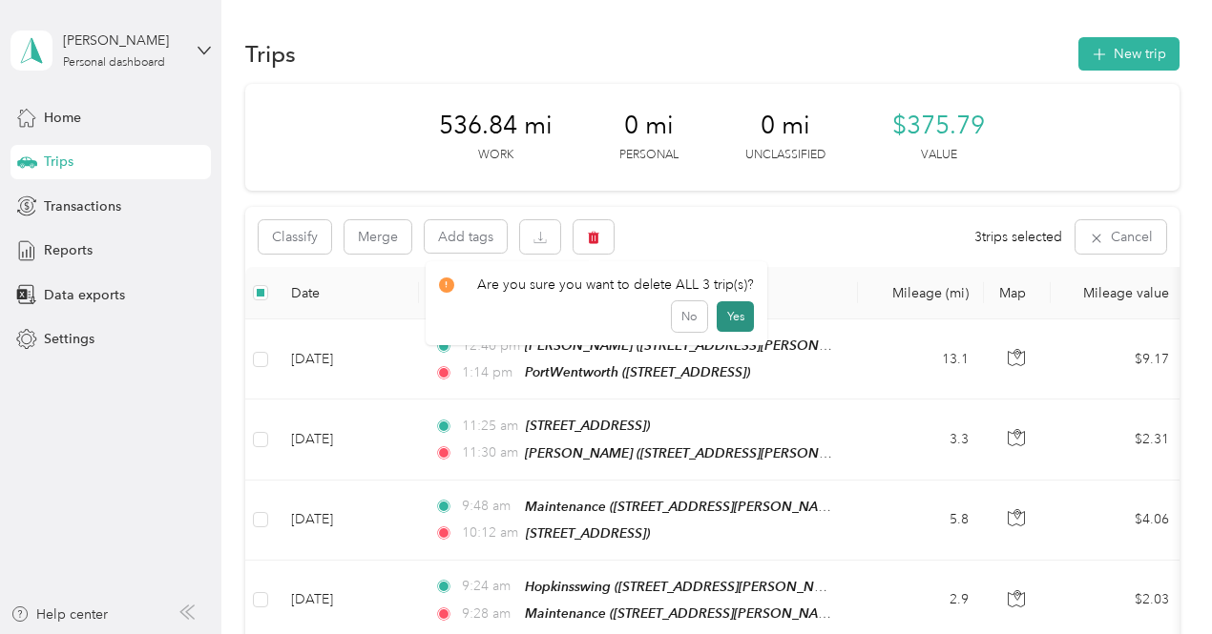
click at [735, 308] on button "Yes" at bounding box center [735, 316] width 37 height 31
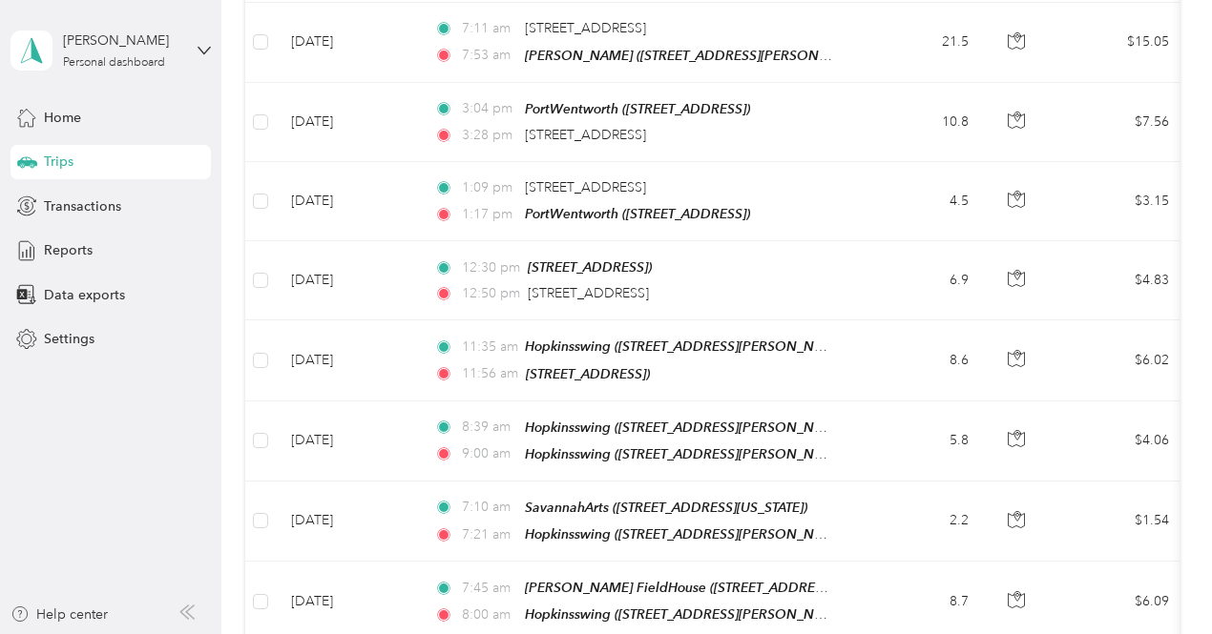
scroll to position [2307, 0]
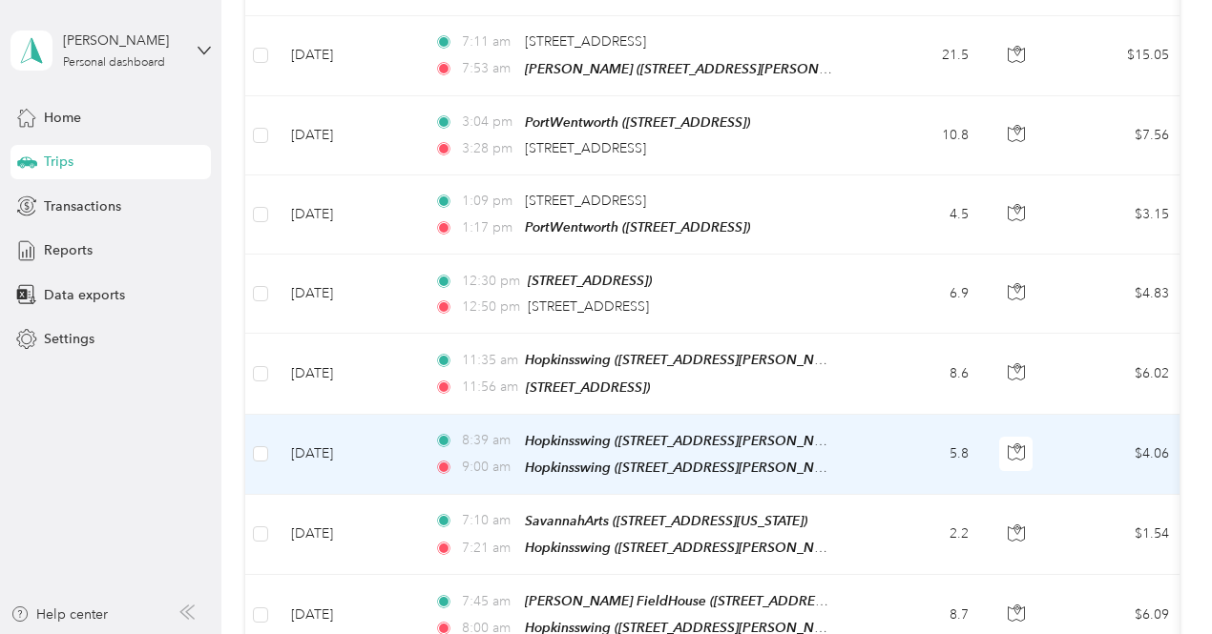
click at [866, 415] on td "5.8" at bounding box center [921, 455] width 126 height 80
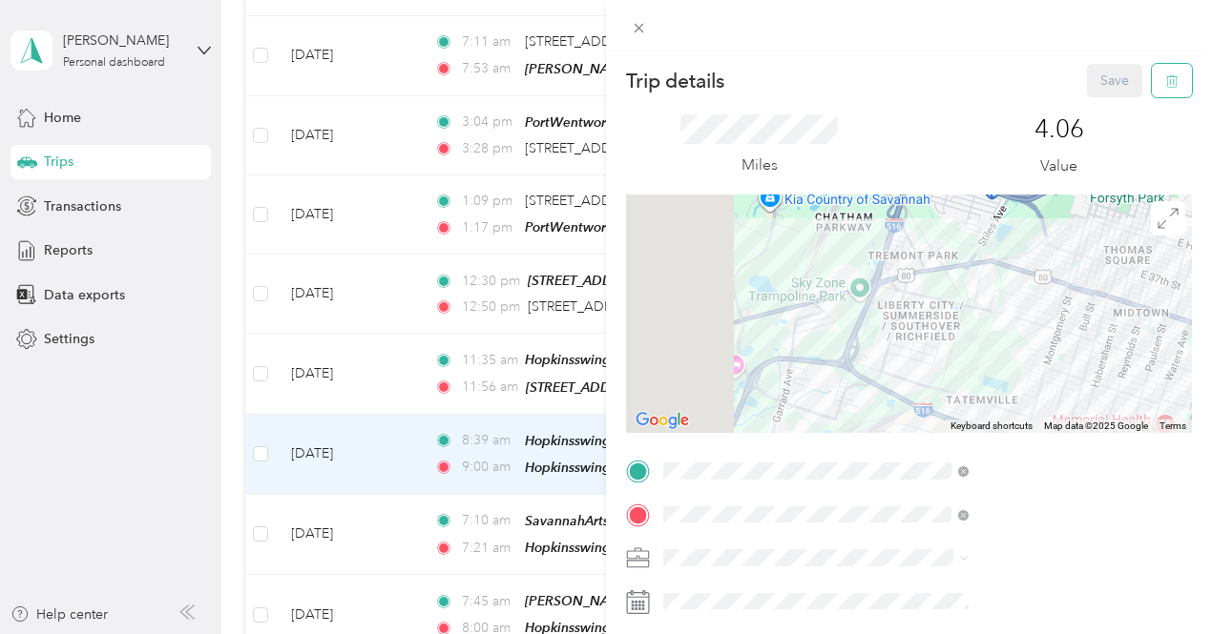
click at [1165, 82] on icon "button" at bounding box center [1171, 80] width 13 height 13
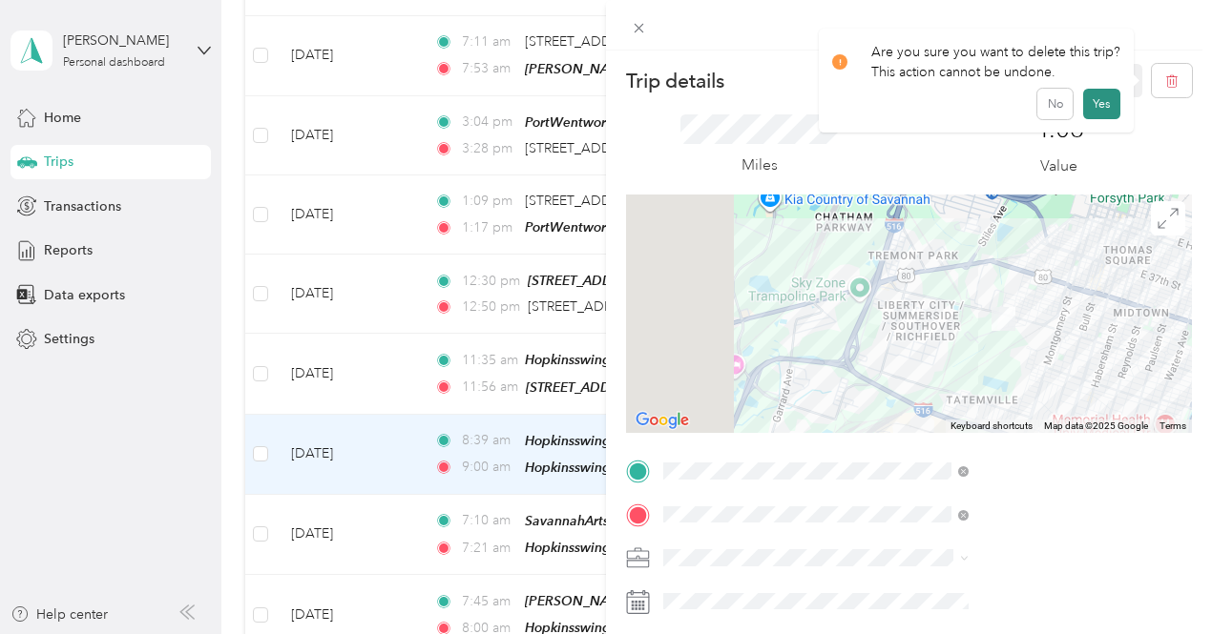
click at [1091, 104] on button "Yes" at bounding box center [1101, 104] width 37 height 31
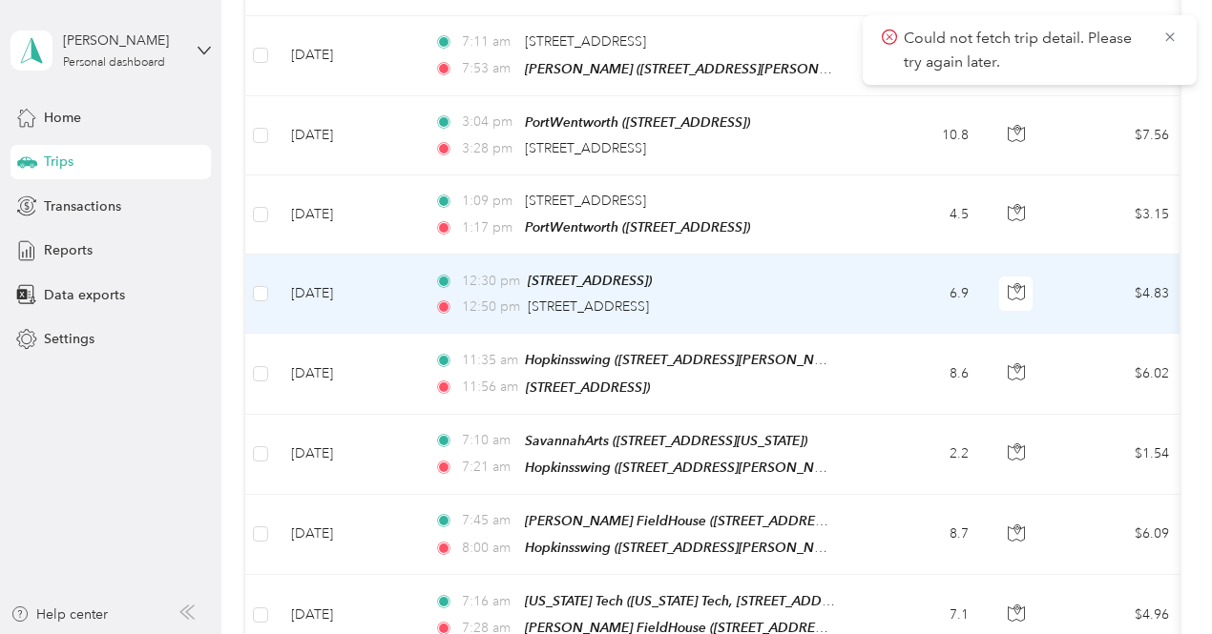
click at [794, 297] on div "12:50 pm [STREET_ADDRESS]" at bounding box center [634, 307] width 401 height 21
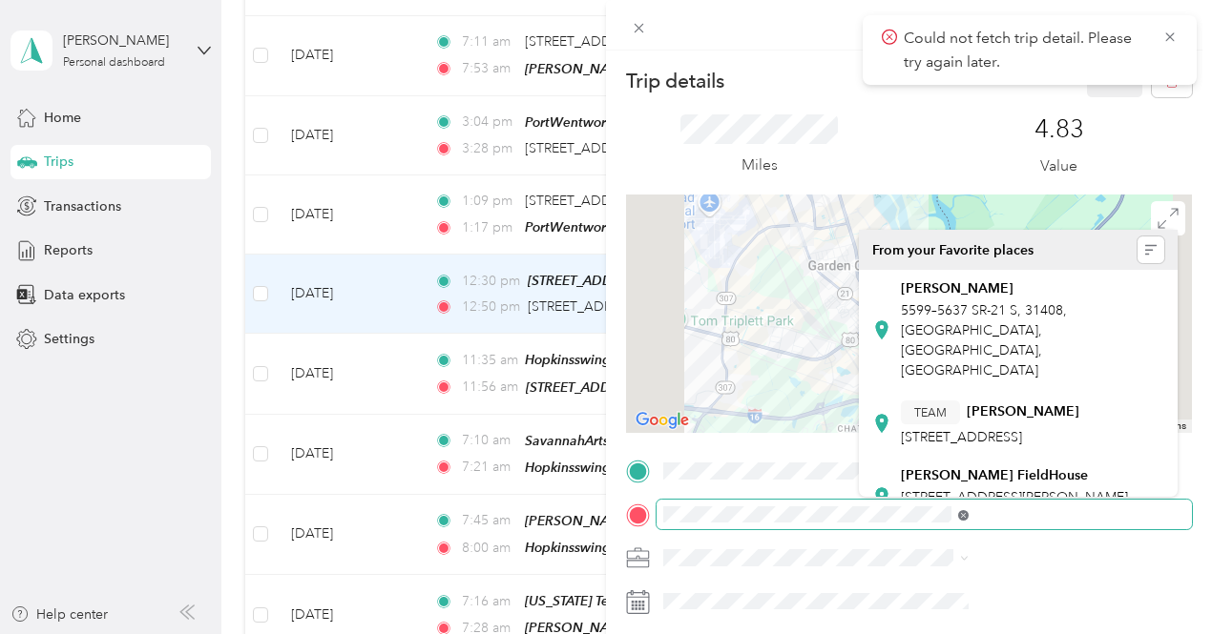
click at [968, 510] on icon at bounding box center [963, 515] width 10 height 10
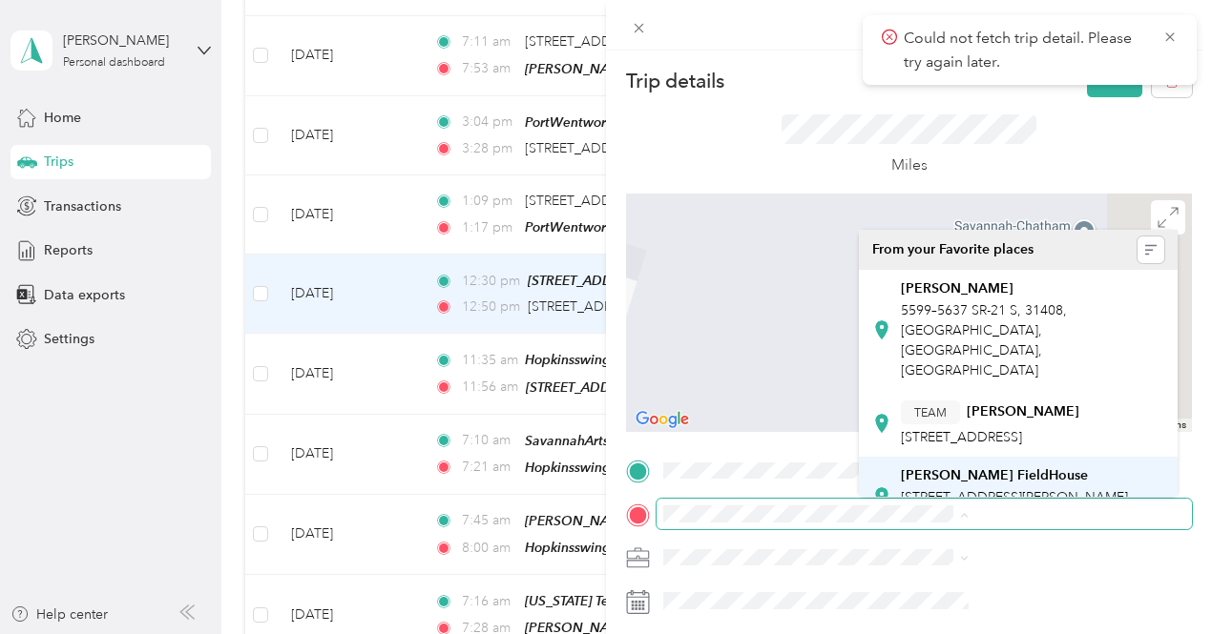
click at [1034, 489] on span "[STREET_ADDRESS][PERSON_NAME][PERSON_NAME]" at bounding box center [1014, 507] width 227 height 36
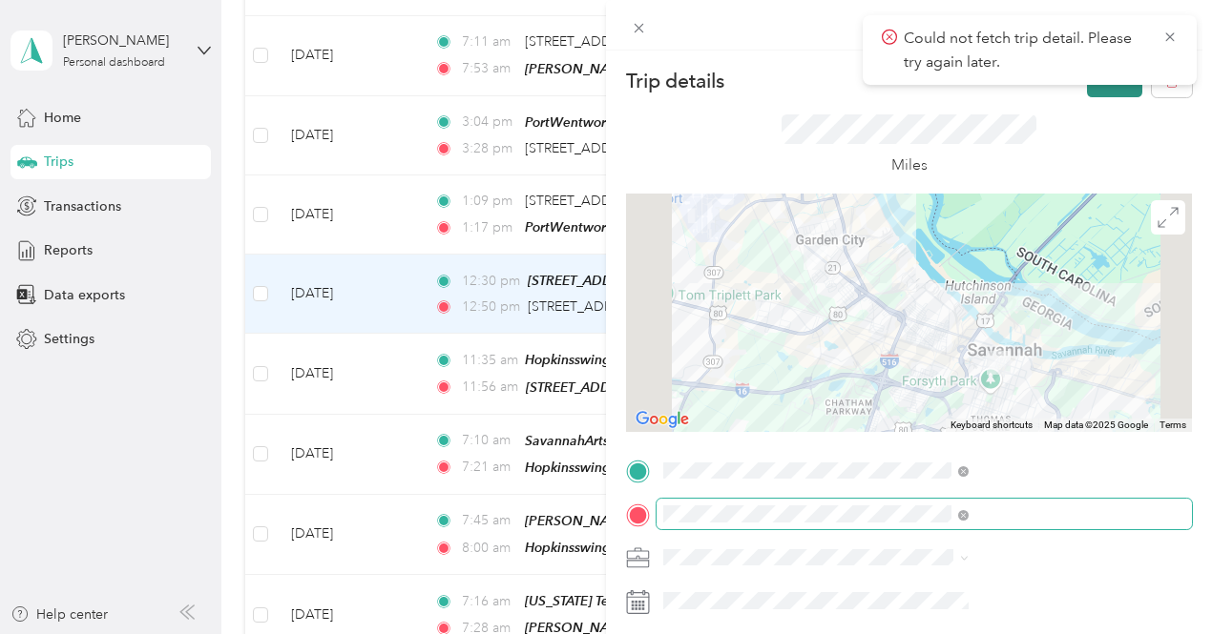
click at [1091, 90] on button "Save" at bounding box center [1114, 80] width 55 height 33
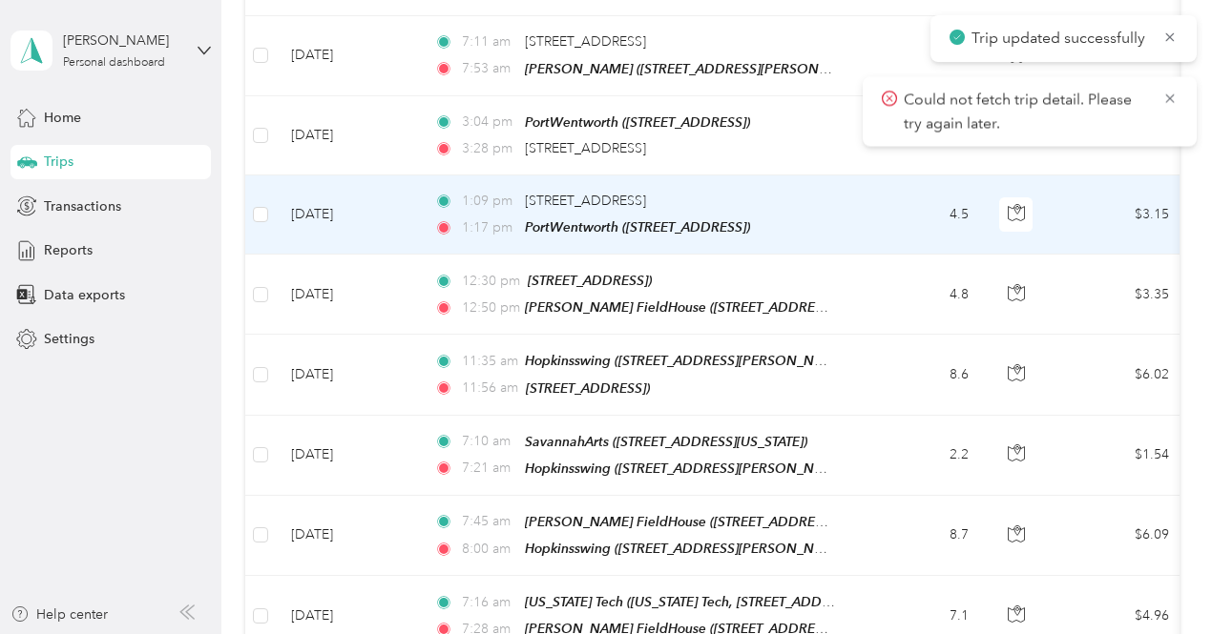
drag, startPoint x: 633, startPoint y: 154, endPoint x: 803, endPoint y: 138, distance: 171.5
click at [803, 191] on div "1:09 pm [STREET_ADDRESS]" at bounding box center [634, 201] width 401 height 21
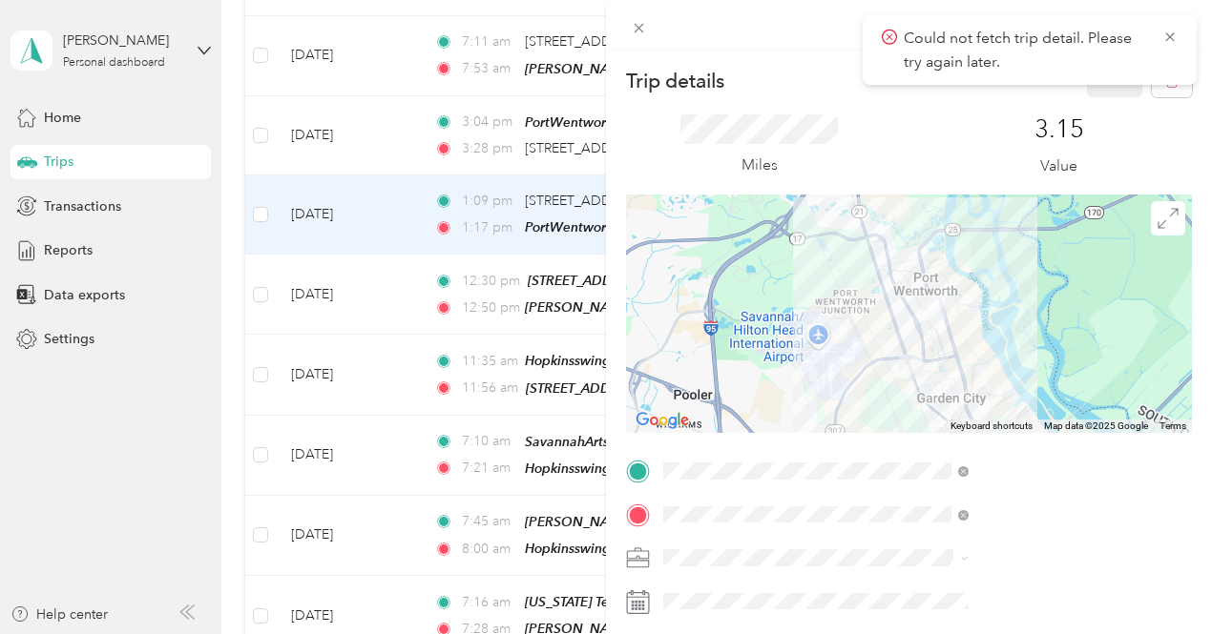
click at [953, 464] on div "[PERSON_NAME] FieldHouse [STREET_ADDRESS][PERSON_NAME][PERSON_NAME]" at bounding box center [1032, 494] width 262 height 60
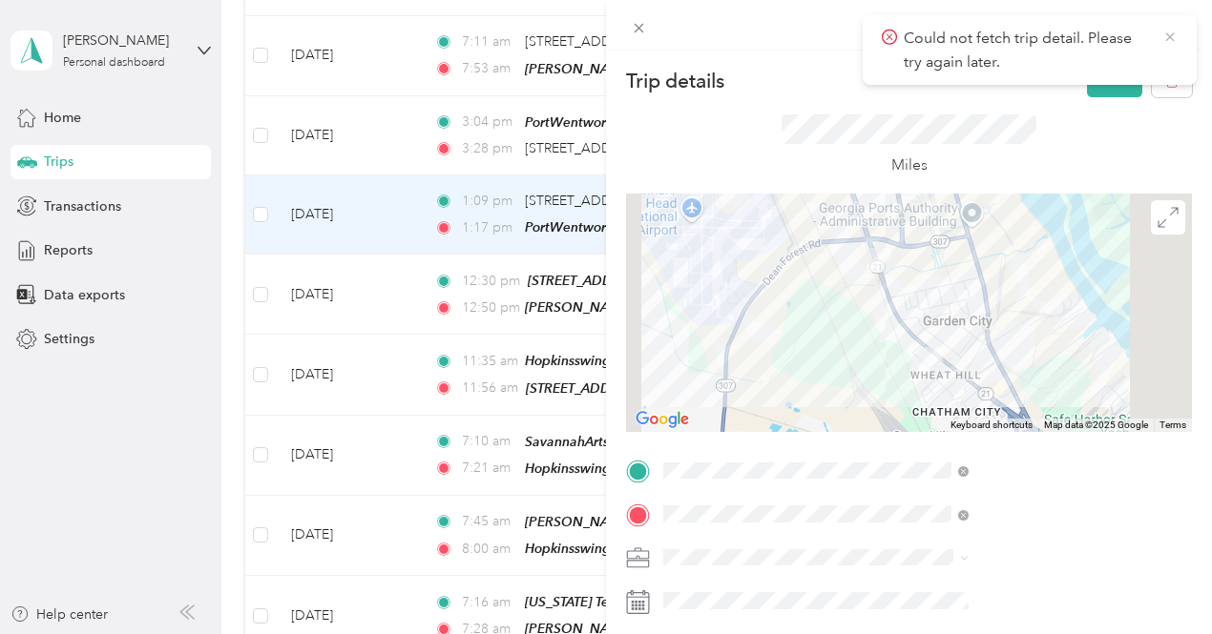
click at [1175, 40] on icon at bounding box center [1169, 37] width 15 height 17
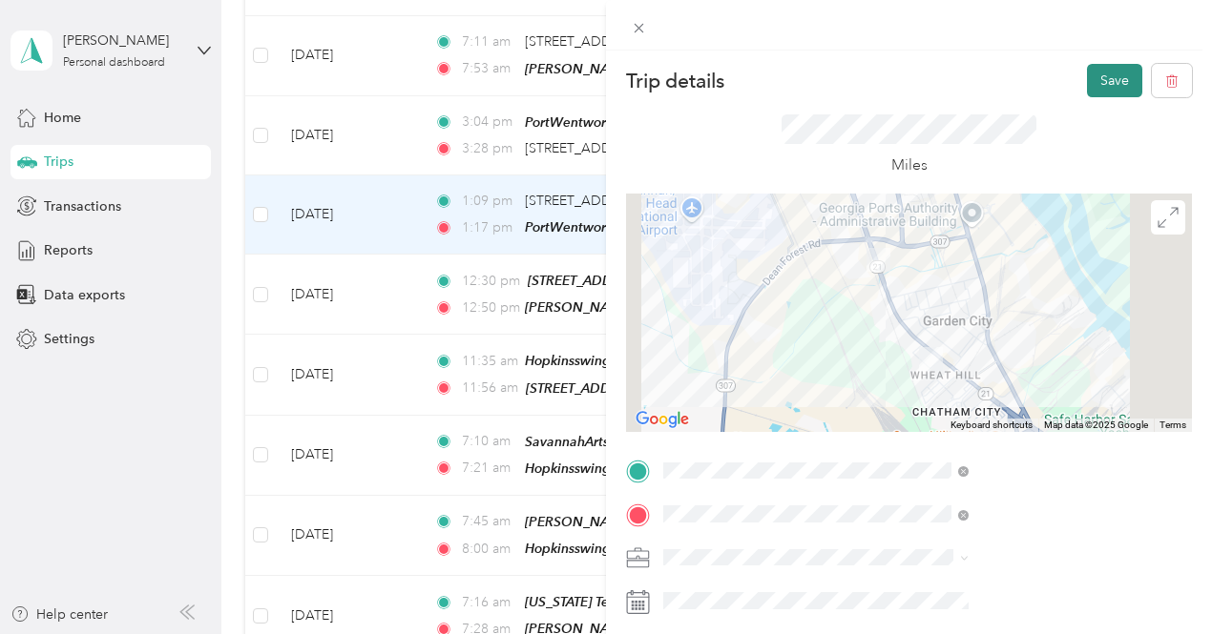
click at [1105, 82] on button "Save" at bounding box center [1114, 80] width 55 height 33
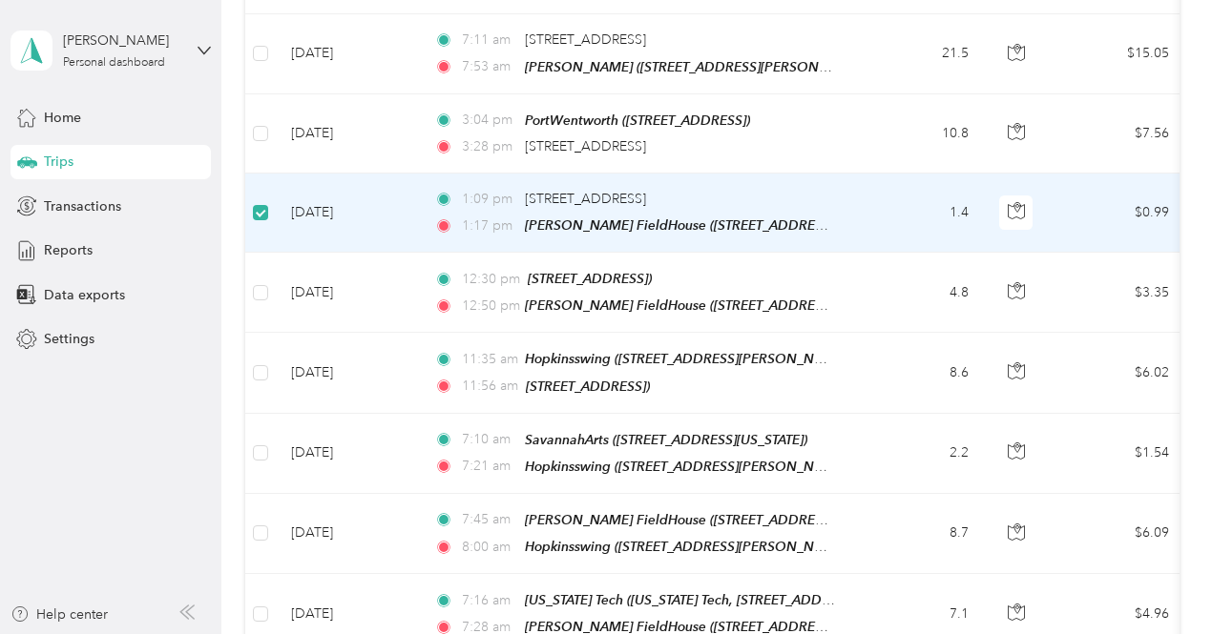
scroll to position [2306, 0]
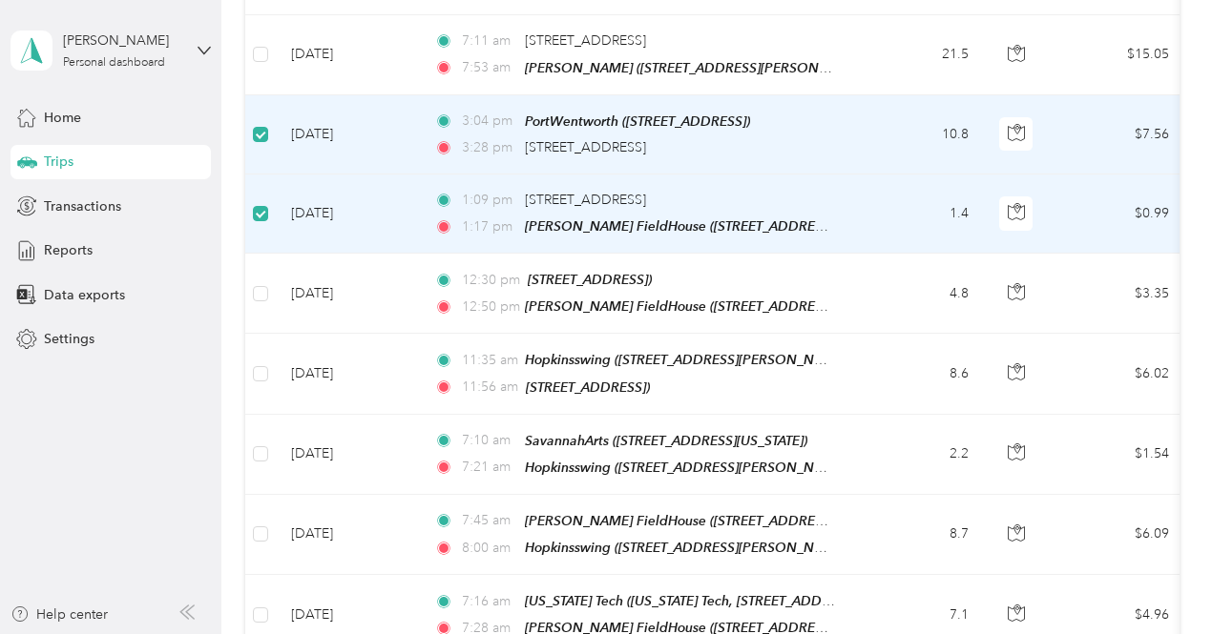
drag, startPoint x: 880, startPoint y: 77, endPoint x: 835, endPoint y: 97, distance: 49.1
click at [835, 97] on td "3:04 pm PortWentworth ([STREET_ADDRESS]) 3:28 pm [STREET_ADDRESS]" at bounding box center [638, 134] width 439 height 79
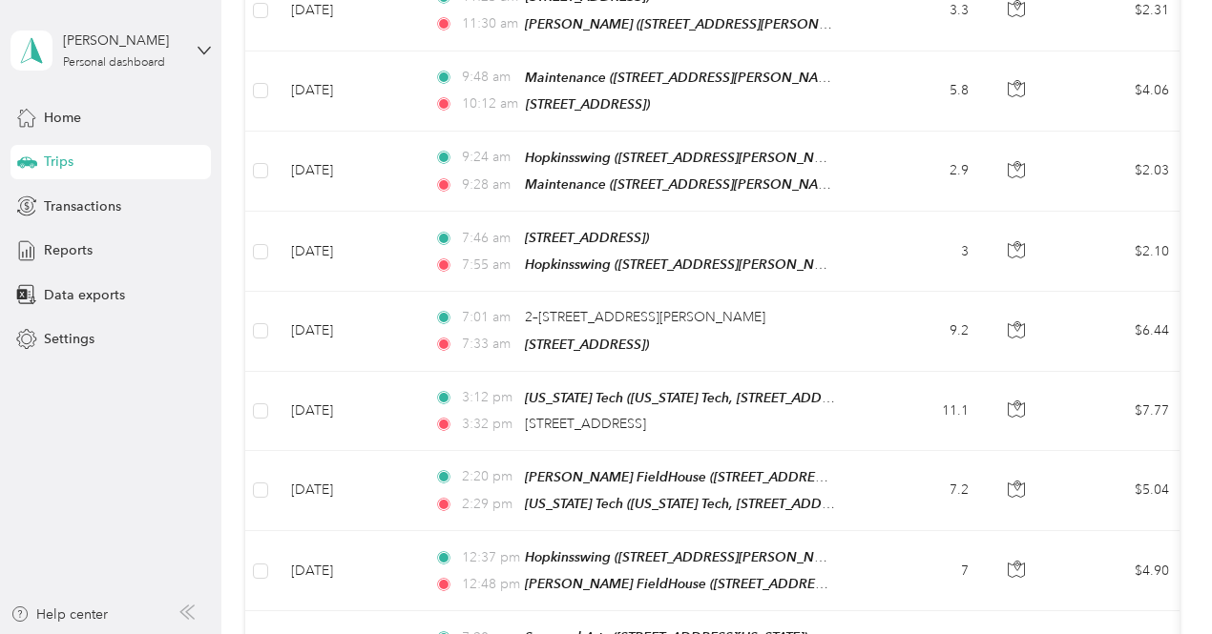
scroll to position [0, 0]
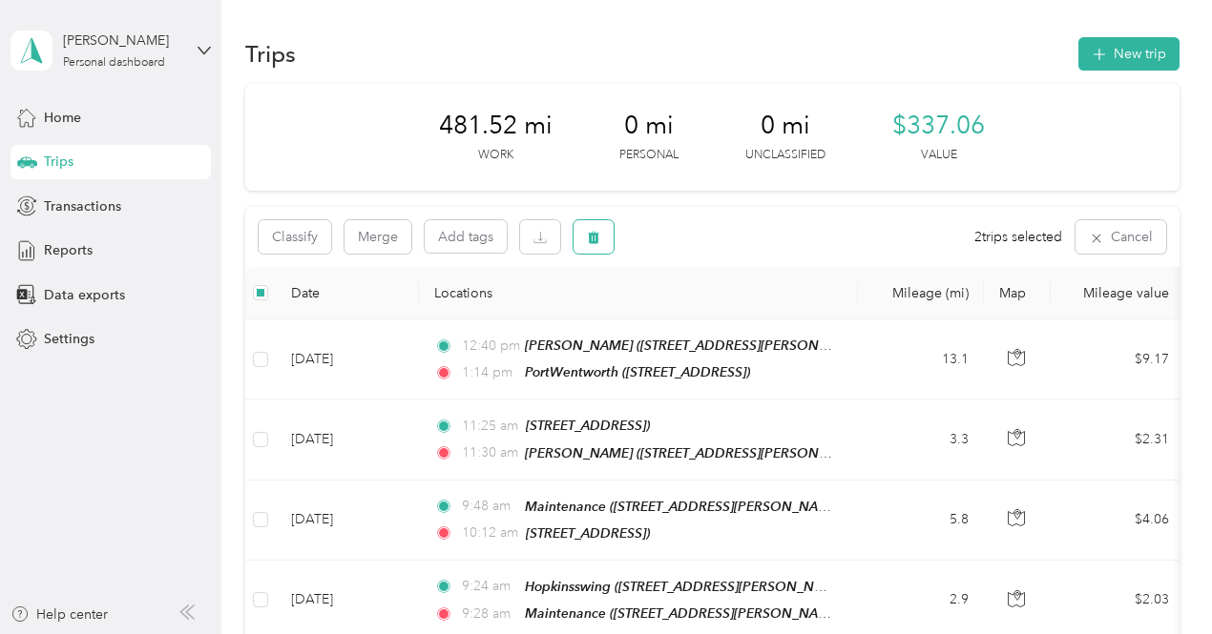
click at [592, 230] on span "button" at bounding box center [593, 237] width 13 height 16
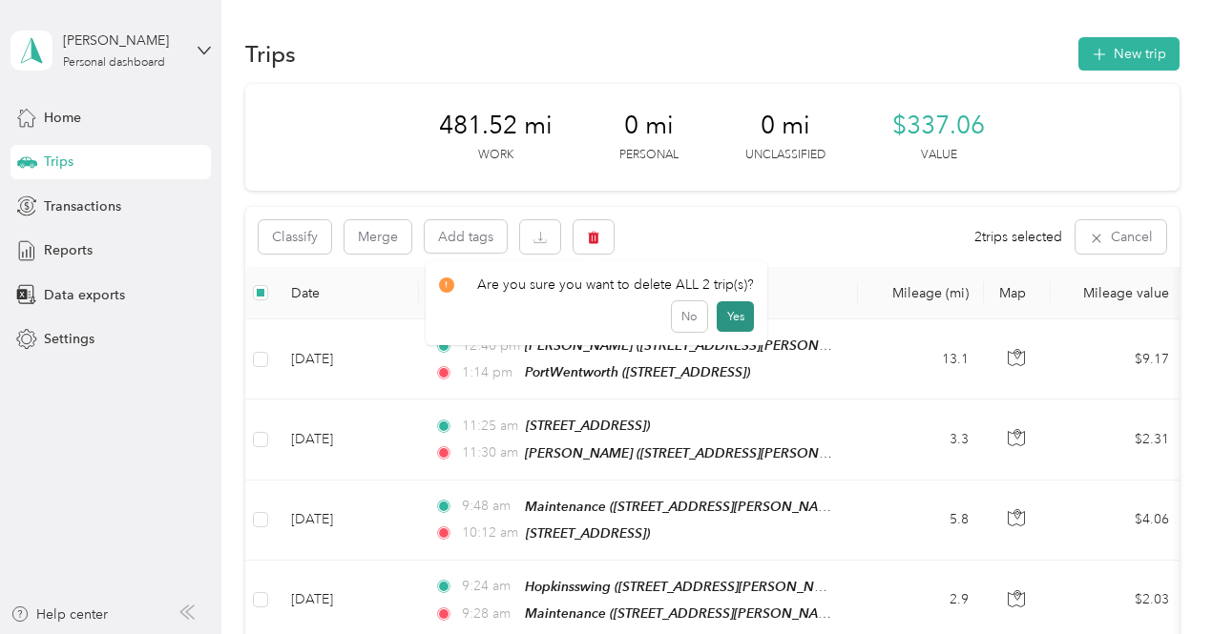
click at [733, 320] on button "Yes" at bounding box center [735, 316] width 37 height 31
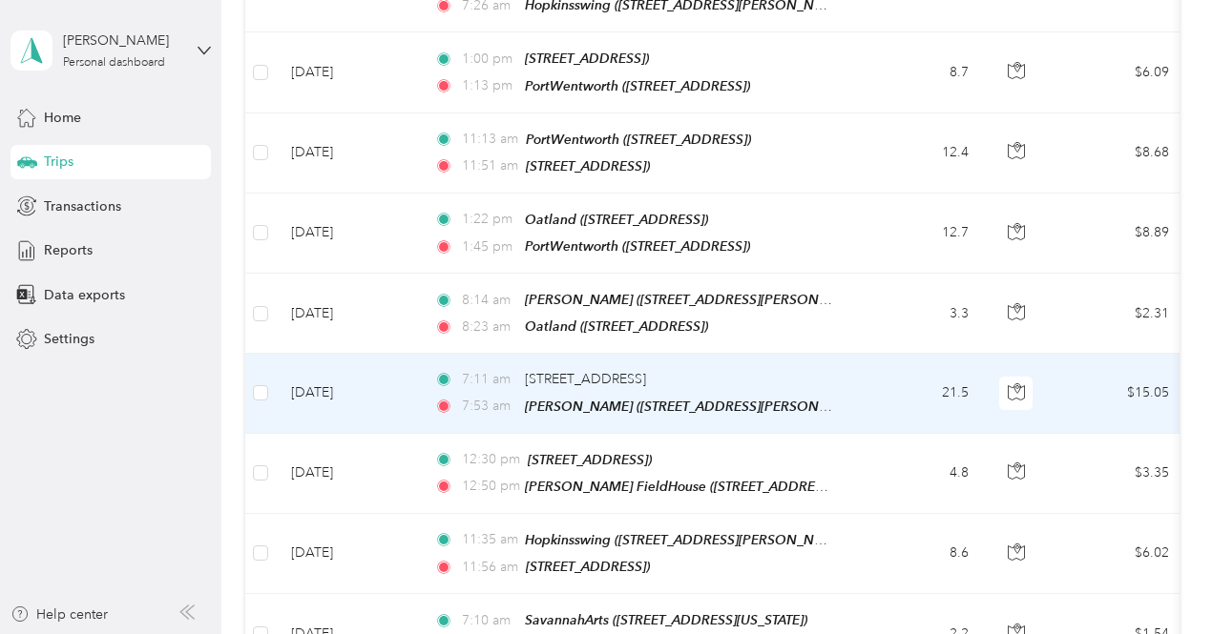
scroll to position [1971, 0]
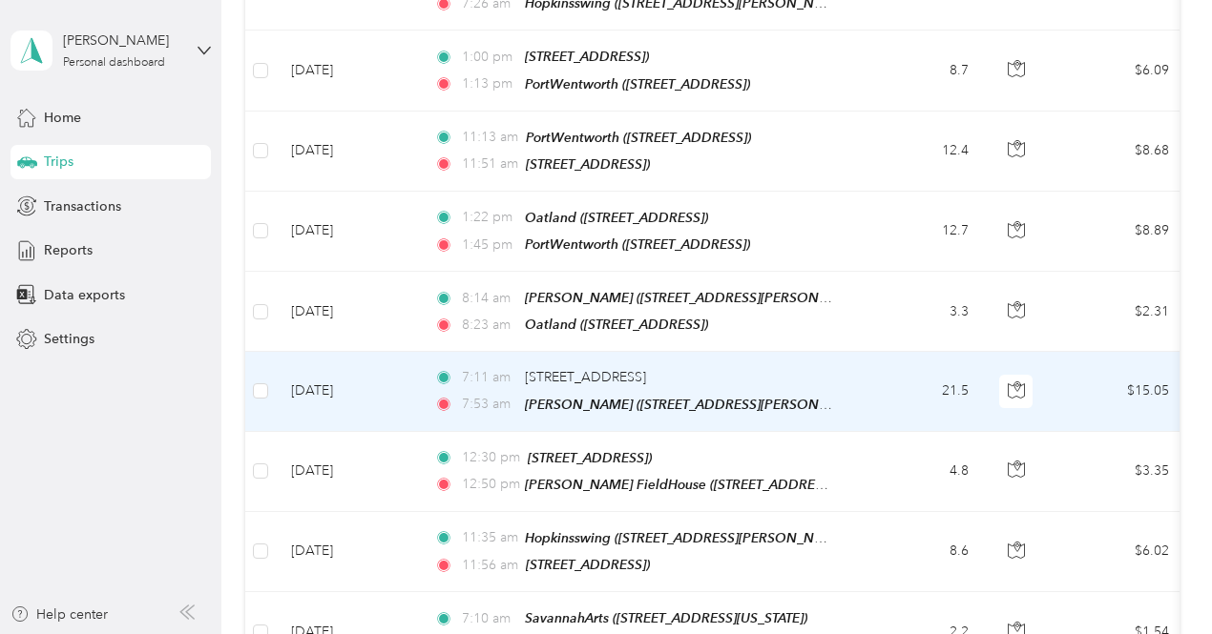
click at [733, 367] on div "7:11 am [STREET_ADDRESS]" at bounding box center [634, 377] width 401 height 21
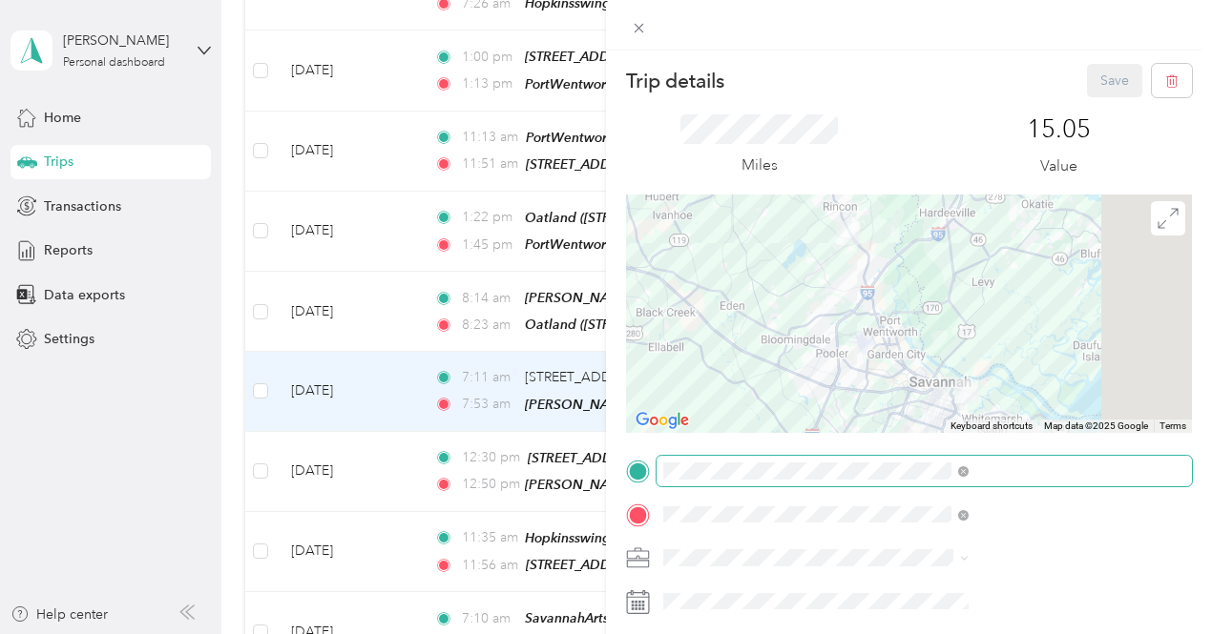
click at [986, 481] on span at bounding box center [923, 471] width 535 height 31
click at [1038, 459] on span at bounding box center [923, 471] width 535 height 31
click at [968, 476] on icon at bounding box center [963, 472] width 10 height 10
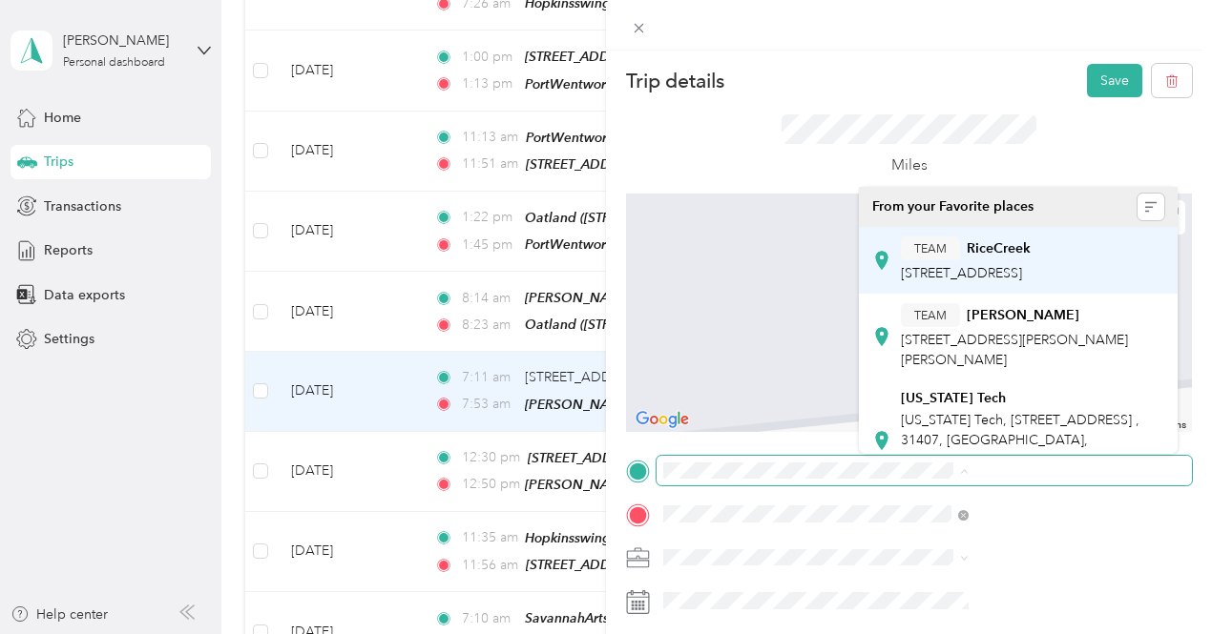
click at [974, 261] on div "TEAM RiceCreek [STREET_ADDRESS]" at bounding box center [966, 260] width 130 height 47
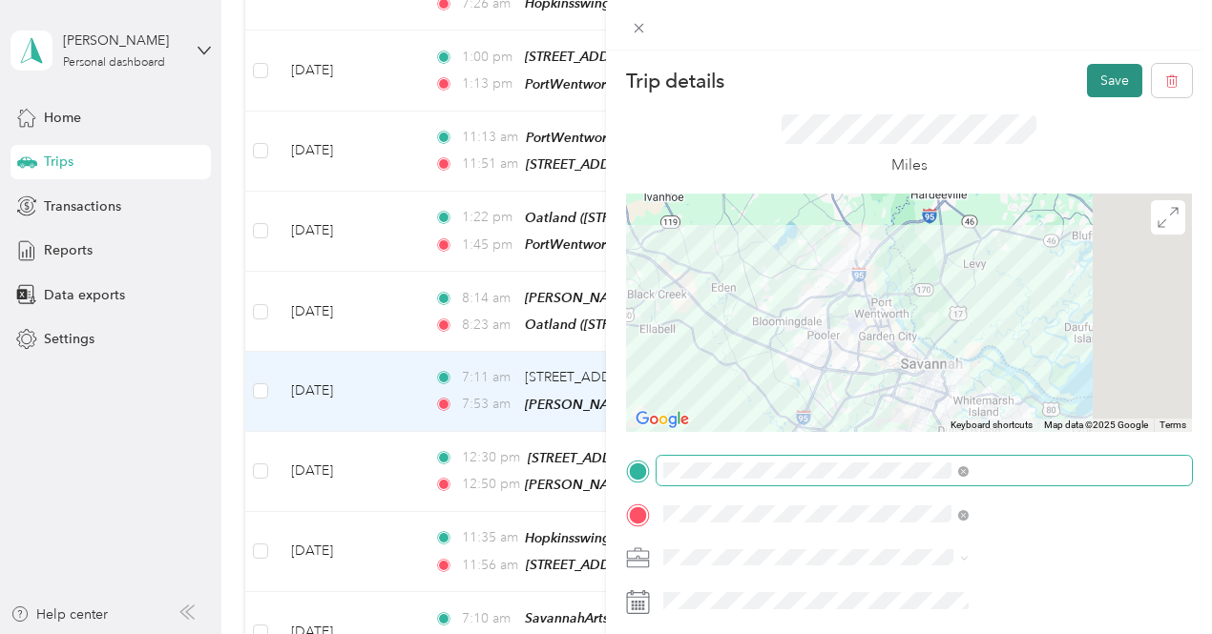
click at [1098, 69] on button "Save" at bounding box center [1114, 80] width 55 height 33
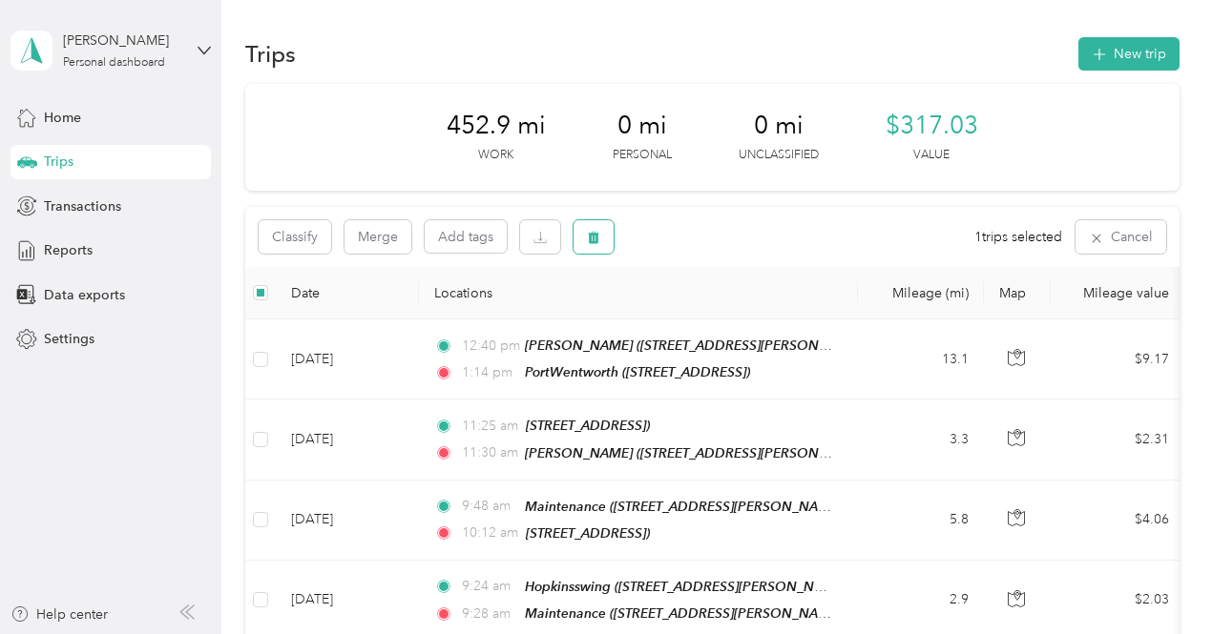
click at [594, 247] on button "button" at bounding box center [593, 236] width 40 height 33
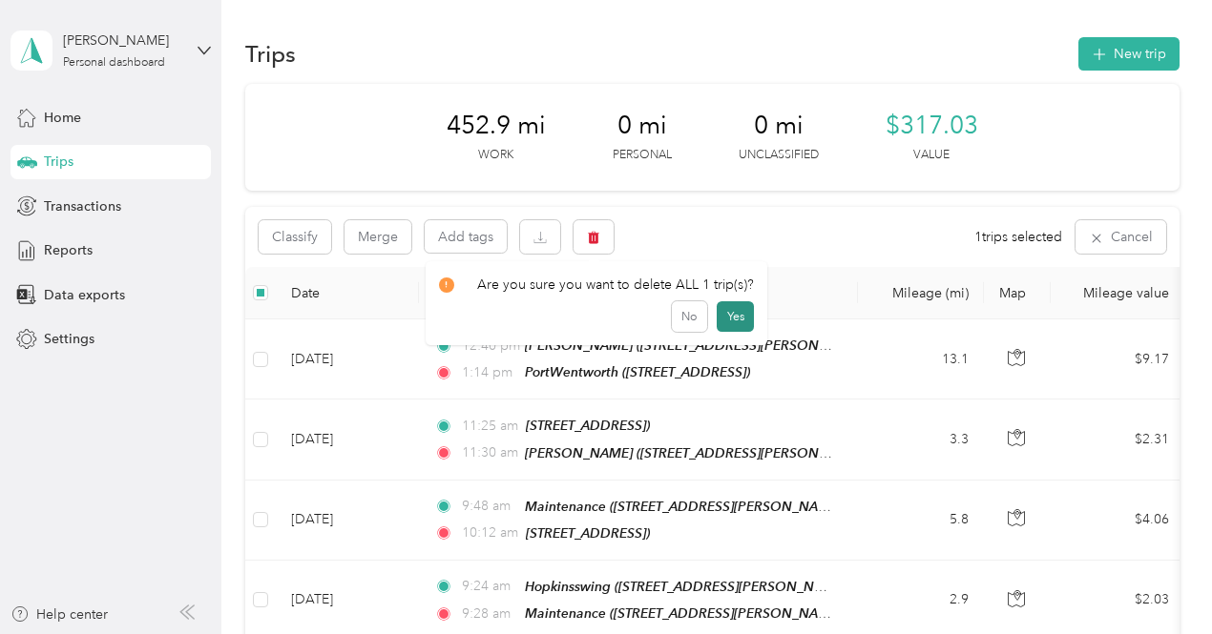
click at [729, 315] on button "Yes" at bounding box center [735, 316] width 37 height 31
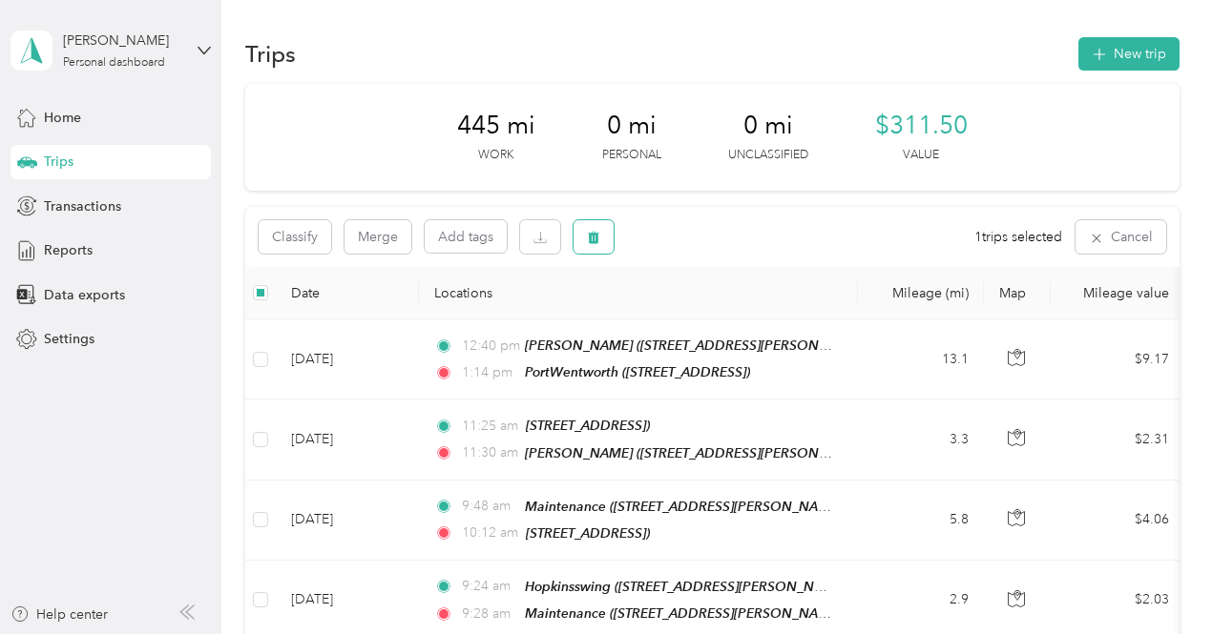
click at [593, 229] on span "button" at bounding box center [593, 237] width 13 height 16
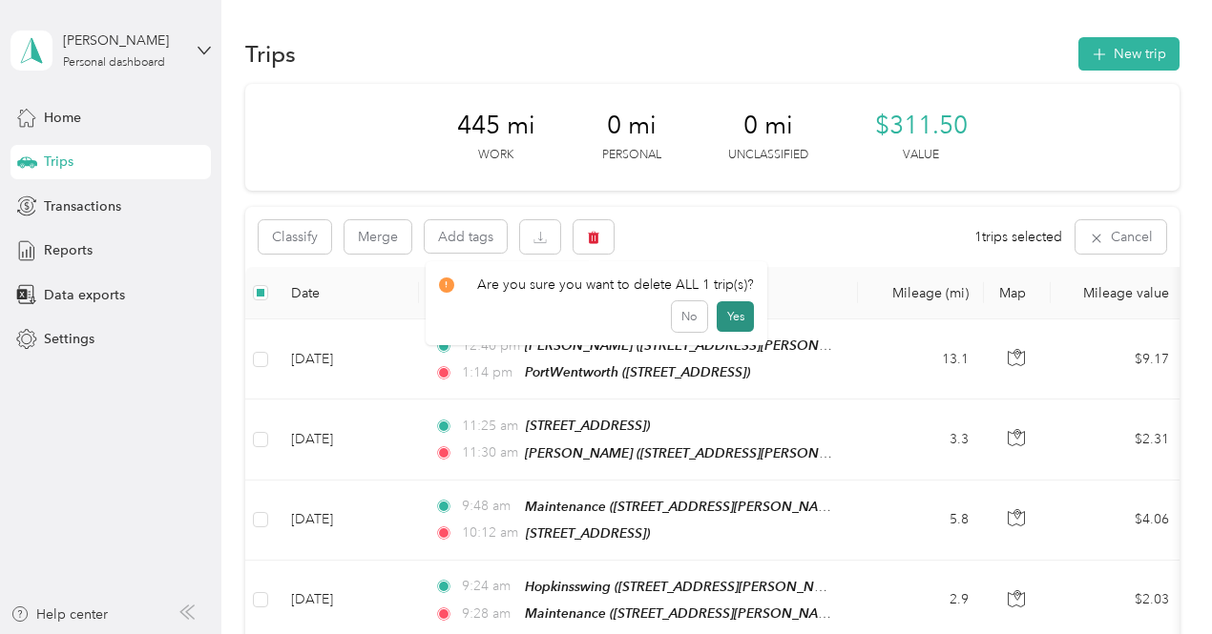
click at [727, 310] on button "Yes" at bounding box center [735, 316] width 37 height 31
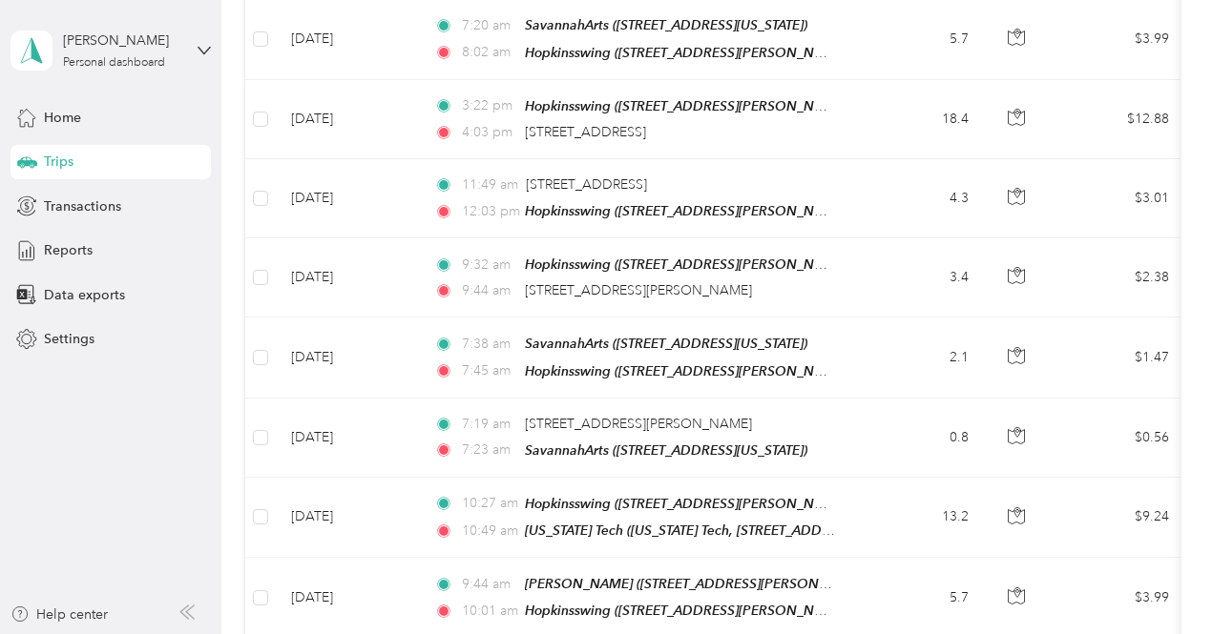
scroll to position [1038, 0]
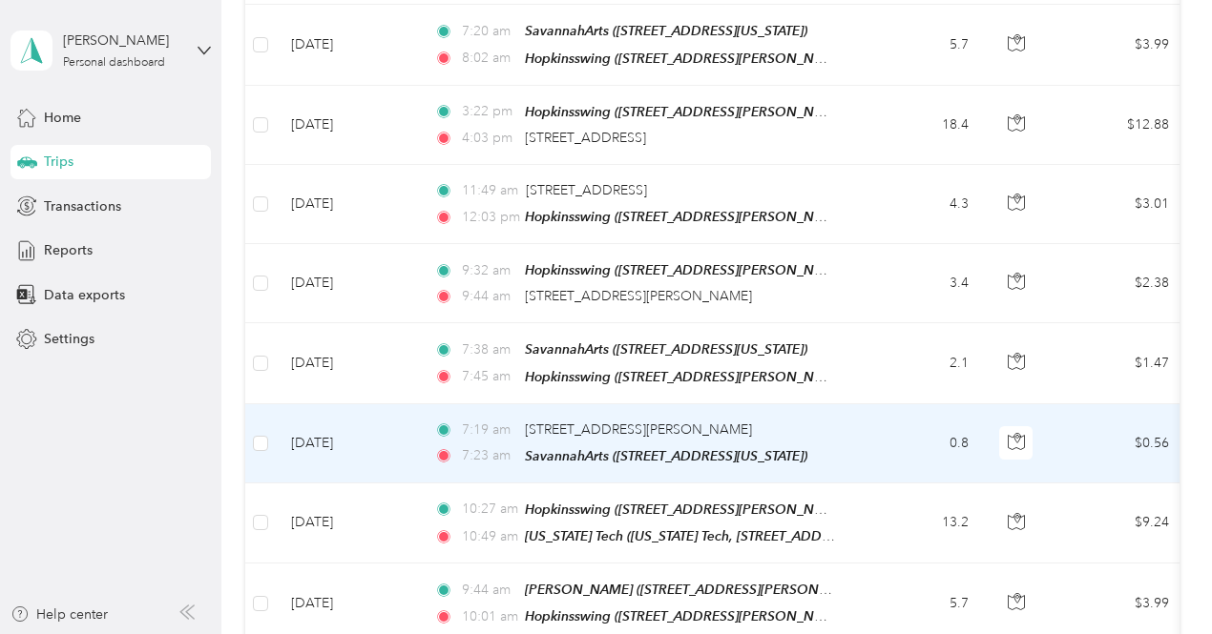
click at [910, 405] on td "0.8" at bounding box center [921, 444] width 126 height 79
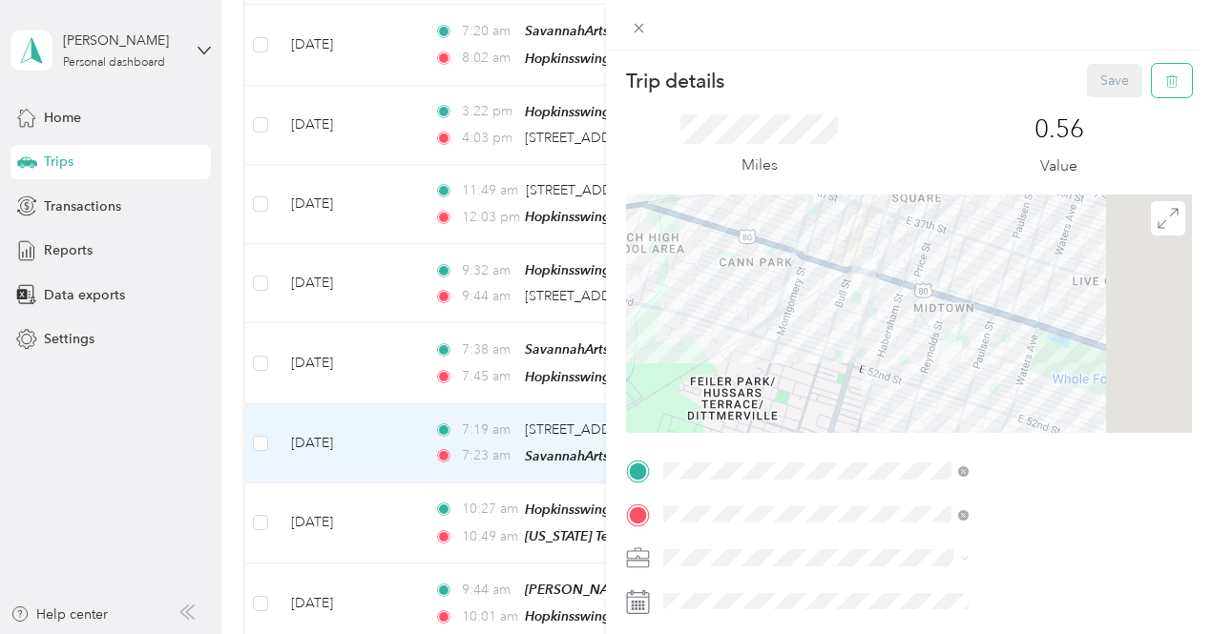
click at [1175, 81] on button "button" at bounding box center [1172, 80] width 40 height 33
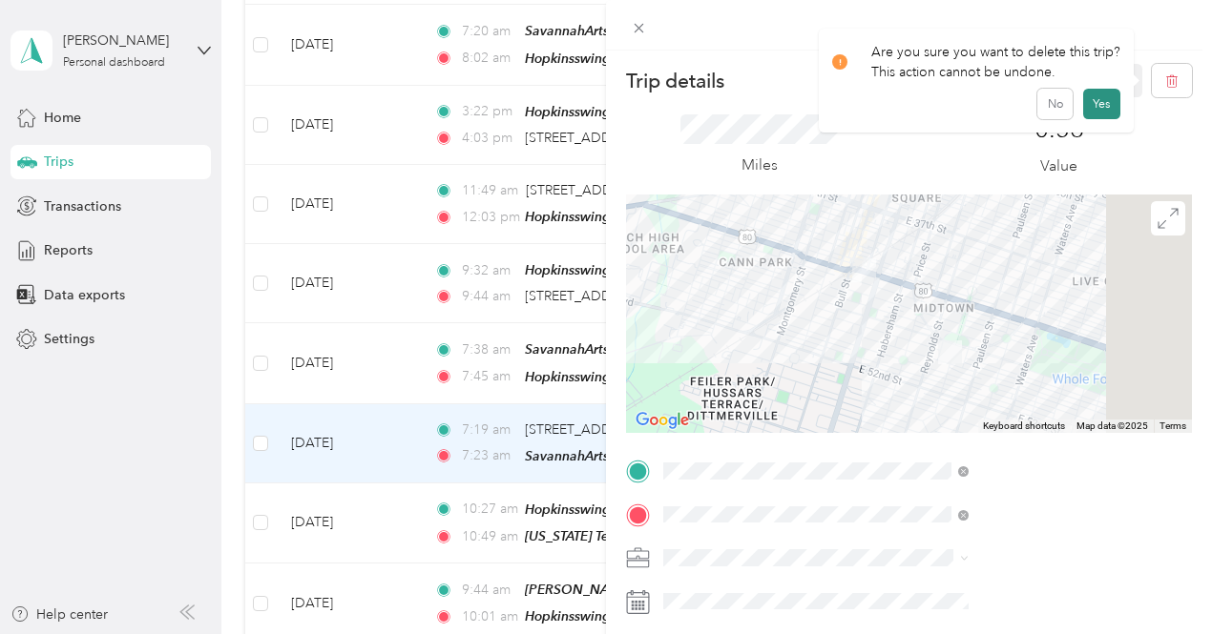
click at [1097, 99] on button "Yes" at bounding box center [1101, 104] width 37 height 31
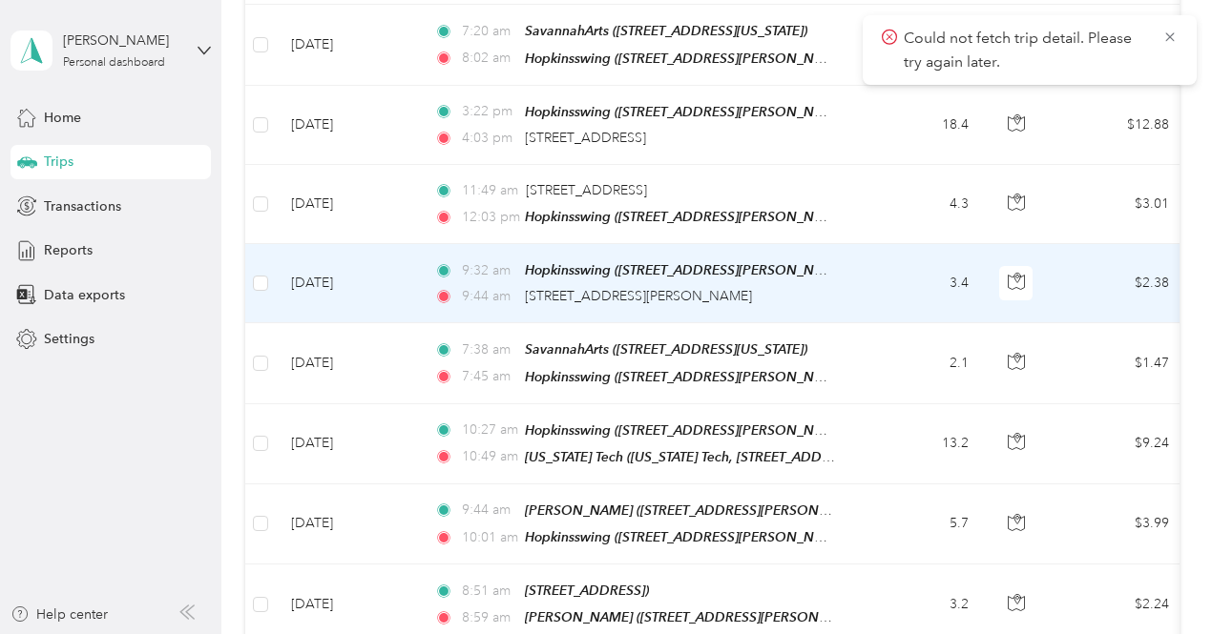
click at [833, 286] on div "9:44 am [STREET_ADDRESS][PERSON_NAME]" at bounding box center [634, 296] width 401 height 21
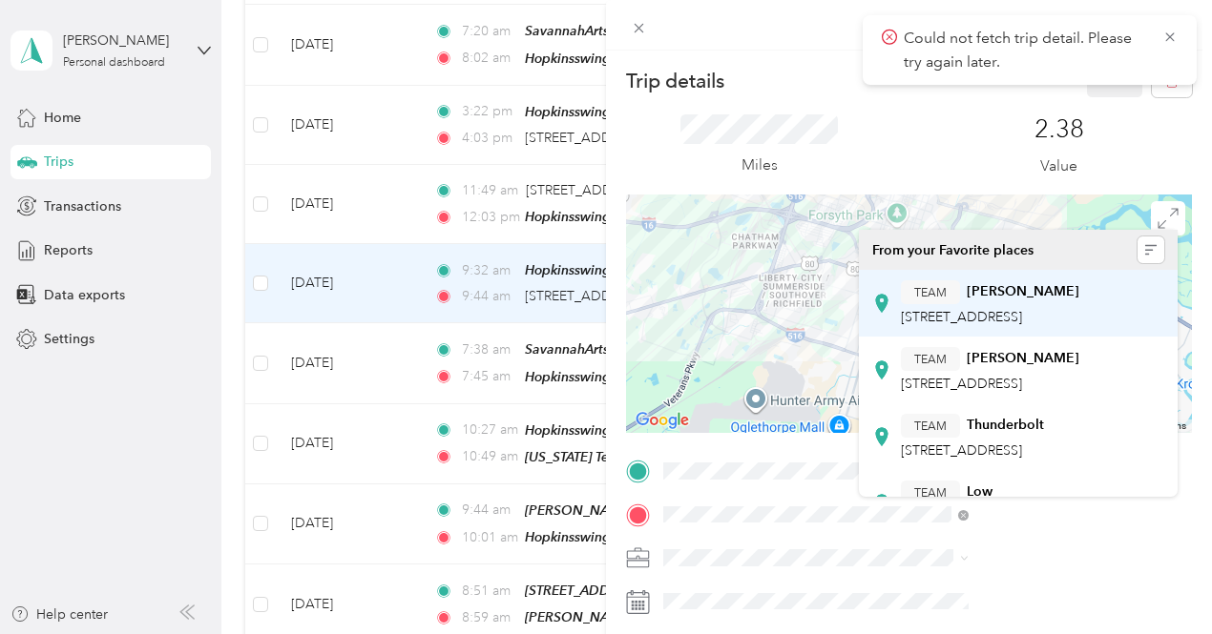
click at [1049, 304] on div "TEAM [PERSON_NAME] [STREET_ADDRESS]" at bounding box center [990, 304] width 178 height 47
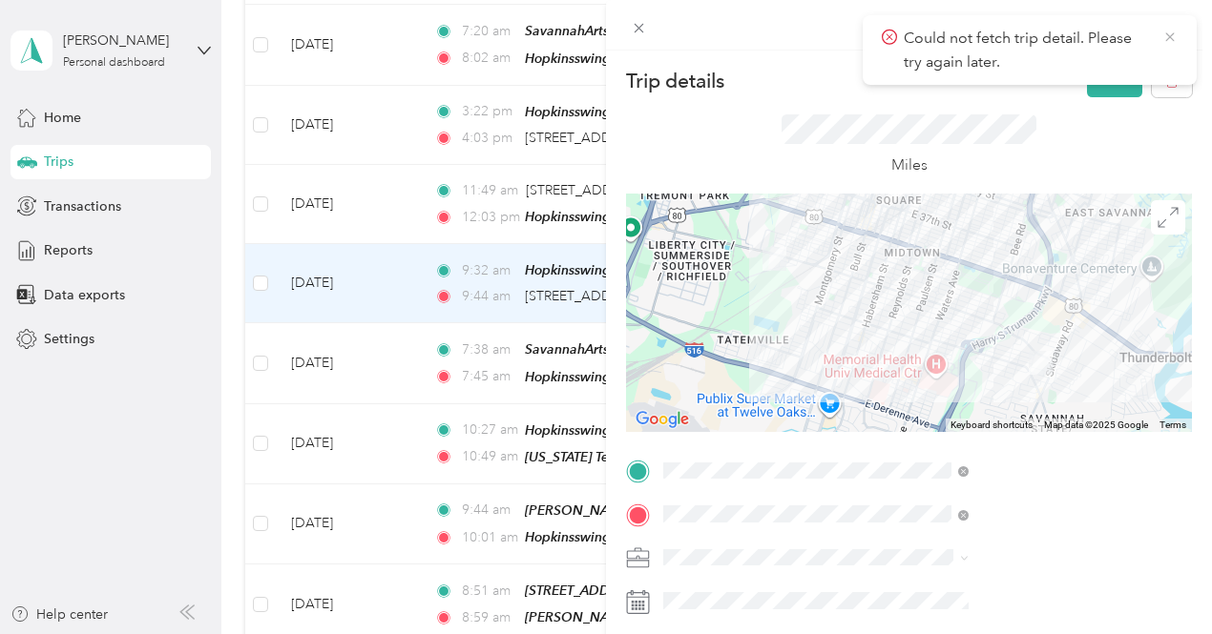
click at [1175, 35] on icon at bounding box center [1169, 37] width 15 height 17
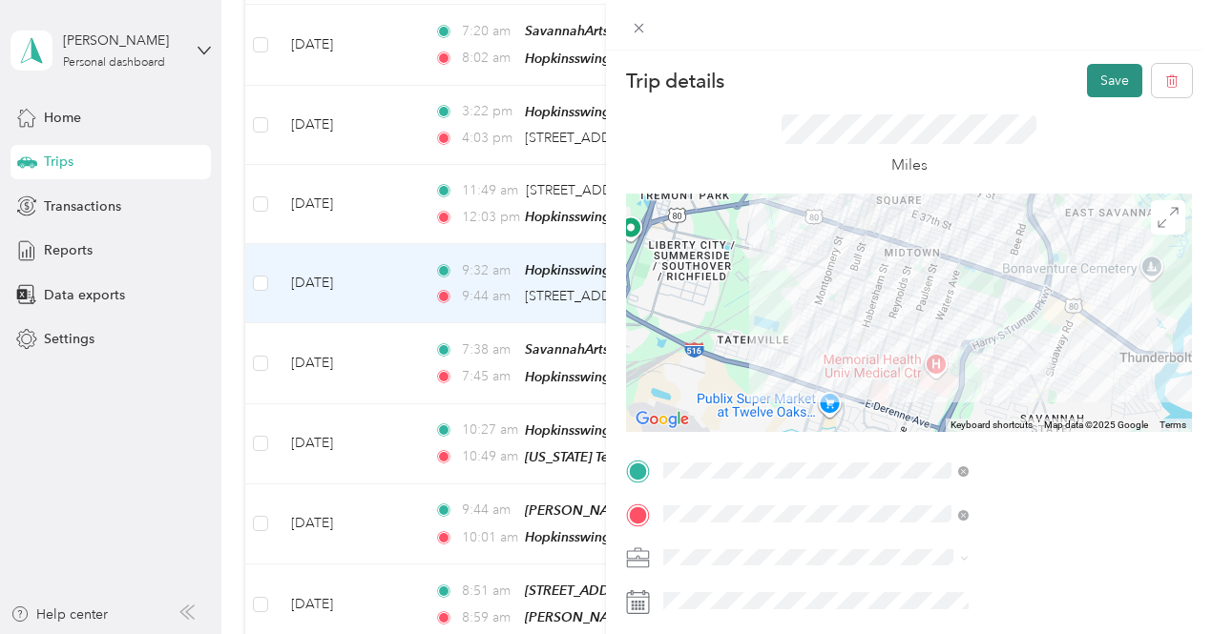
click at [1107, 85] on button "Save" at bounding box center [1114, 80] width 55 height 33
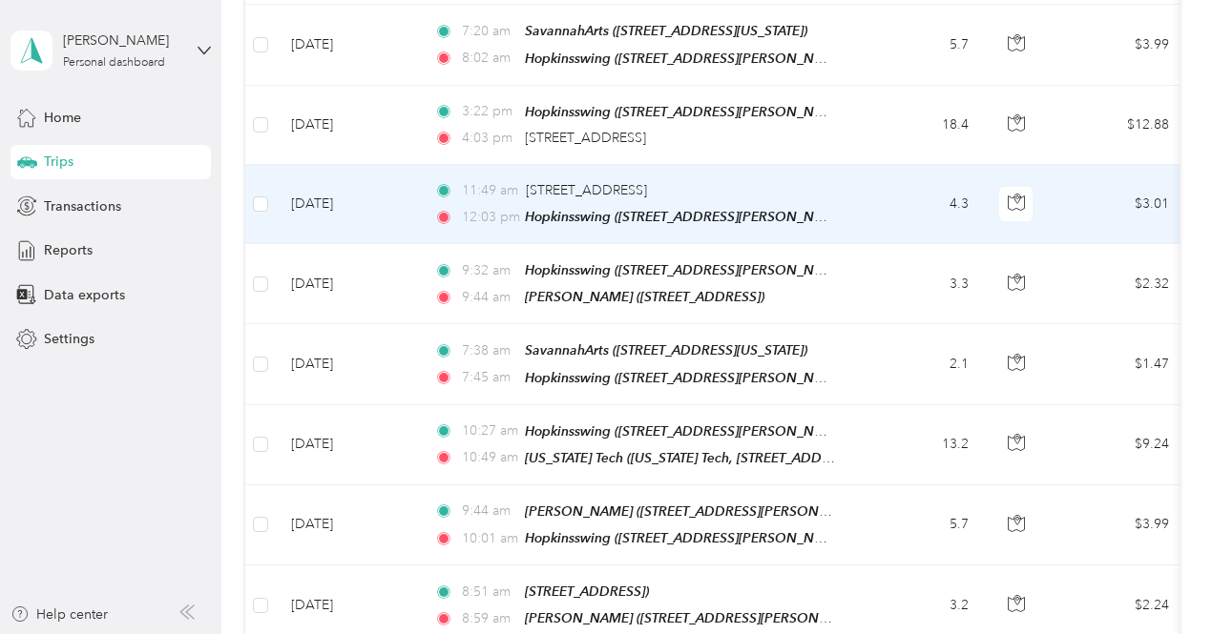
click at [866, 174] on td "4.3" at bounding box center [921, 204] width 126 height 79
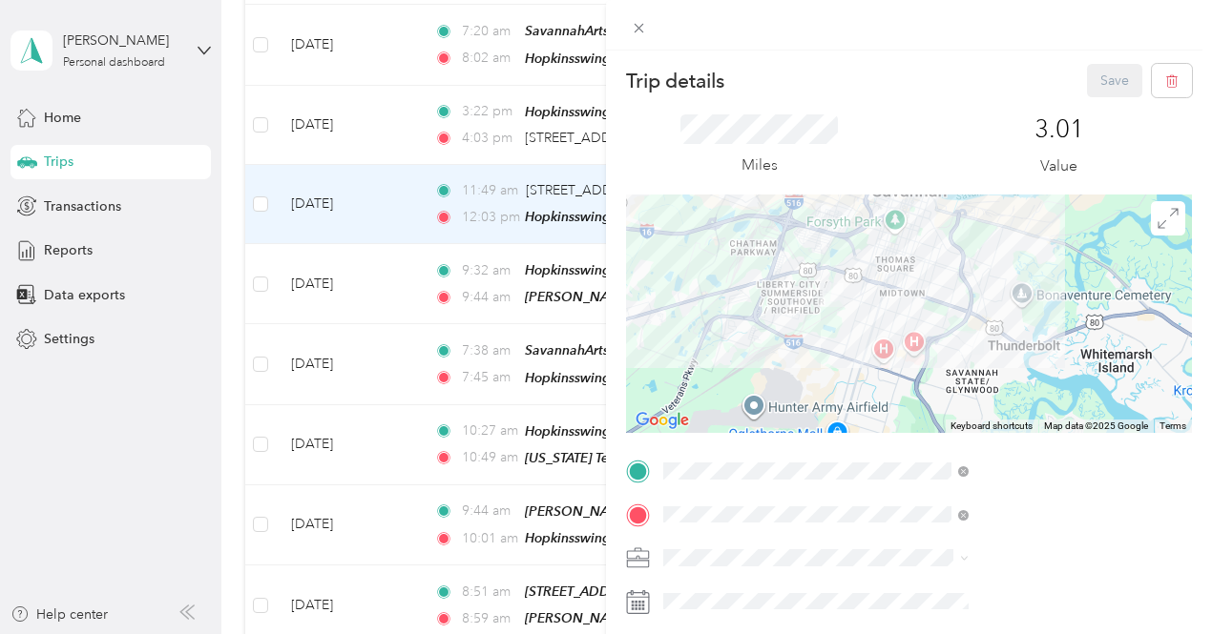
click at [995, 270] on span "[STREET_ADDRESS]" at bounding box center [961, 273] width 121 height 16
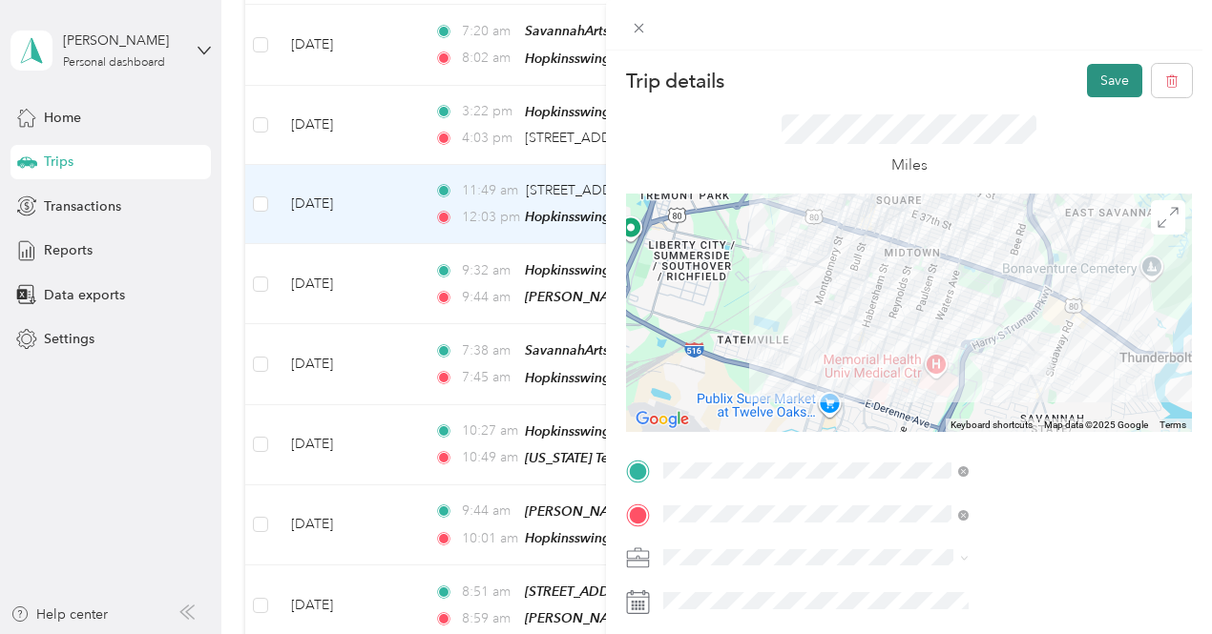
click at [1115, 73] on button "Save" at bounding box center [1114, 80] width 55 height 33
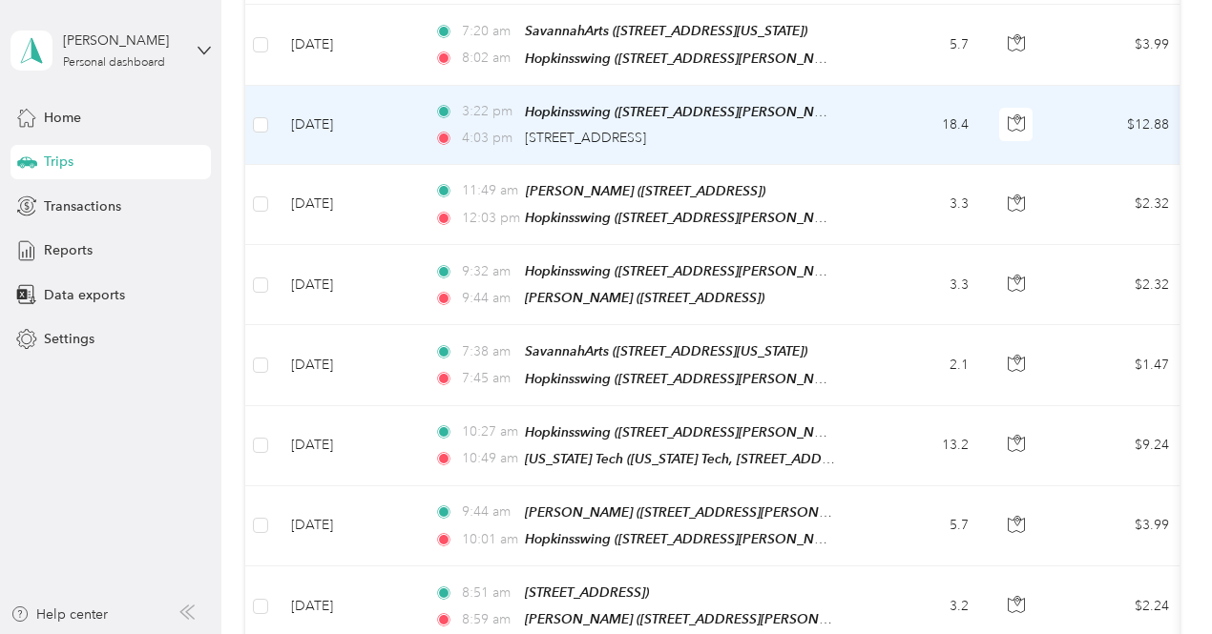
click at [898, 107] on td "18.4" at bounding box center [921, 125] width 126 height 79
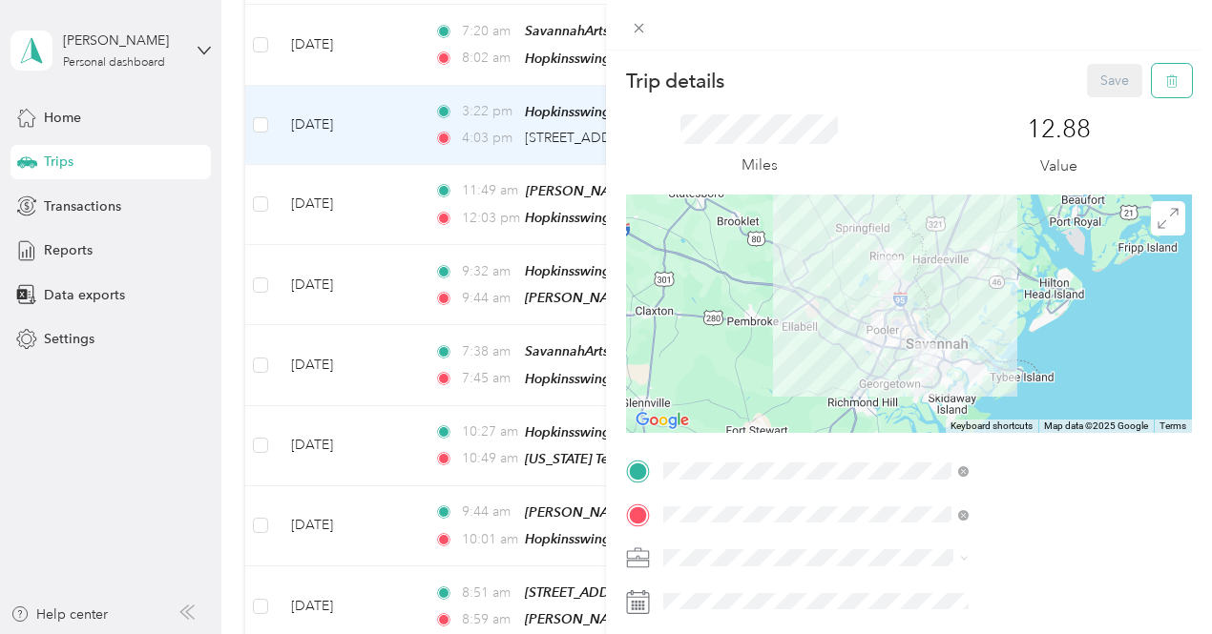
click at [1162, 89] on button "button" at bounding box center [1172, 80] width 40 height 33
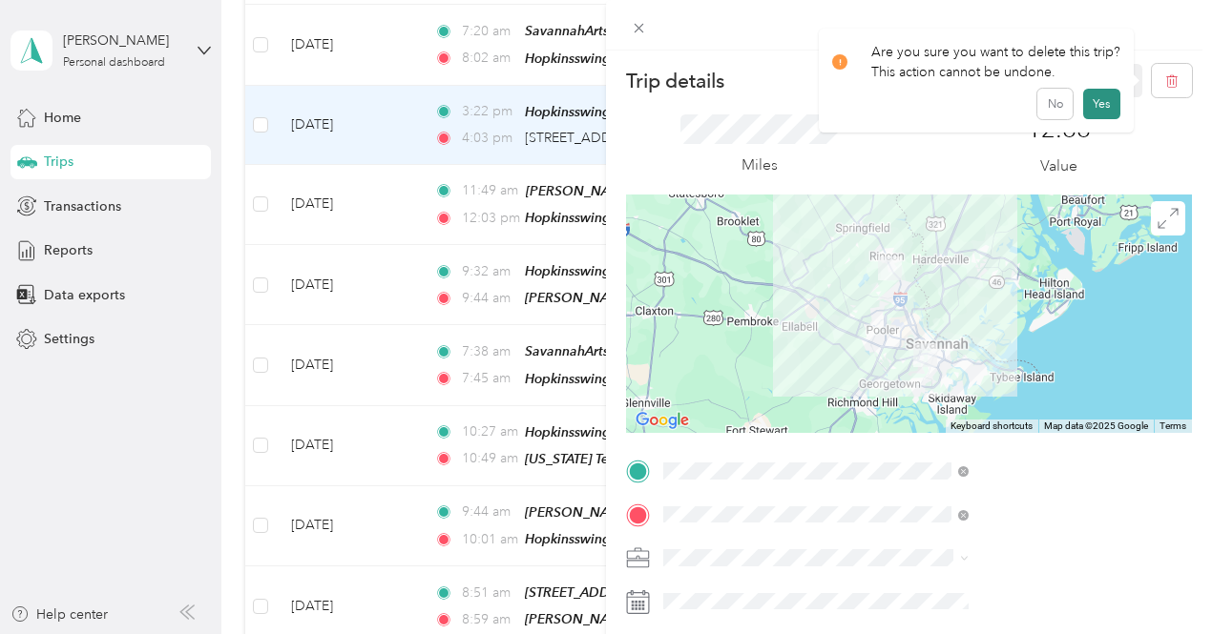
click at [1100, 106] on button "Yes" at bounding box center [1101, 104] width 37 height 31
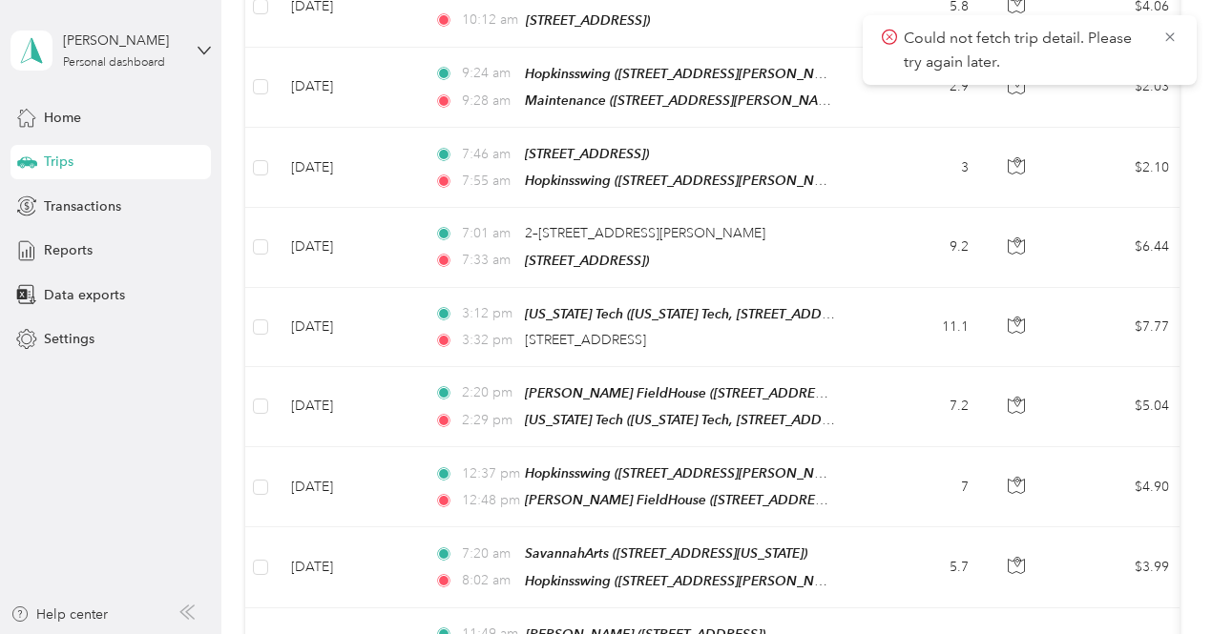
scroll to position [521, 0]
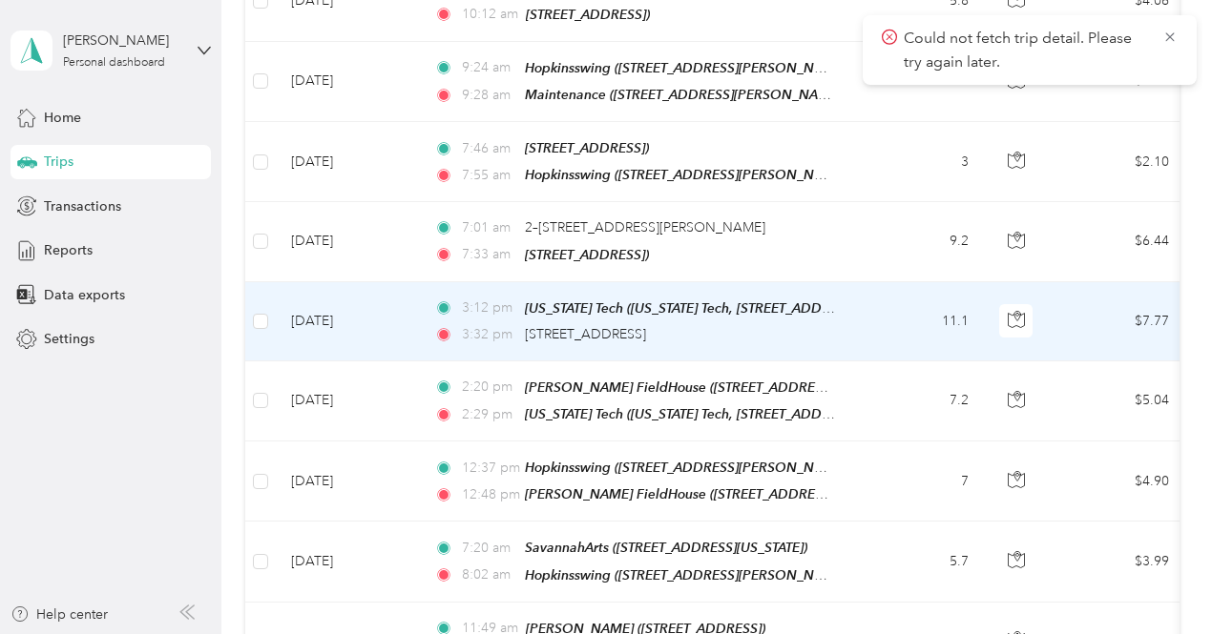
click at [750, 324] on div "3:32 pm [STREET_ADDRESS]" at bounding box center [634, 334] width 401 height 21
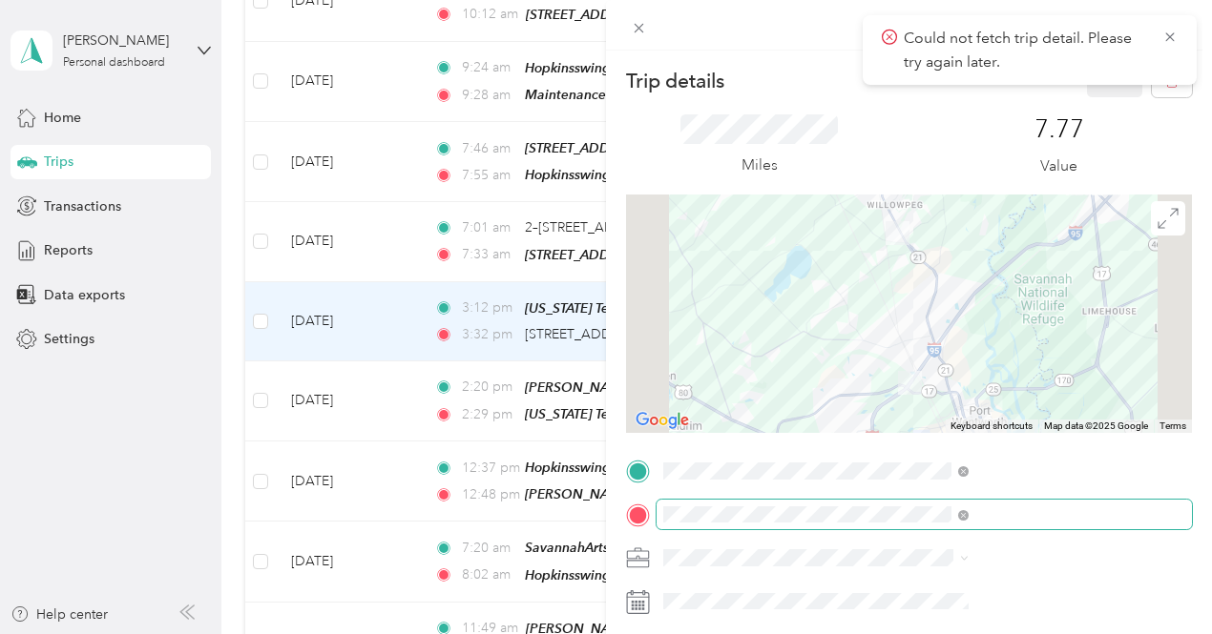
click at [1090, 505] on span at bounding box center [923, 515] width 535 height 31
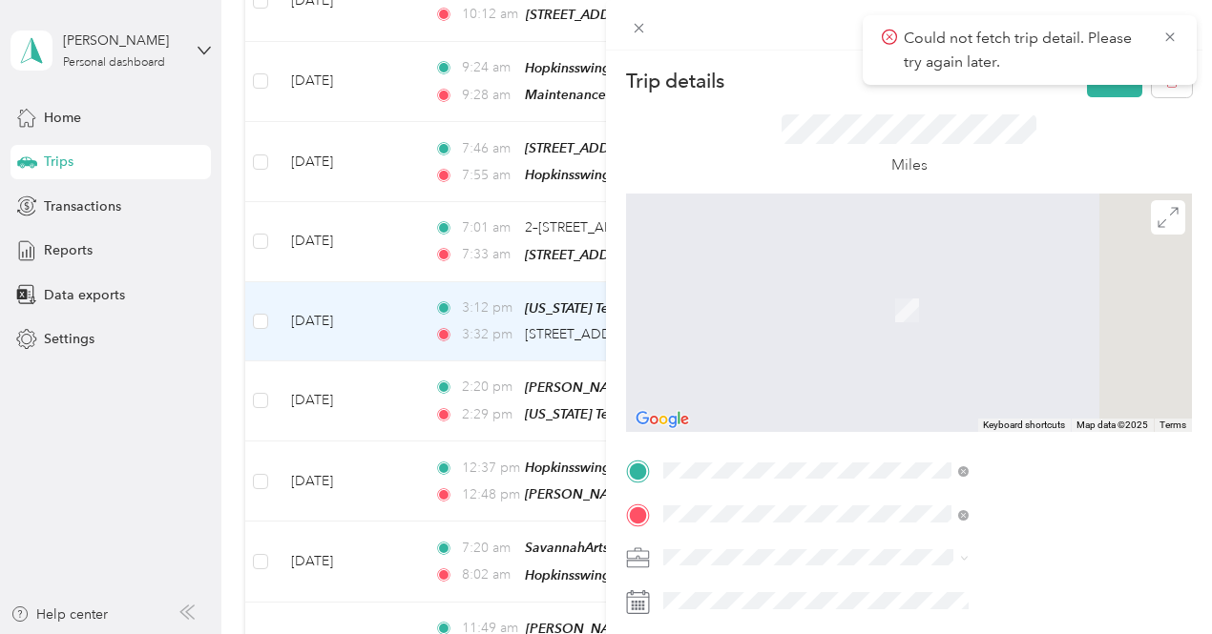
click at [1004, 312] on span "[STREET_ADDRESS]" at bounding box center [961, 317] width 121 height 16
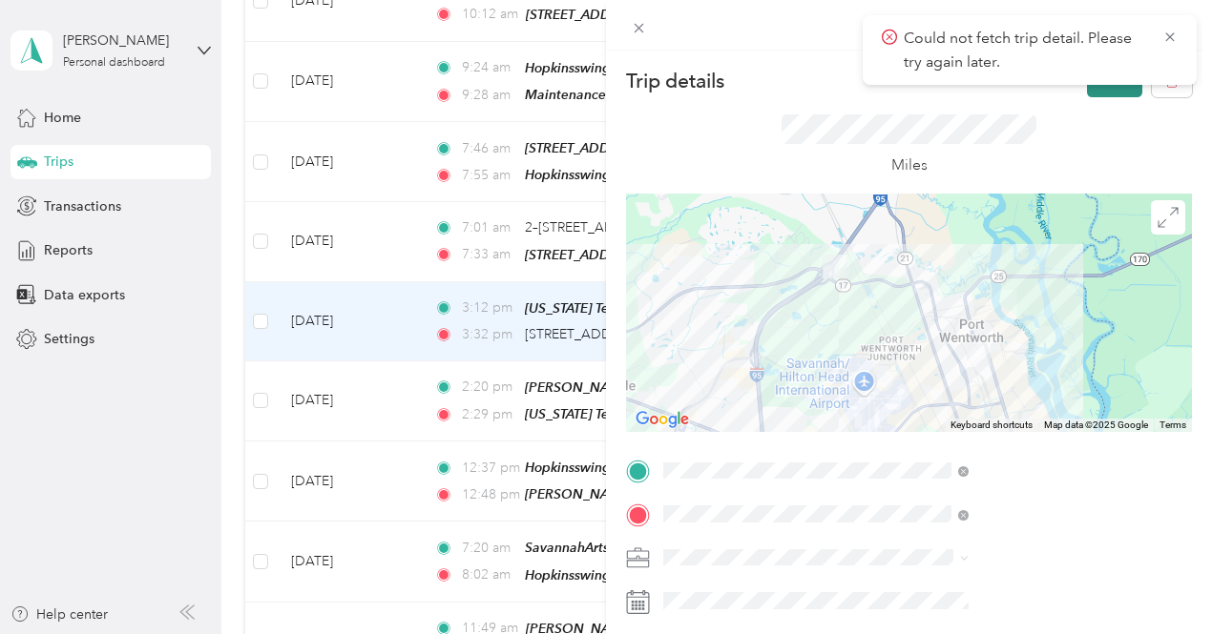
click at [1091, 91] on button "Save" at bounding box center [1114, 80] width 55 height 33
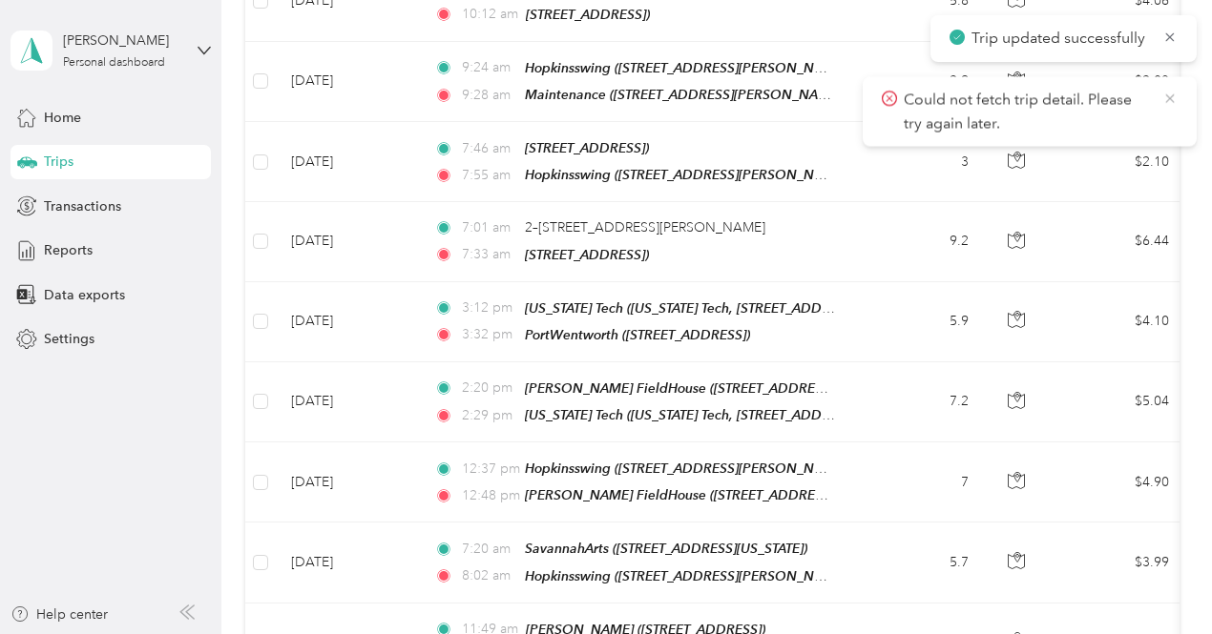
click at [1174, 99] on icon at bounding box center [1169, 98] width 15 height 17
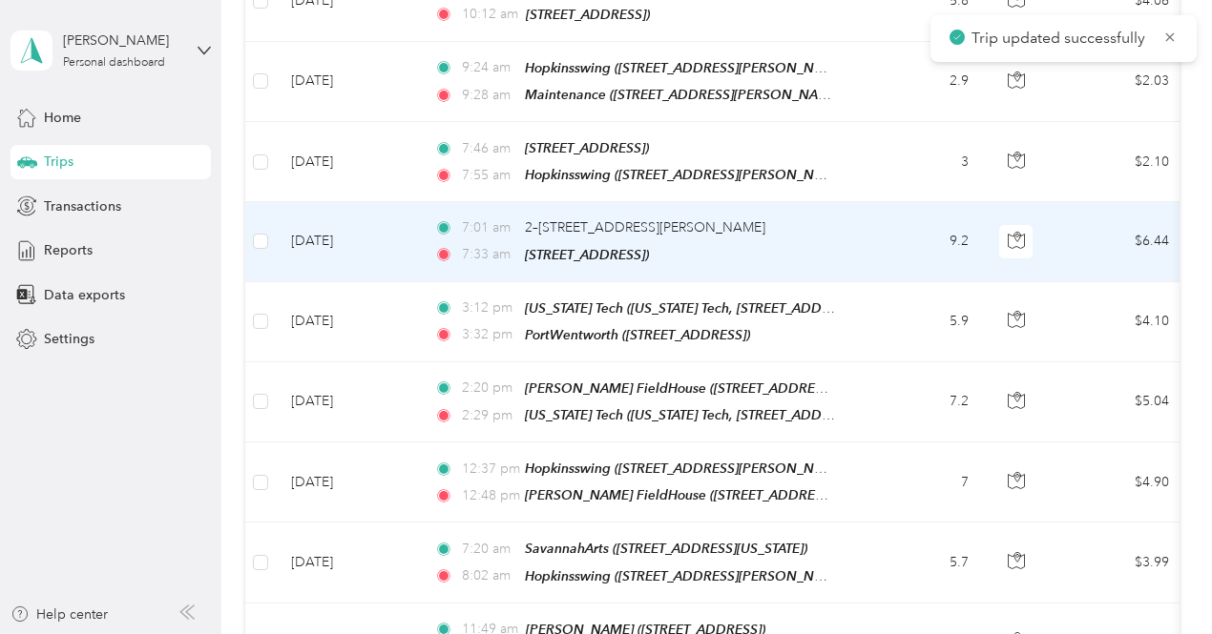
click at [728, 218] on div "2–[STREET_ADDRESS][PERSON_NAME]" at bounding box center [645, 228] width 240 height 21
click at [780, 218] on div "7:01 am 2–[STREET_ADDRESS][PERSON_NAME]" at bounding box center [634, 228] width 401 height 21
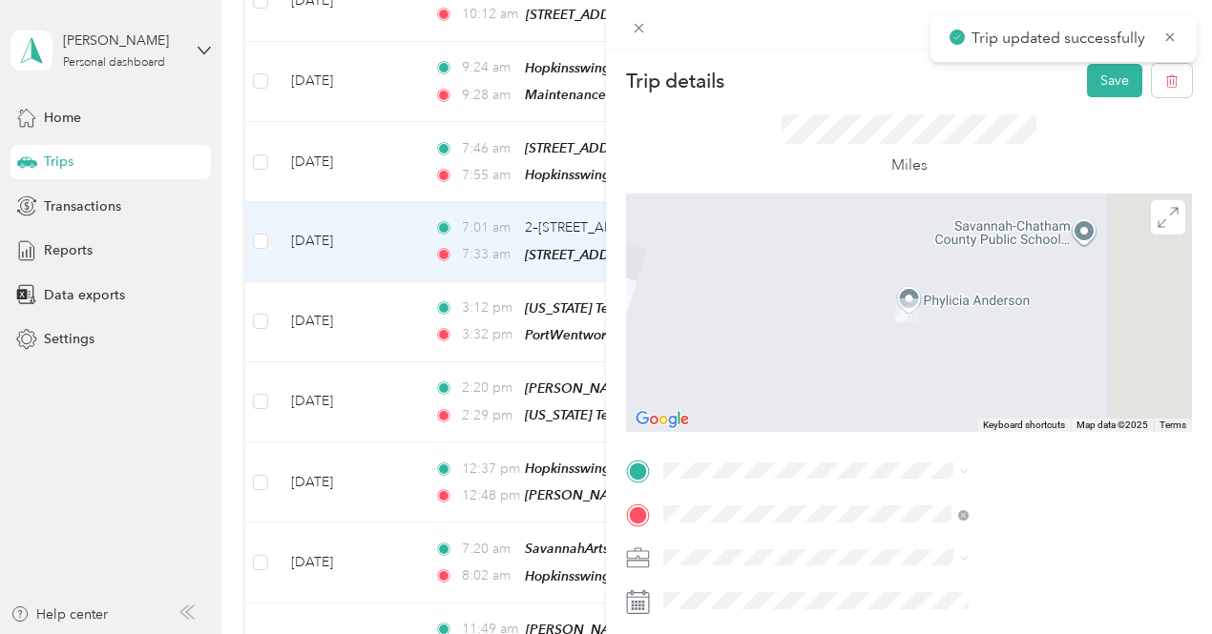
click at [1068, 347] on div "TEAM Hopkinsswing [STREET_ADDRESS][PERSON_NAME]" at bounding box center [1014, 324] width 227 height 47
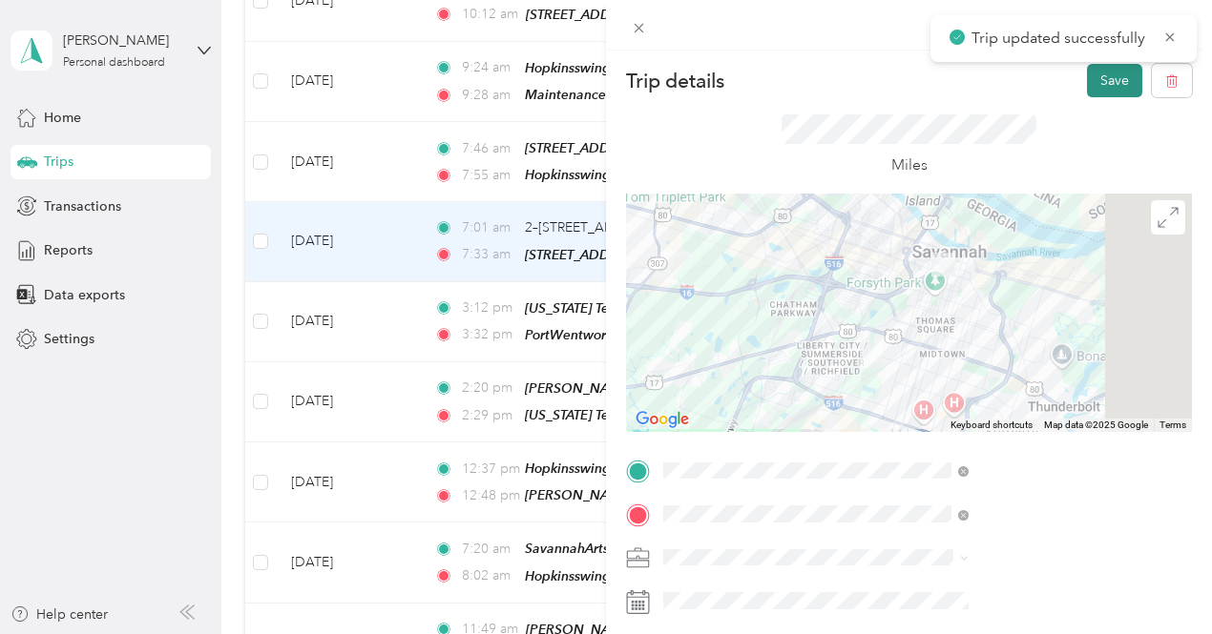
click at [1099, 81] on button "Save" at bounding box center [1114, 80] width 55 height 33
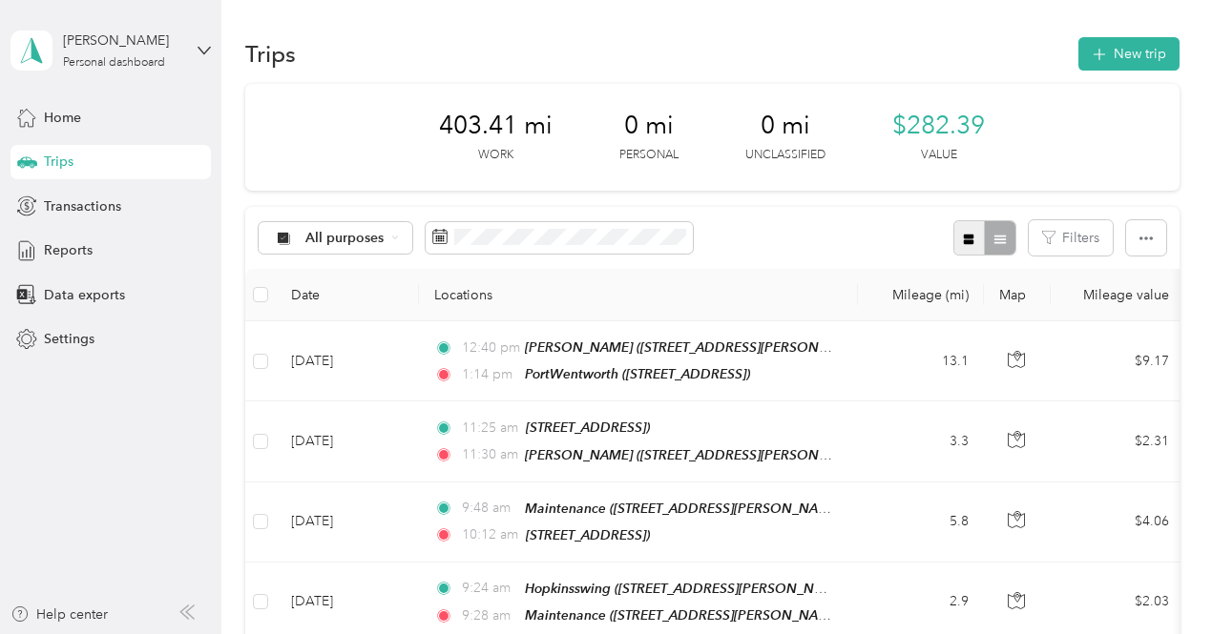
click at [964, 242] on icon "button" at bounding box center [969, 239] width 10 height 10
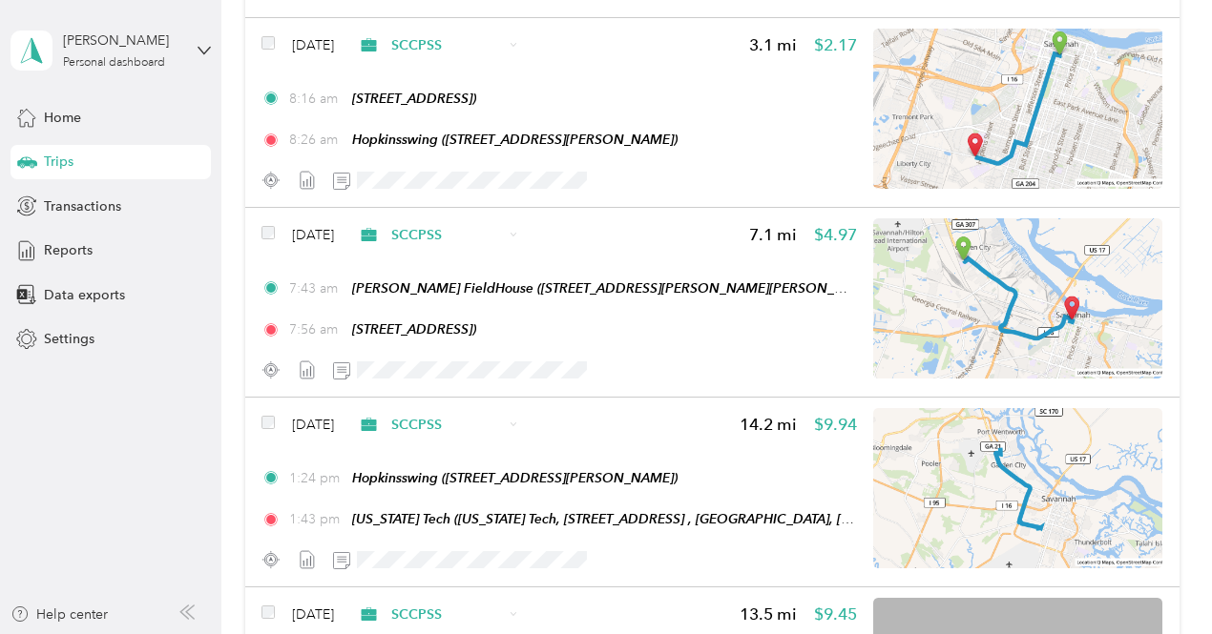
scroll to position [11171, 0]
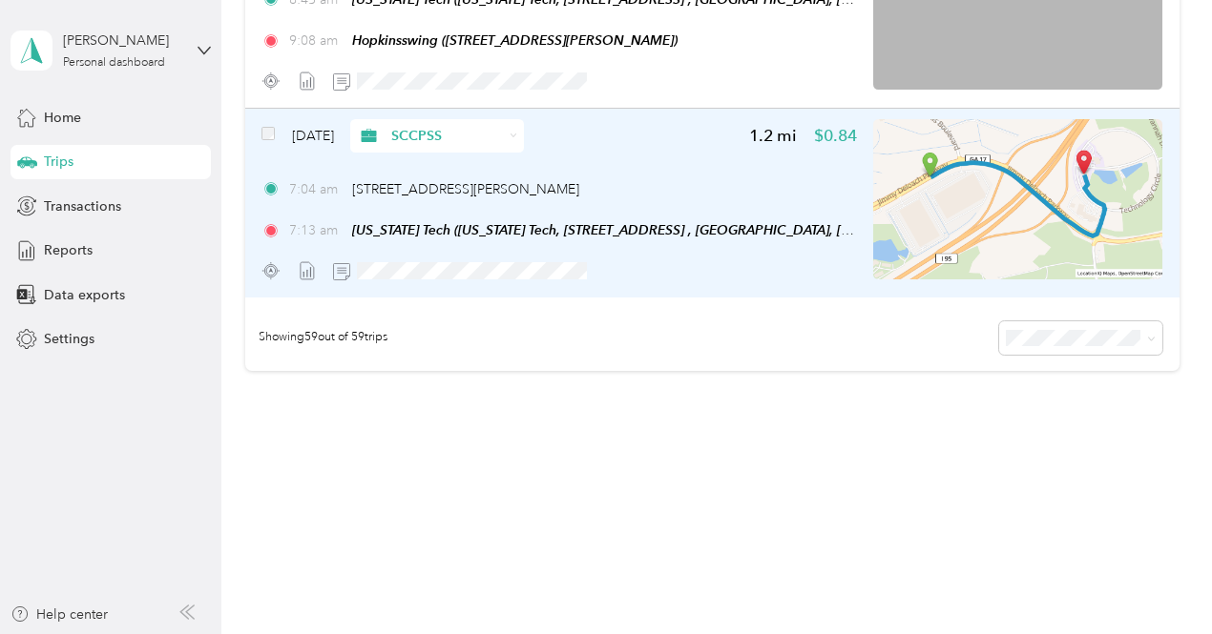
click at [693, 158] on div "Sep 3, 2025 SCCPSS 1.2 mi $0.84 7:04 am 401–407 Jimmy Deloach Pkwy, Savannah, G…" at bounding box center [558, 203] width 594 height 169
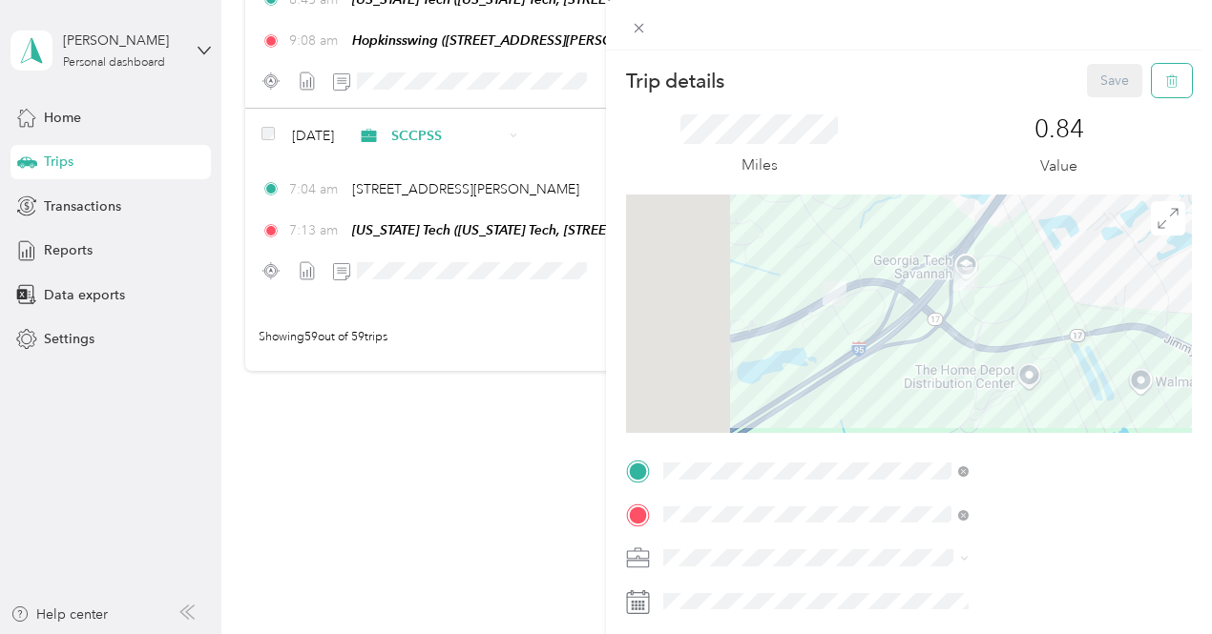
click at [1166, 75] on button "button" at bounding box center [1172, 80] width 40 height 33
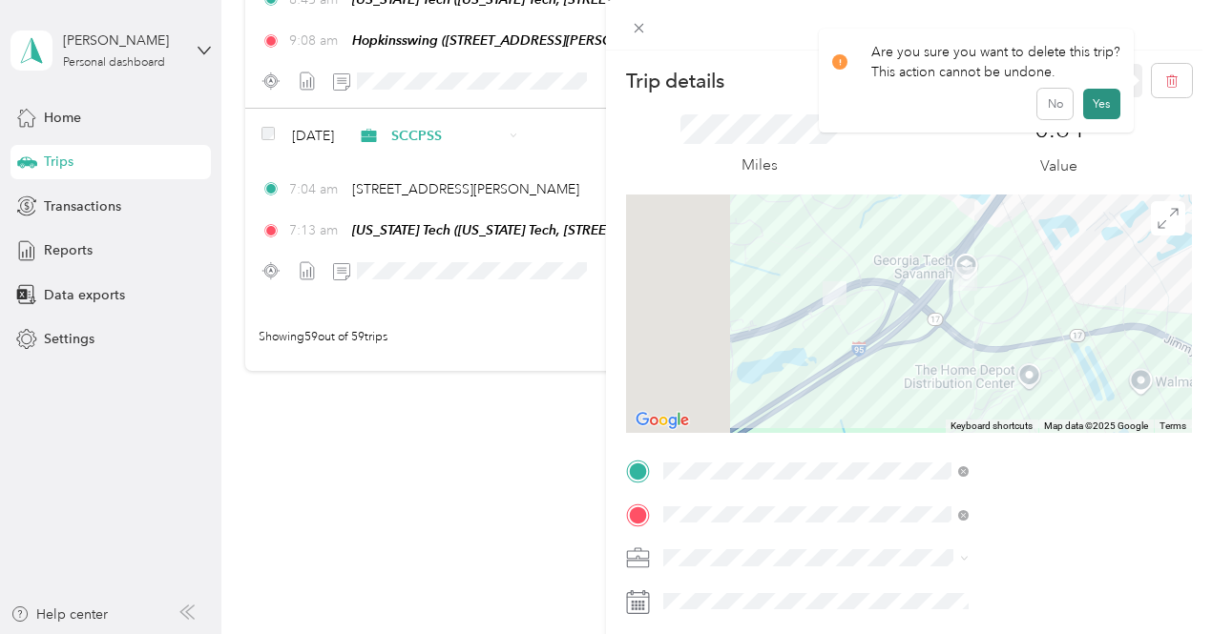
click at [1111, 102] on button "Yes" at bounding box center [1101, 104] width 37 height 31
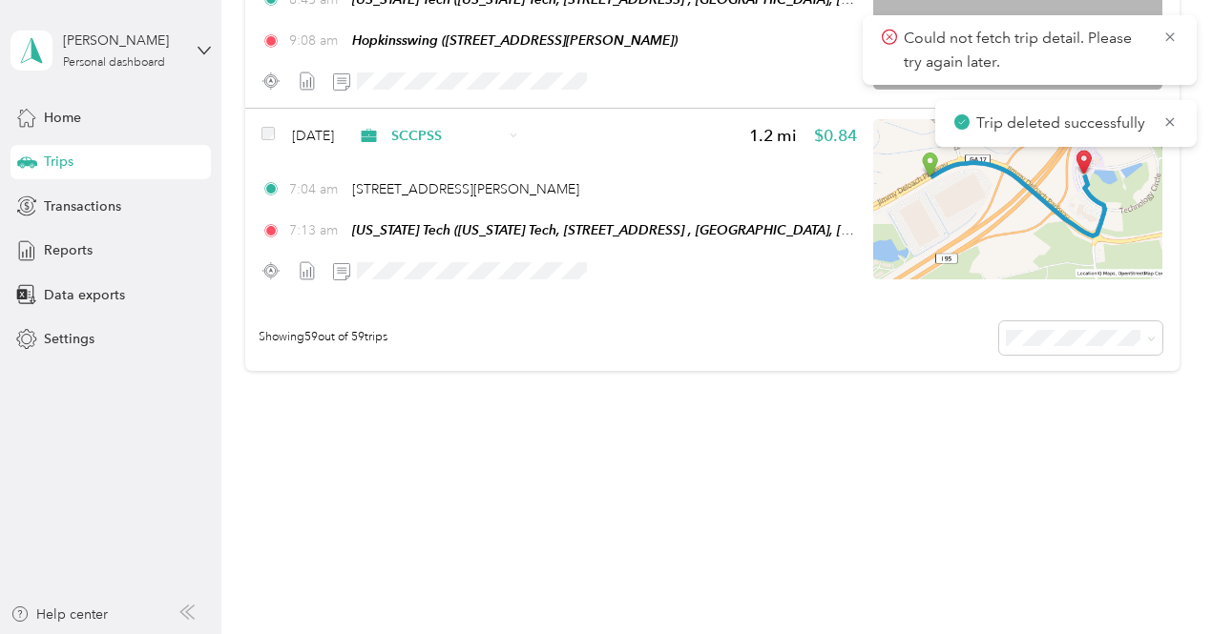
scroll to position [10982, 0]
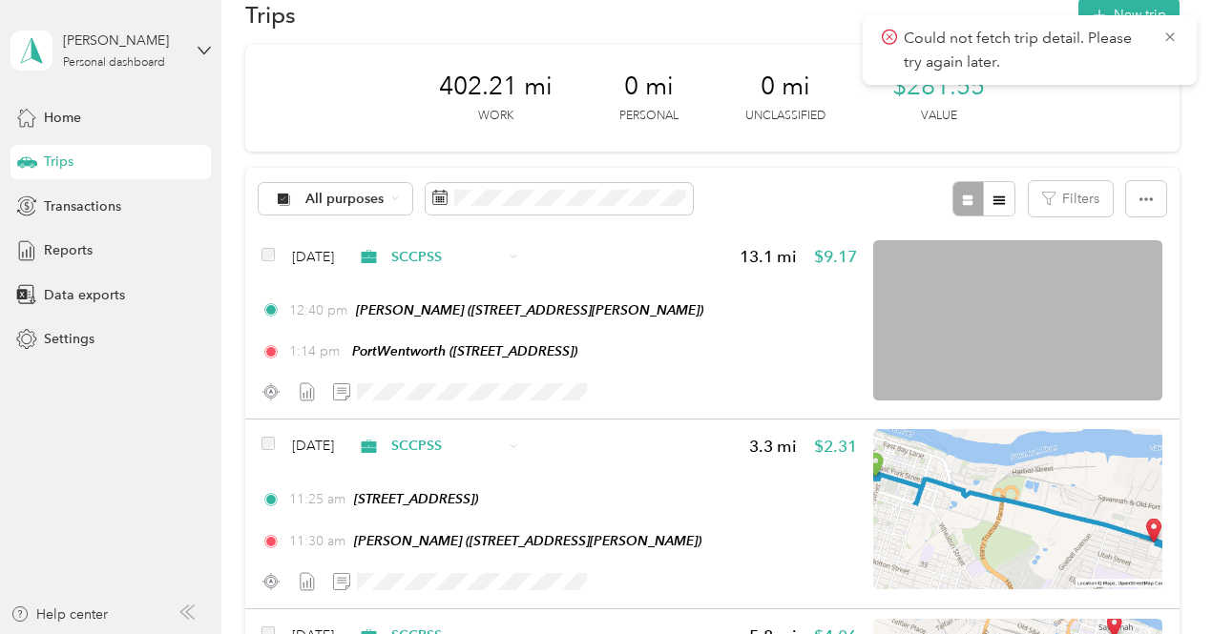
scroll to position [0, 0]
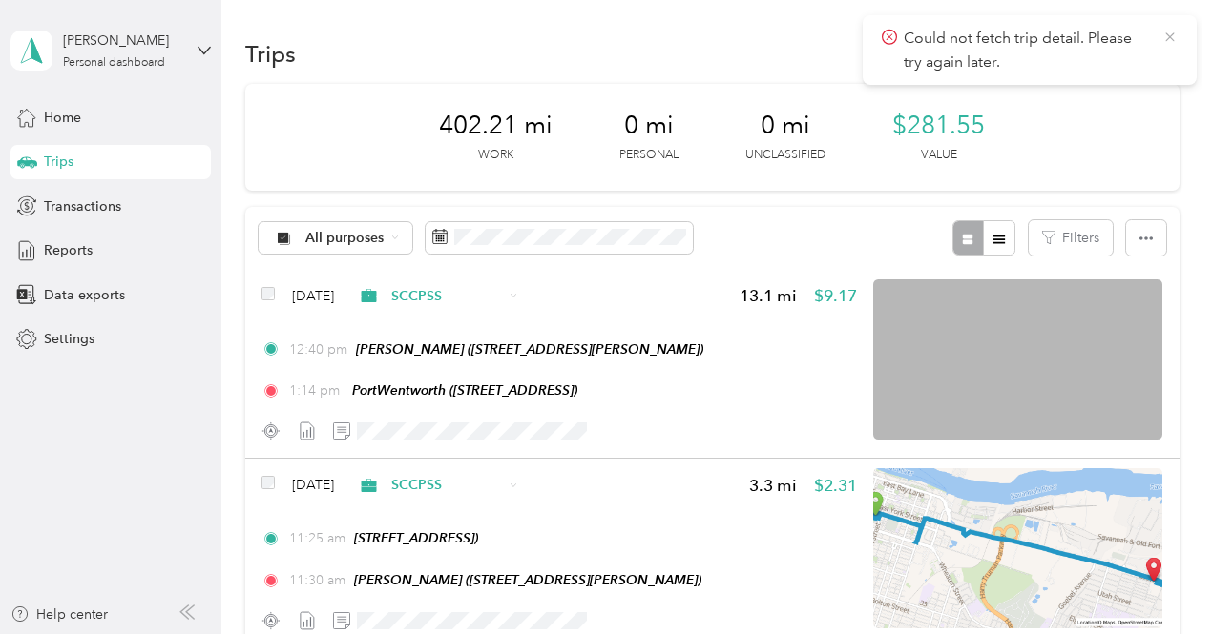
click at [1168, 41] on icon at bounding box center [1169, 37] width 15 height 17
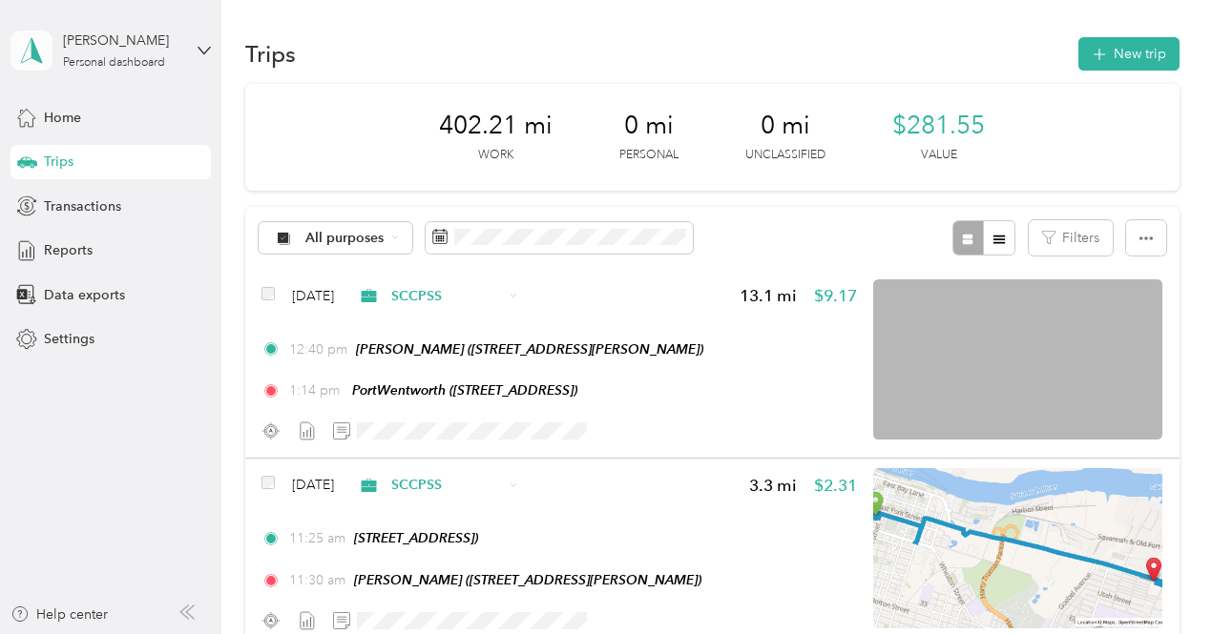
click at [30, 64] on span at bounding box center [31, 51] width 42 height 40
drag, startPoint x: 485, startPoint y: 49, endPoint x: 509, endPoint y: 37, distance: 26.5
click at [509, 37] on div "Trips New trip" at bounding box center [712, 53] width 934 height 40
